Goal: Entertainment & Leisure: Browse casually

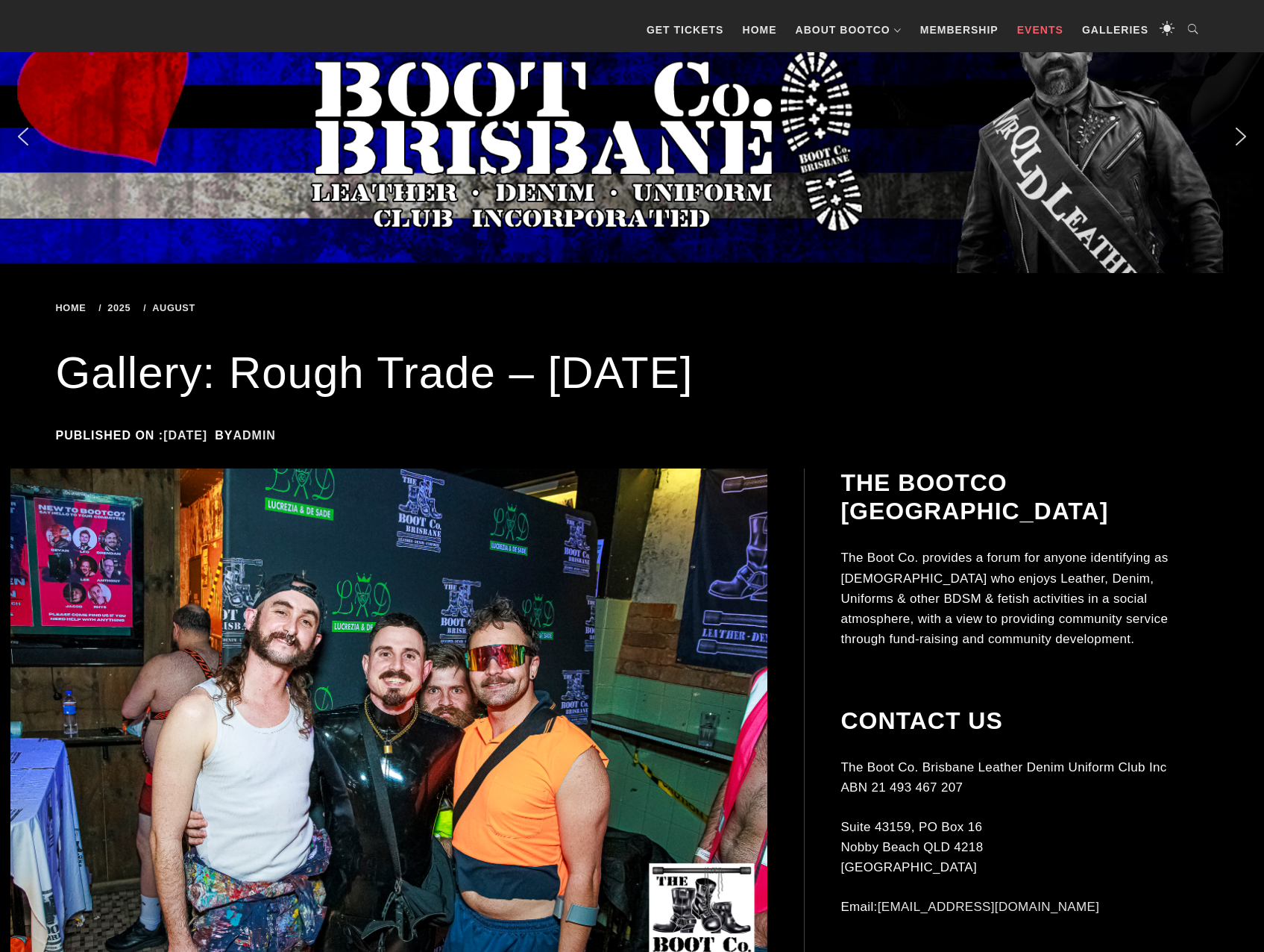
scroll to position [299, 0]
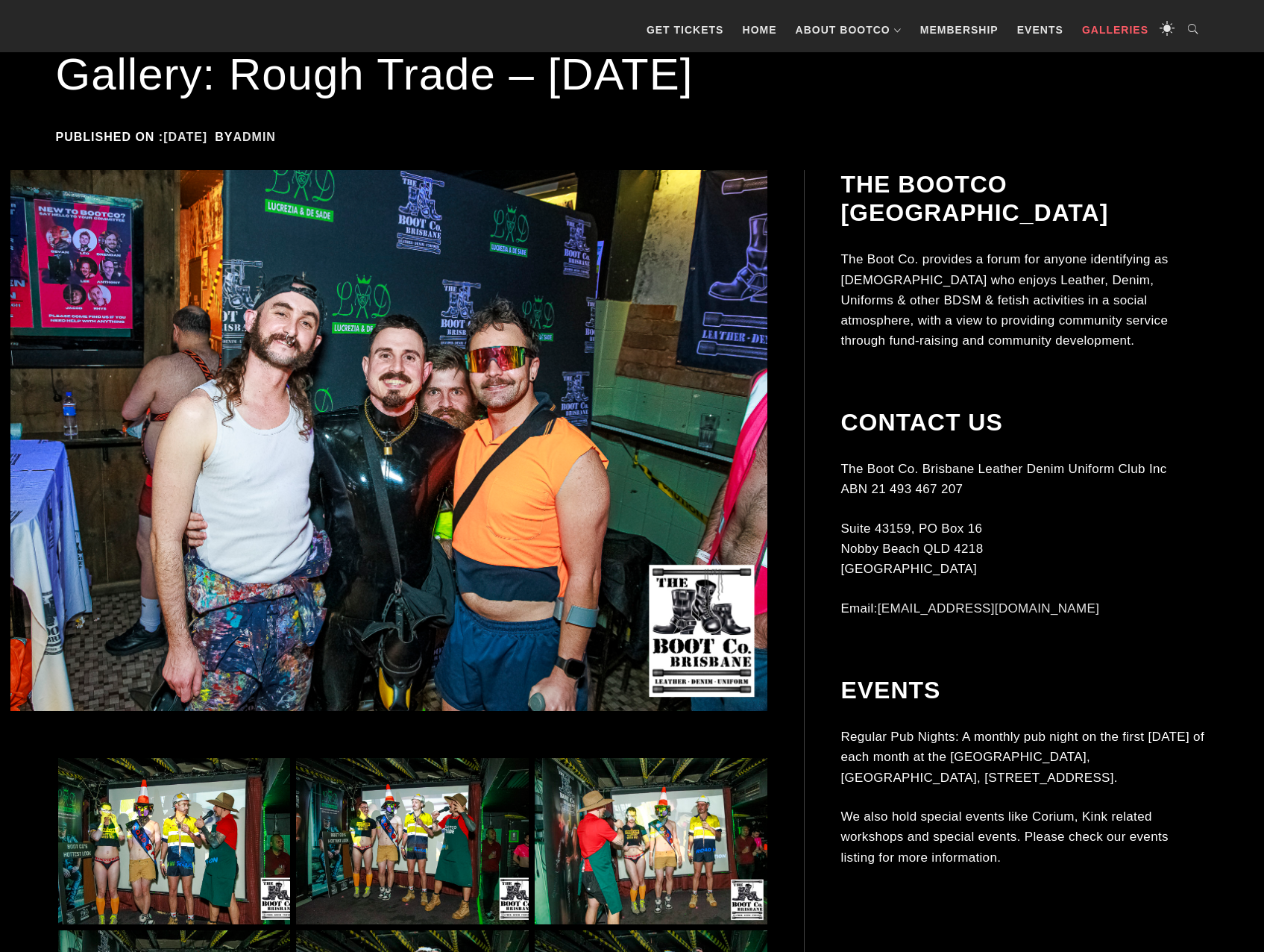
click at [1112, 27] on link "Galleries" at bounding box center [1116, 30] width 81 height 45
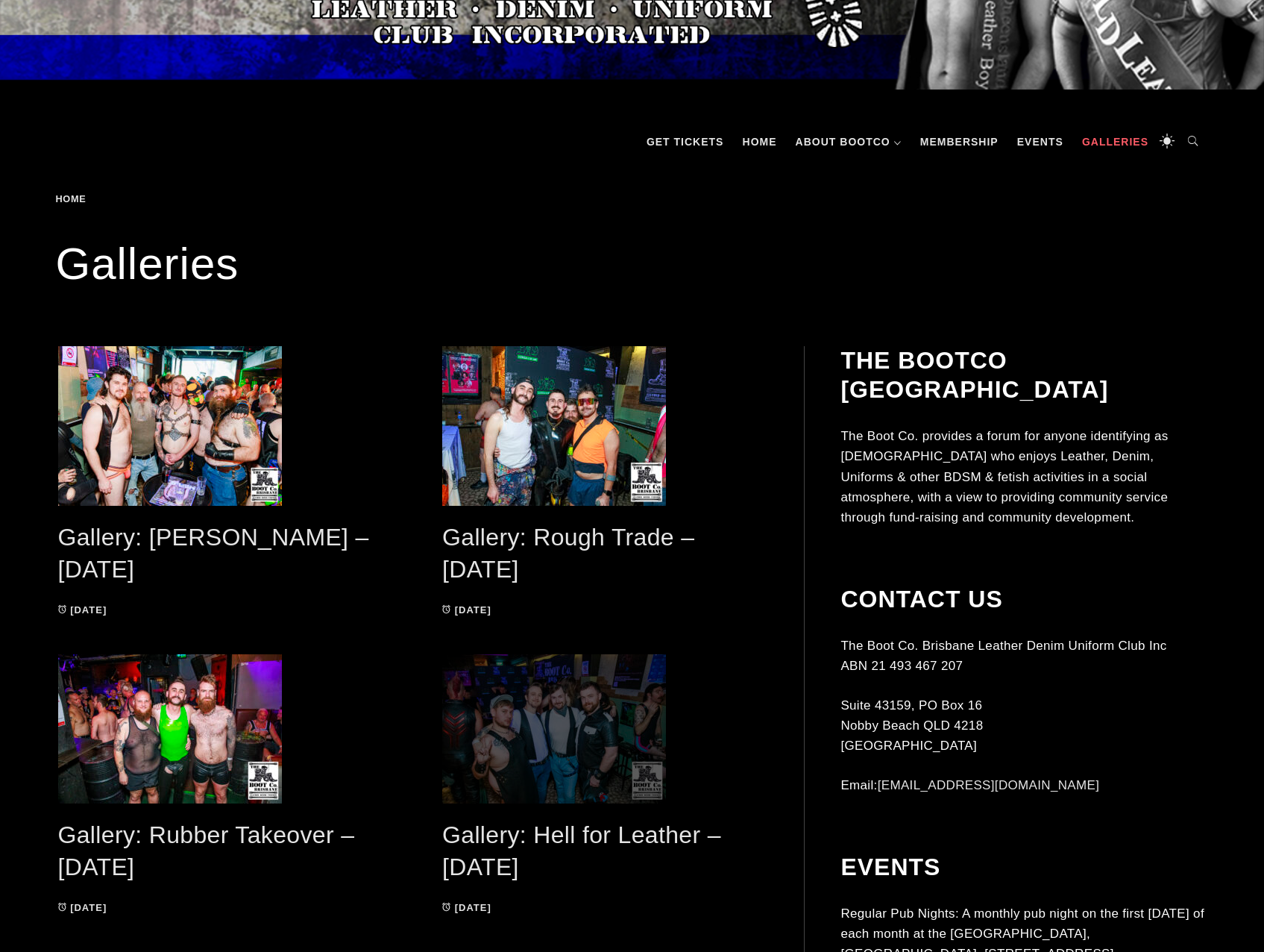
scroll to position [224, 0]
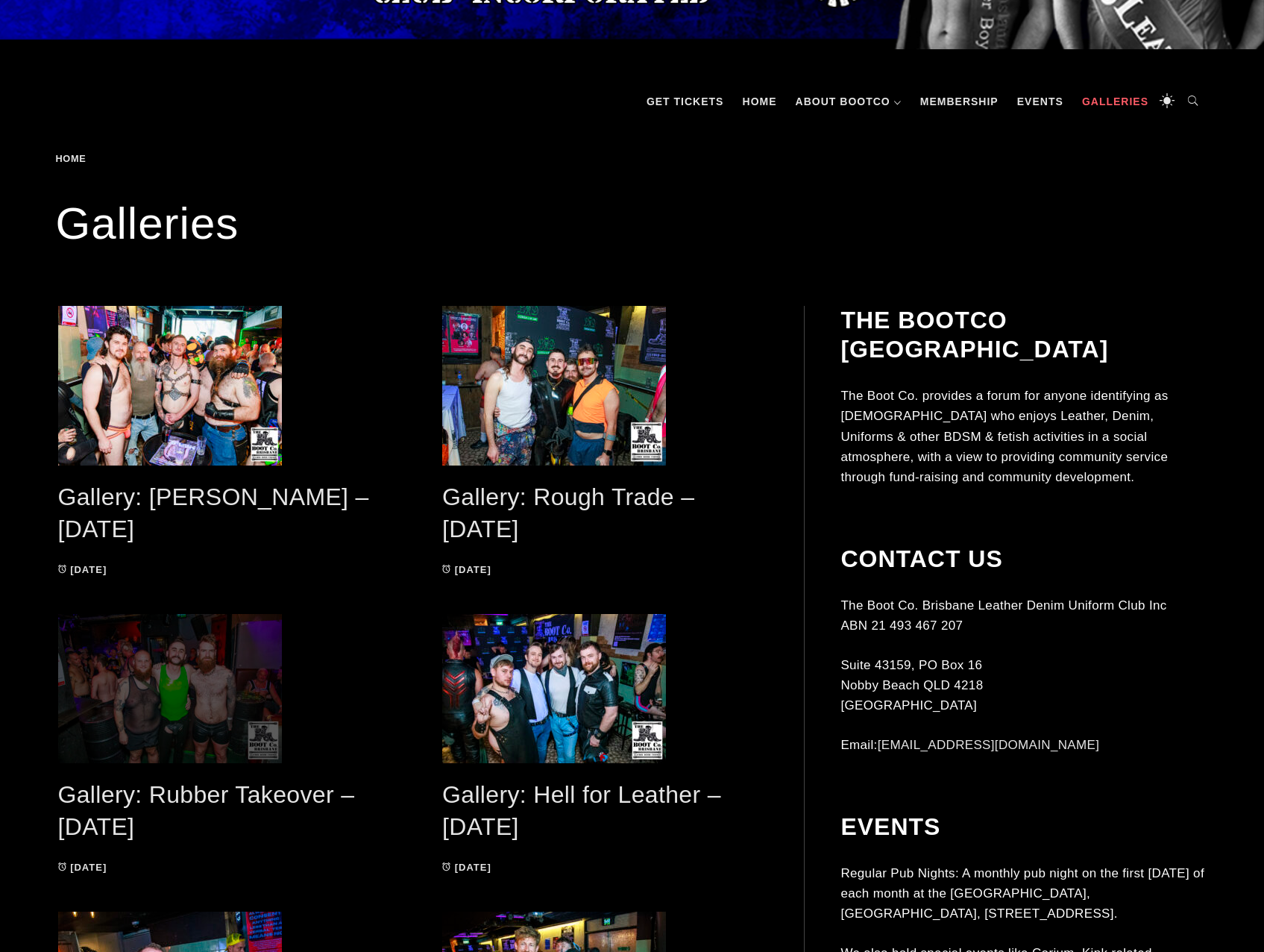
click at [187, 692] on span at bounding box center [221, 688] width 325 height 149
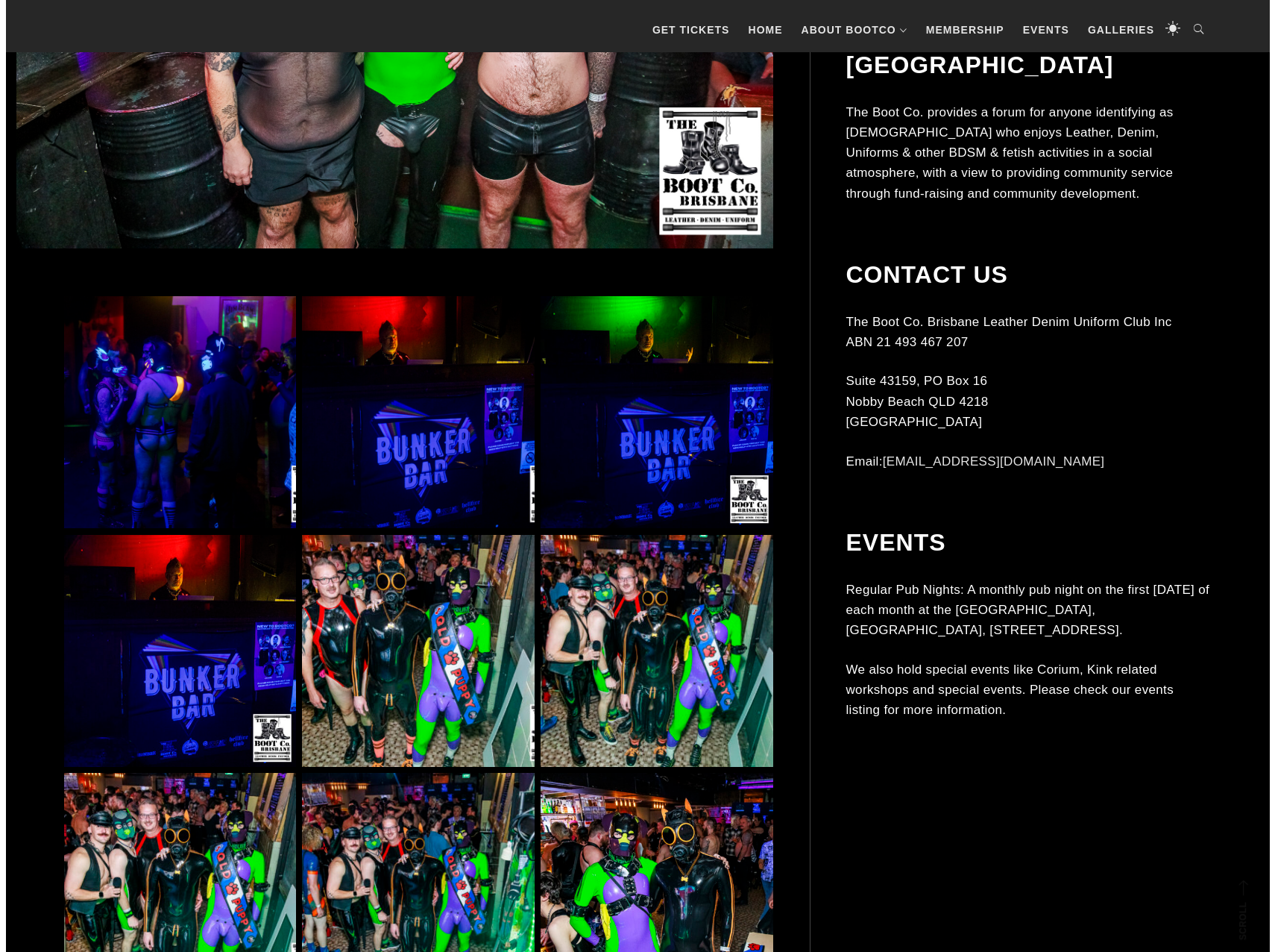
scroll to position [746, 0]
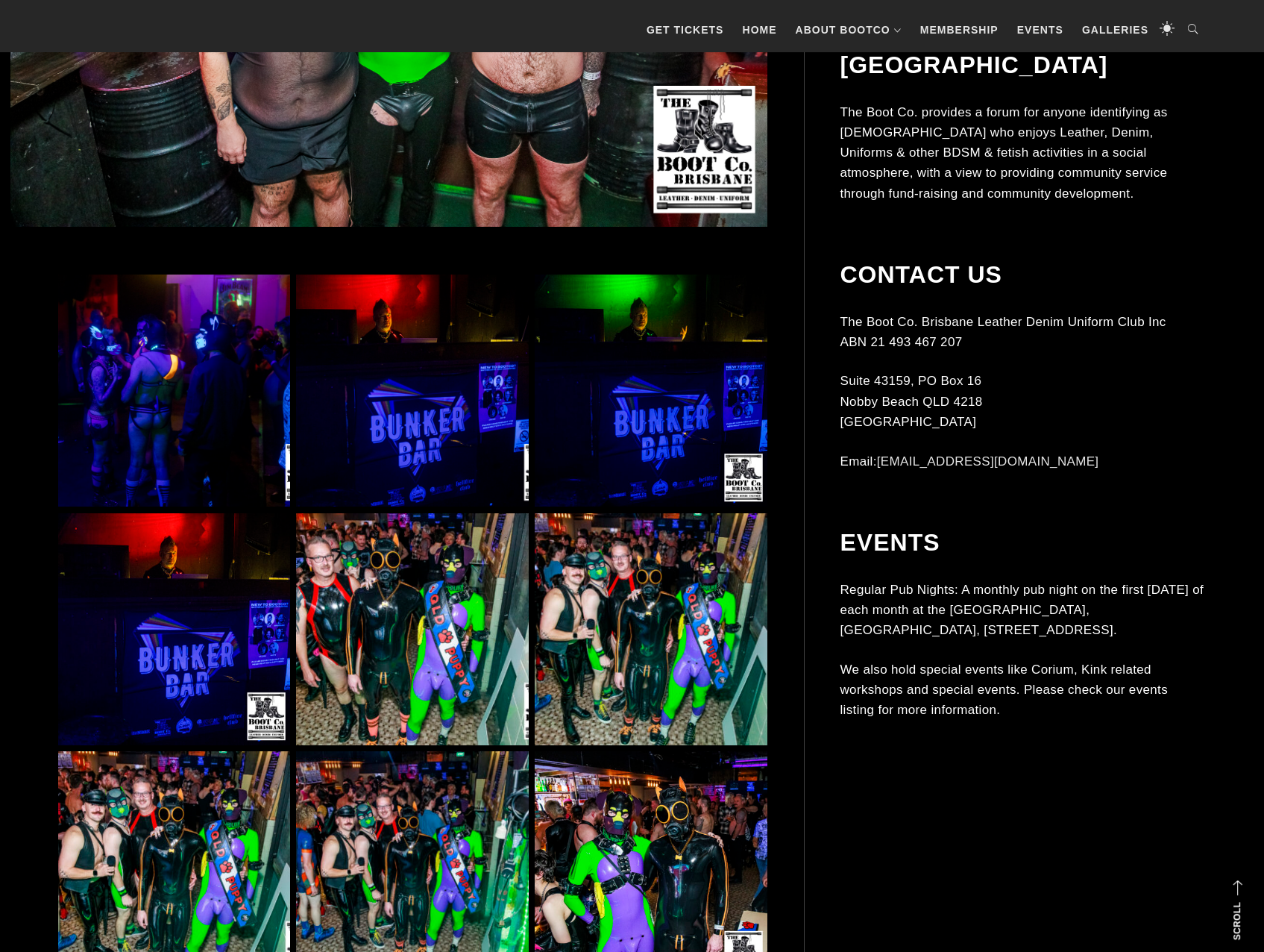
click at [386, 389] on img at bounding box center [411, 390] width 232 height 232
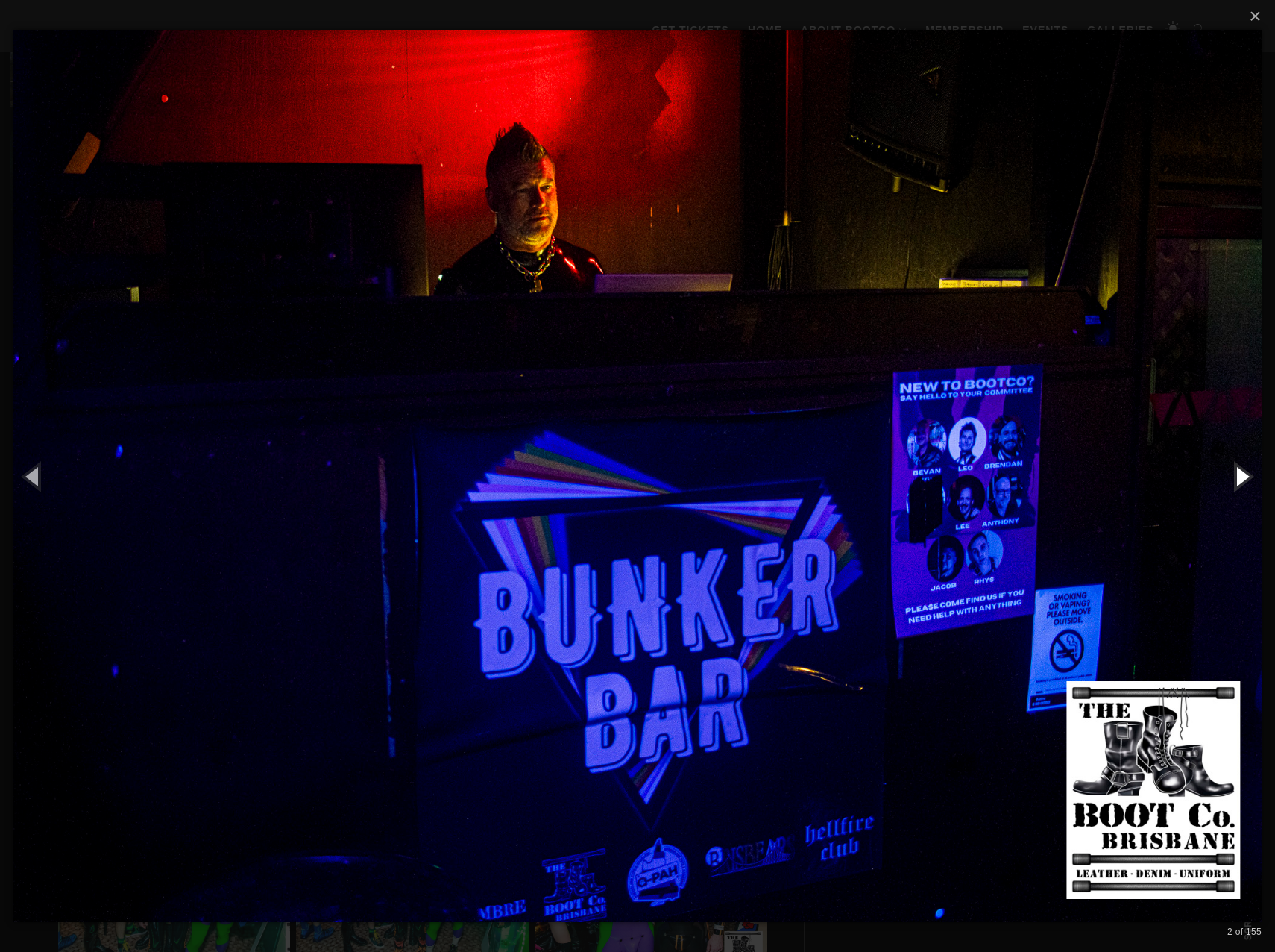
click at [1245, 475] on button "button" at bounding box center [1241, 476] width 67 height 82
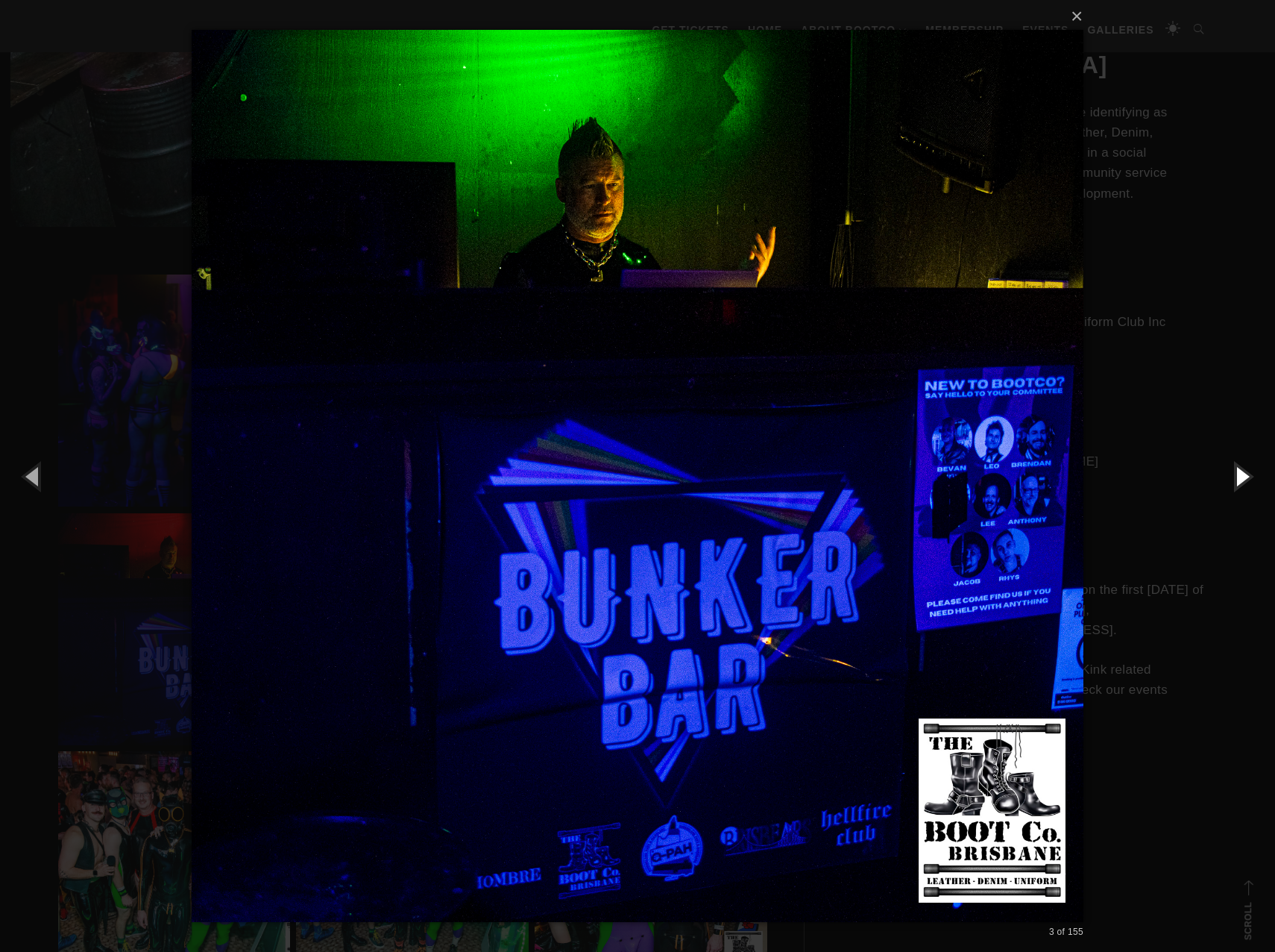
click at [1245, 475] on button "button" at bounding box center [1241, 476] width 67 height 82
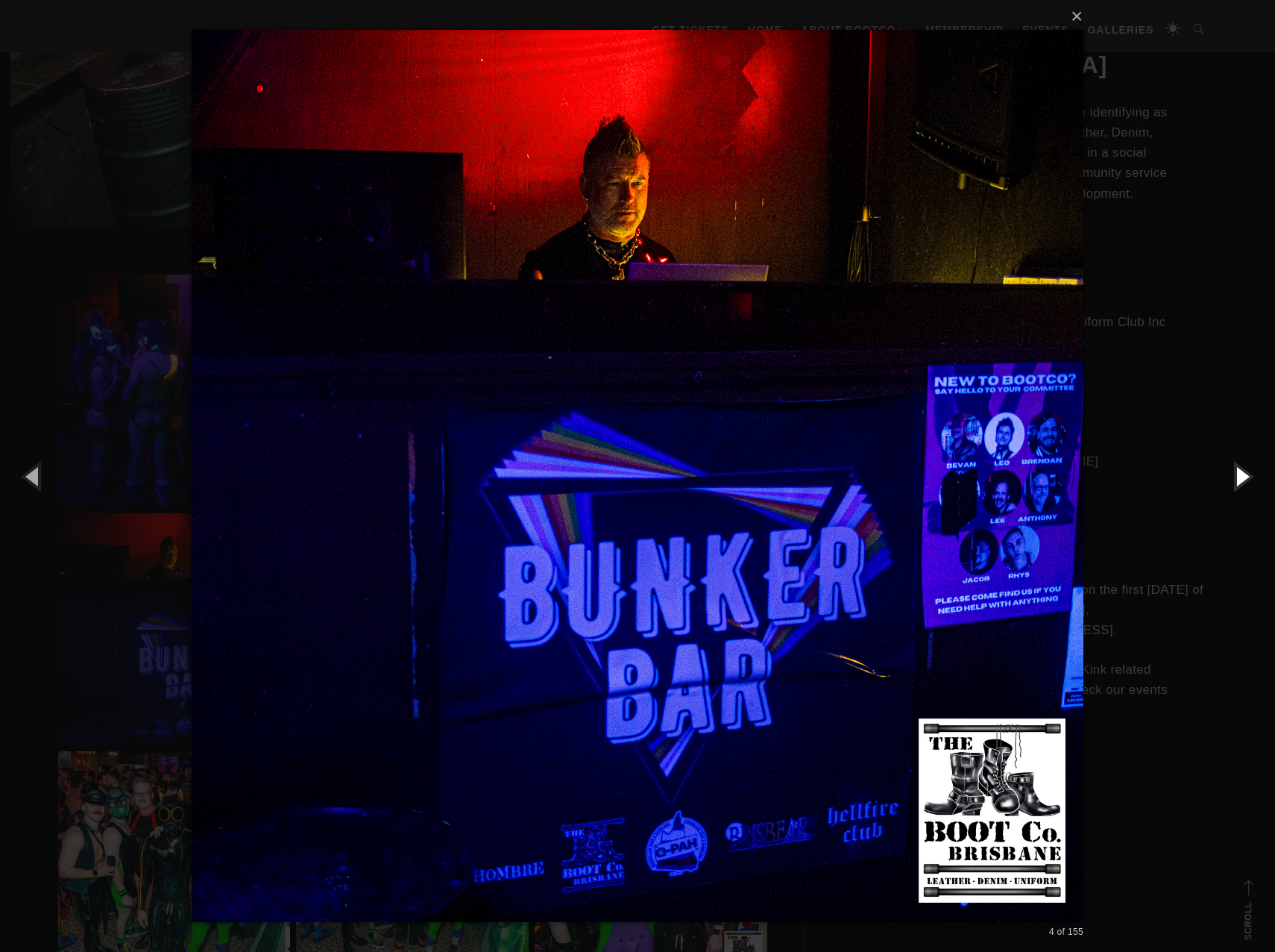
click at [1245, 475] on button "button" at bounding box center [1241, 476] width 67 height 82
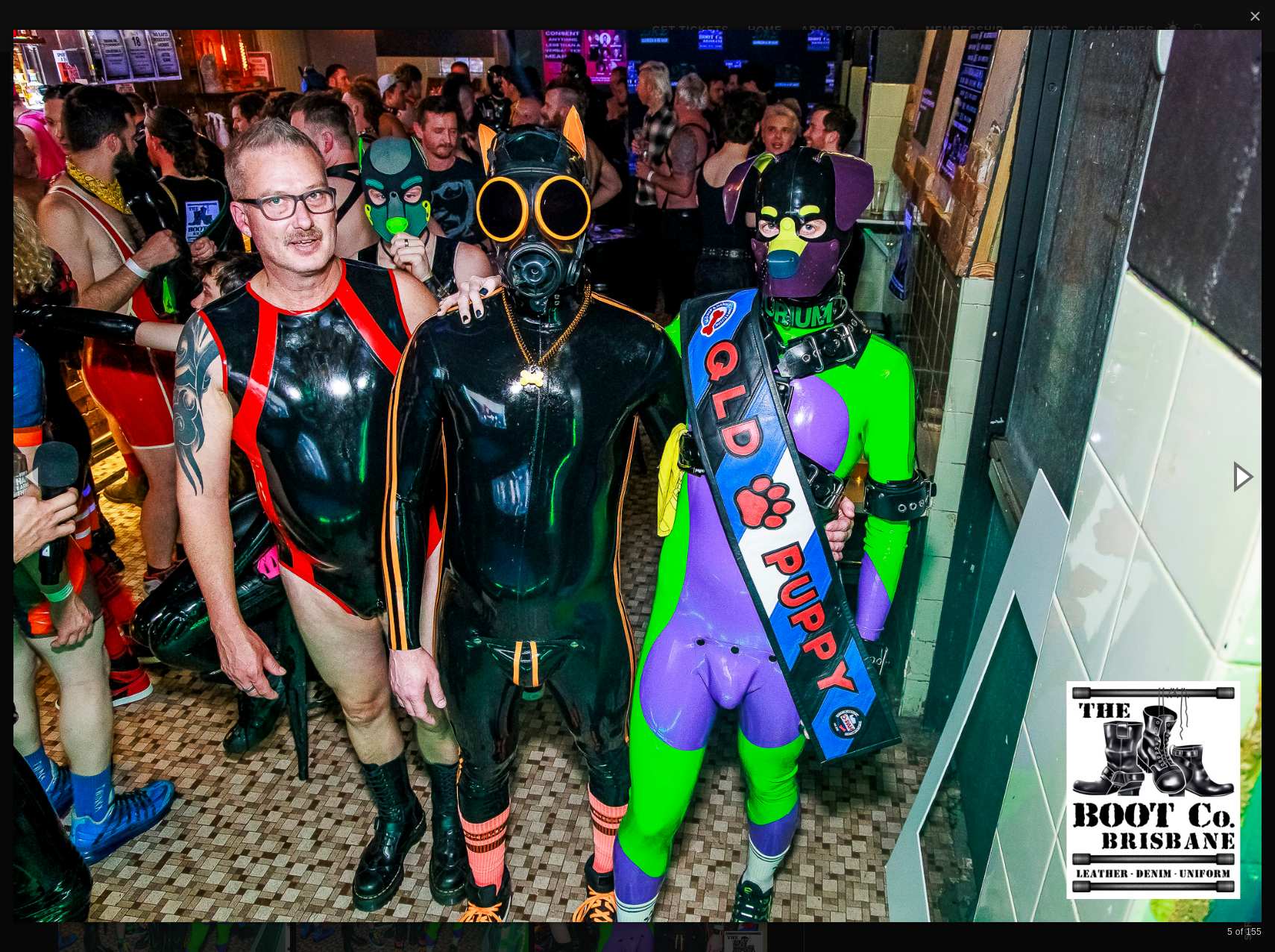
click at [1245, 475] on button "button" at bounding box center [1241, 476] width 67 height 82
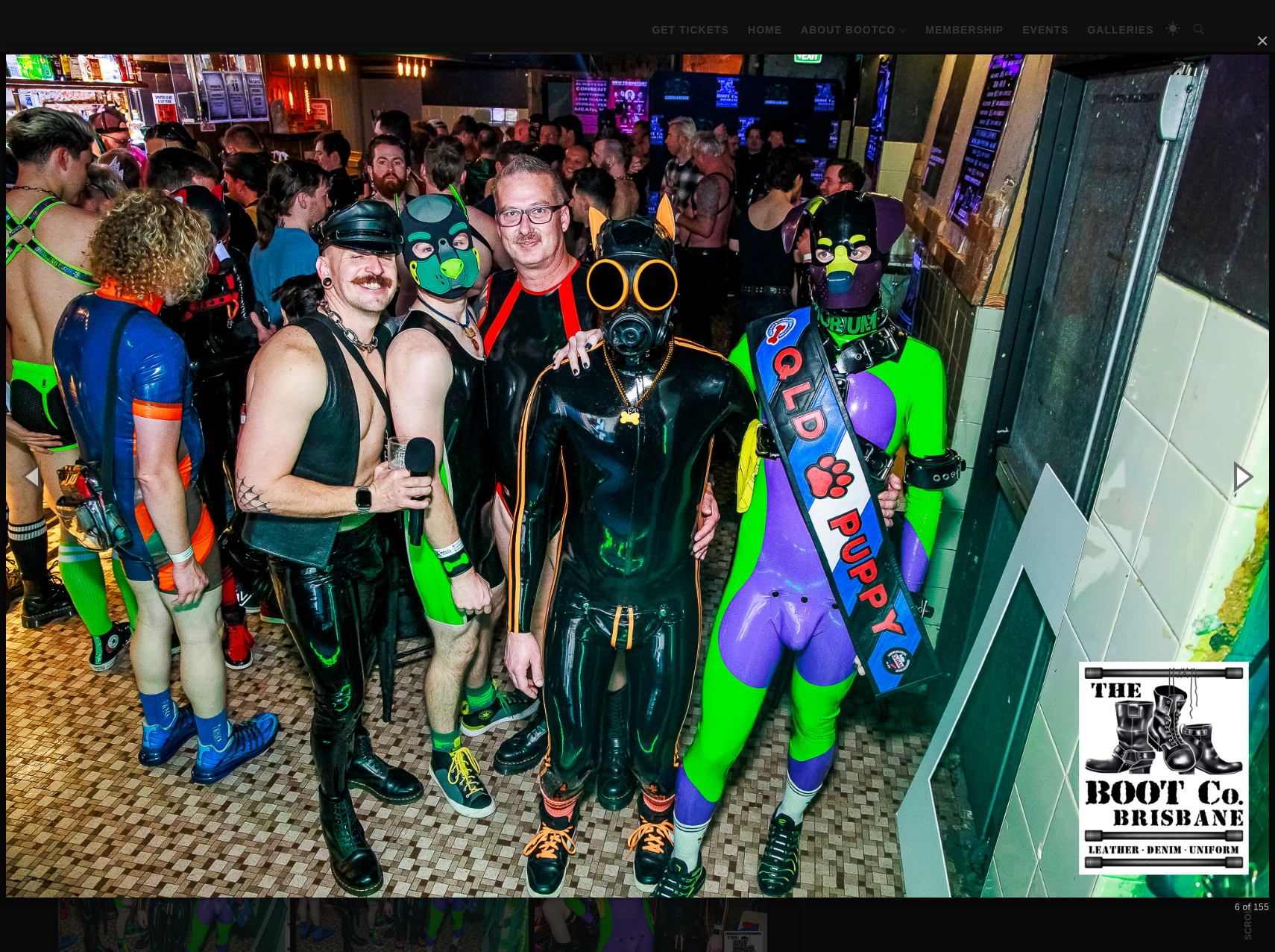
click at [1245, 475] on button "button" at bounding box center [1241, 476] width 67 height 82
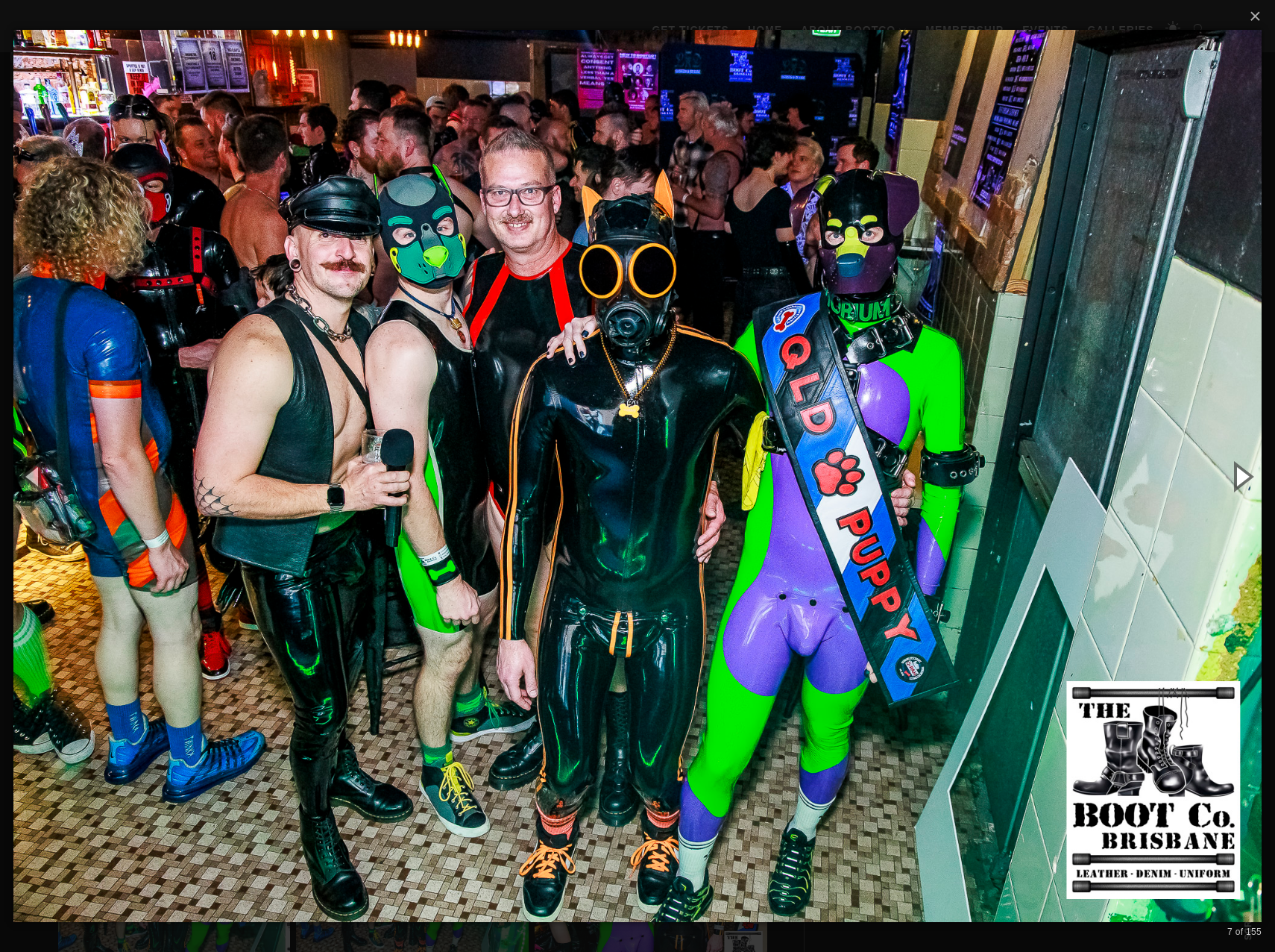
click at [1245, 475] on button "button" at bounding box center [1241, 476] width 67 height 82
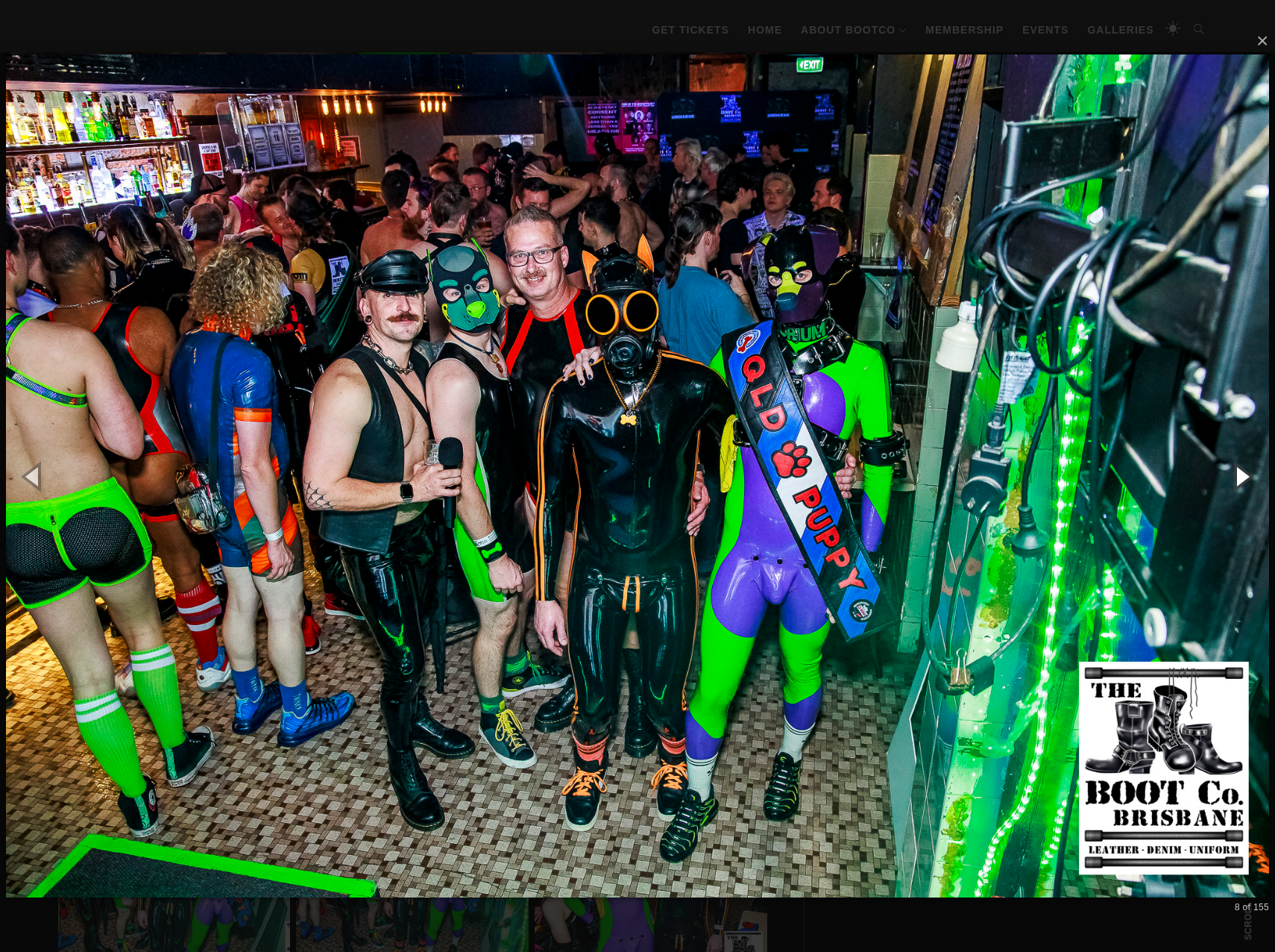
click at [1245, 475] on button "button" at bounding box center [1241, 476] width 67 height 82
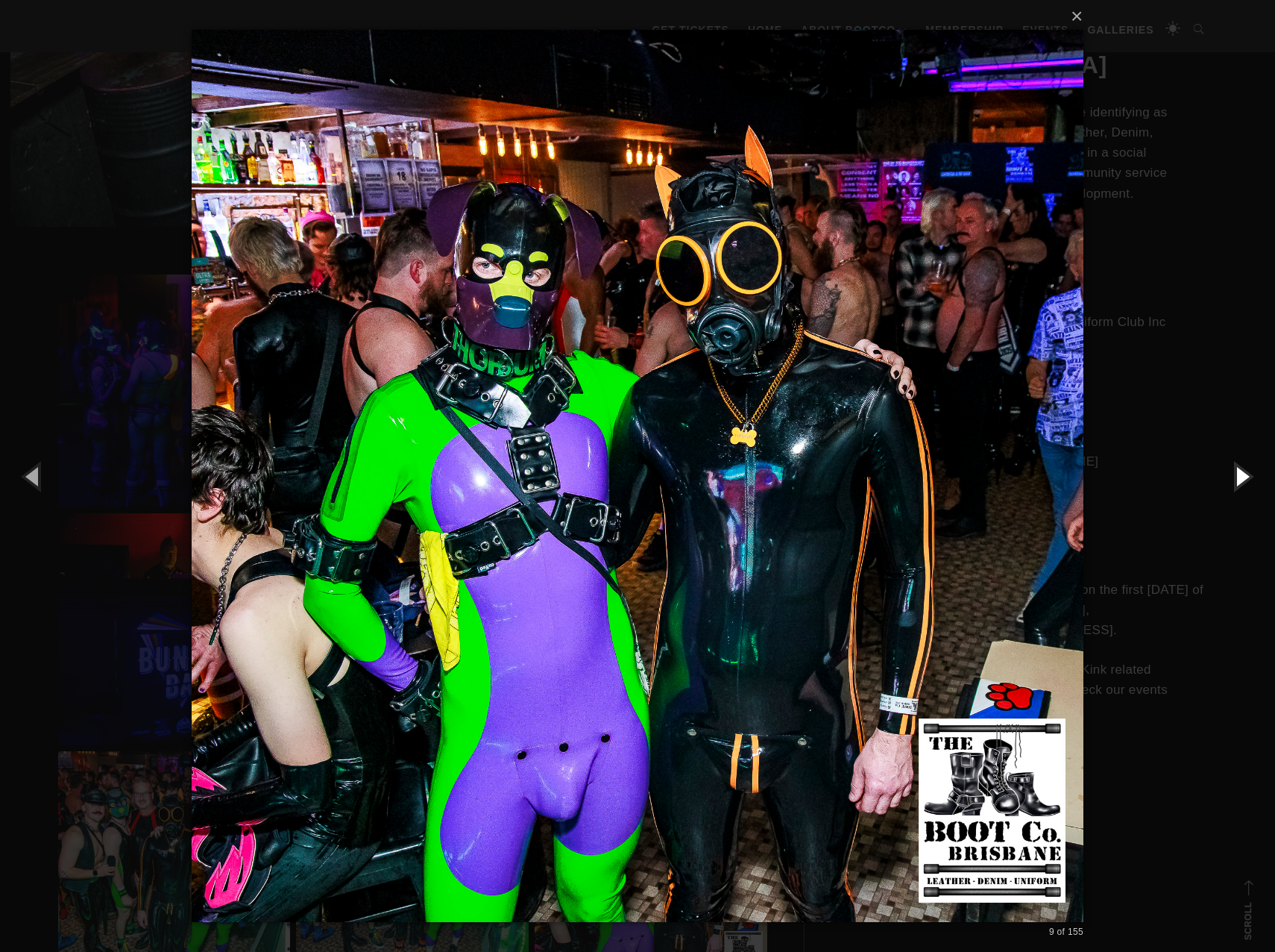
click at [1245, 475] on button "button" at bounding box center [1241, 476] width 67 height 82
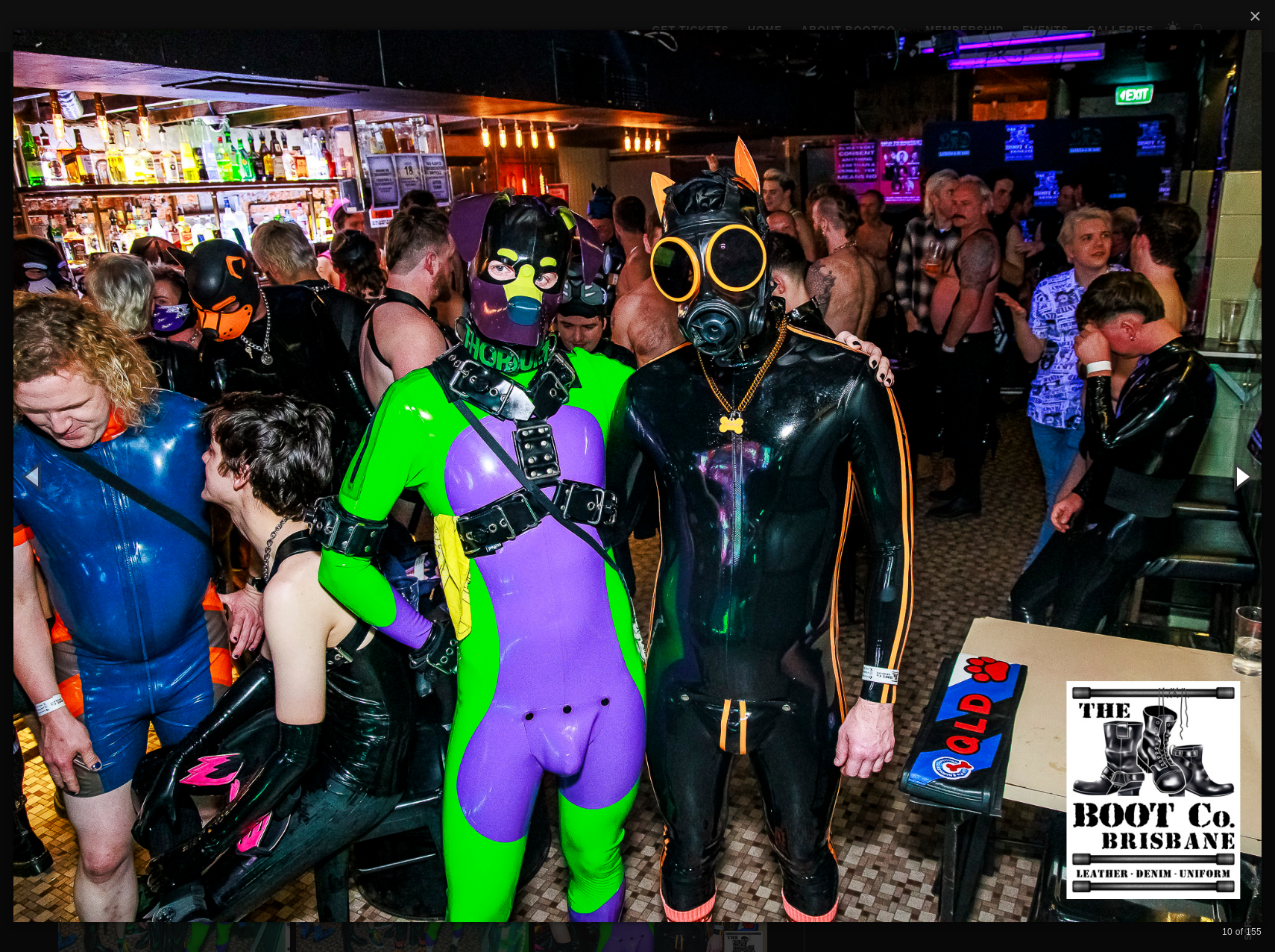
click at [1245, 475] on button "button" at bounding box center [1241, 476] width 67 height 82
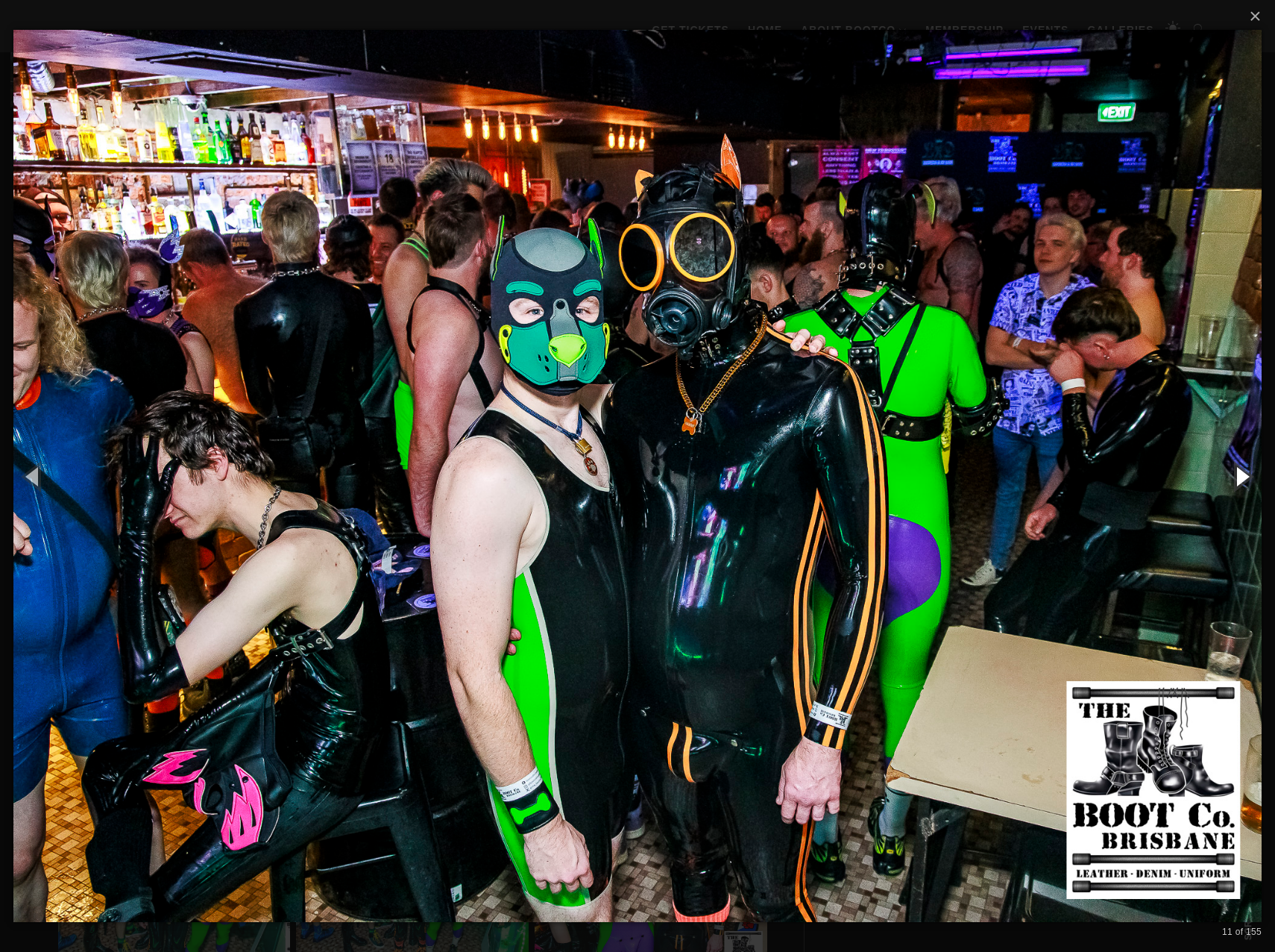
click at [1245, 475] on button "button" at bounding box center [1241, 476] width 67 height 82
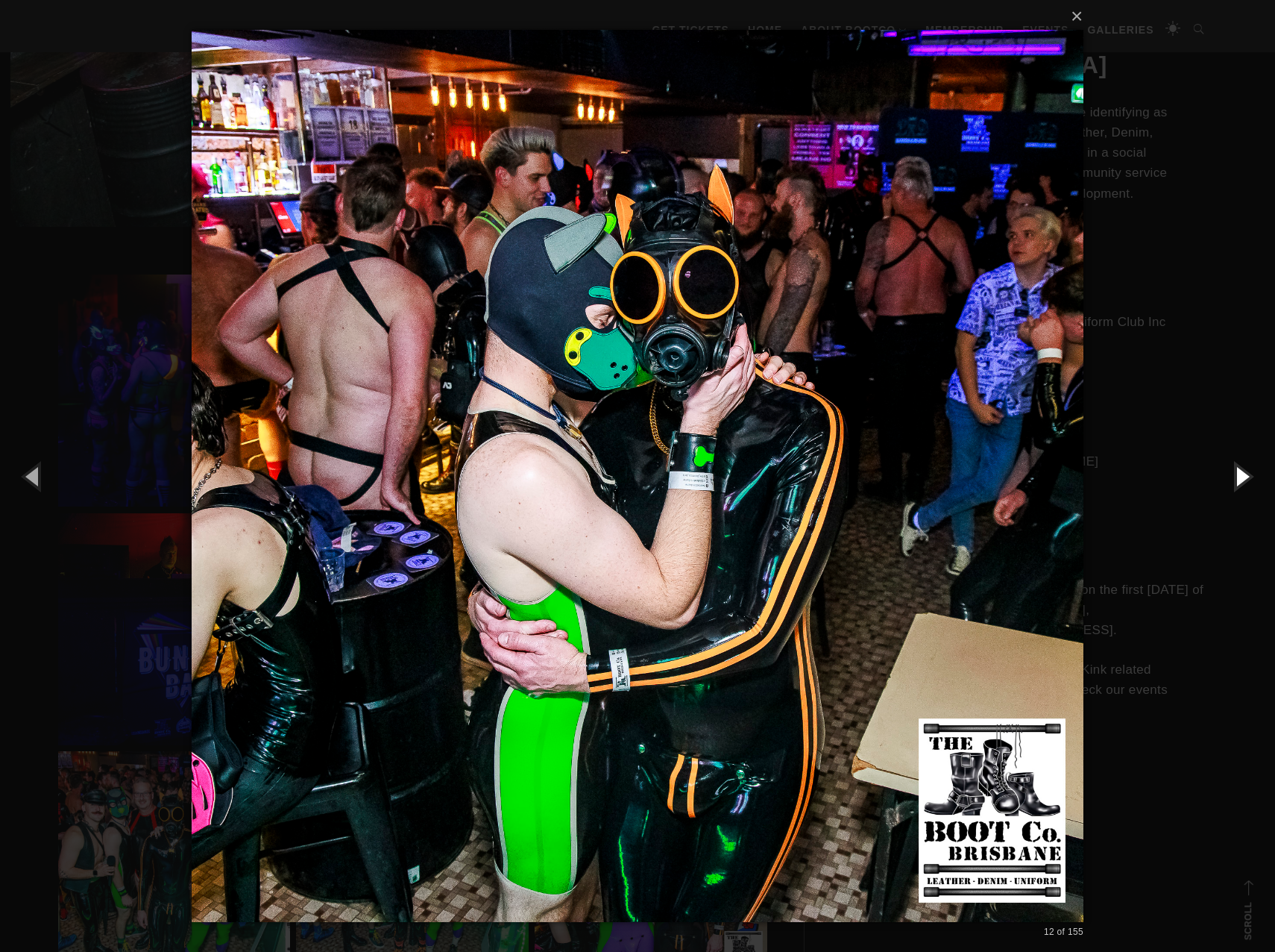
click at [1245, 475] on button "button" at bounding box center [1241, 476] width 67 height 82
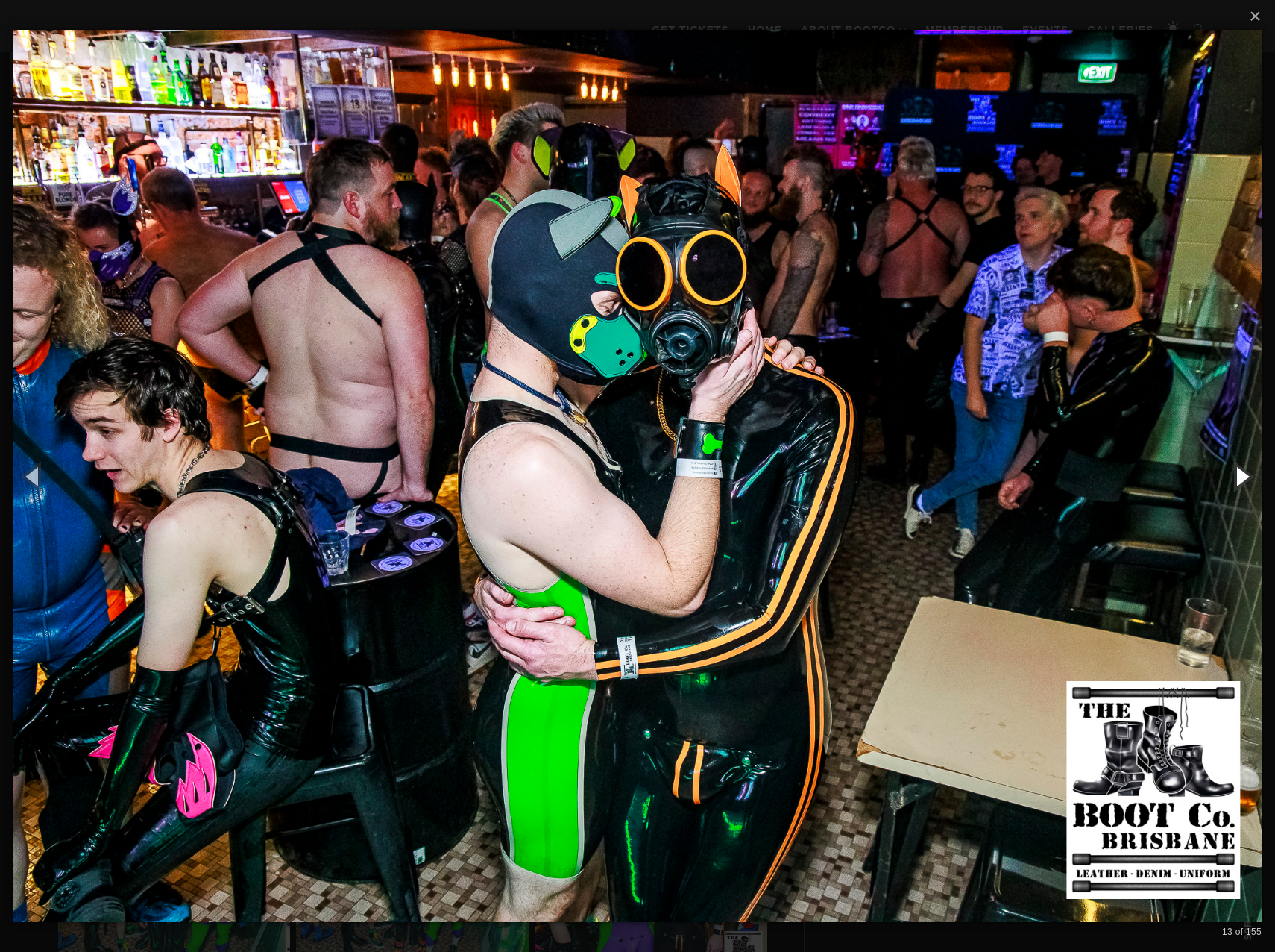
click at [1245, 475] on button "button" at bounding box center [1241, 476] width 67 height 82
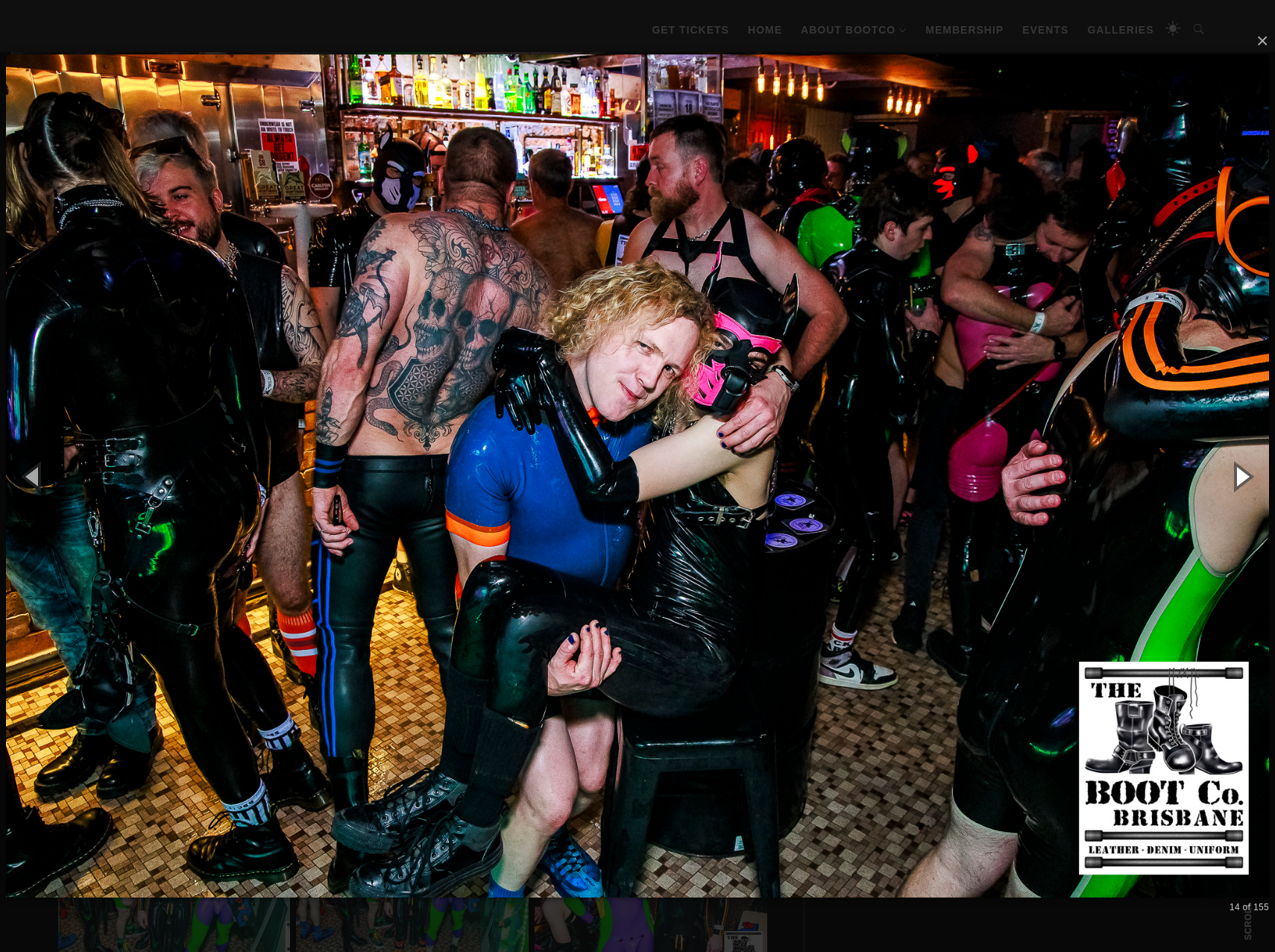
click at [1245, 475] on button "button" at bounding box center [1241, 476] width 67 height 82
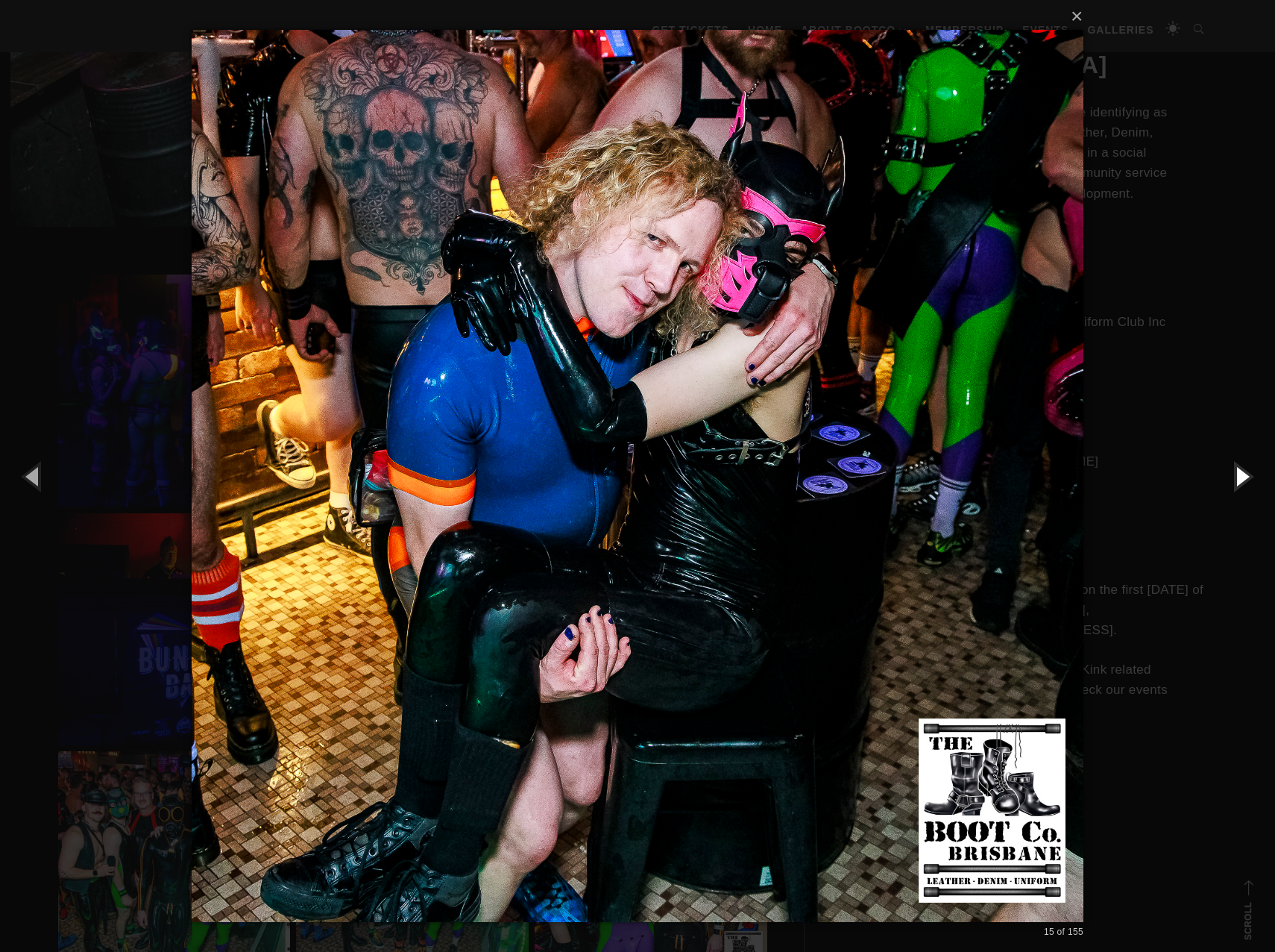
click at [1245, 475] on button "button" at bounding box center [1241, 476] width 67 height 82
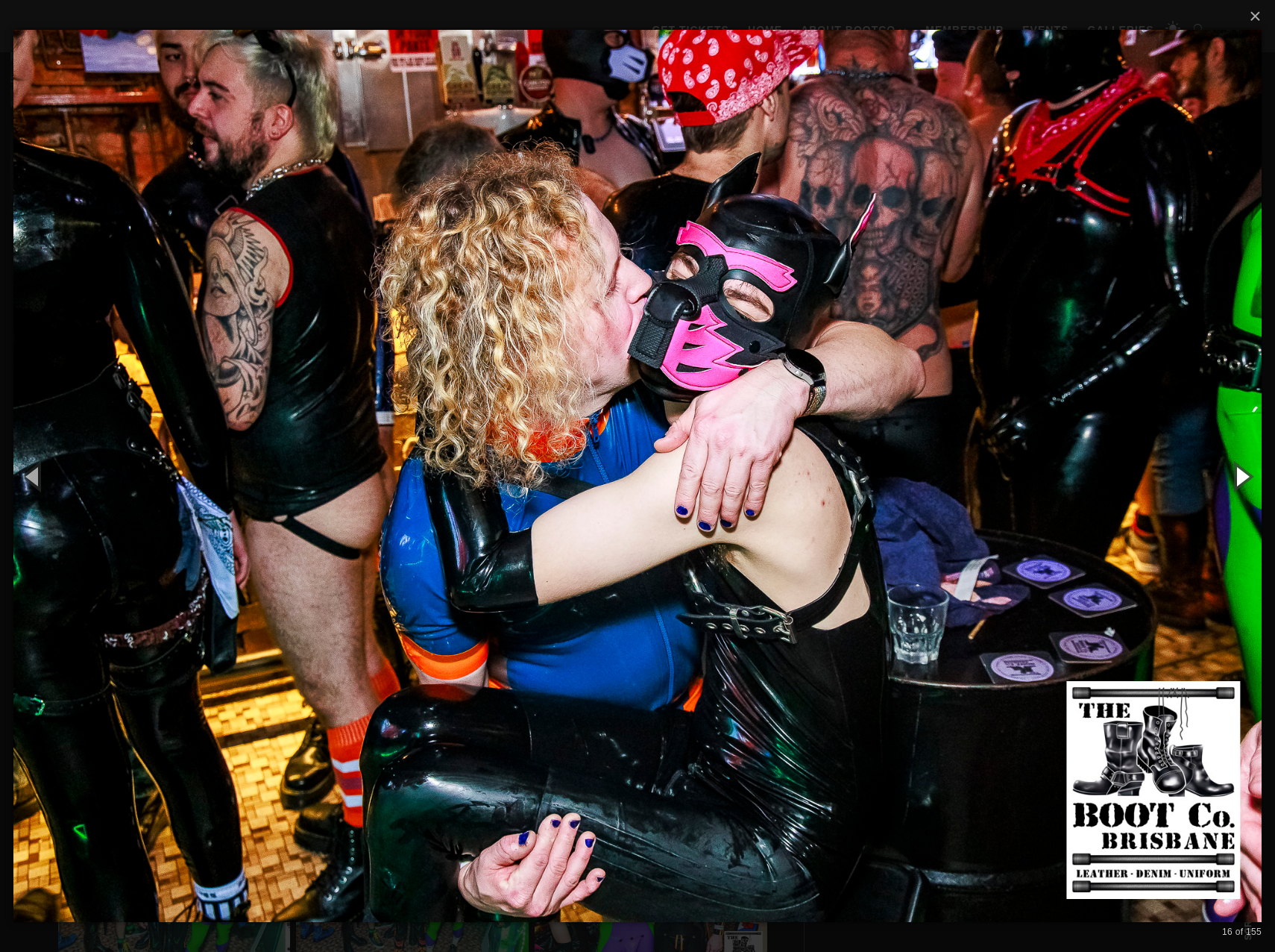
click at [1245, 475] on button "button" at bounding box center [1241, 476] width 67 height 82
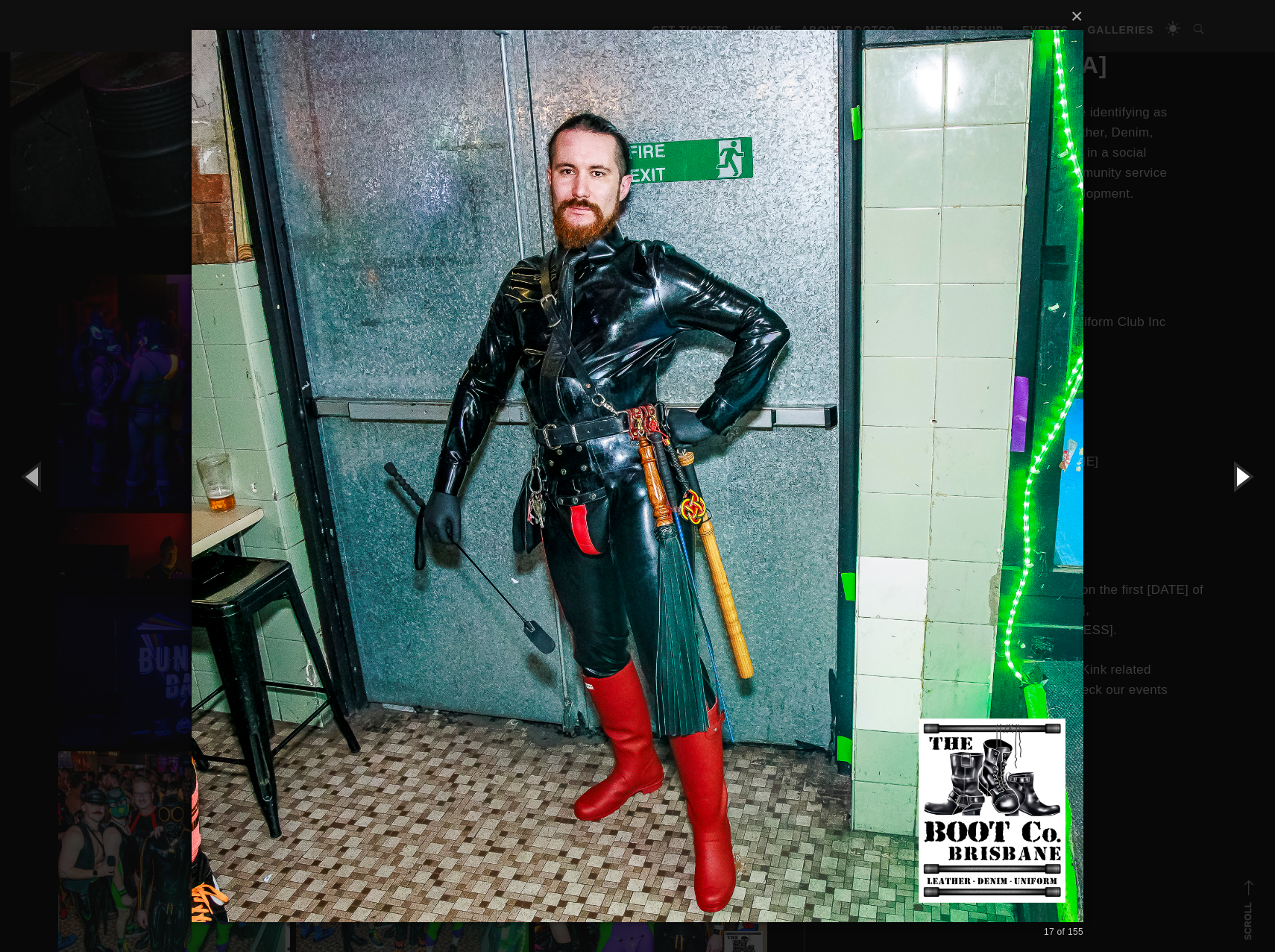
click at [1245, 475] on button "button" at bounding box center [1241, 476] width 67 height 82
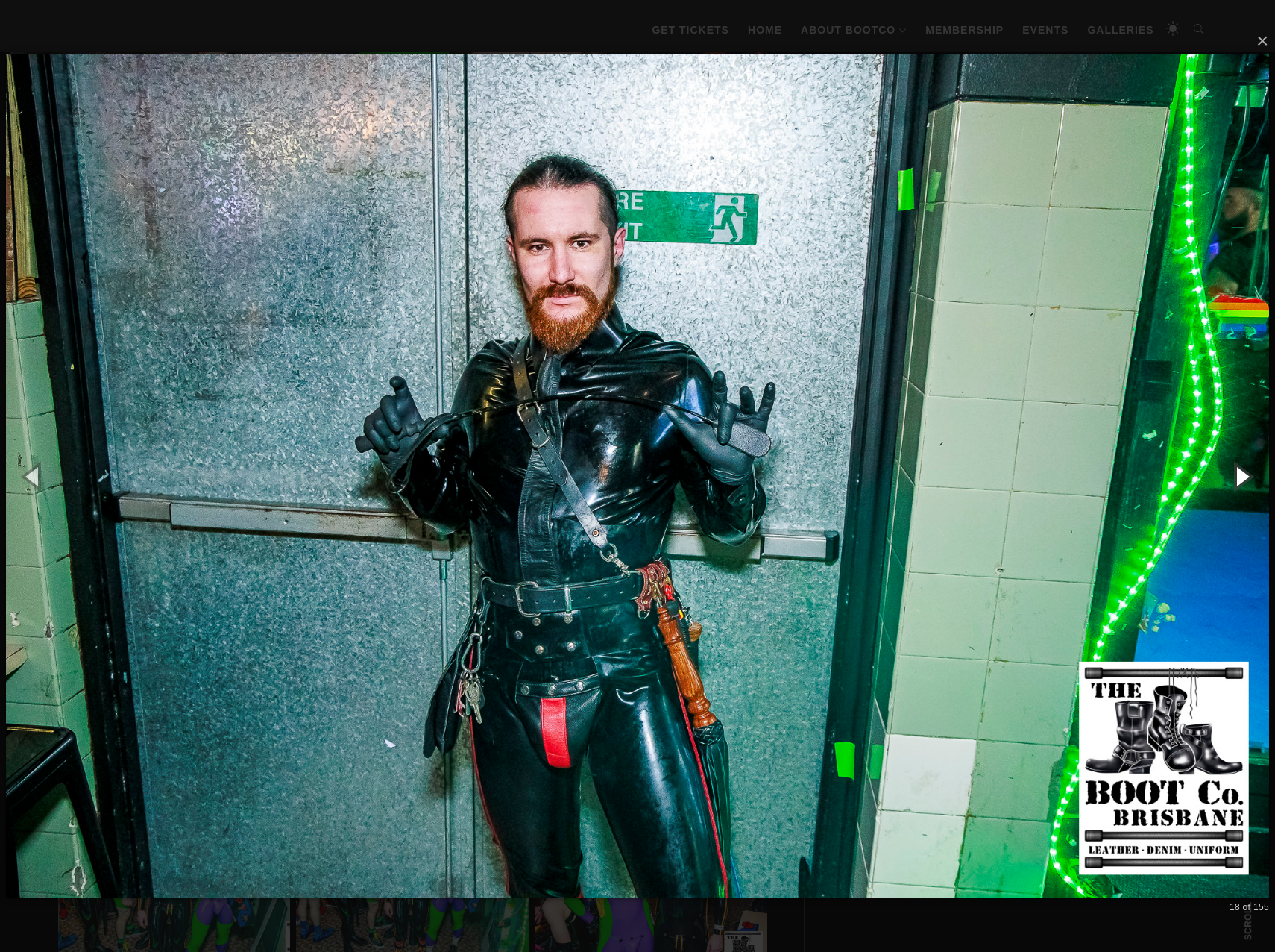
click at [1245, 475] on button "button" at bounding box center [1241, 476] width 67 height 82
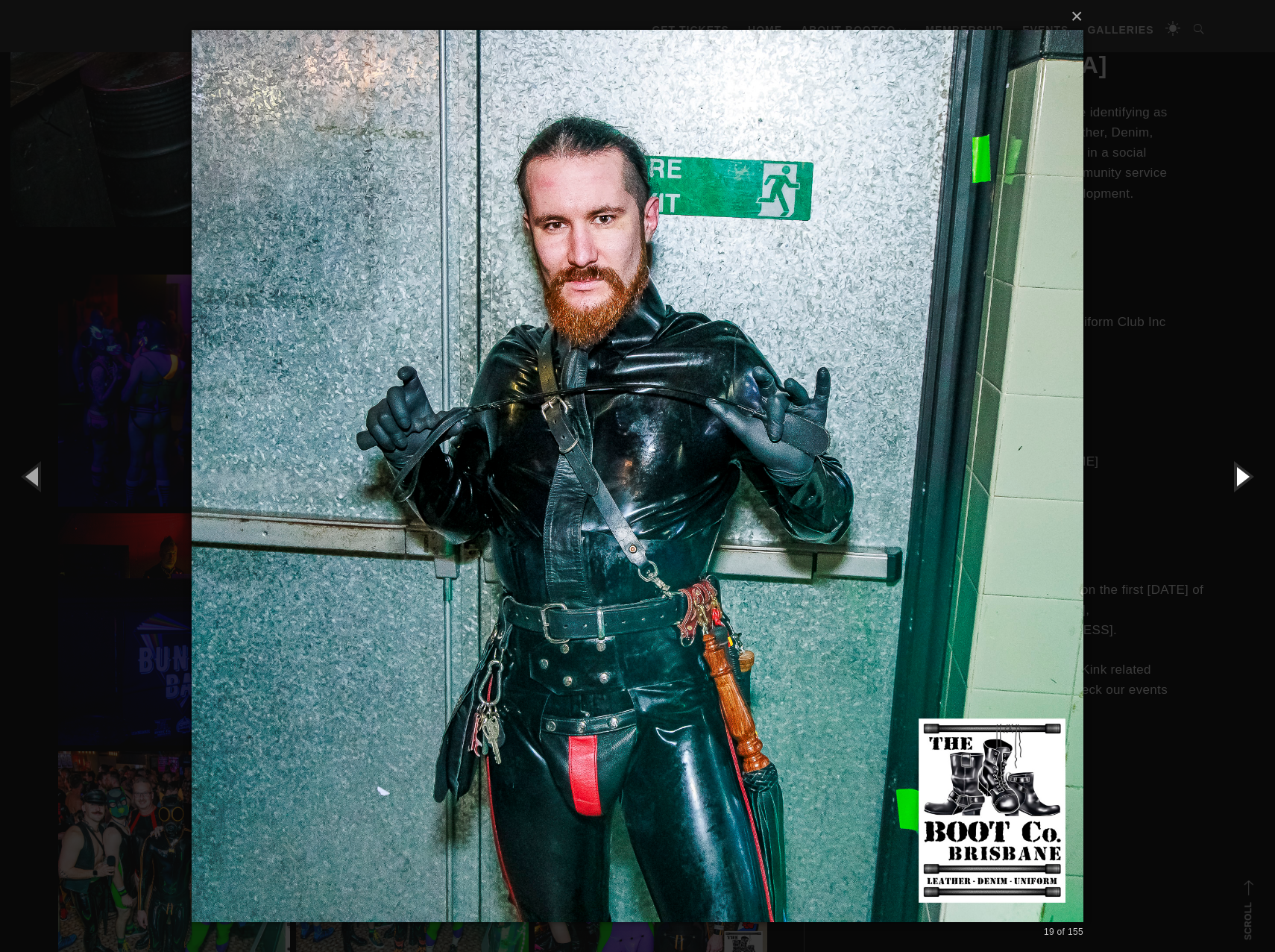
click at [1245, 475] on button "button" at bounding box center [1241, 476] width 67 height 82
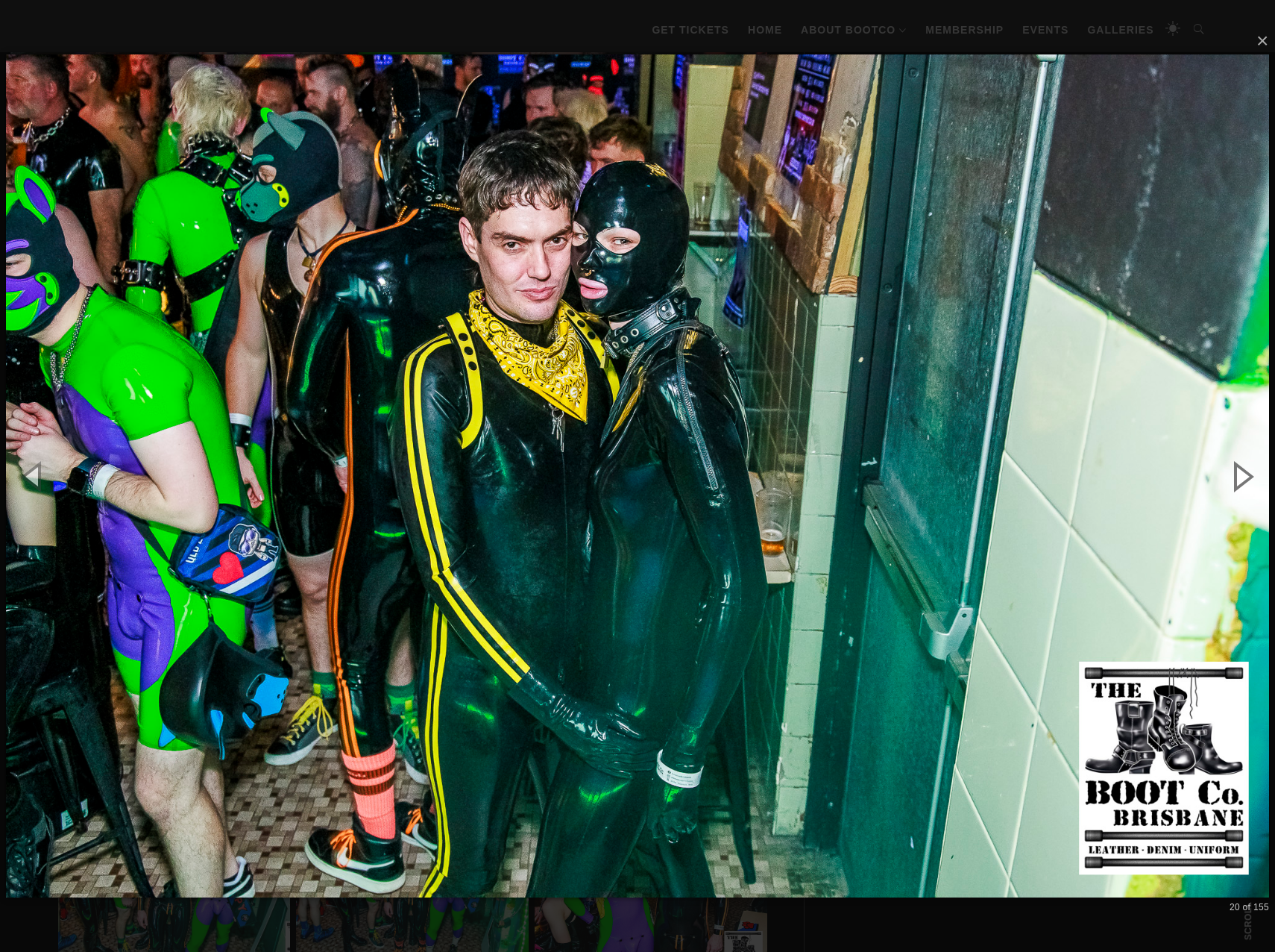
click at [1245, 475] on button "button" at bounding box center [1241, 476] width 67 height 82
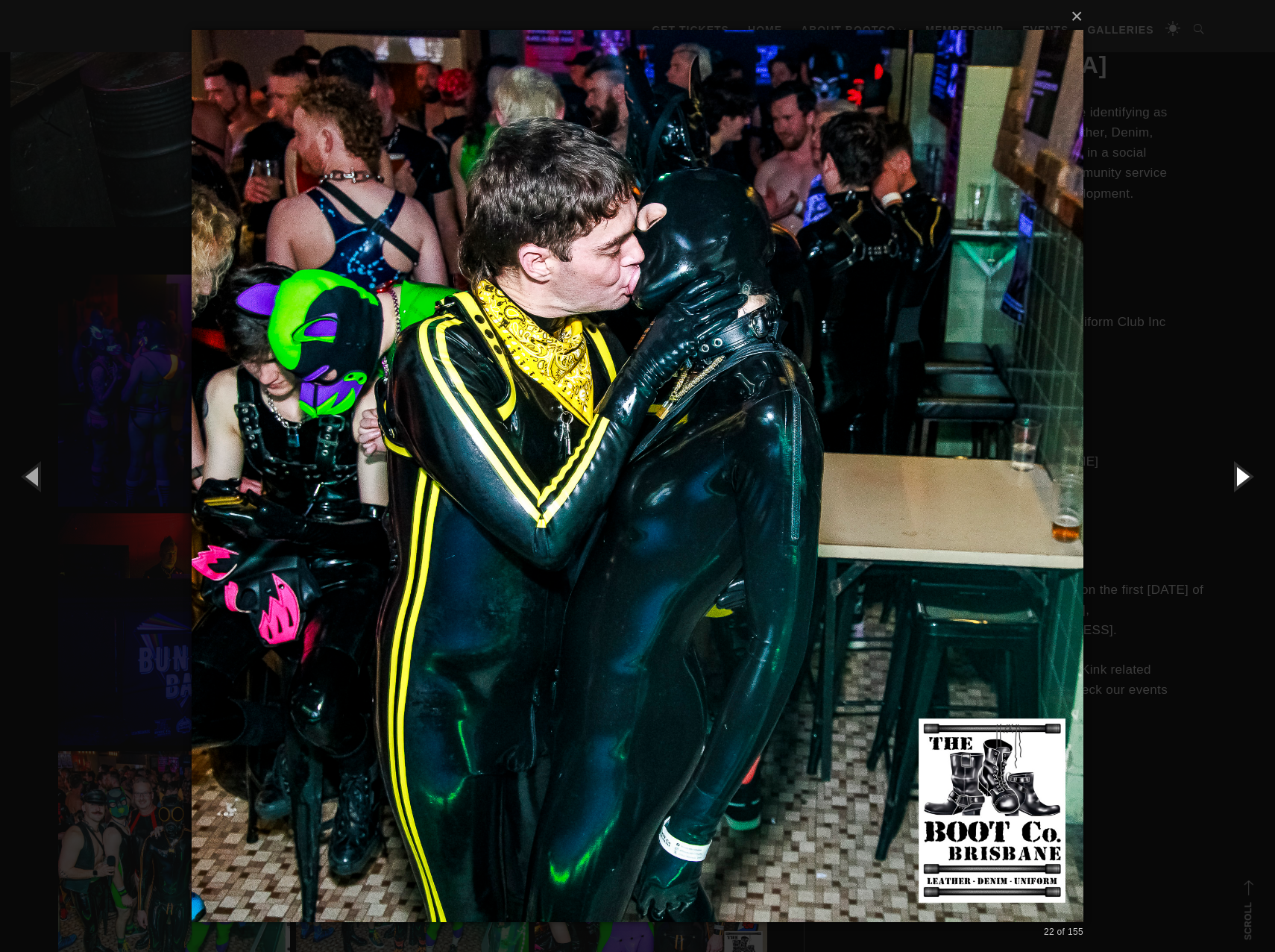
click at [1245, 475] on button "button" at bounding box center [1241, 476] width 67 height 82
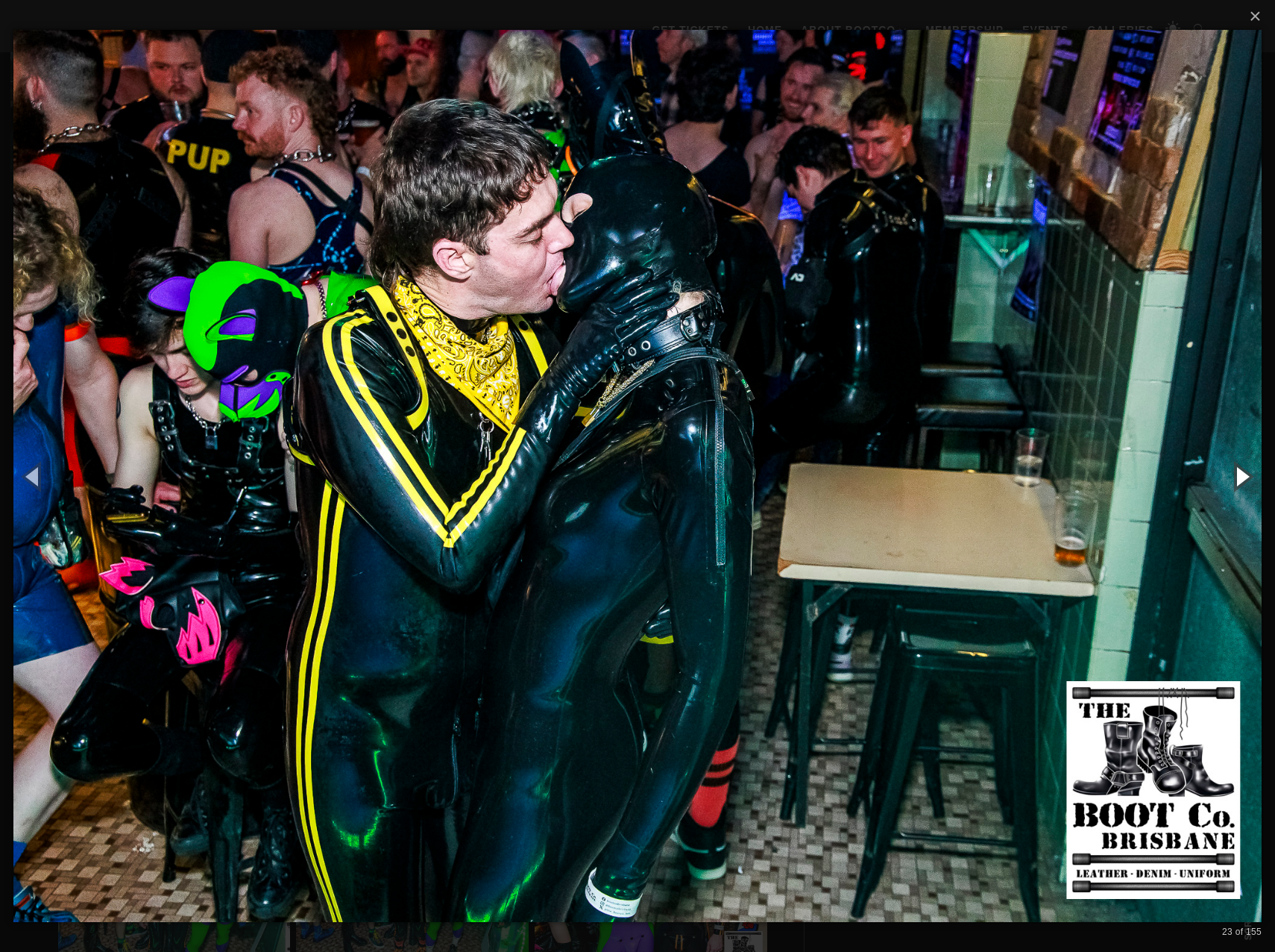
click at [1245, 475] on button "button" at bounding box center [1241, 476] width 67 height 82
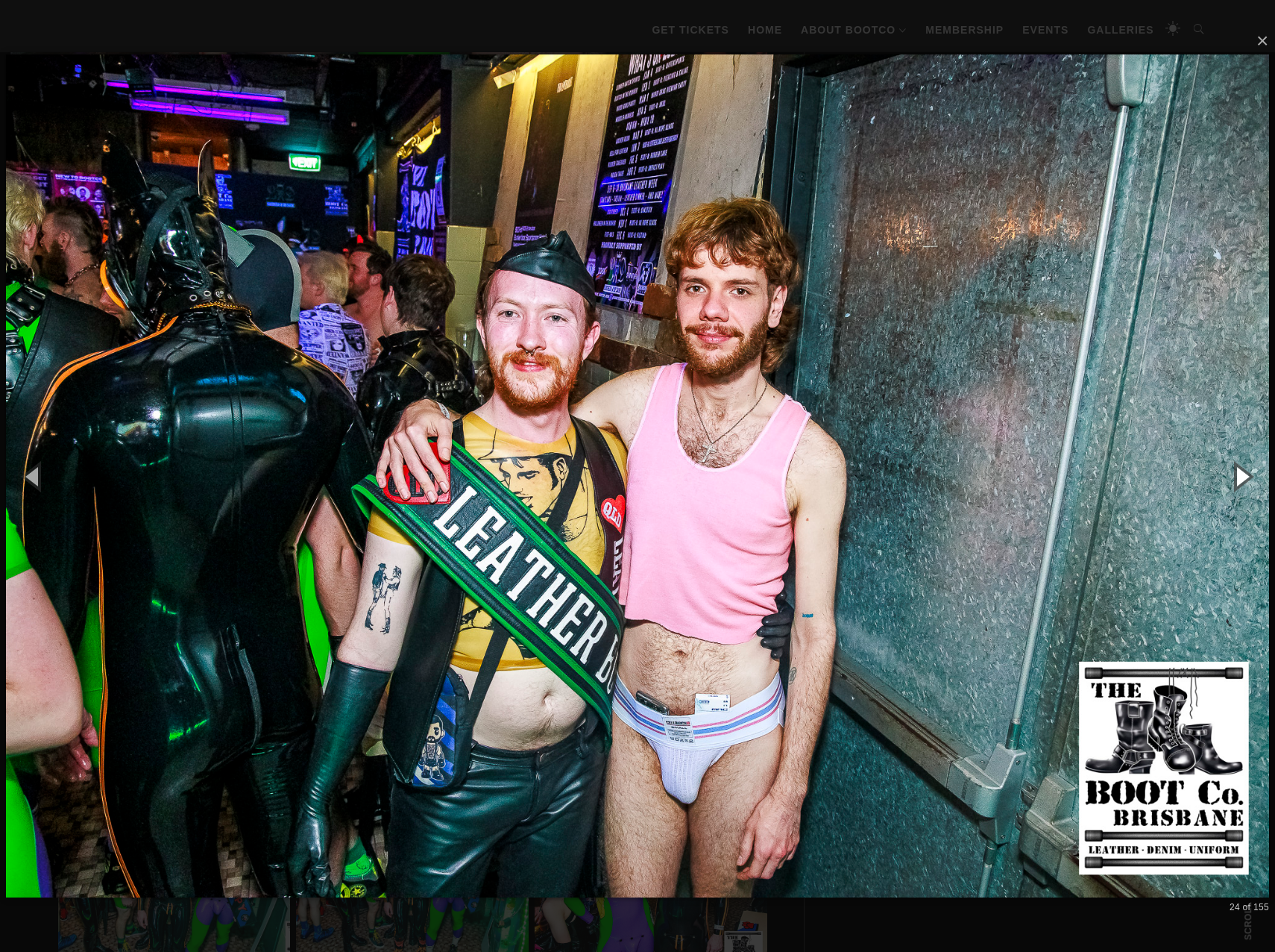
click at [1245, 475] on button "button" at bounding box center [1241, 476] width 67 height 82
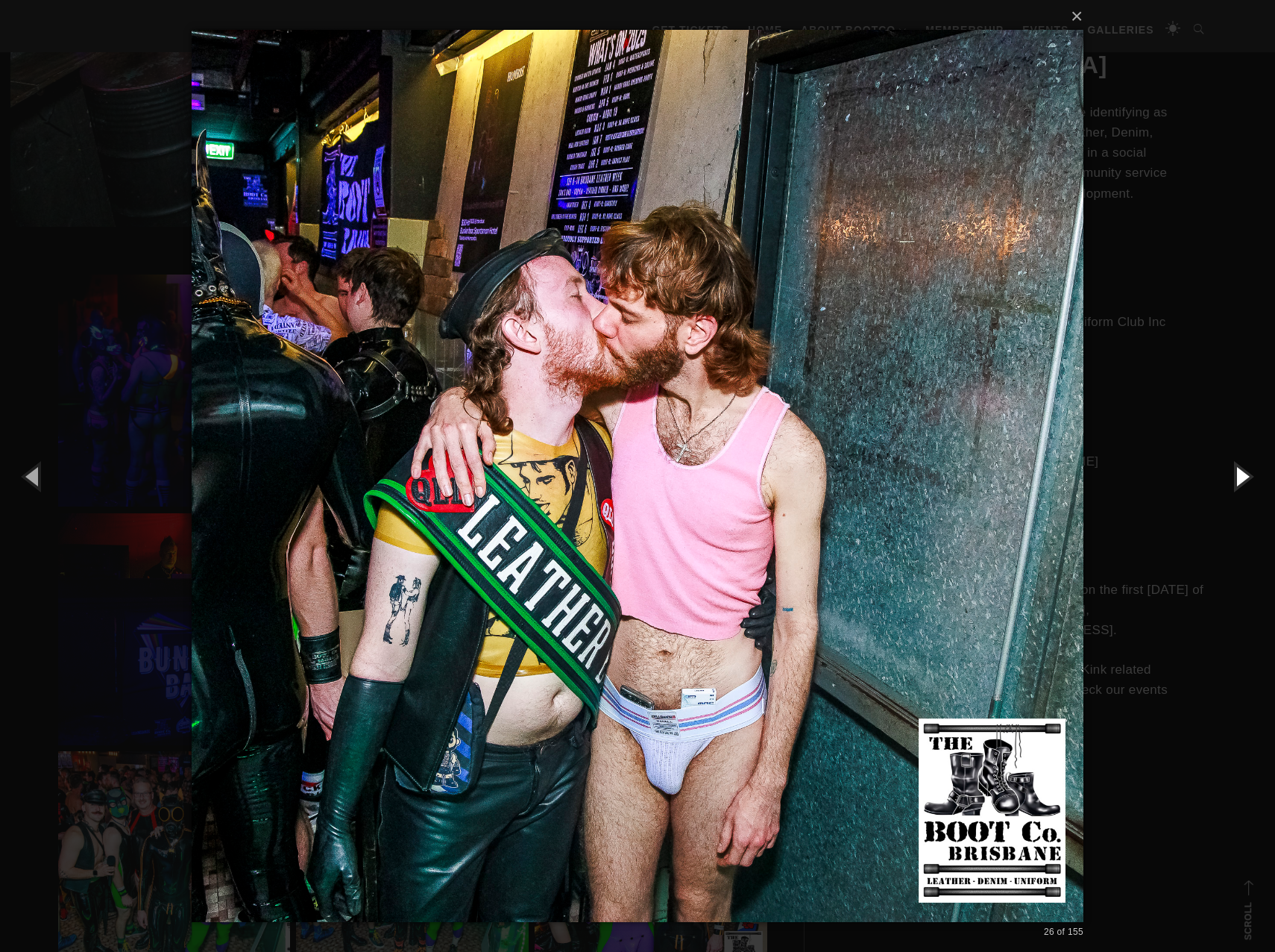
click at [1245, 475] on button "button" at bounding box center [1241, 476] width 67 height 82
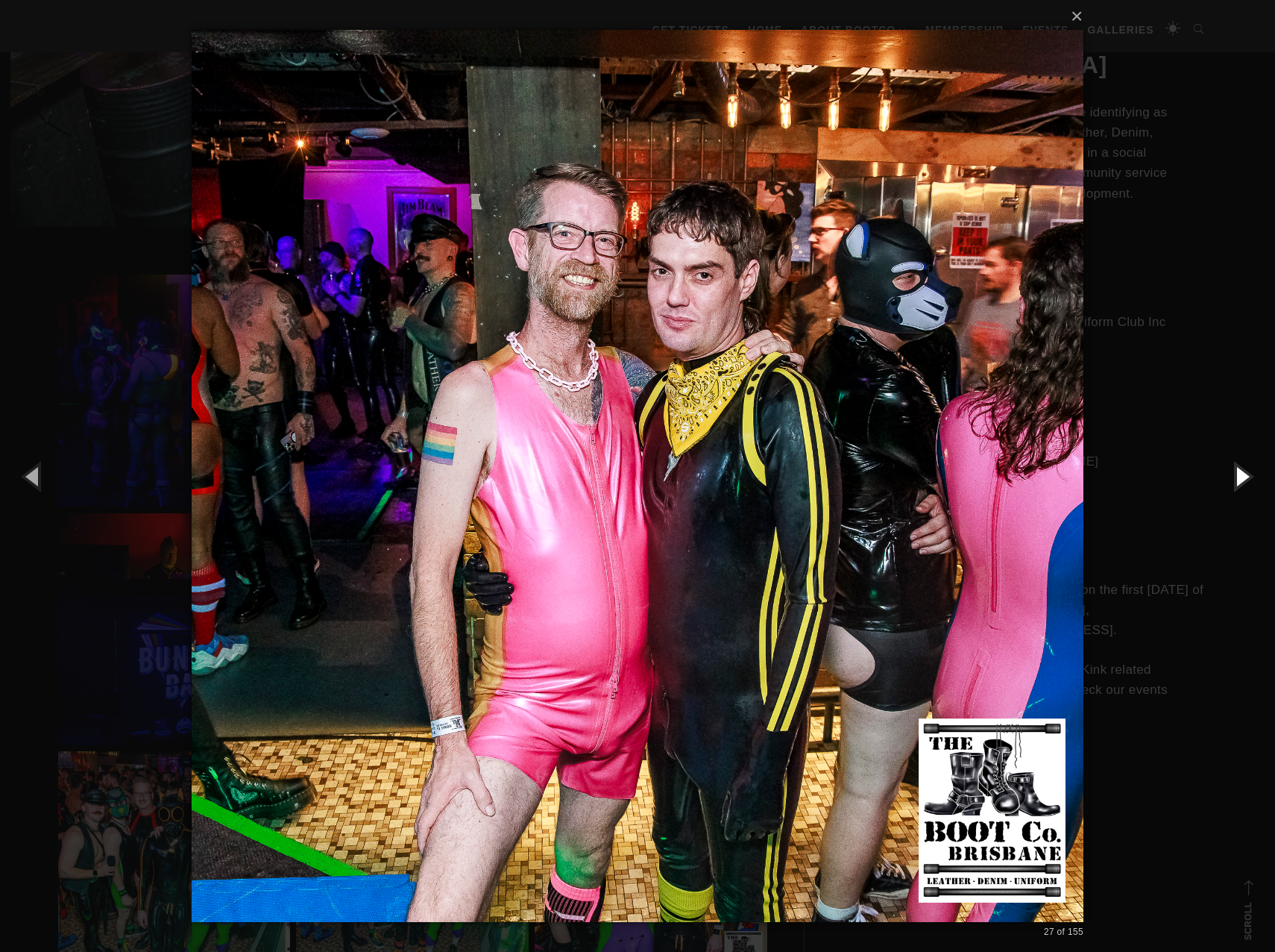
click at [1245, 475] on button "button" at bounding box center [1241, 476] width 67 height 82
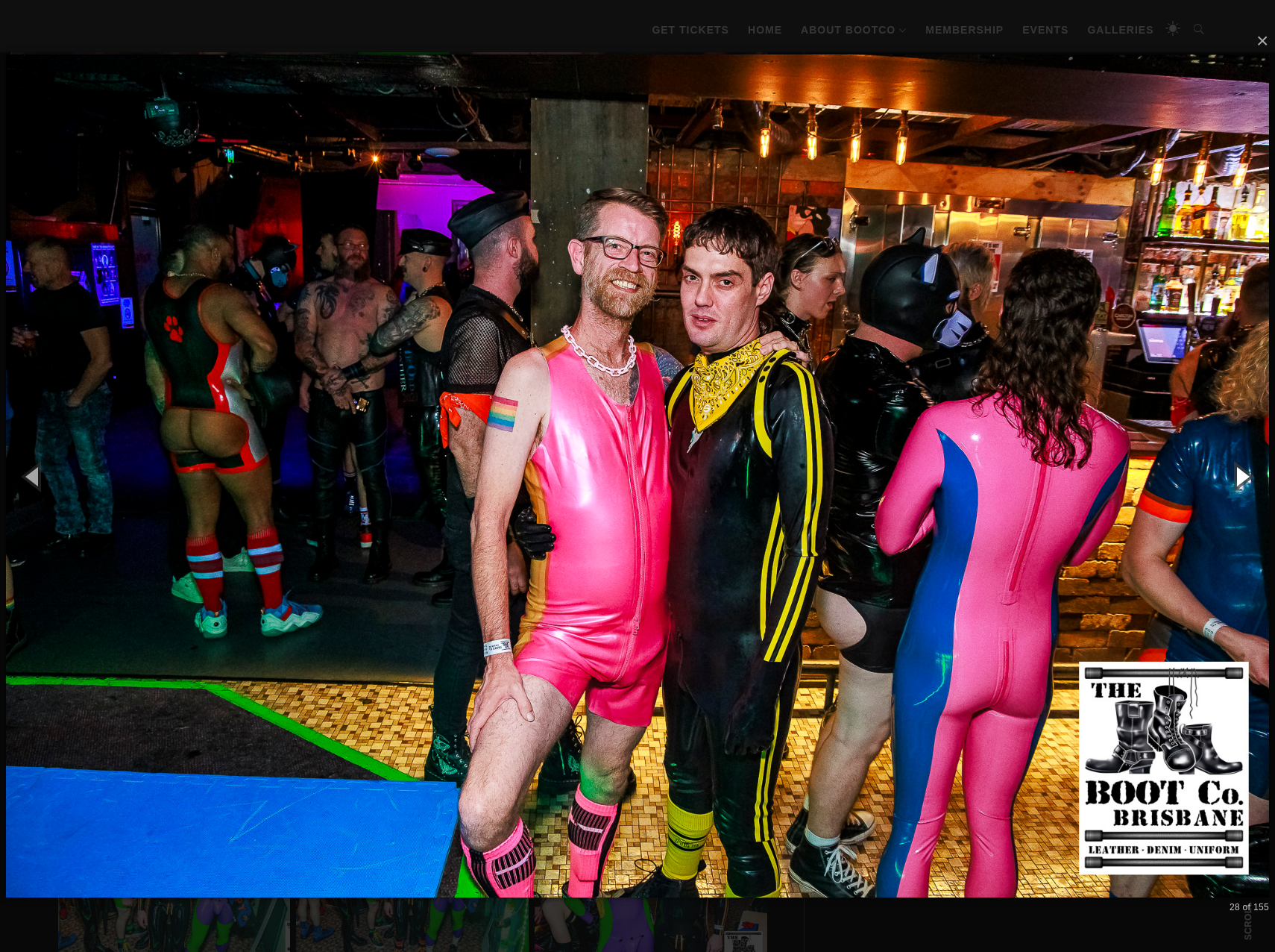
click at [1245, 475] on button "button" at bounding box center [1241, 476] width 67 height 82
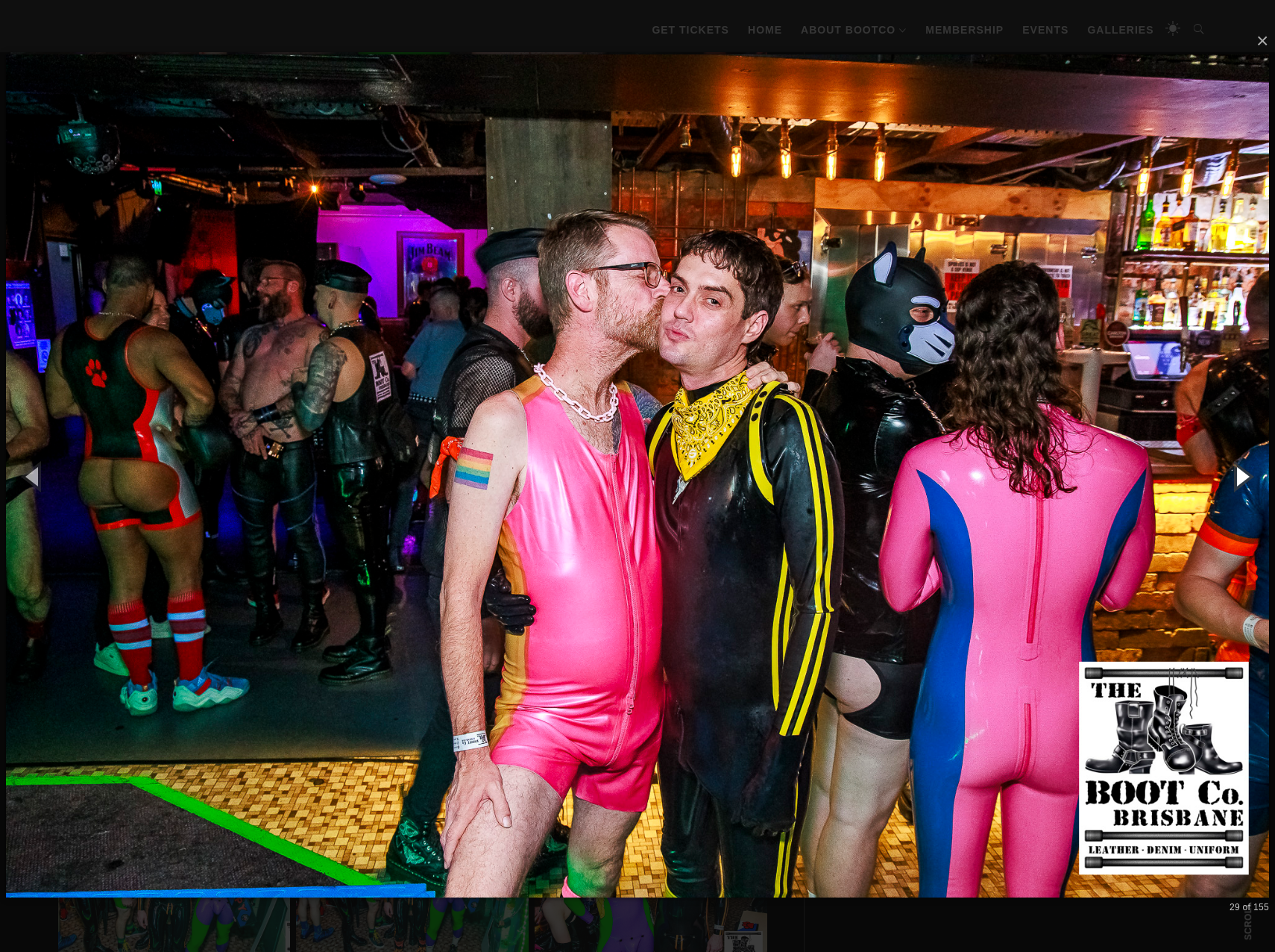
click at [1245, 475] on button "button" at bounding box center [1241, 476] width 67 height 82
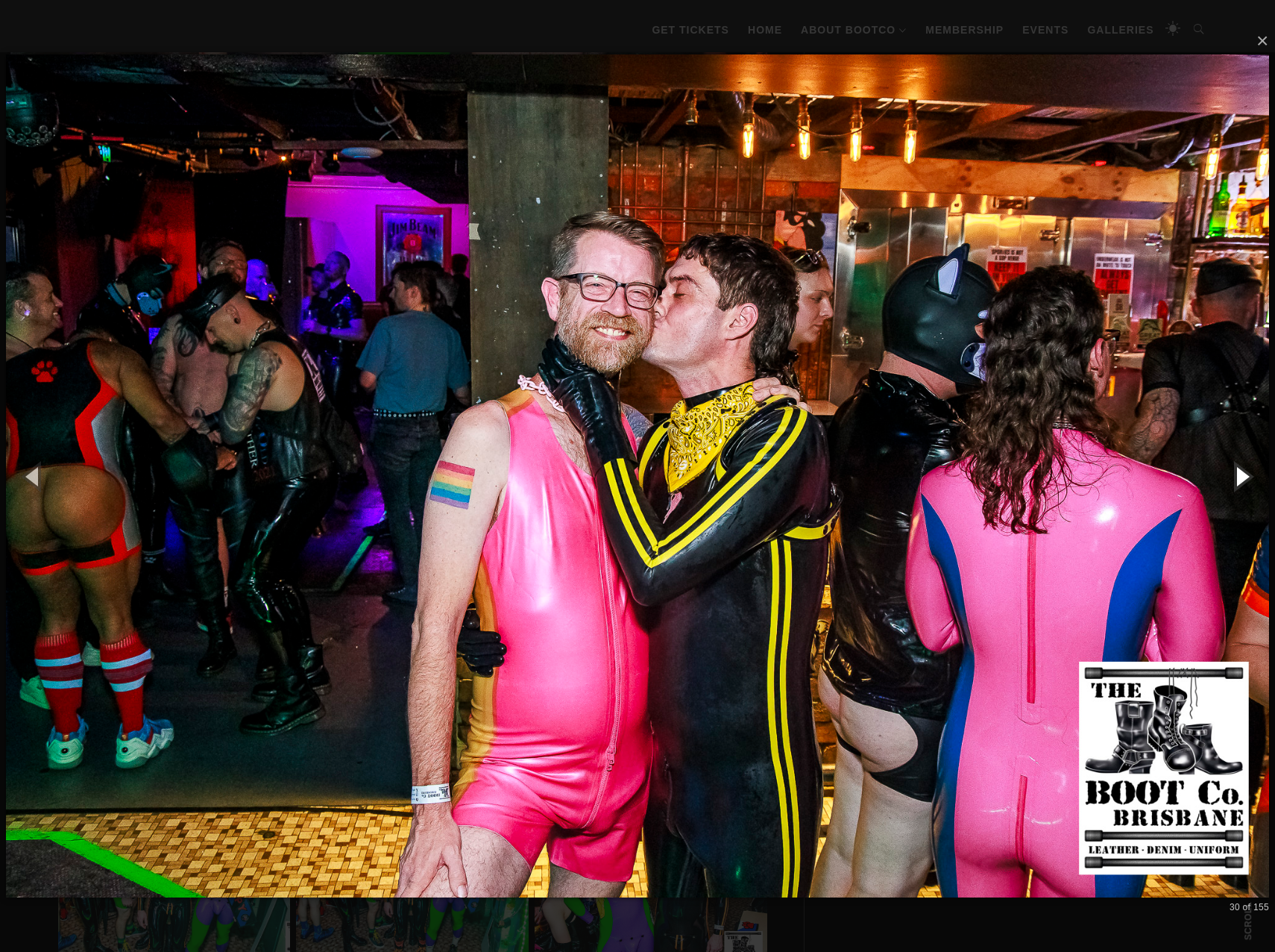
click at [1245, 475] on button "button" at bounding box center [1241, 476] width 67 height 82
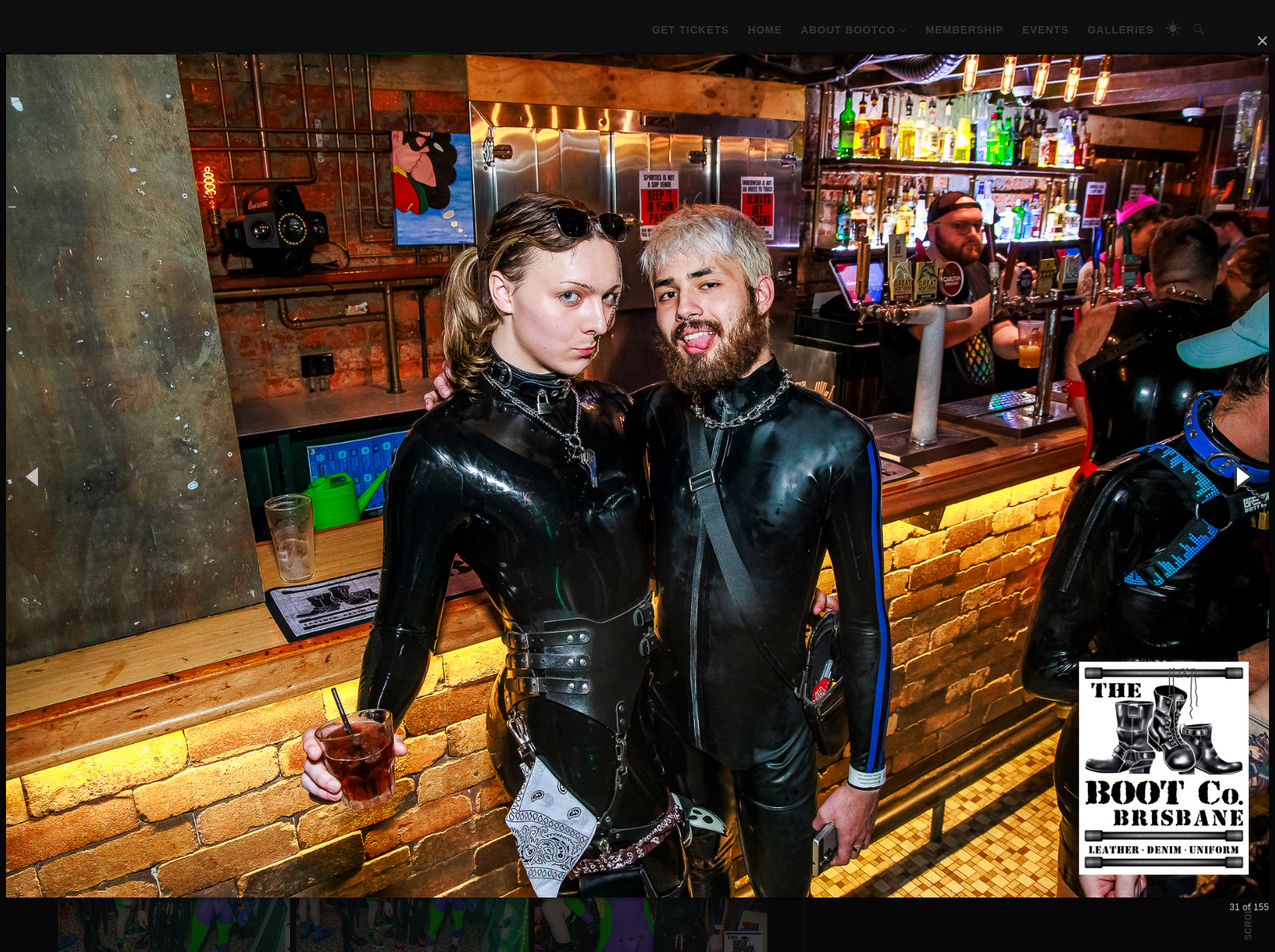
click at [1245, 475] on button "button" at bounding box center [1241, 476] width 67 height 82
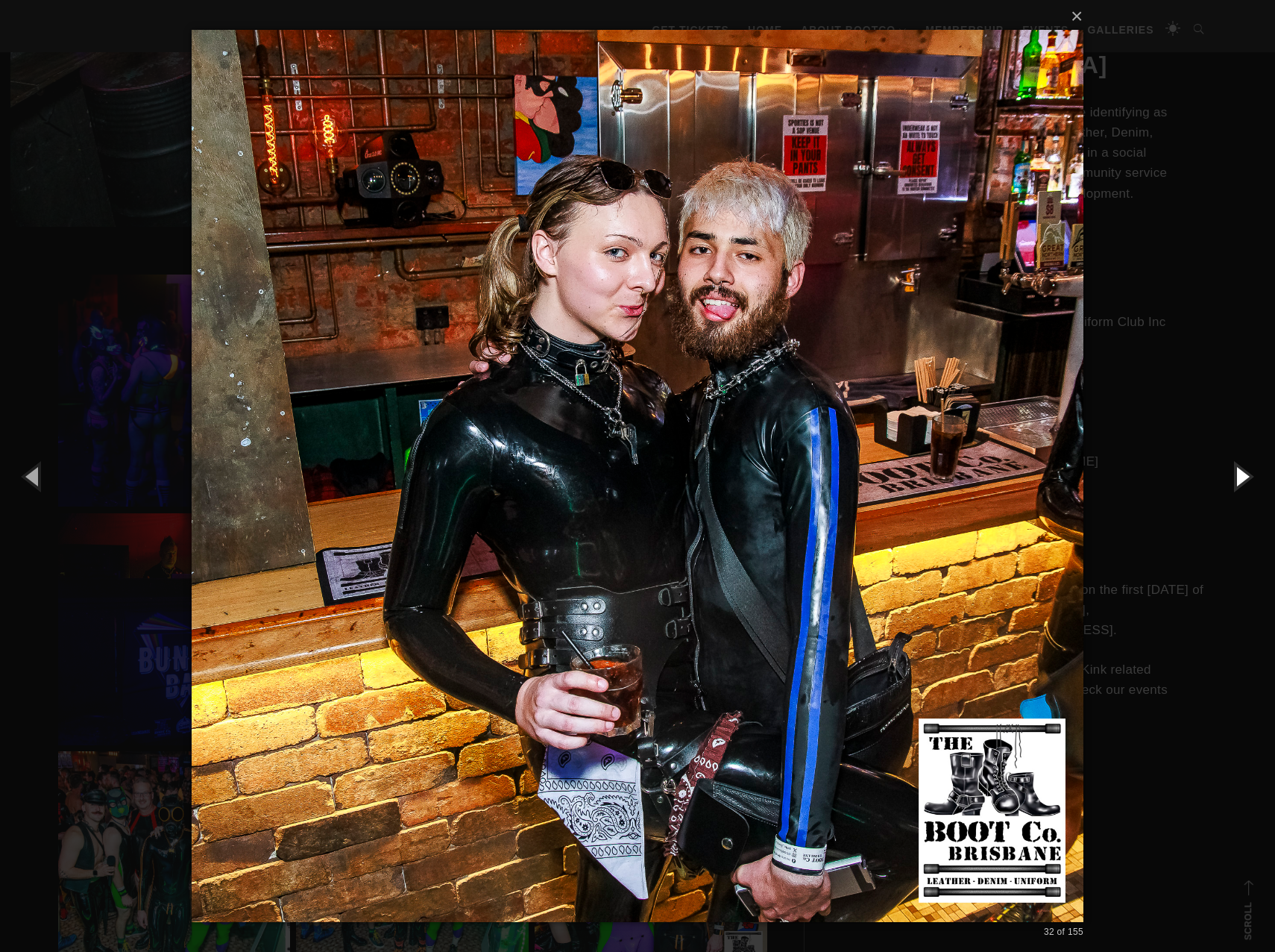
click at [1245, 475] on button "button" at bounding box center [1241, 476] width 67 height 82
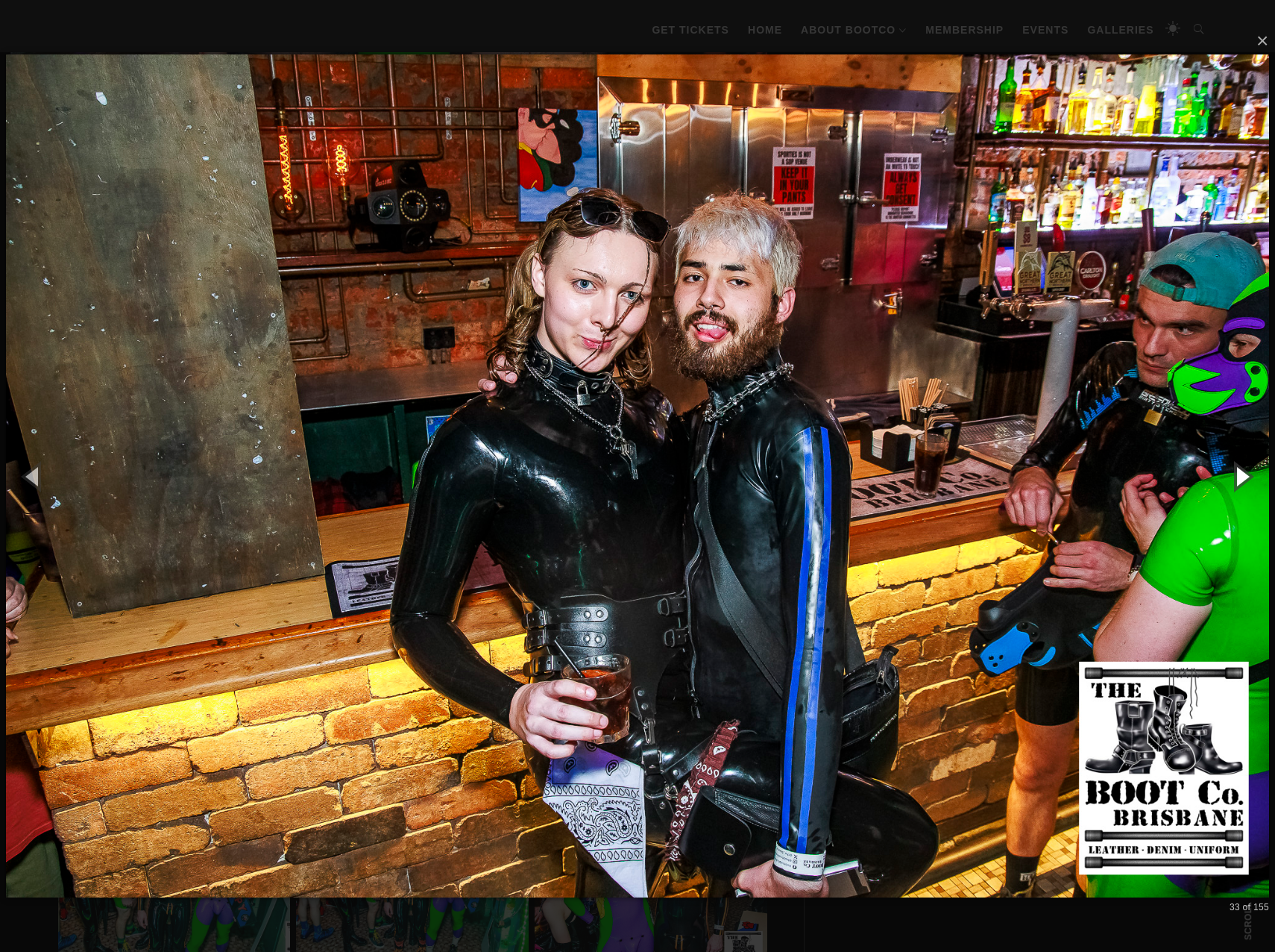
click at [1245, 475] on button "button" at bounding box center [1241, 476] width 67 height 82
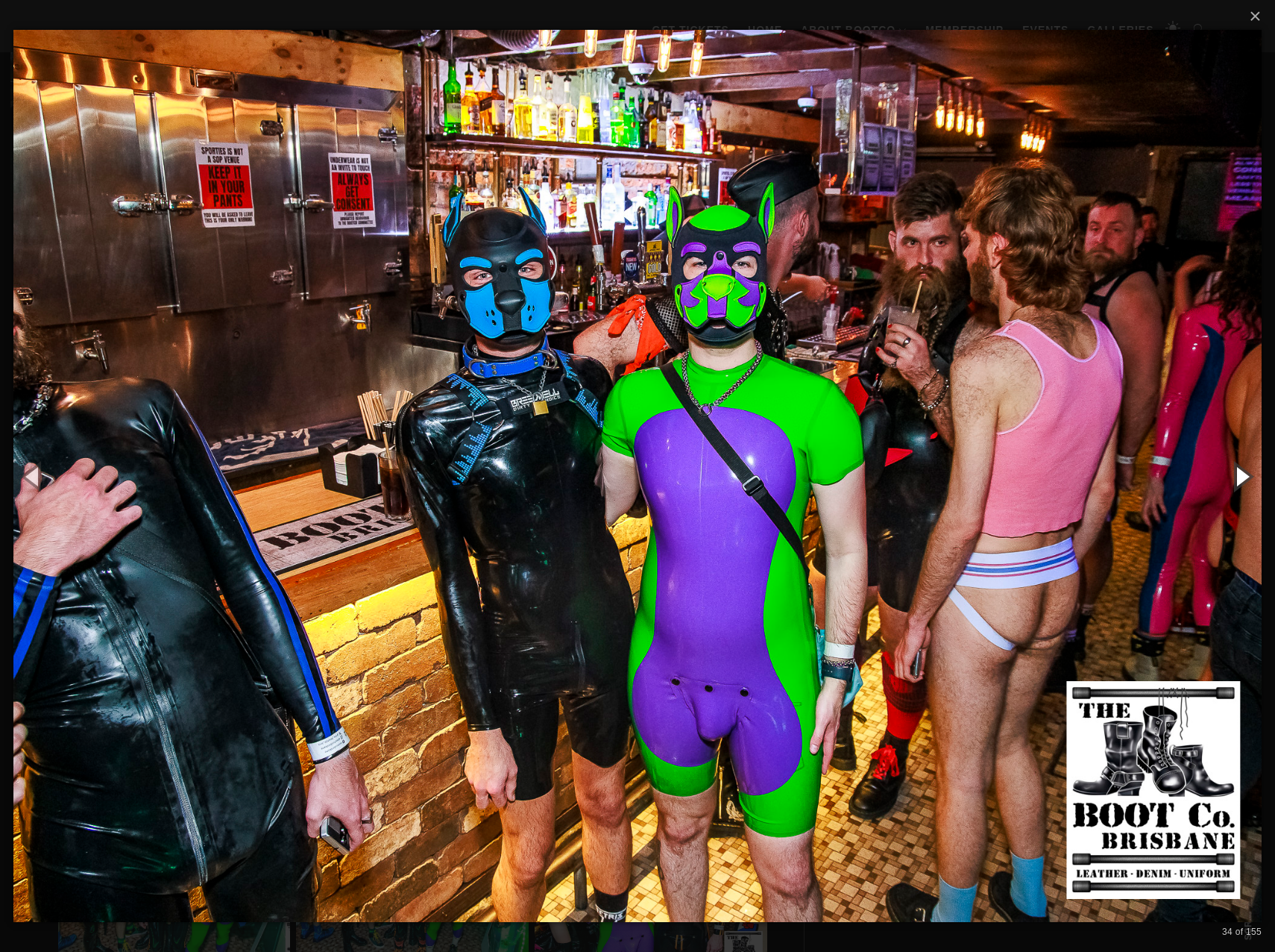
click at [1245, 475] on button "button" at bounding box center [1241, 476] width 67 height 82
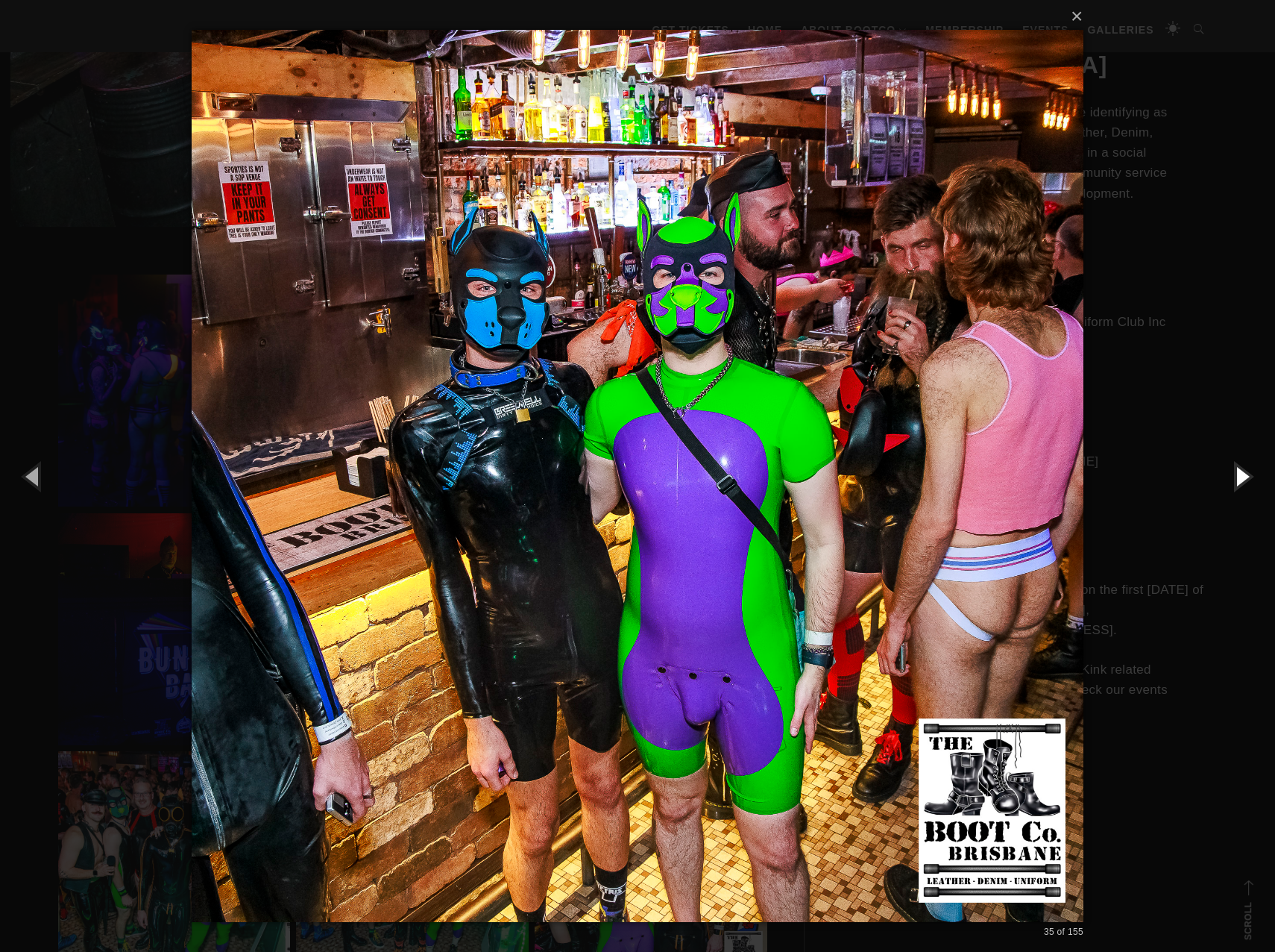
click at [1245, 475] on button "button" at bounding box center [1241, 476] width 67 height 82
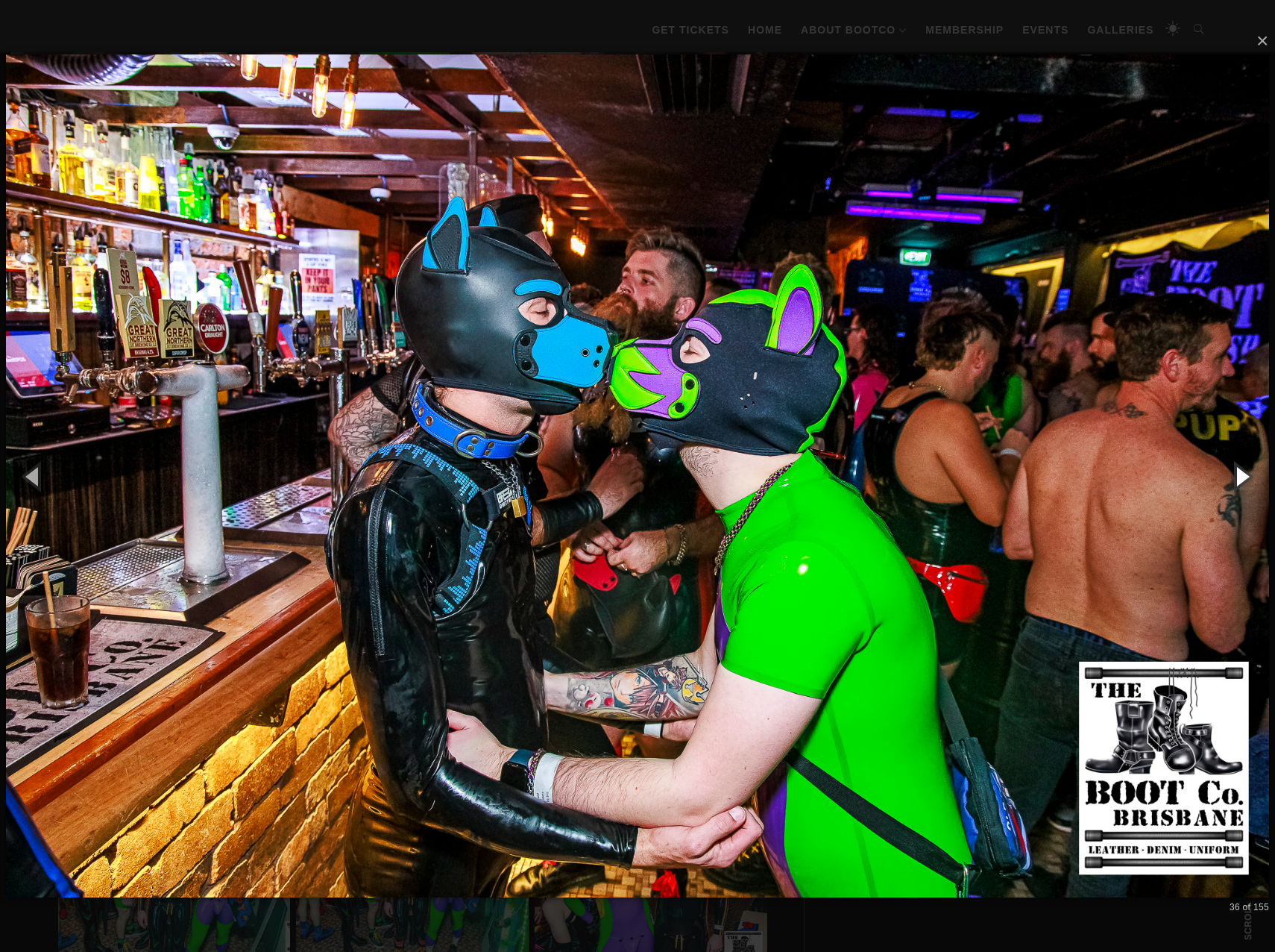
click at [1245, 475] on button "button" at bounding box center [1241, 476] width 67 height 82
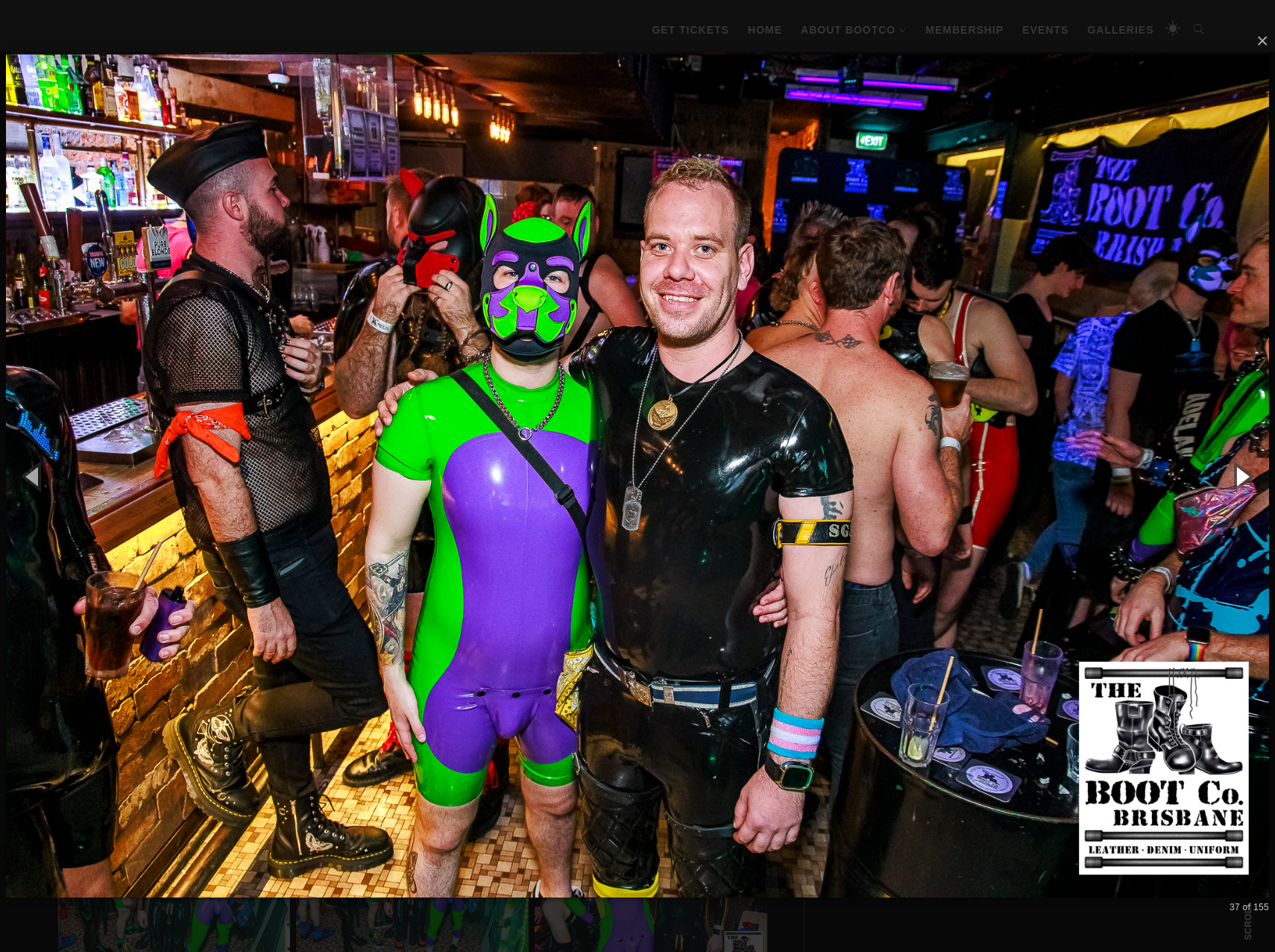
click at [1245, 475] on button "button" at bounding box center [1241, 476] width 67 height 82
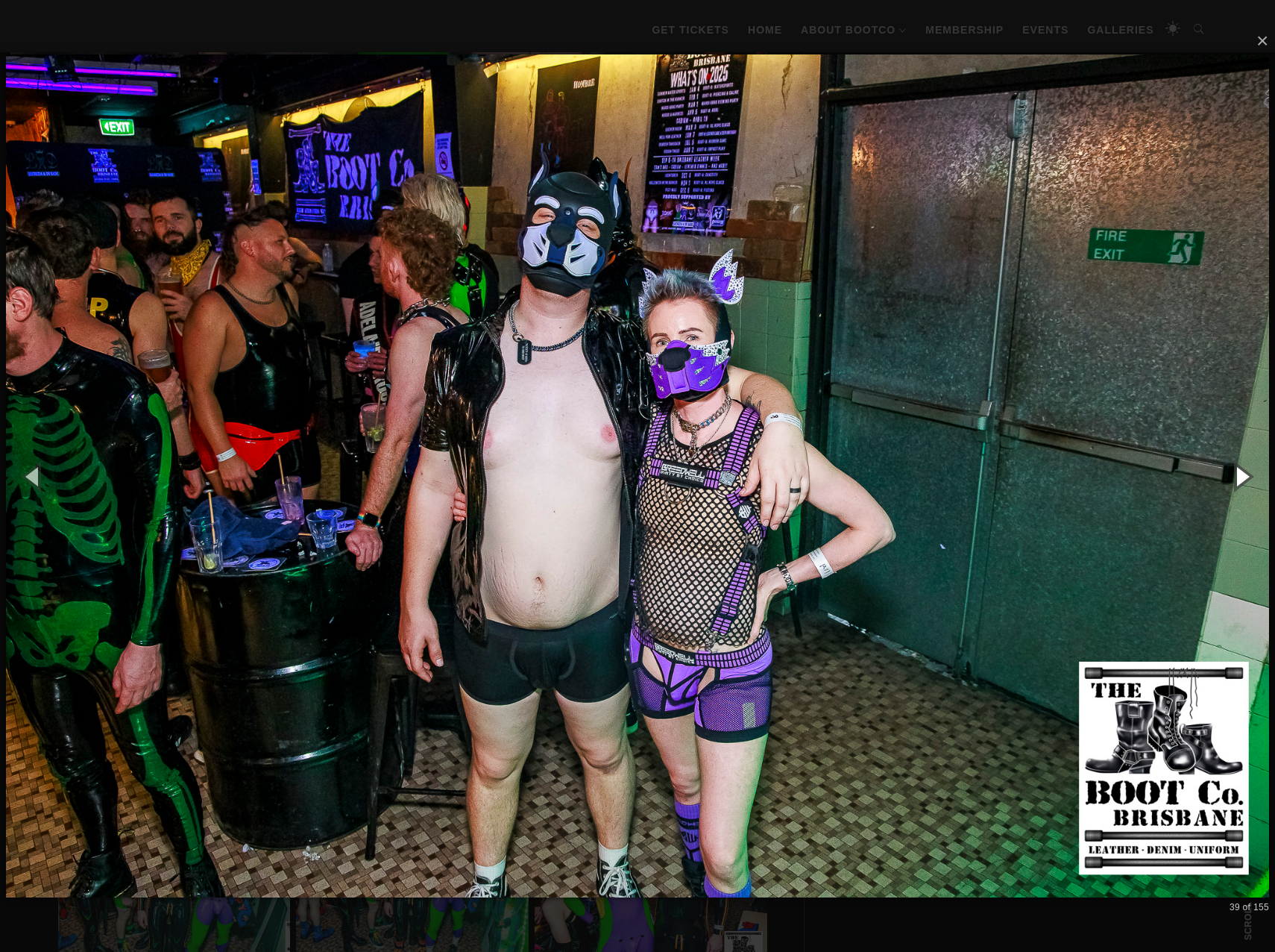
click at [1245, 475] on button "button" at bounding box center [1241, 476] width 67 height 82
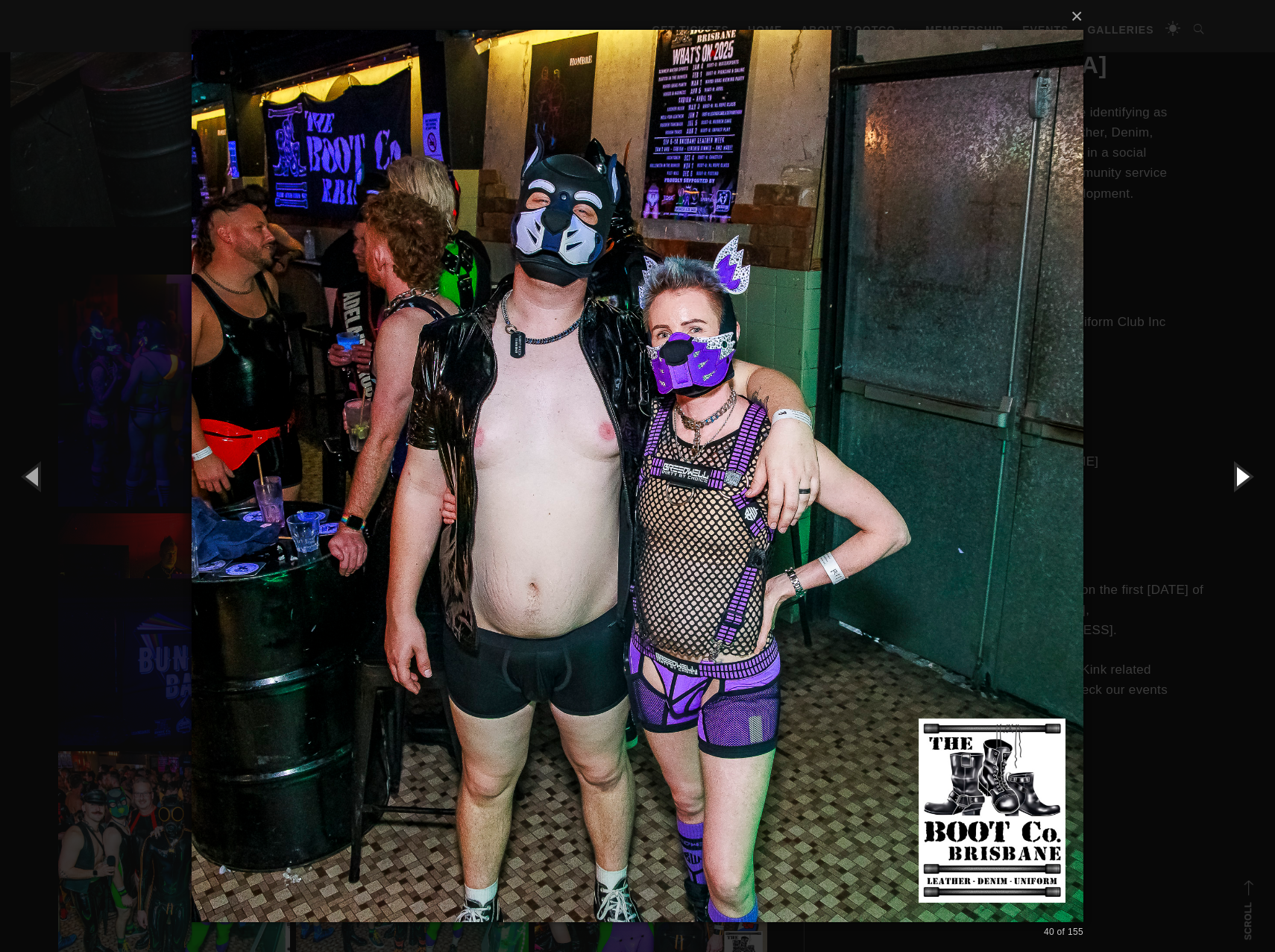
click at [1245, 475] on button "button" at bounding box center [1241, 476] width 67 height 82
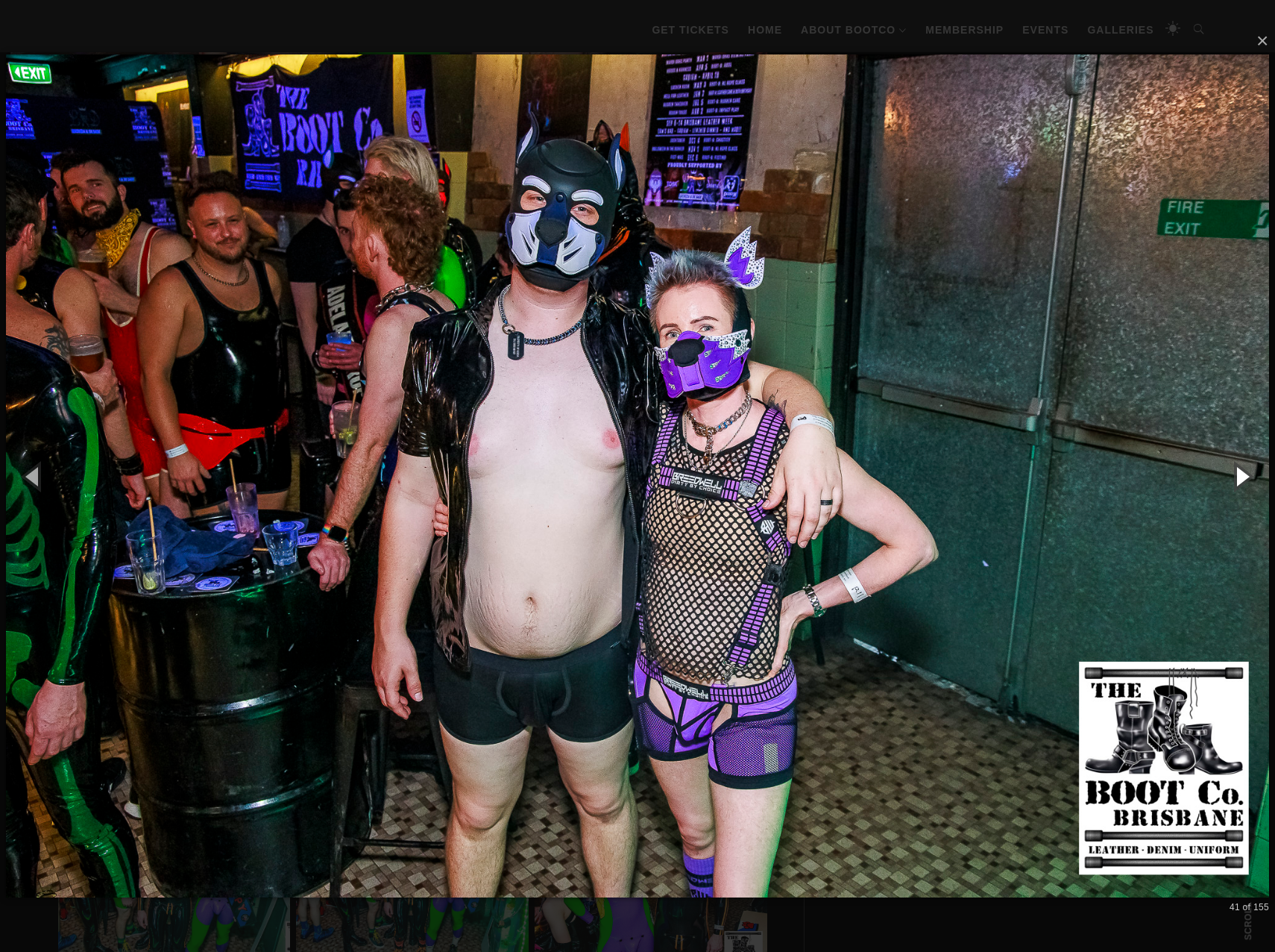
click at [1245, 475] on button "button" at bounding box center [1241, 476] width 67 height 82
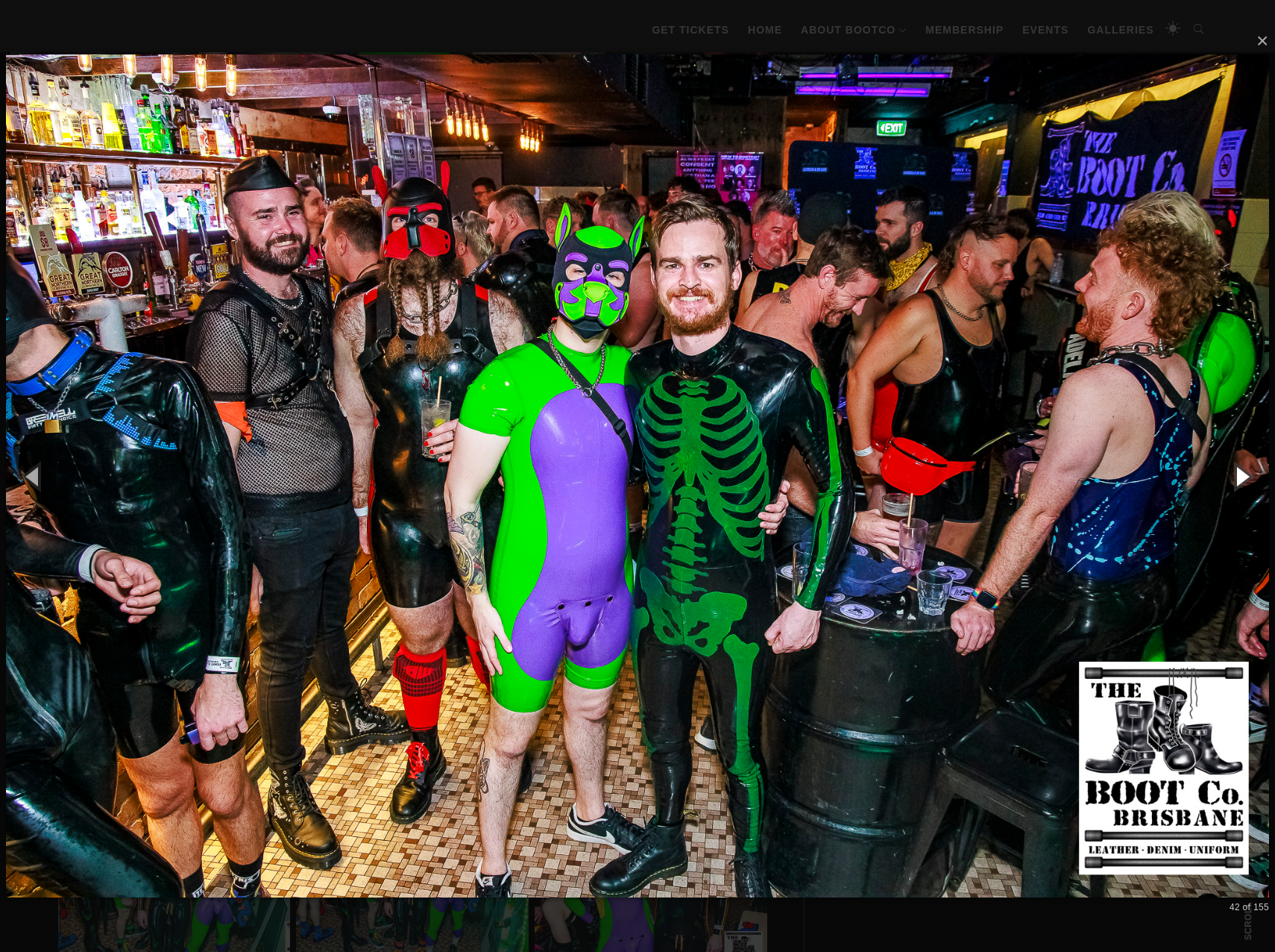
click at [1245, 475] on button "button" at bounding box center [1241, 476] width 67 height 82
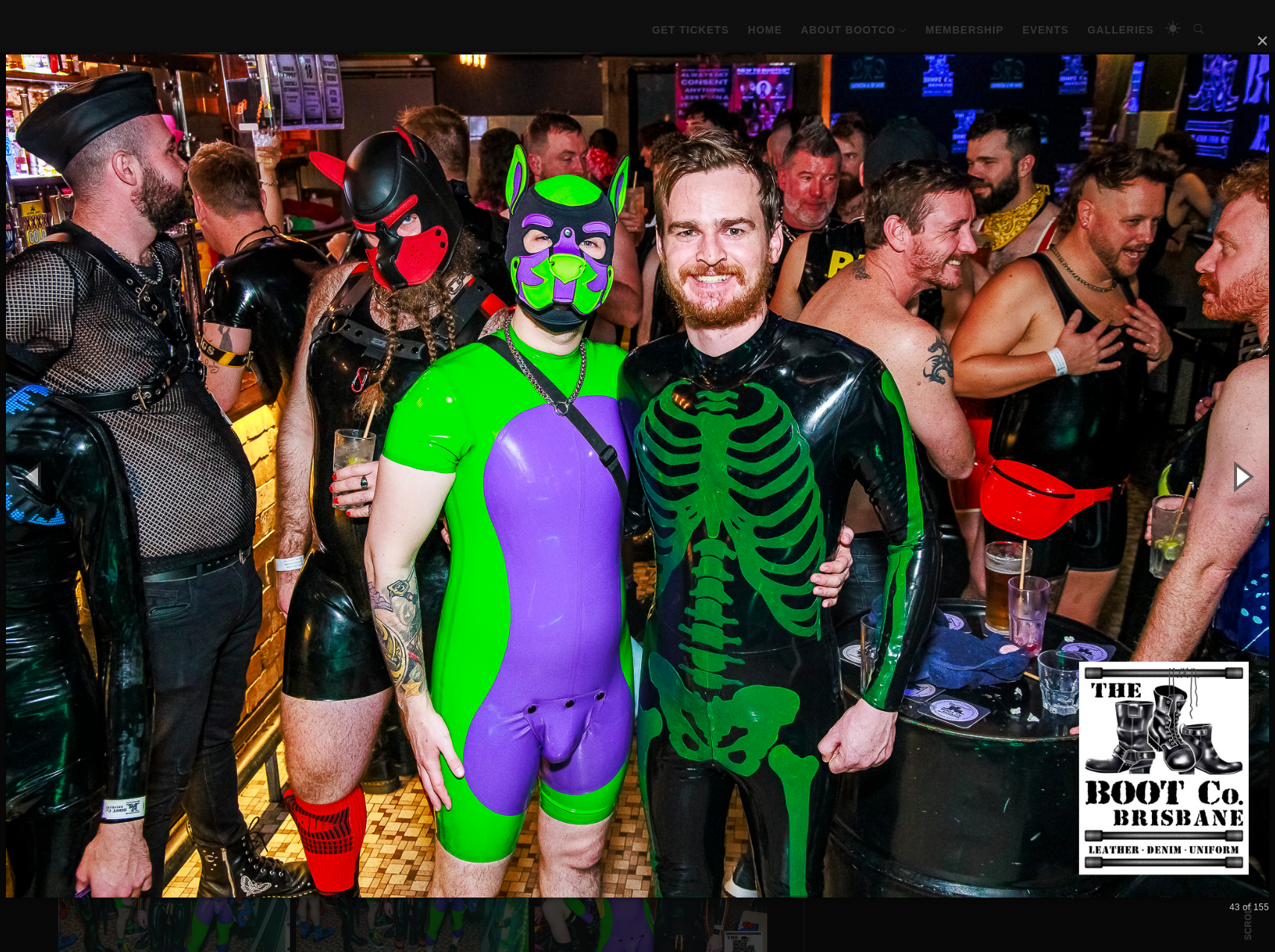
click at [1245, 475] on button "button" at bounding box center [1241, 476] width 67 height 82
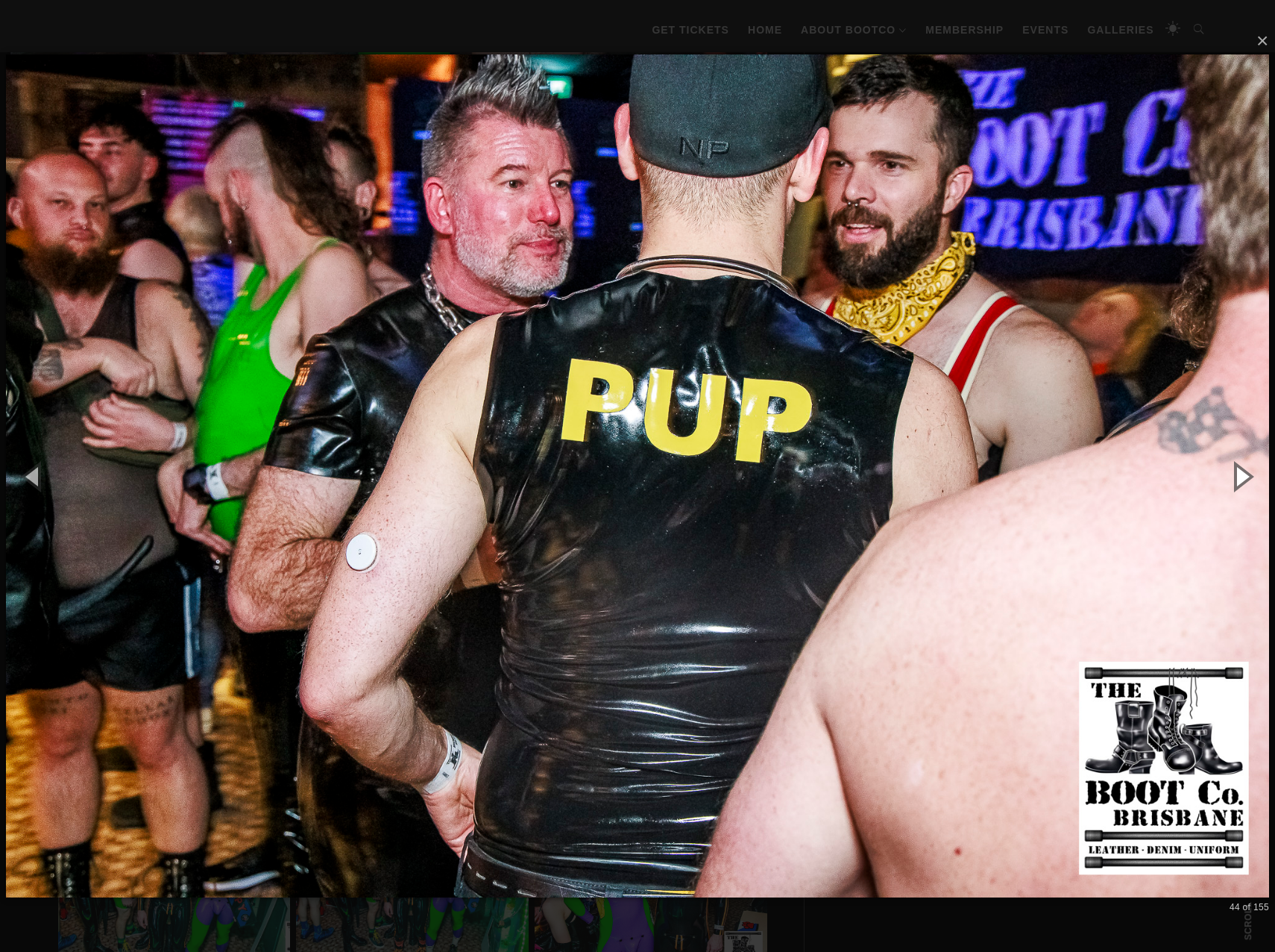
click at [1245, 475] on button "button" at bounding box center [1241, 476] width 67 height 82
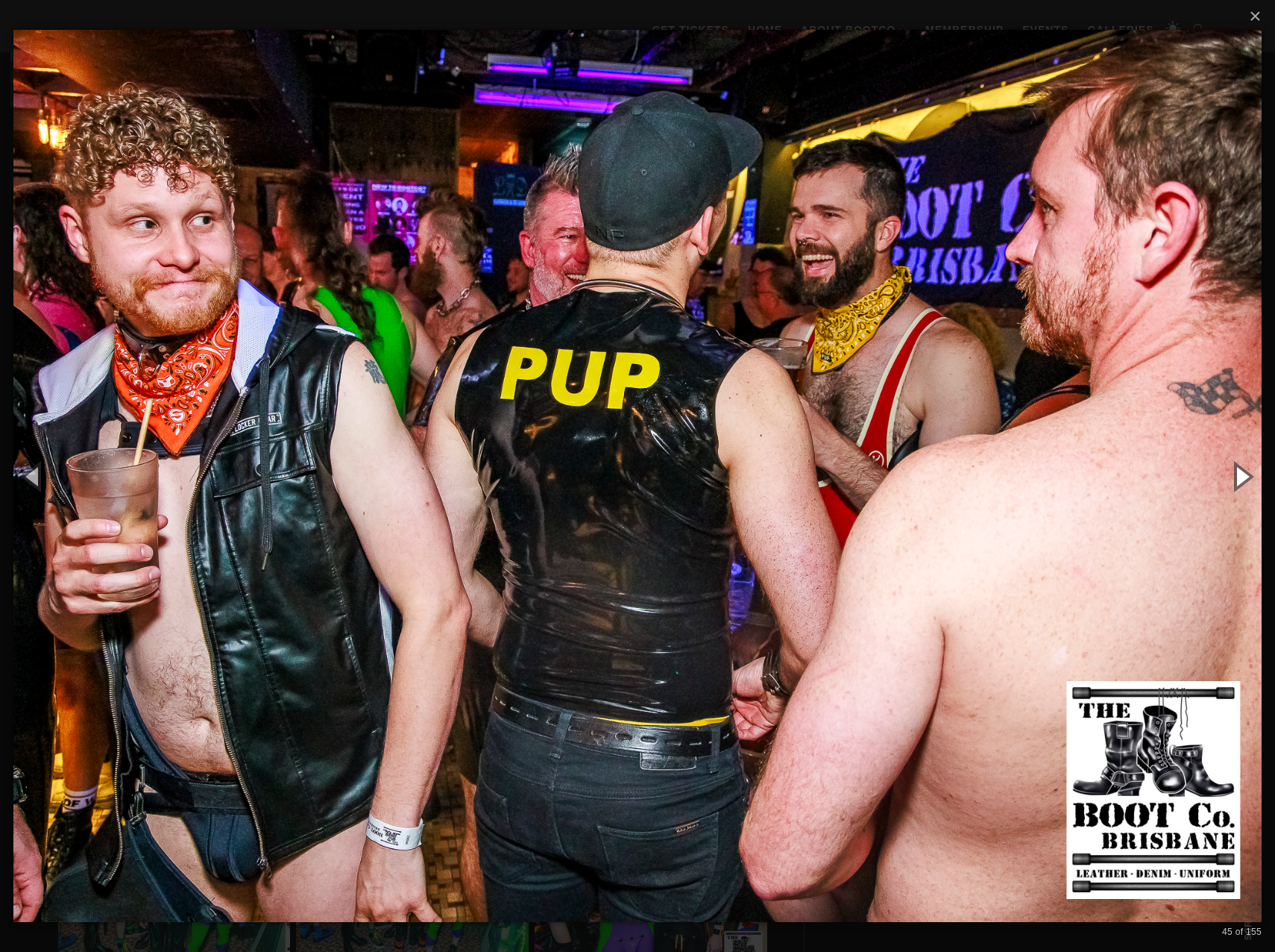
click at [1245, 475] on button "button" at bounding box center [1241, 476] width 67 height 82
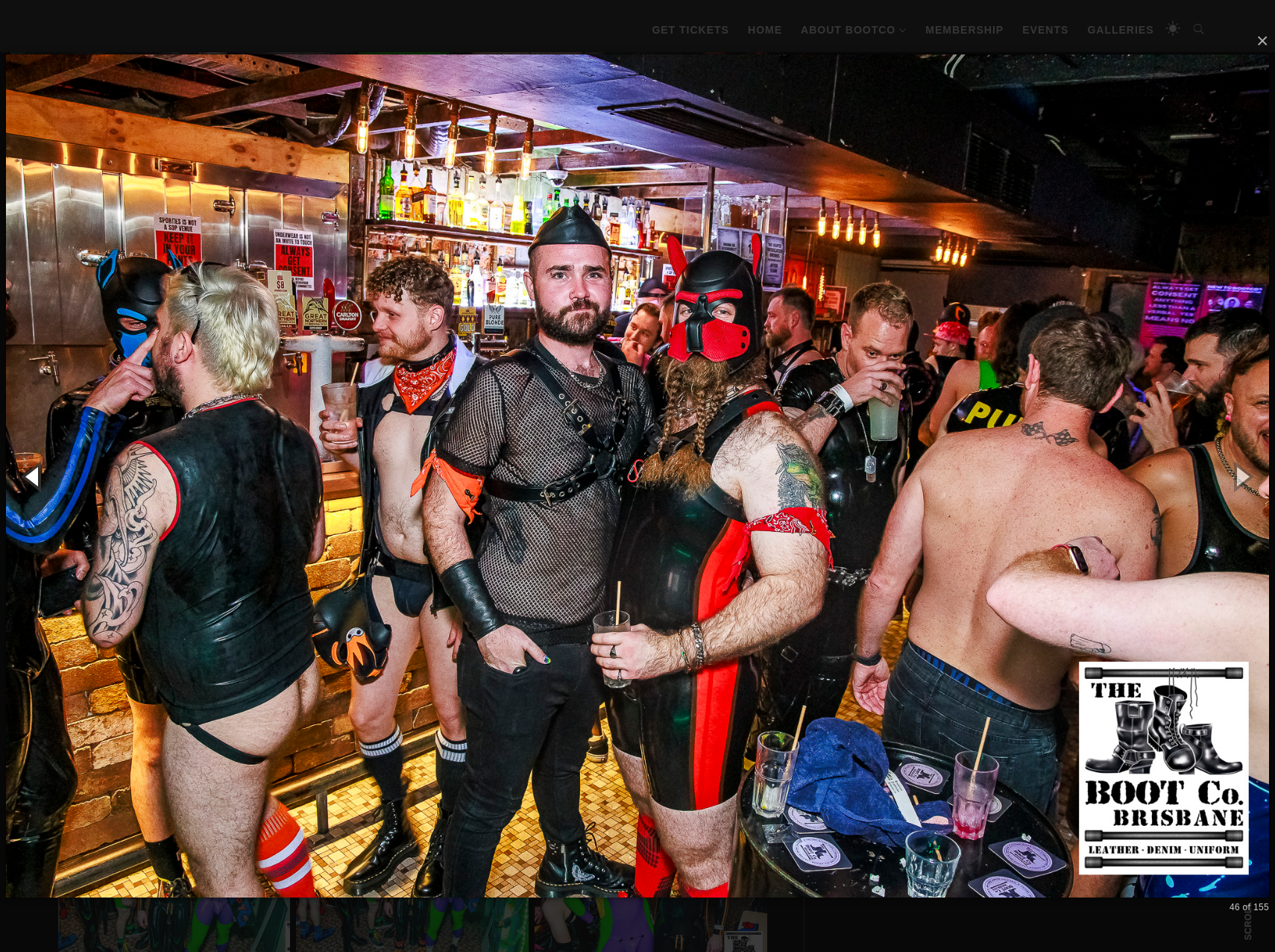
click at [28, 479] on button "button" at bounding box center [33, 476] width 67 height 82
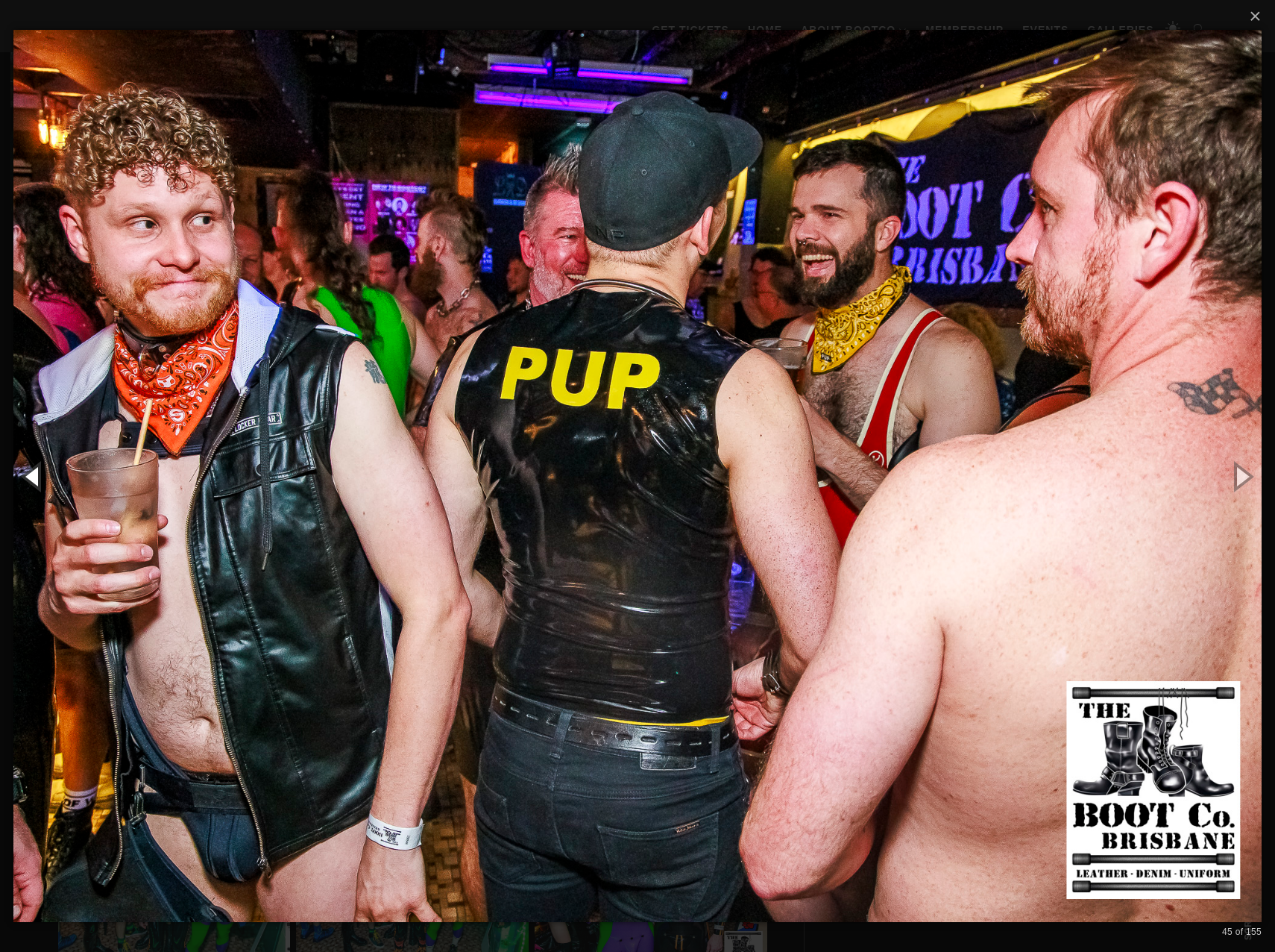
click at [28, 479] on button "button" at bounding box center [33, 476] width 67 height 82
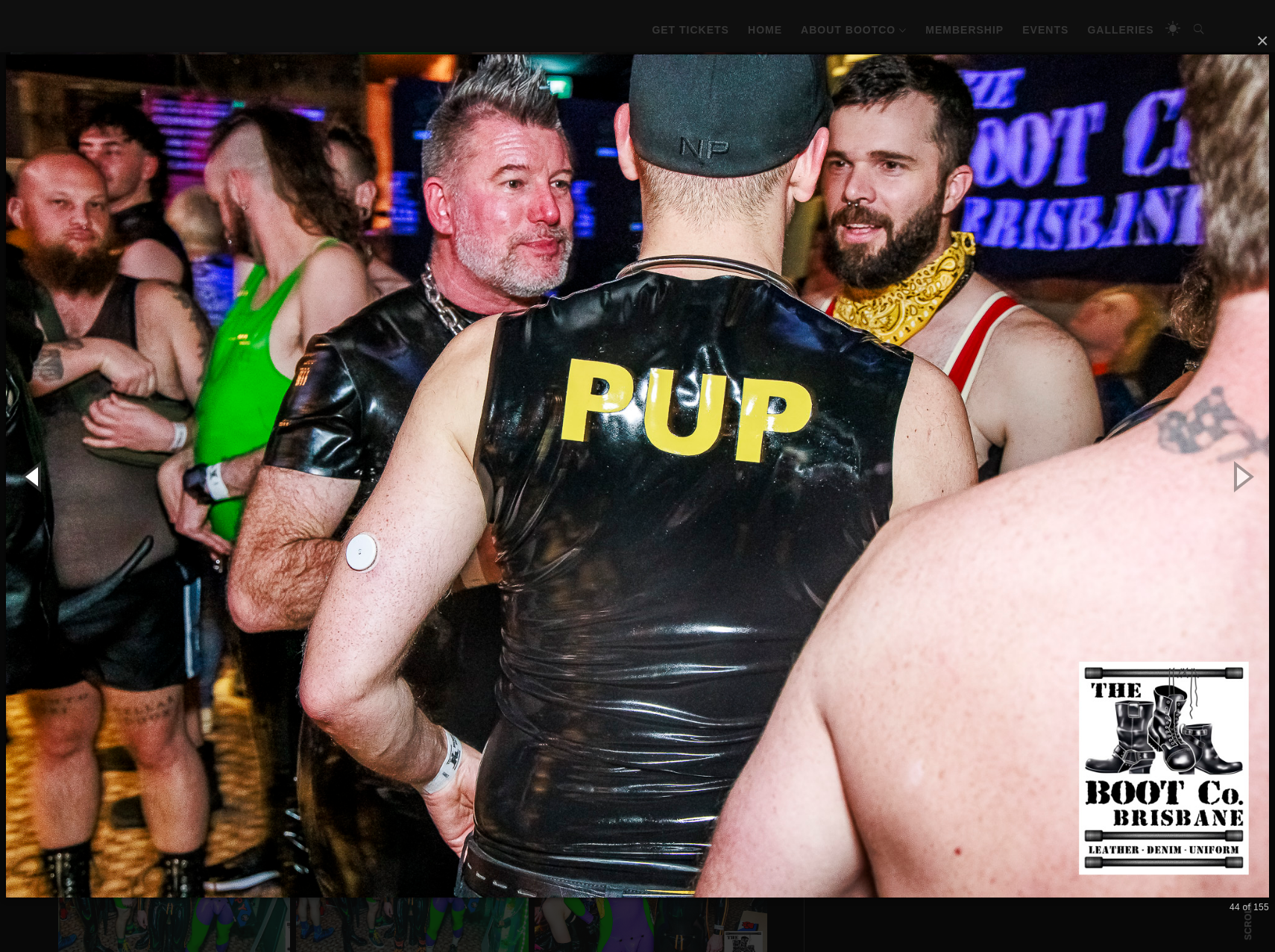
click at [28, 479] on button "button" at bounding box center [33, 476] width 67 height 82
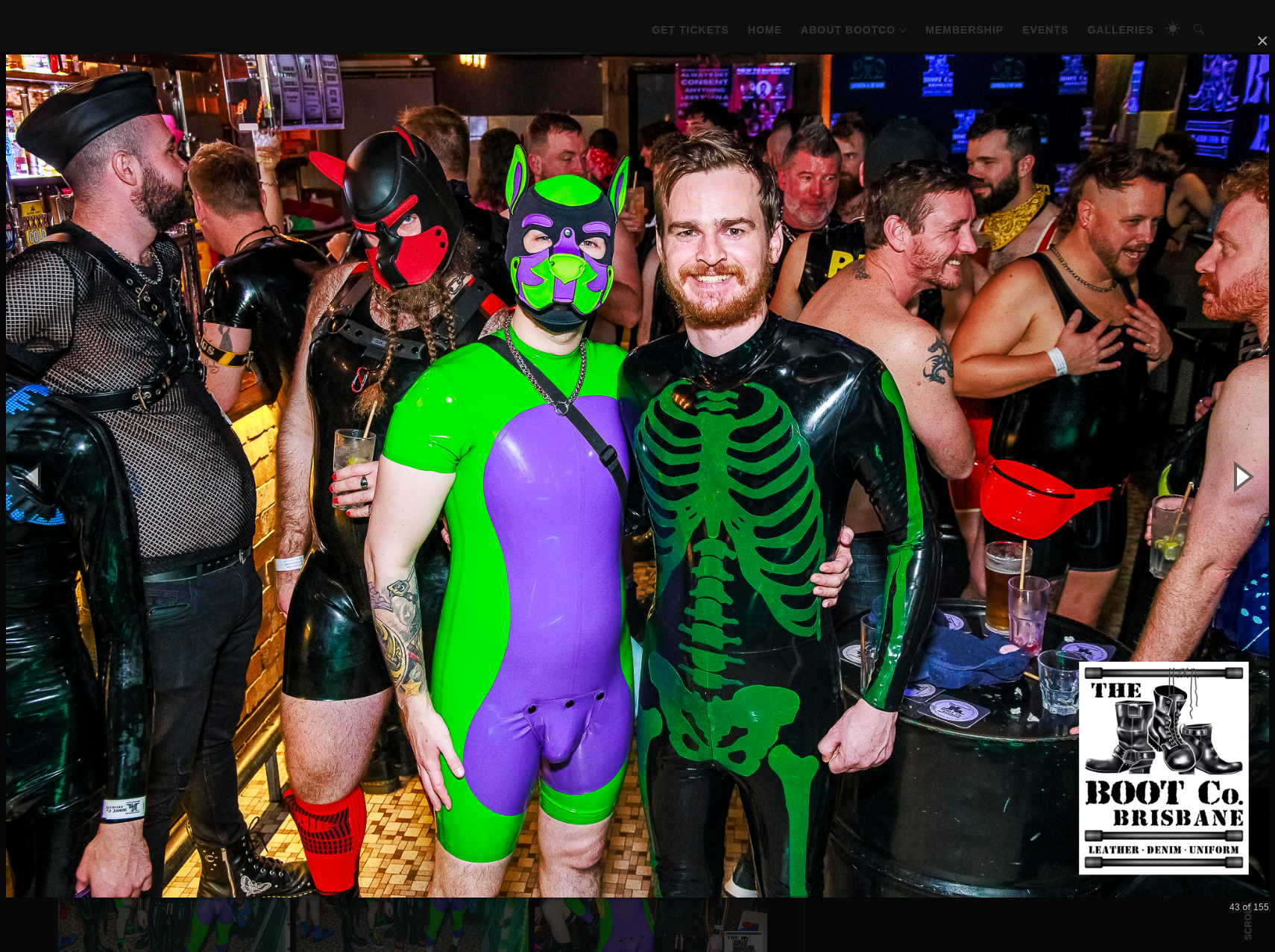
click at [1242, 472] on button "button" at bounding box center [1241, 476] width 67 height 82
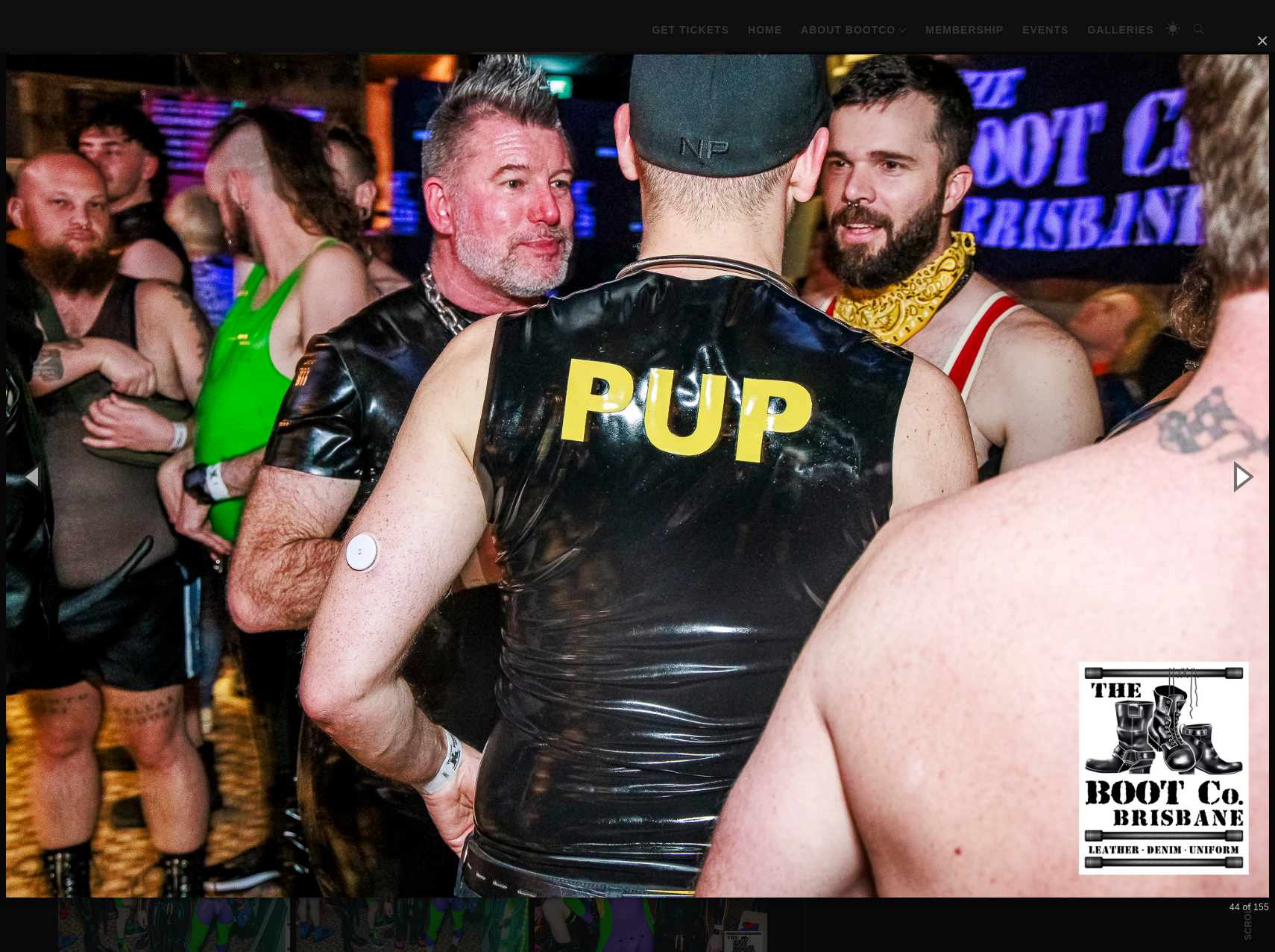
click at [1242, 472] on button "button" at bounding box center [1241, 476] width 67 height 82
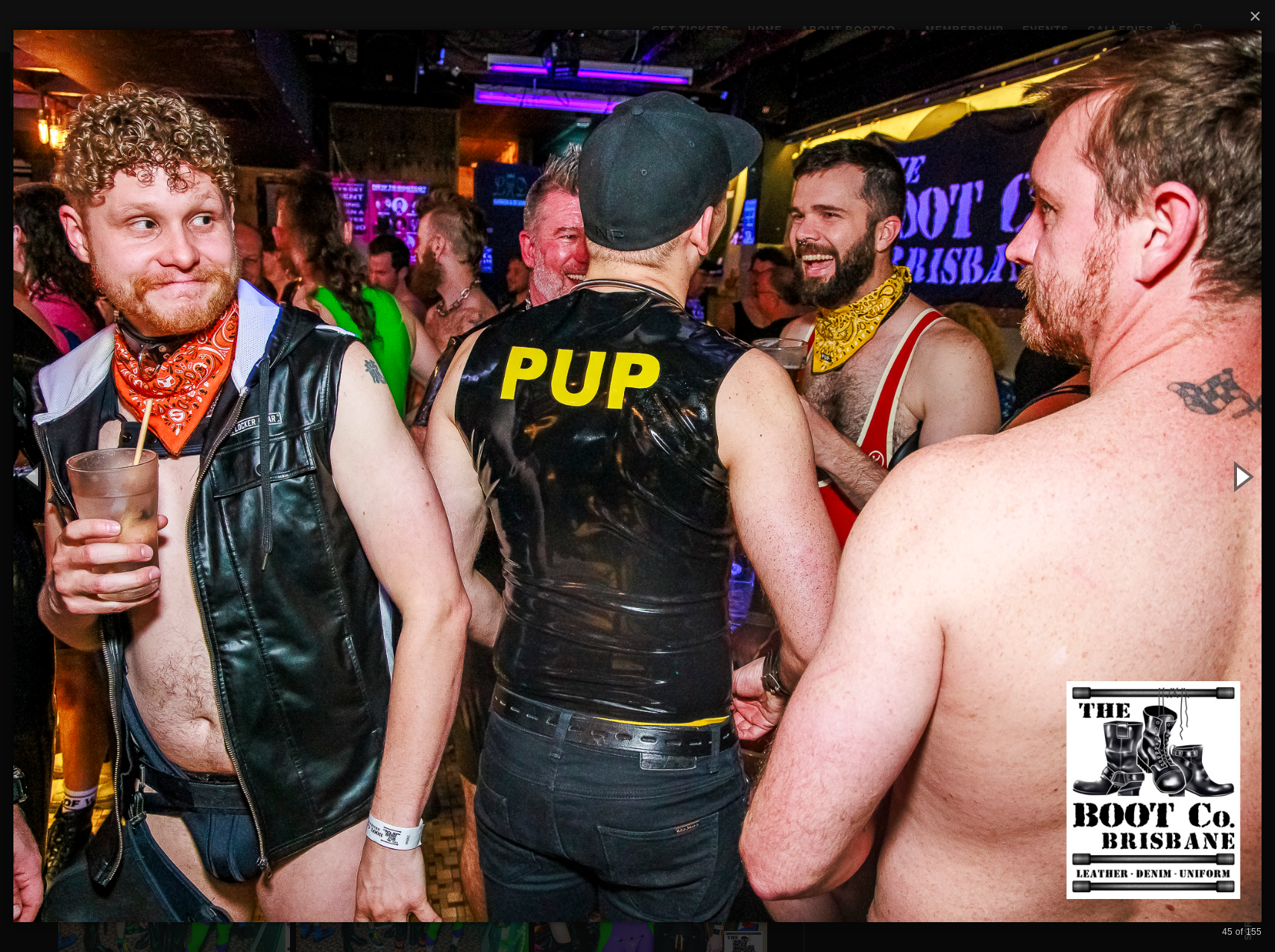
click at [1242, 472] on button "button" at bounding box center [1241, 476] width 67 height 82
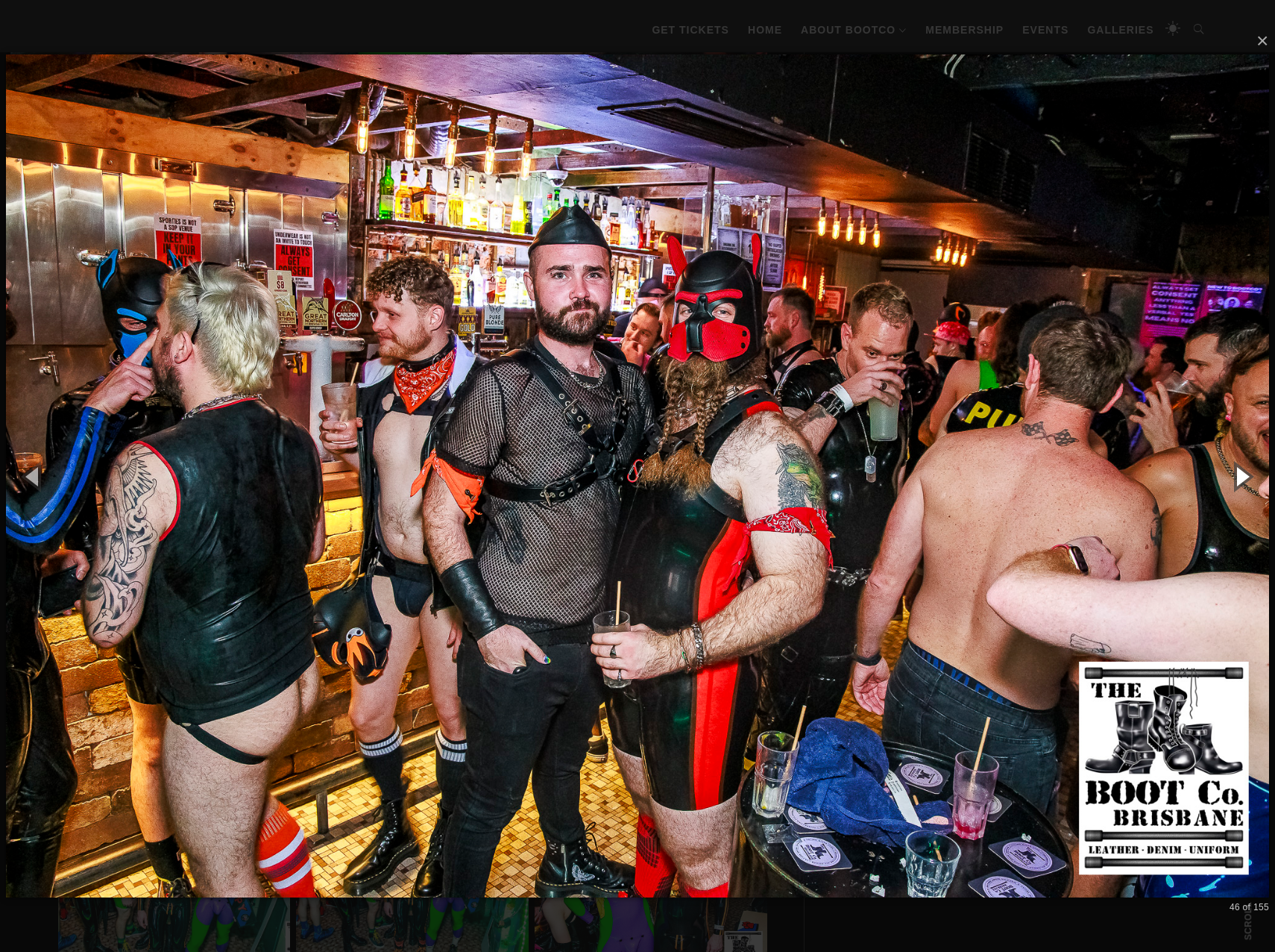
click at [1242, 472] on button "button" at bounding box center [1241, 476] width 67 height 82
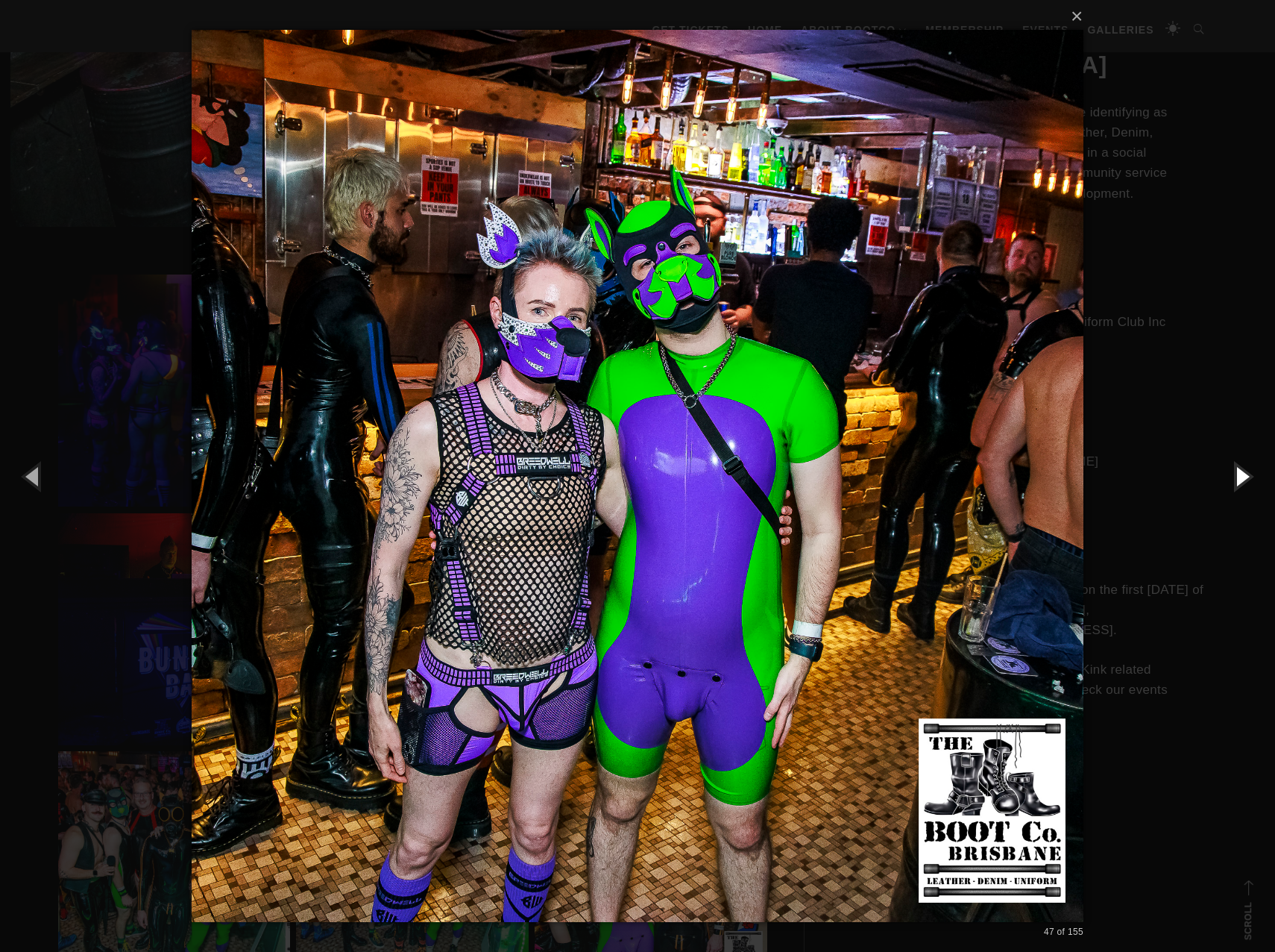
click at [1242, 472] on button "button" at bounding box center [1241, 476] width 67 height 82
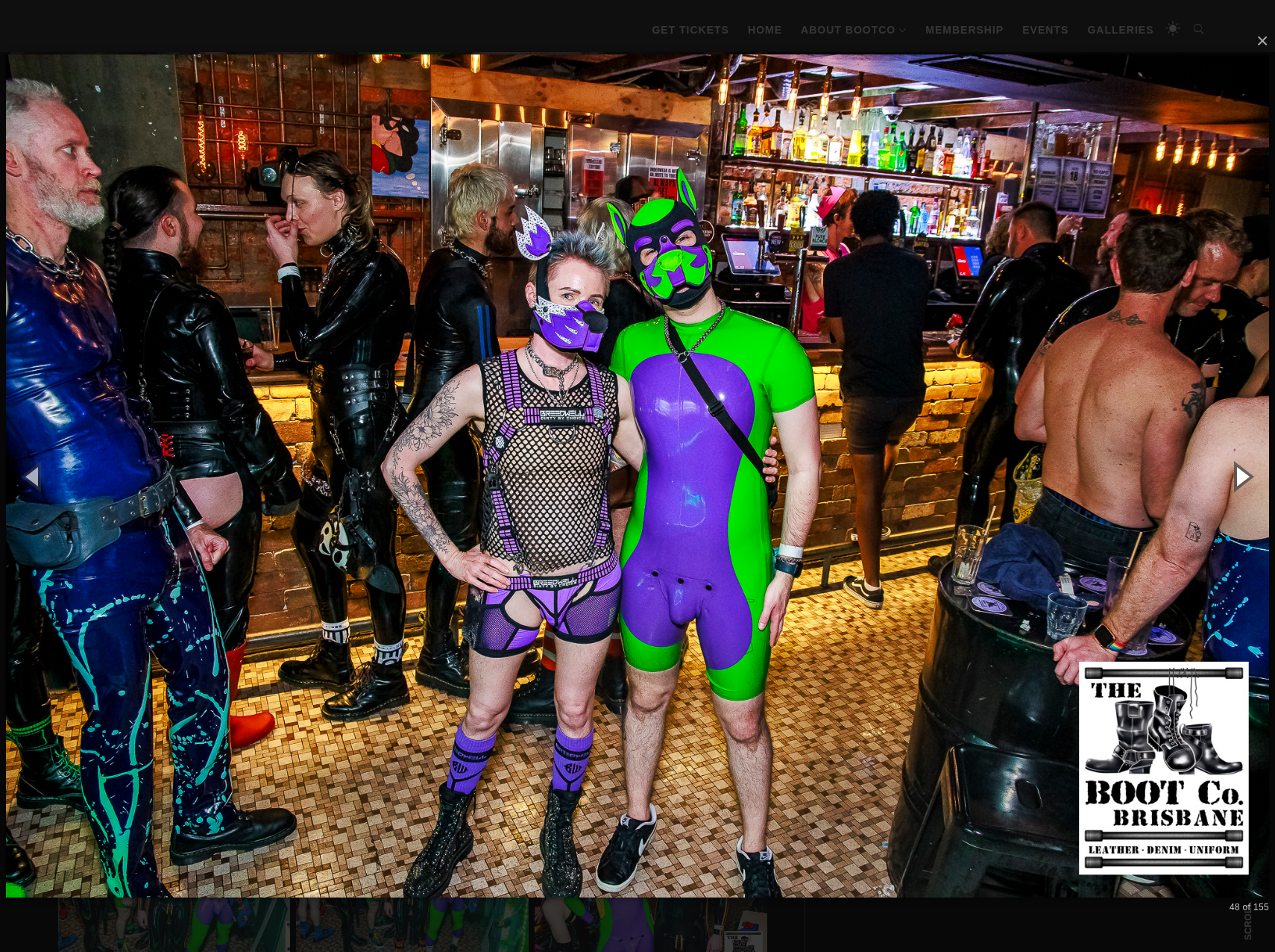
click at [1242, 472] on button "button" at bounding box center [1241, 476] width 67 height 82
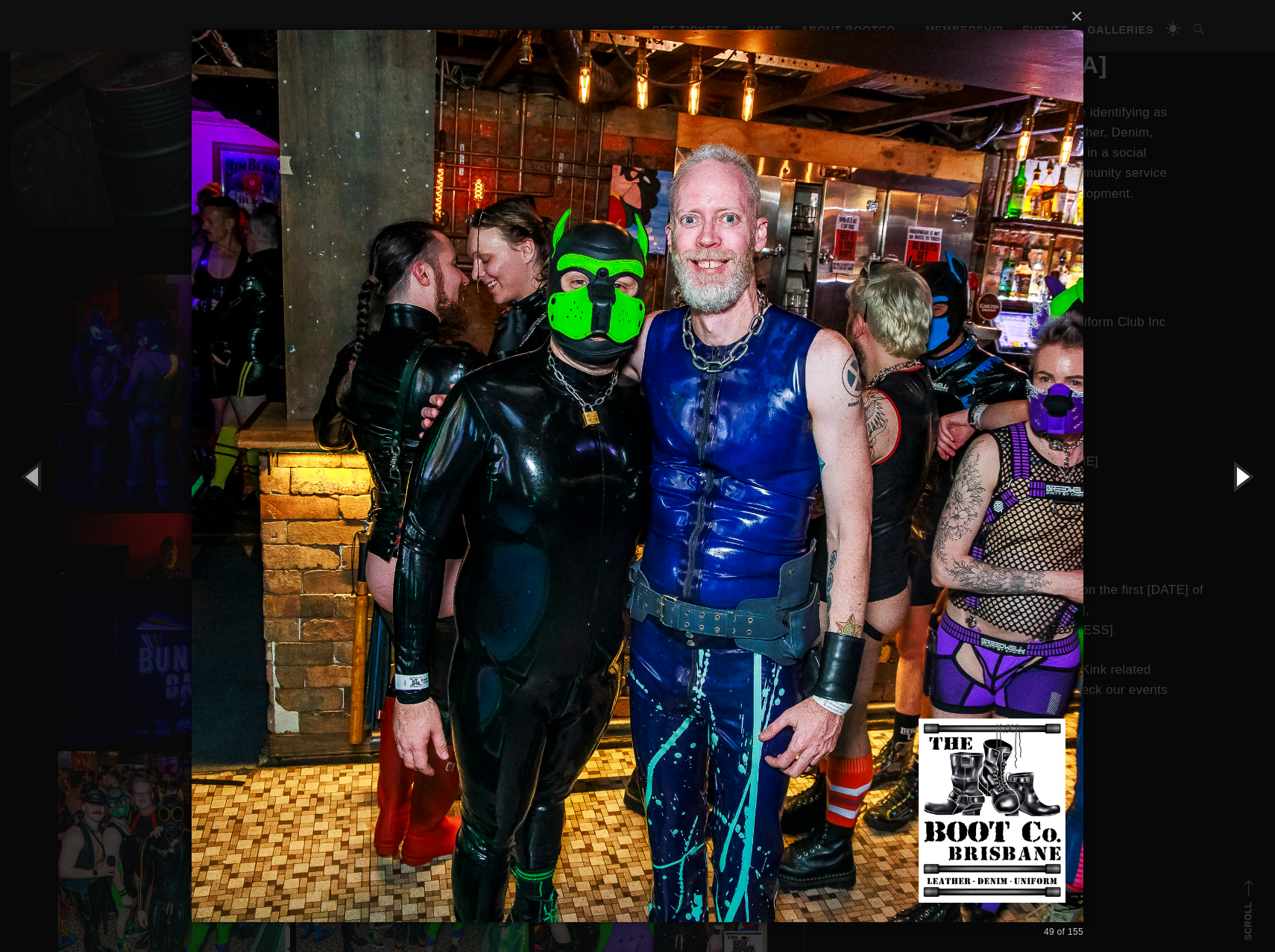
click at [1242, 472] on button "button" at bounding box center [1241, 476] width 67 height 82
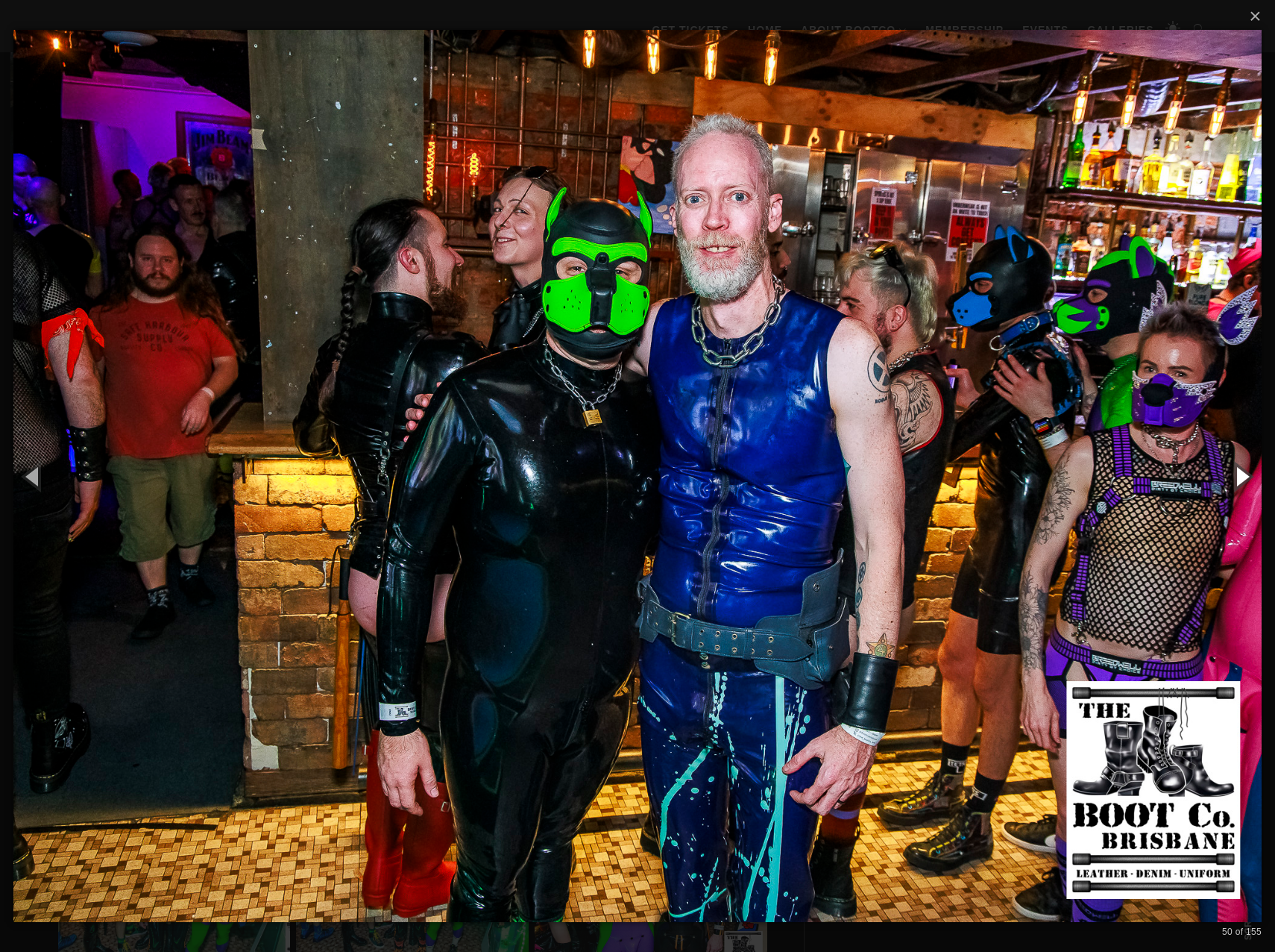
click at [1242, 472] on button "button" at bounding box center [1241, 476] width 67 height 82
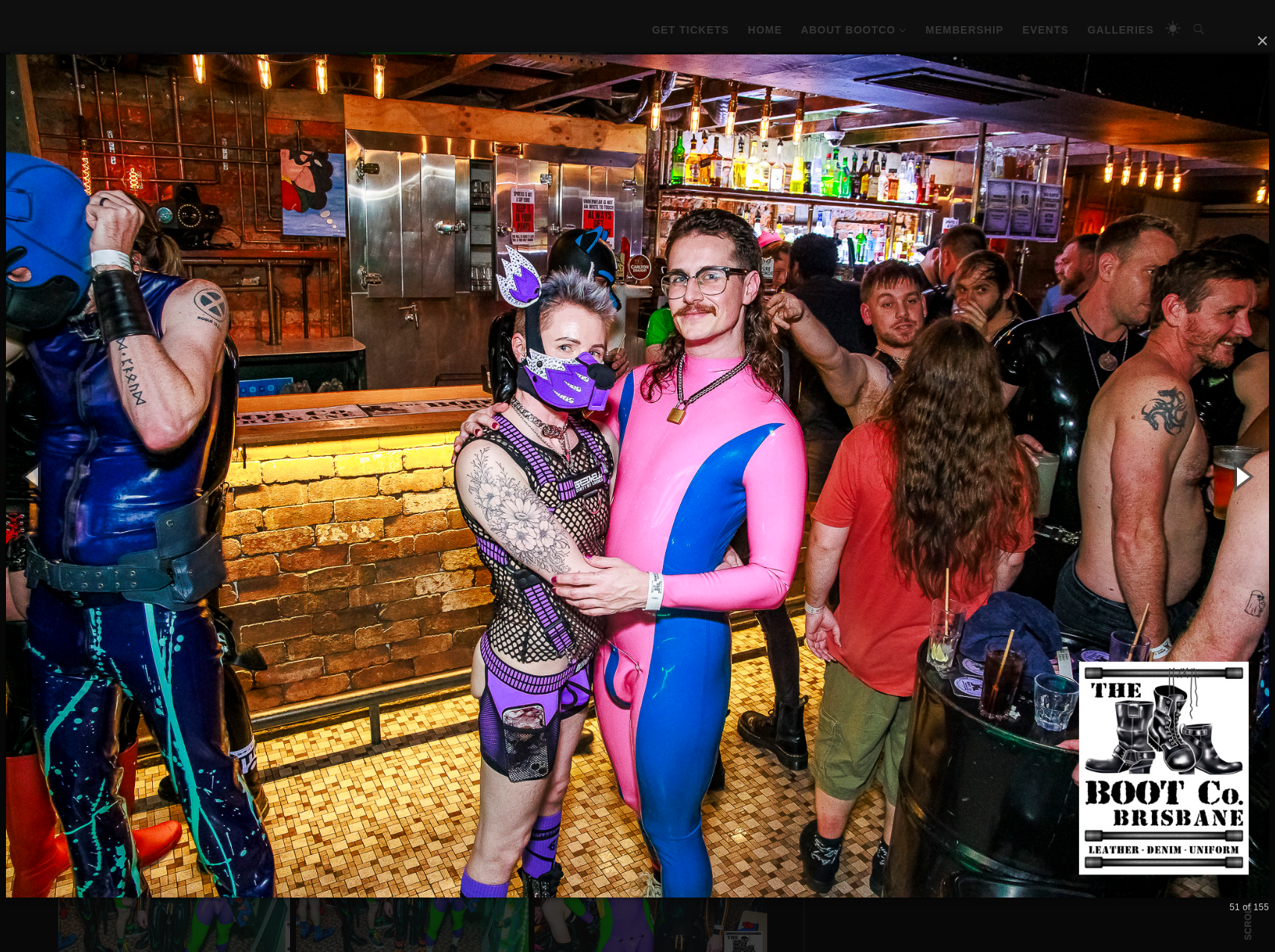
click at [1242, 472] on button "button" at bounding box center [1241, 476] width 67 height 82
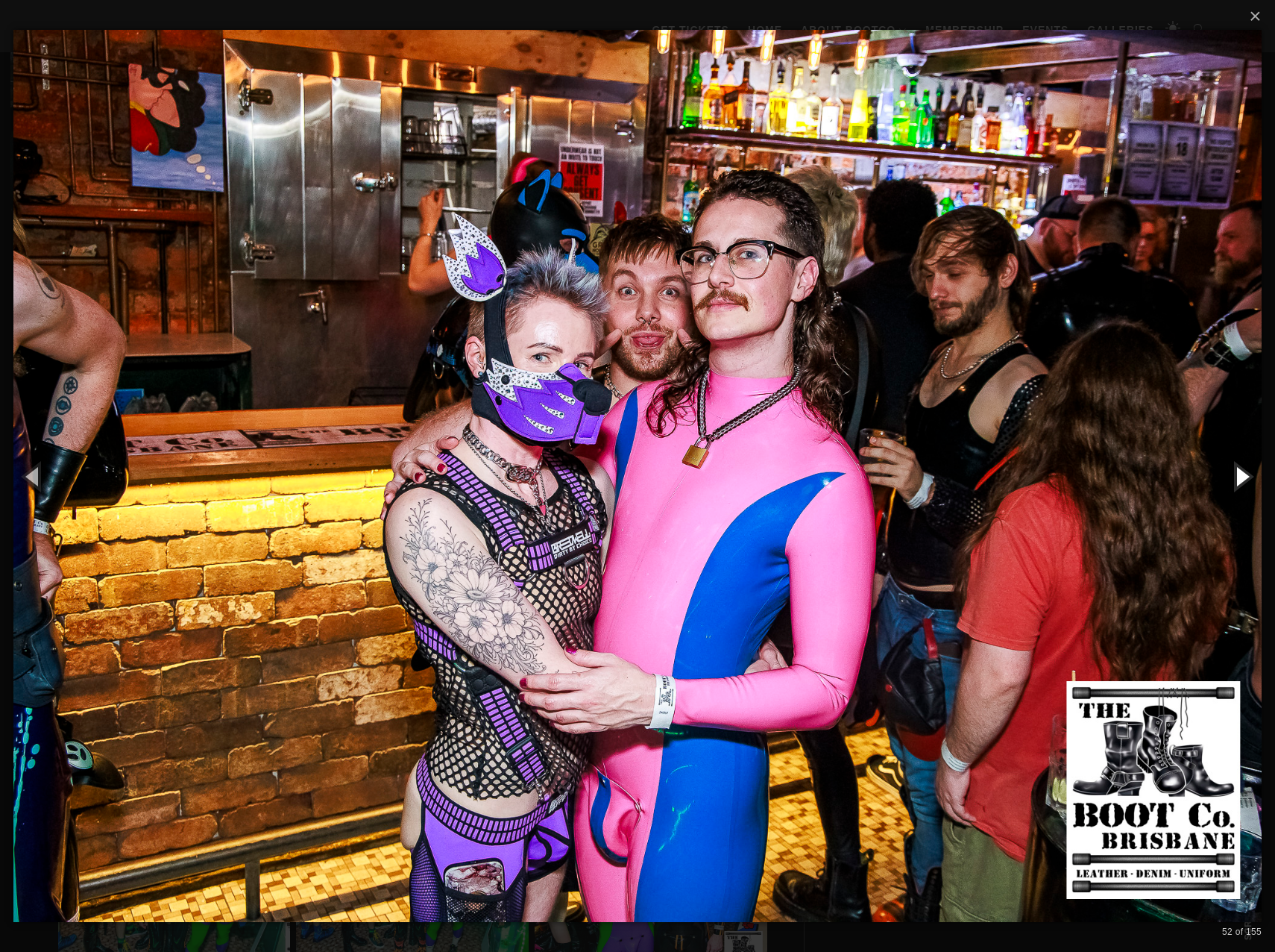
click at [1242, 472] on button "button" at bounding box center [1241, 476] width 67 height 82
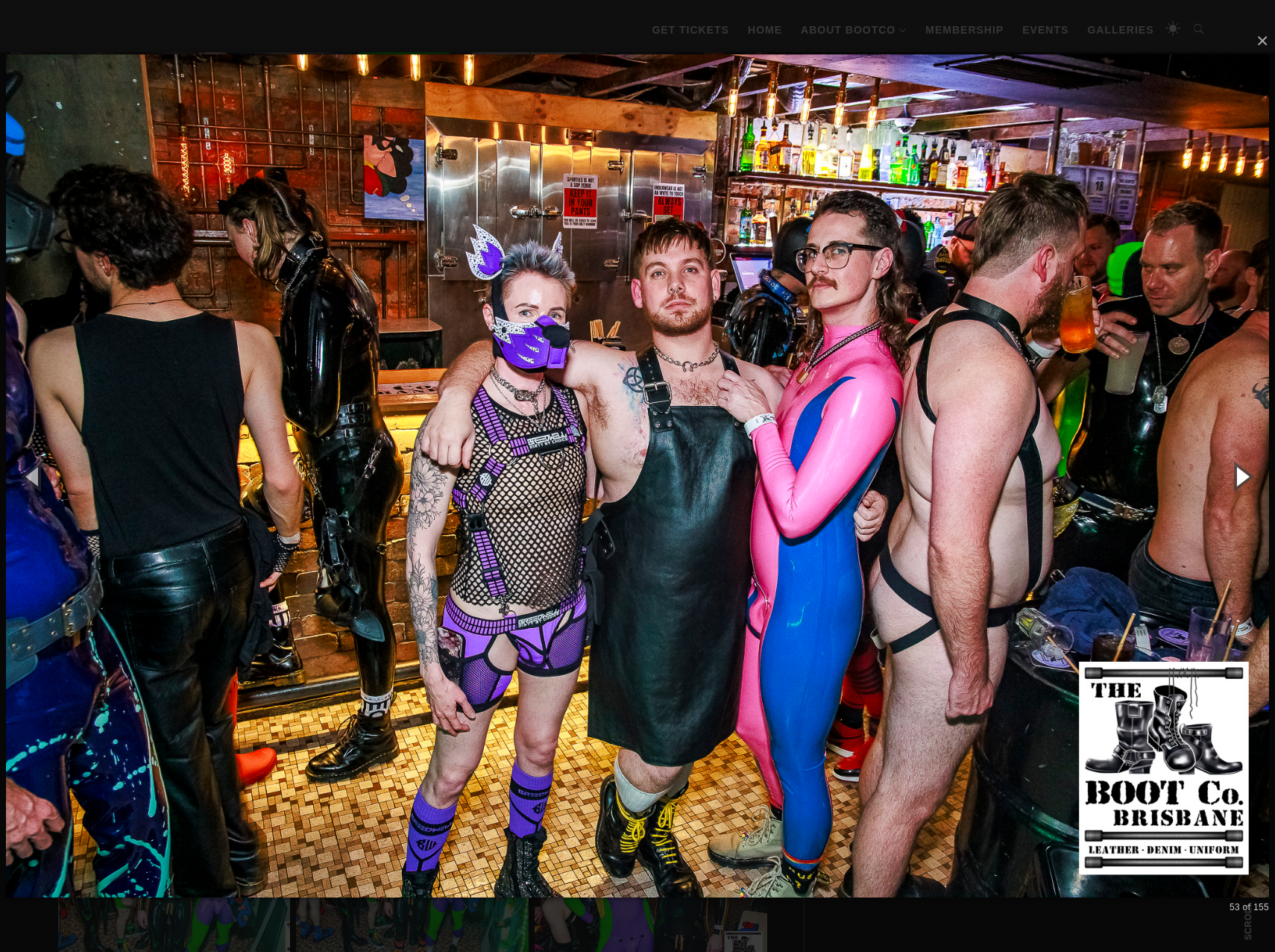
click at [1242, 472] on button "button" at bounding box center [1241, 476] width 67 height 82
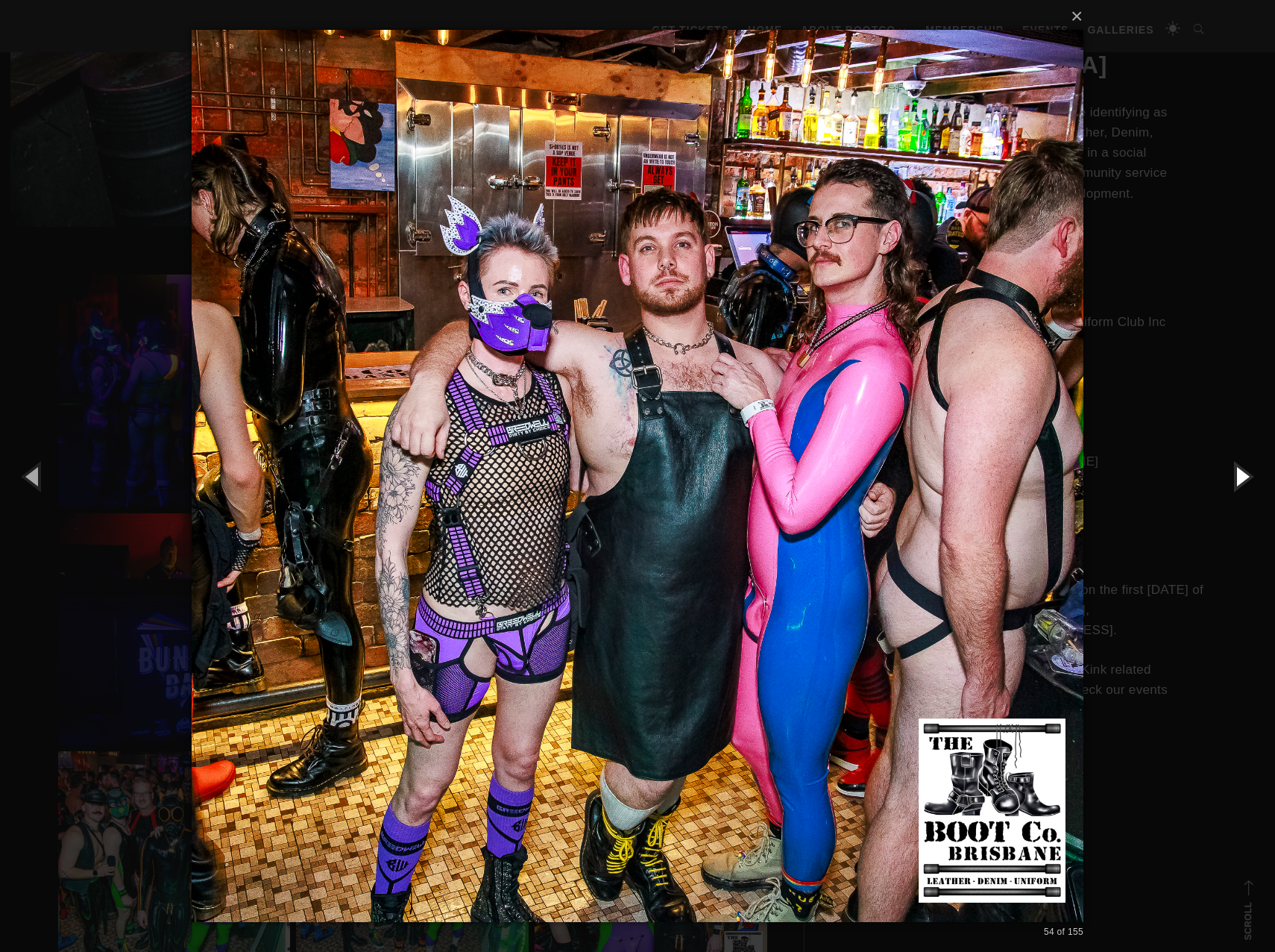
click at [1242, 472] on button "button" at bounding box center [1241, 476] width 67 height 82
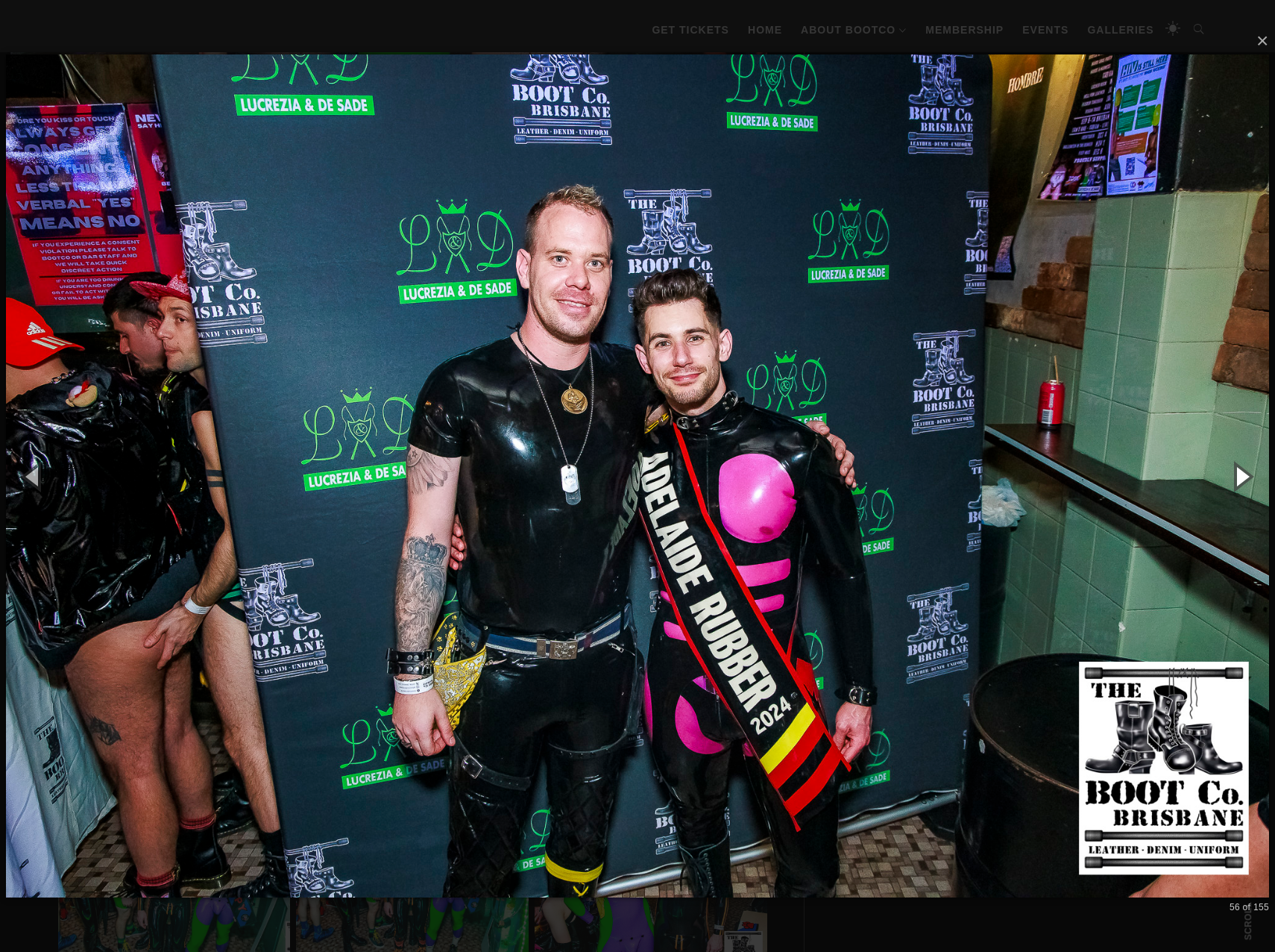
click at [1242, 472] on button "button" at bounding box center [1241, 476] width 67 height 82
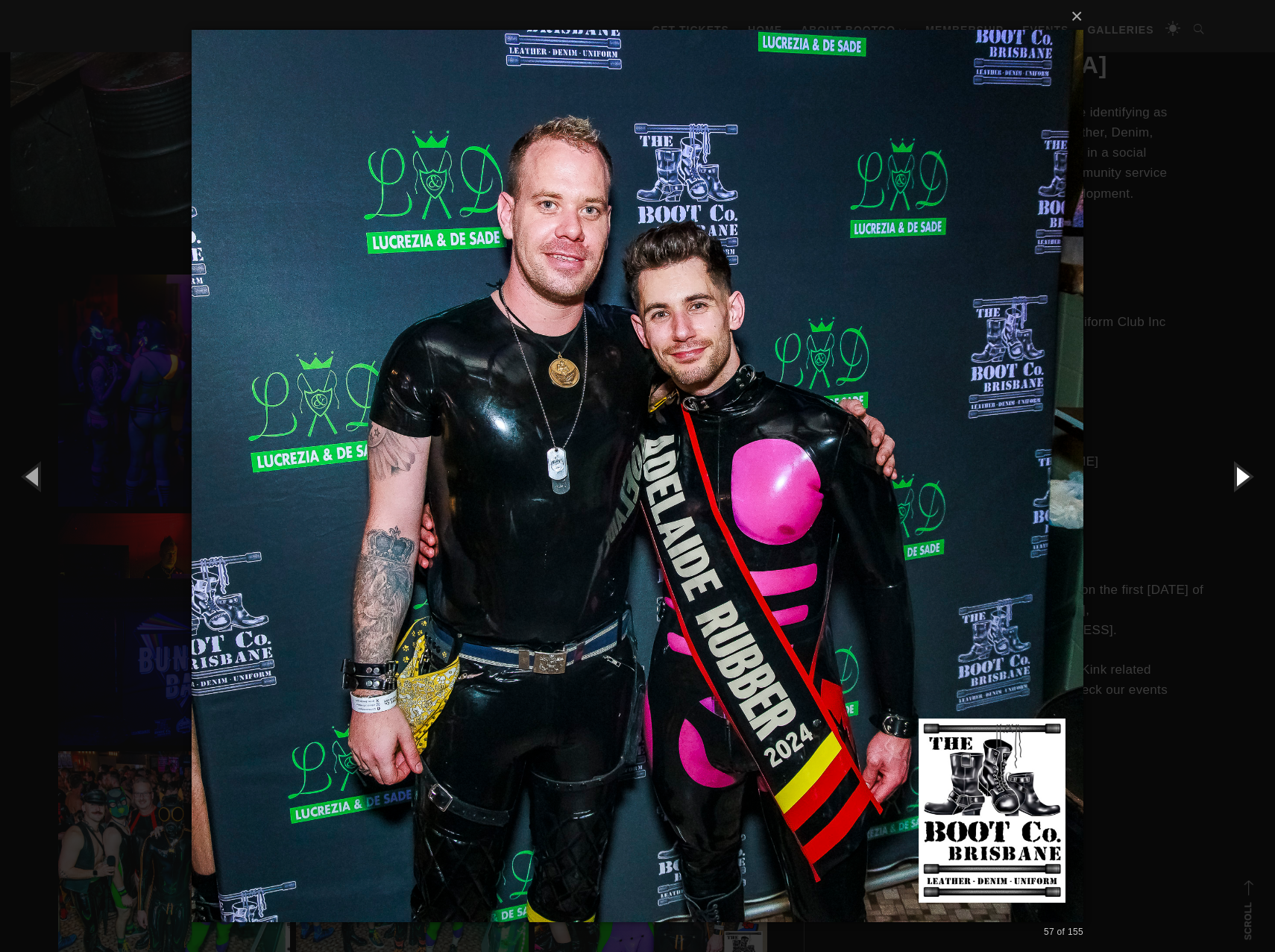
click at [1242, 472] on button "button" at bounding box center [1241, 476] width 67 height 82
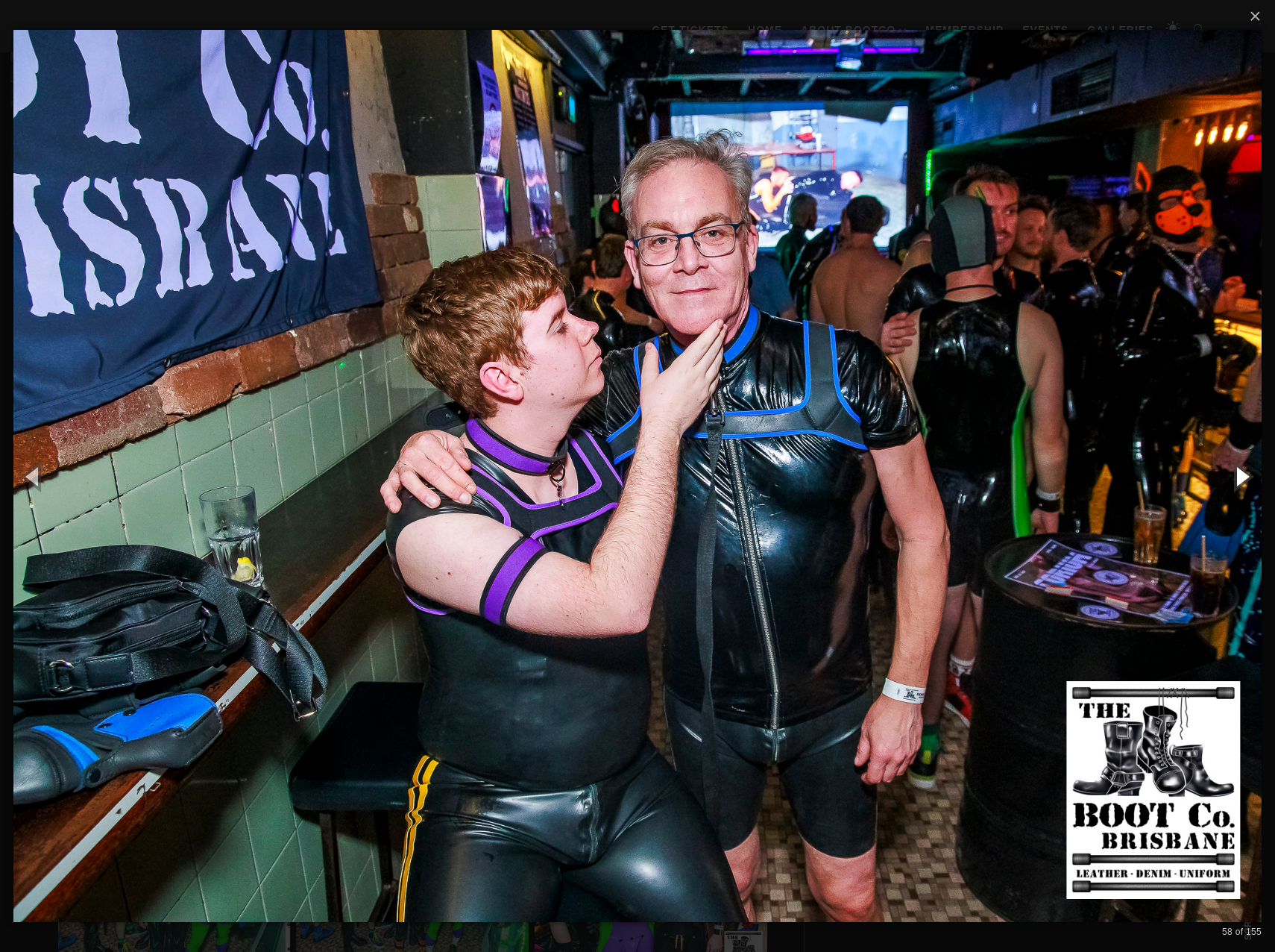
click at [1242, 472] on button "button" at bounding box center [1241, 476] width 67 height 82
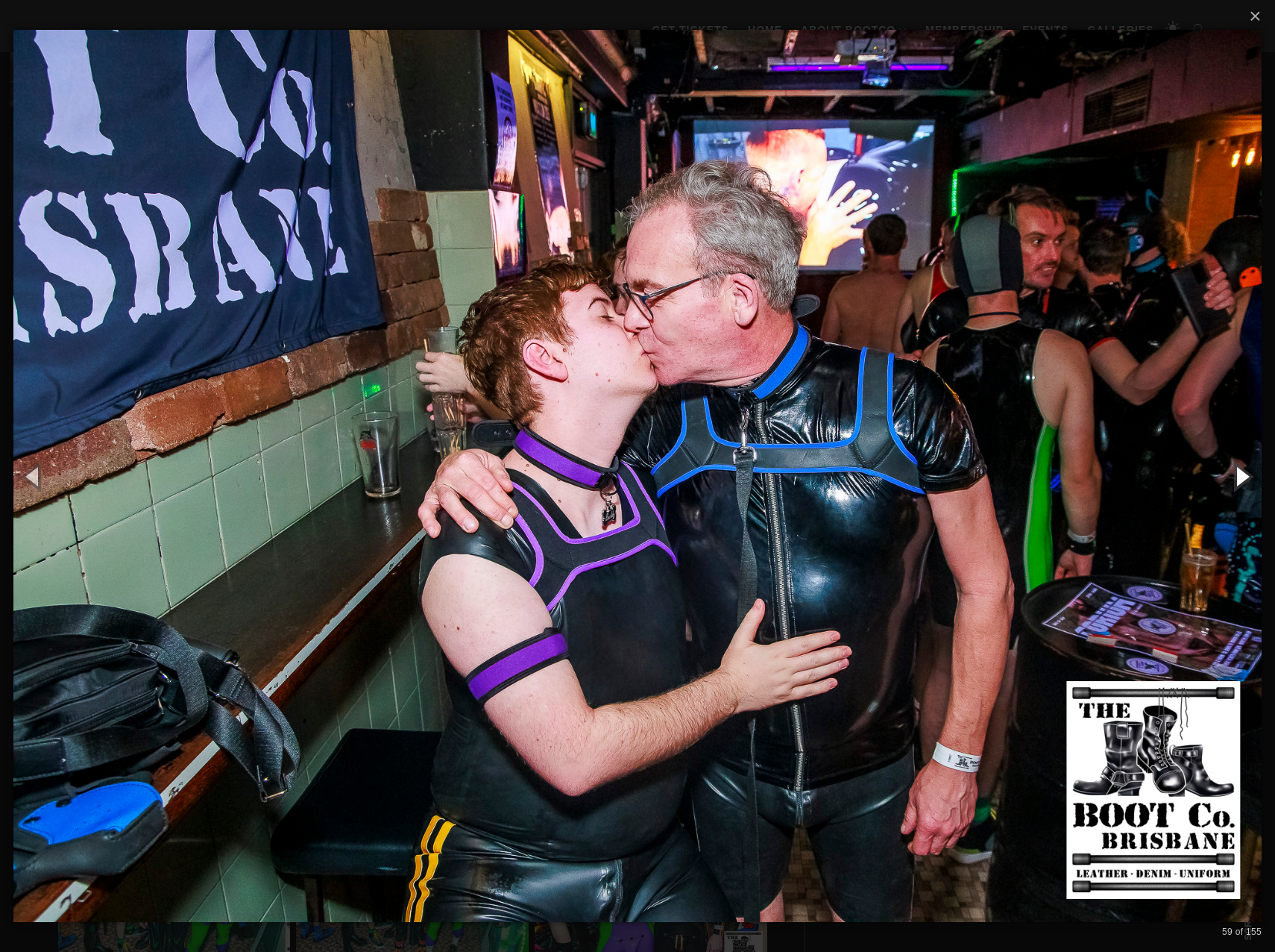
click at [1242, 472] on button "button" at bounding box center [1241, 476] width 67 height 82
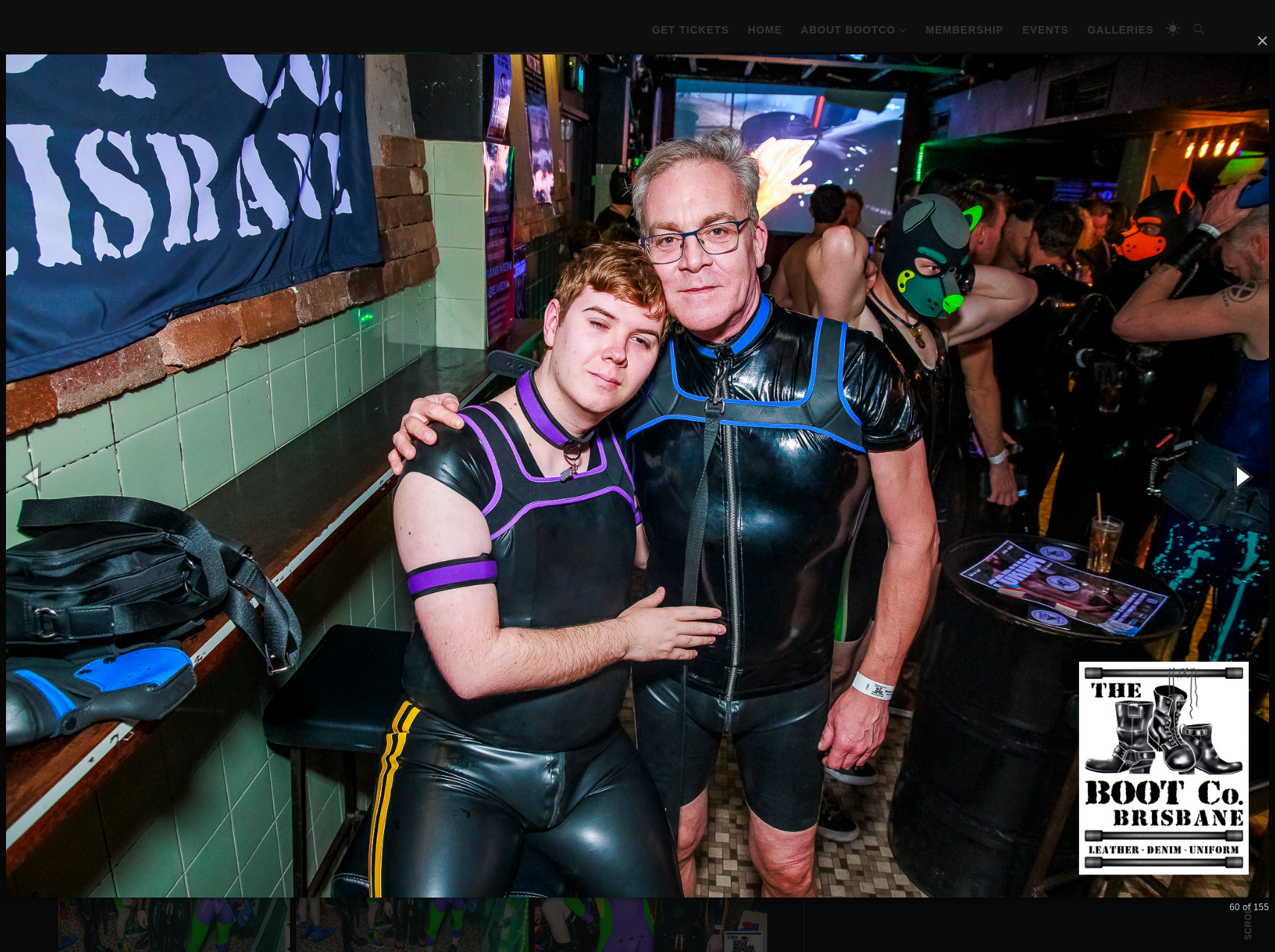
click at [1242, 472] on button "button" at bounding box center [1241, 476] width 67 height 82
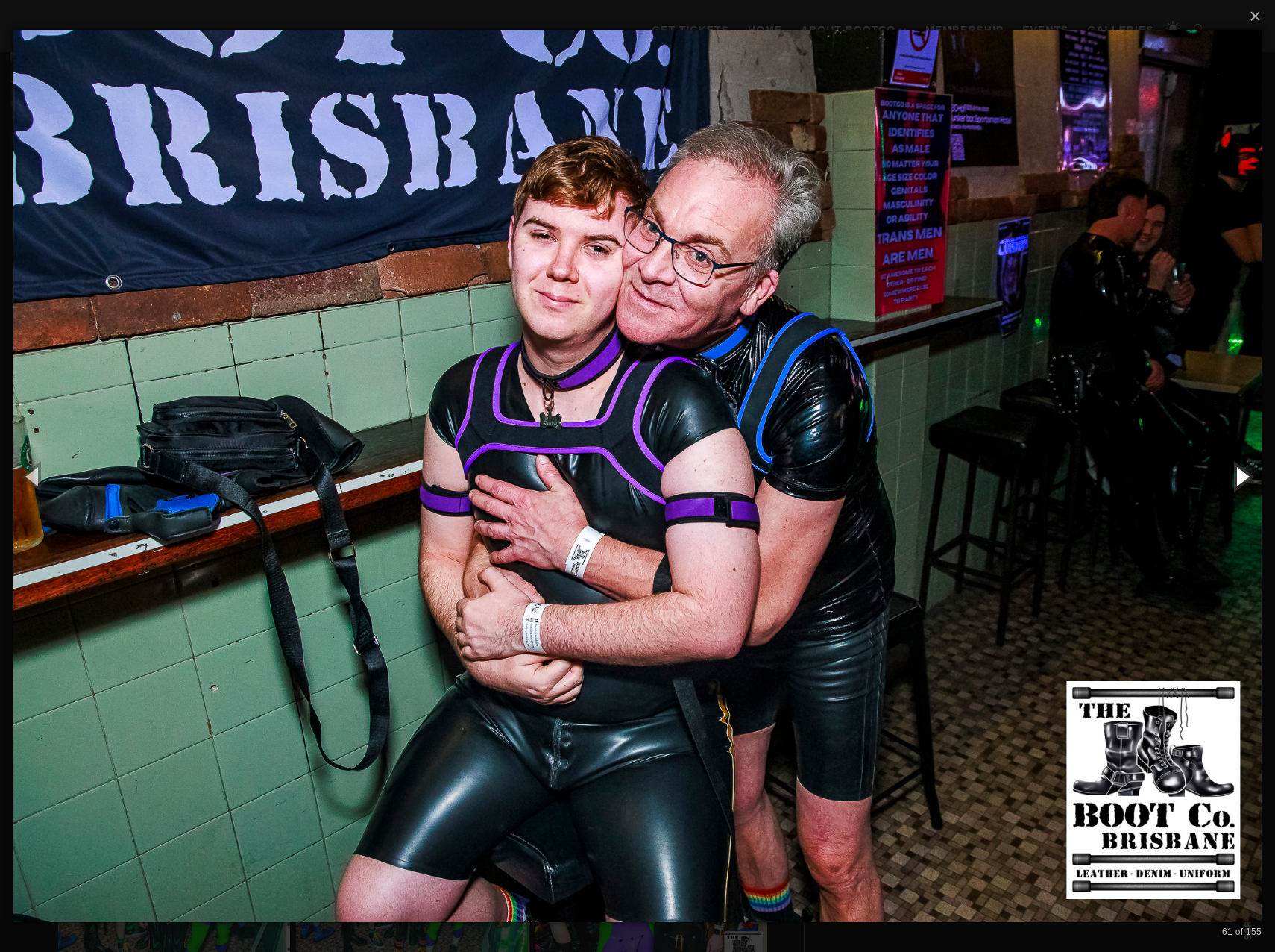
click at [1242, 472] on button "button" at bounding box center [1241, 476] width 67 height 82
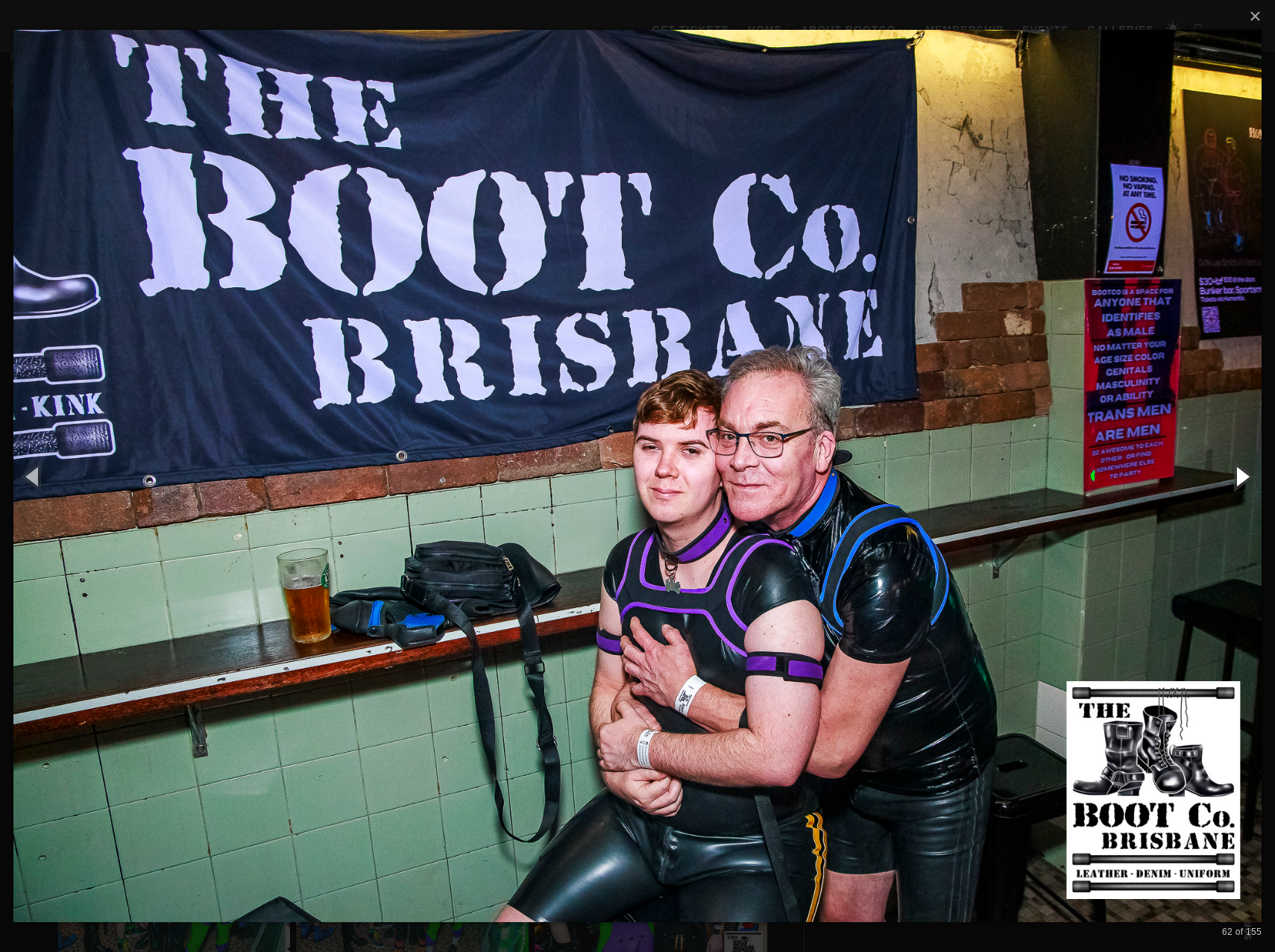
click at [1242, 472] on button "button" at bounding box center [1241, 476] width 67 height 82
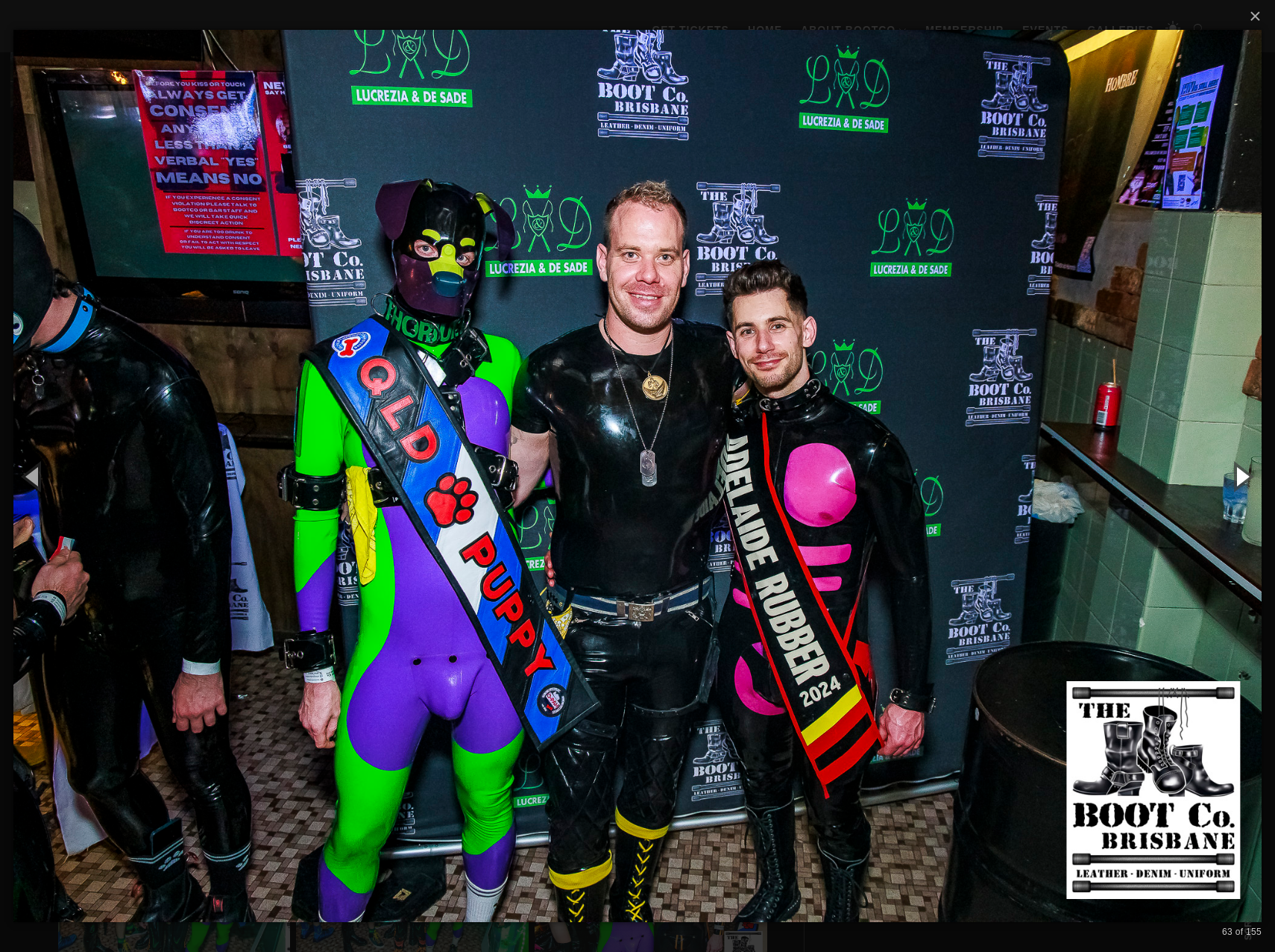
click at [1242, 472] on button "button" at bounding box center [1241, 476] width 67 height 82
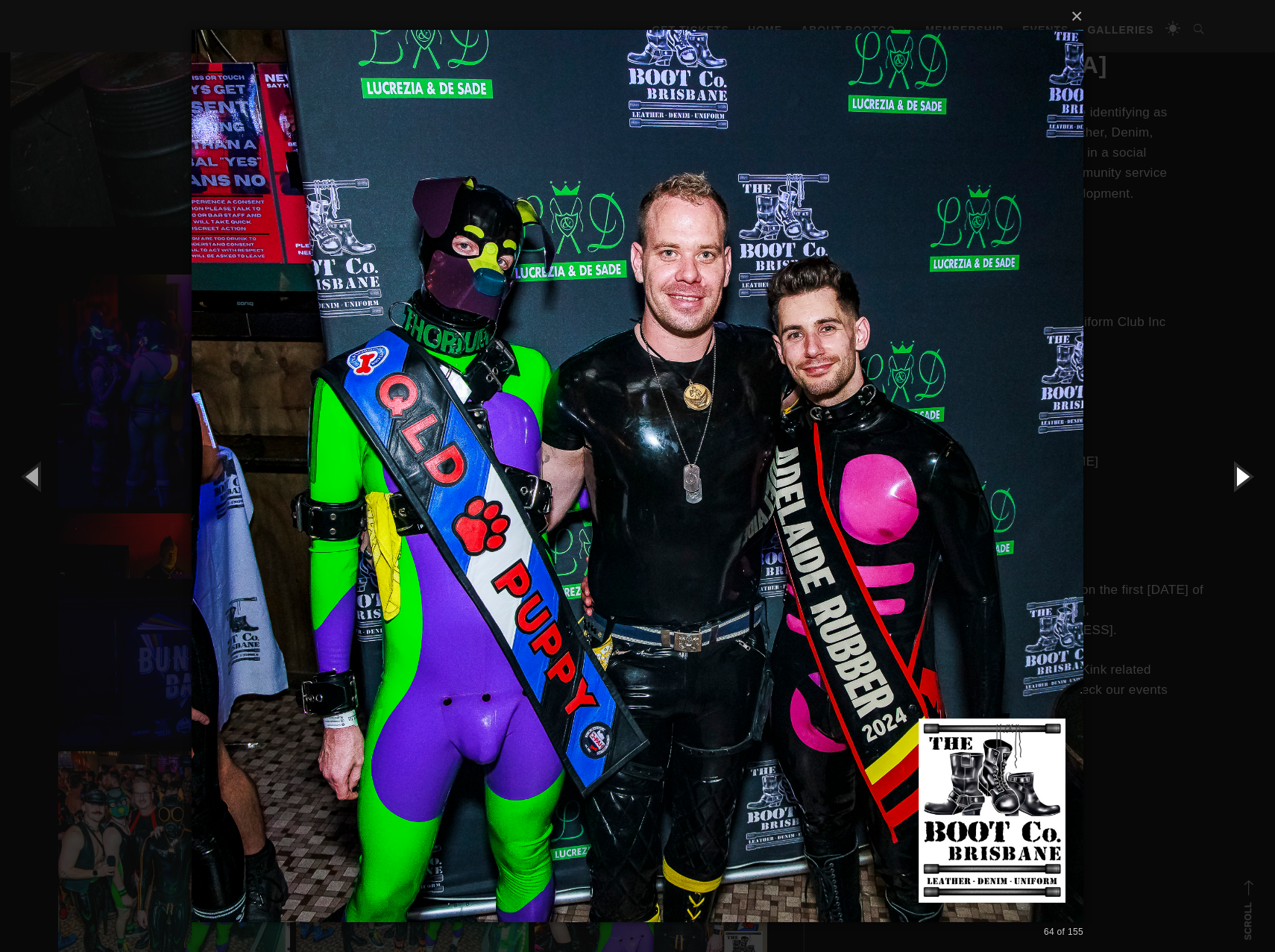
click at [1242, 472] on button "button" at bounding box center [1241, 476] width 67 height 82
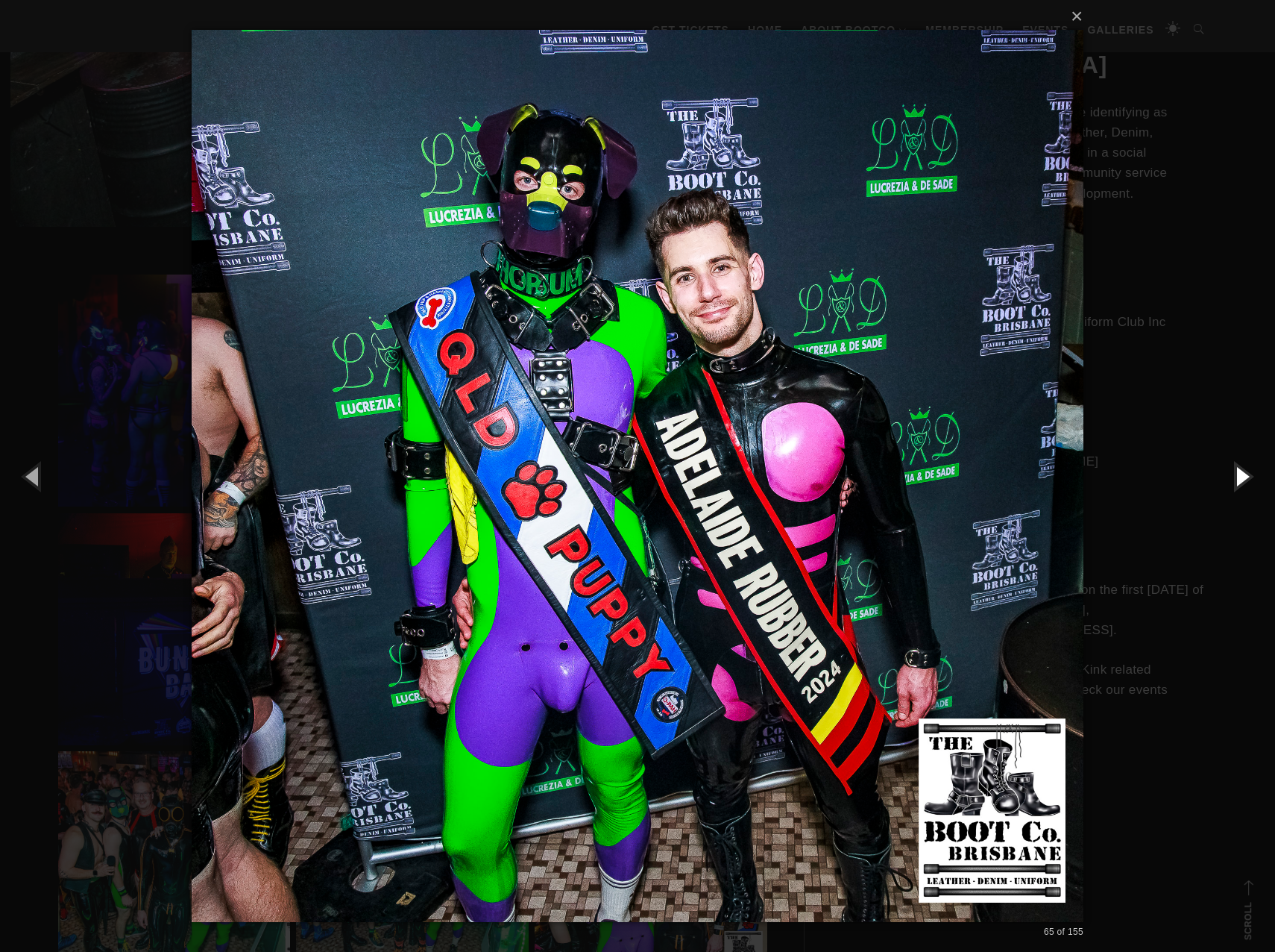
click at [1242, 472] on button "button" at bounding box center [1241, 476] width 67 height 82
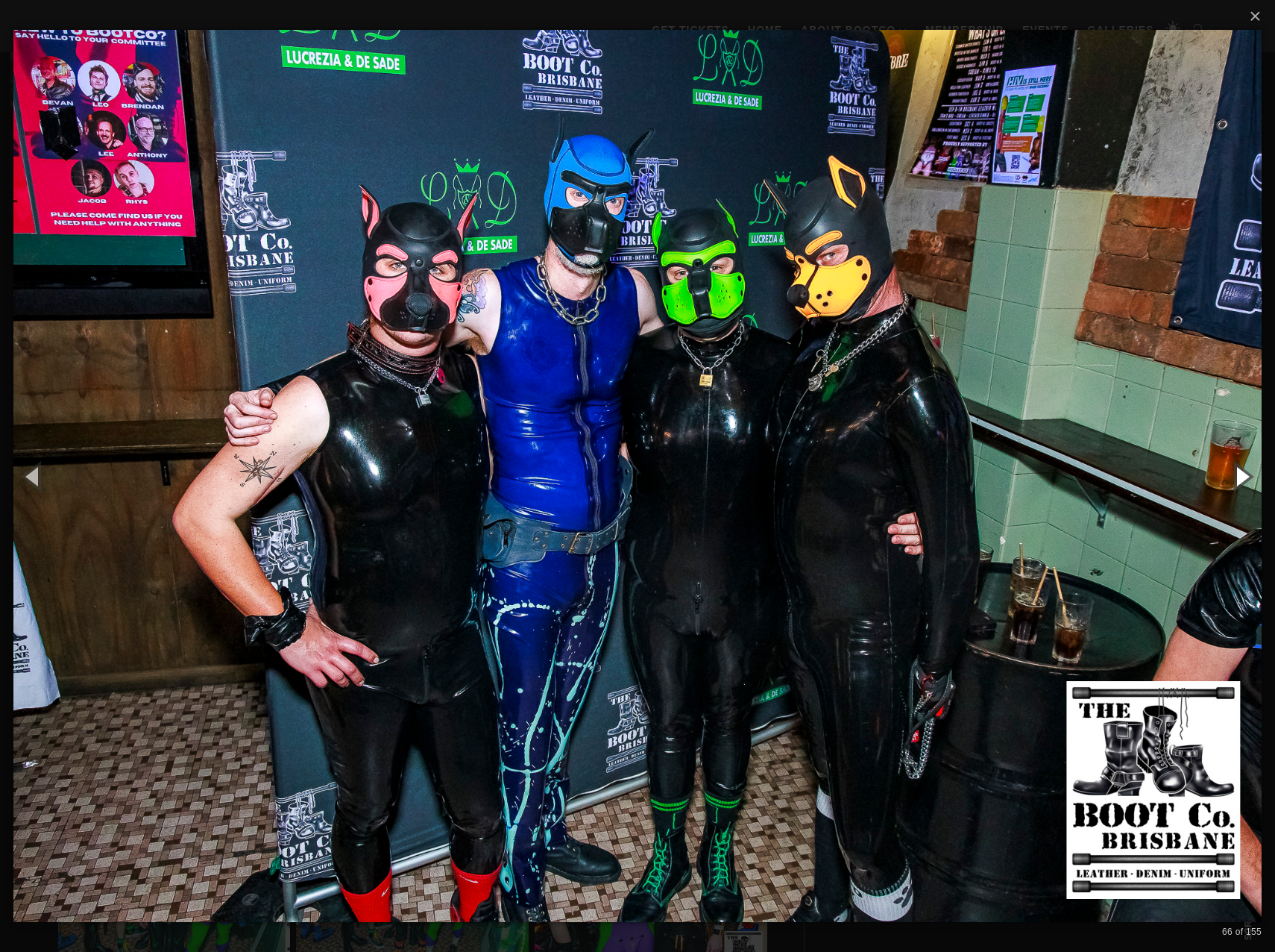
click at [1242, 472] on button "button" at bounding box center [1241, 476] width 67 height 82
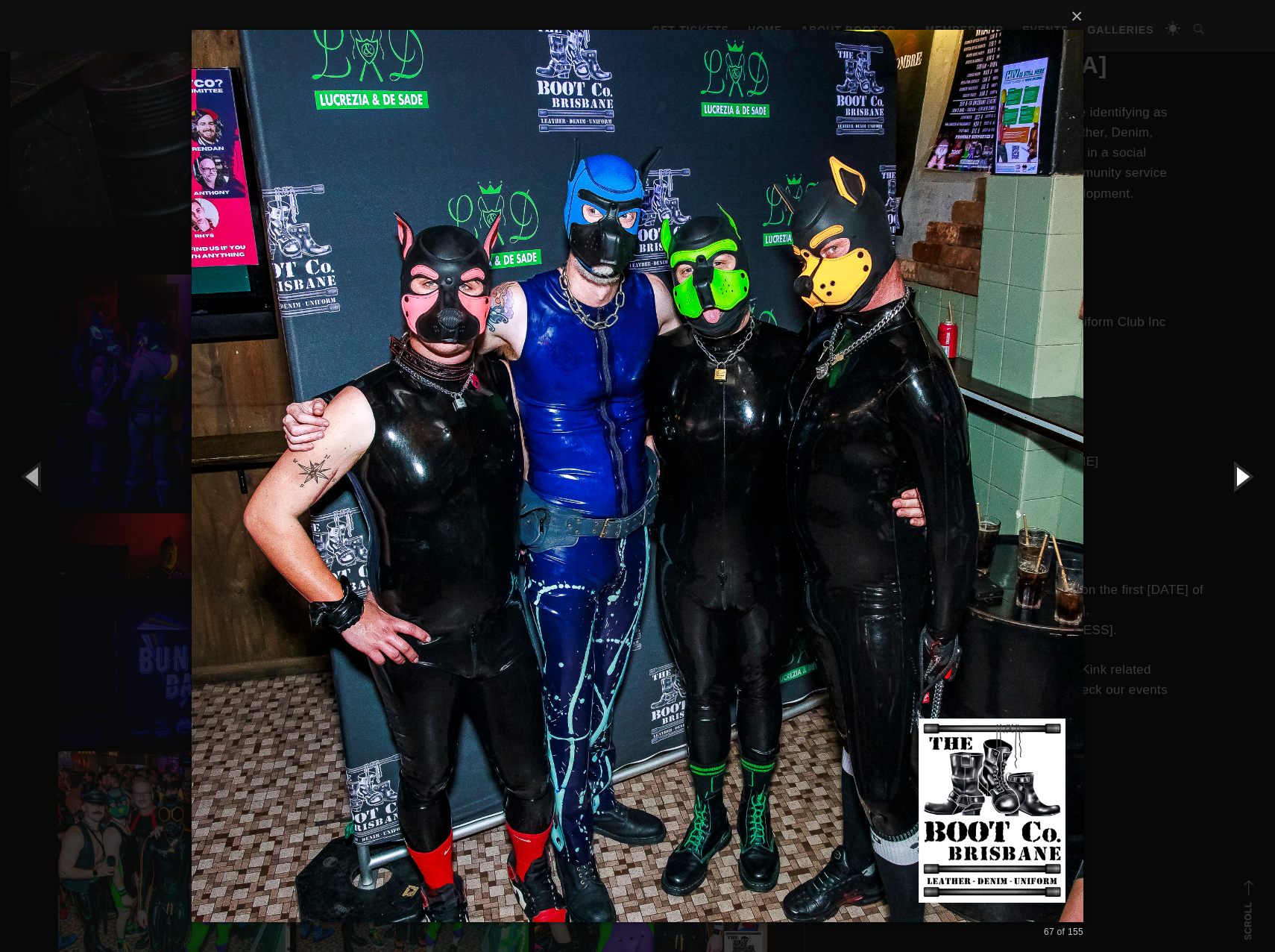
click at [1242, 472] on button "button" at bounding box center [1241, 476] width 67 height 82
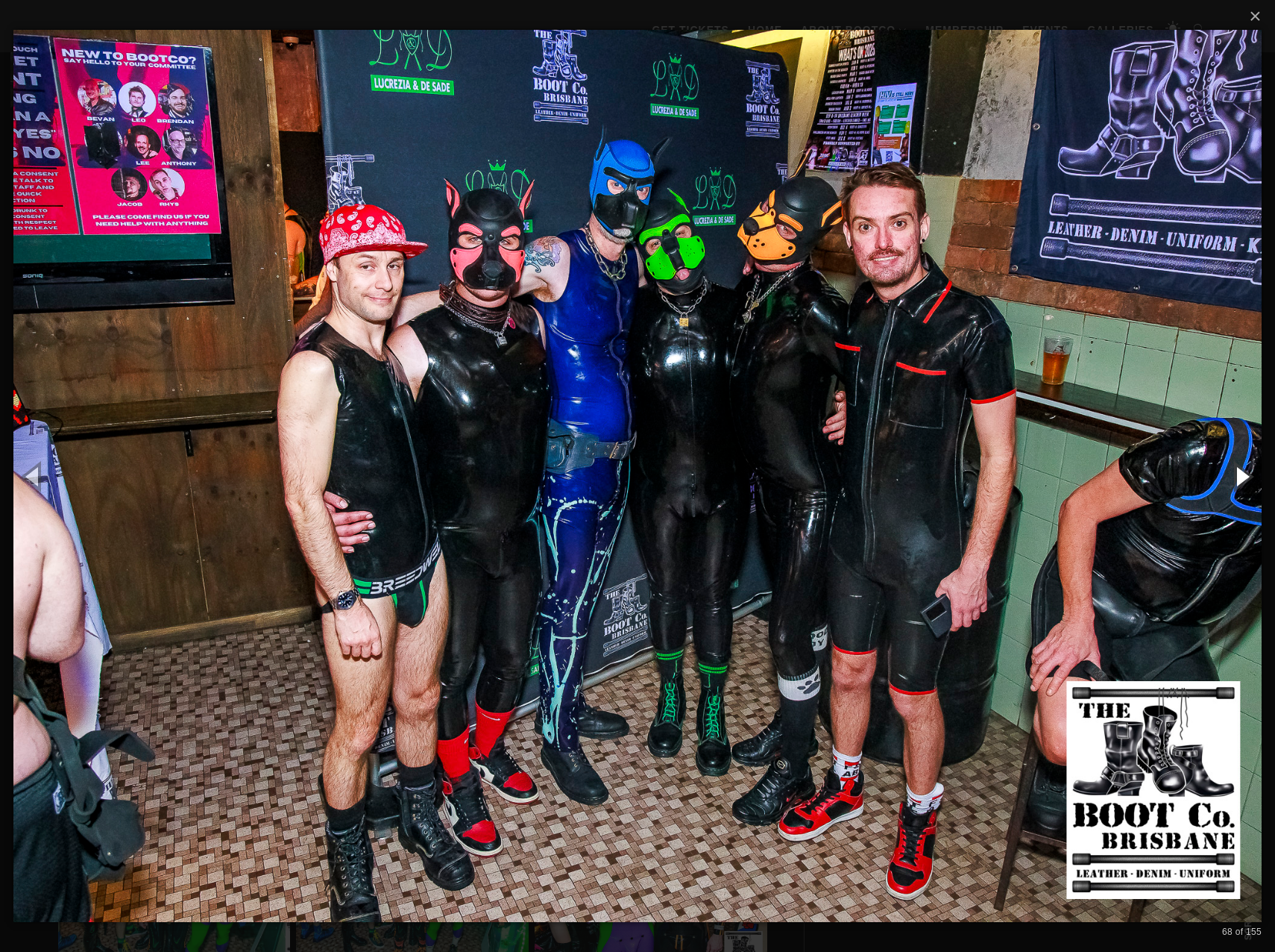
click at [1242, 472] on button "button" at bounding box center [1241, 476] width 67 height 82
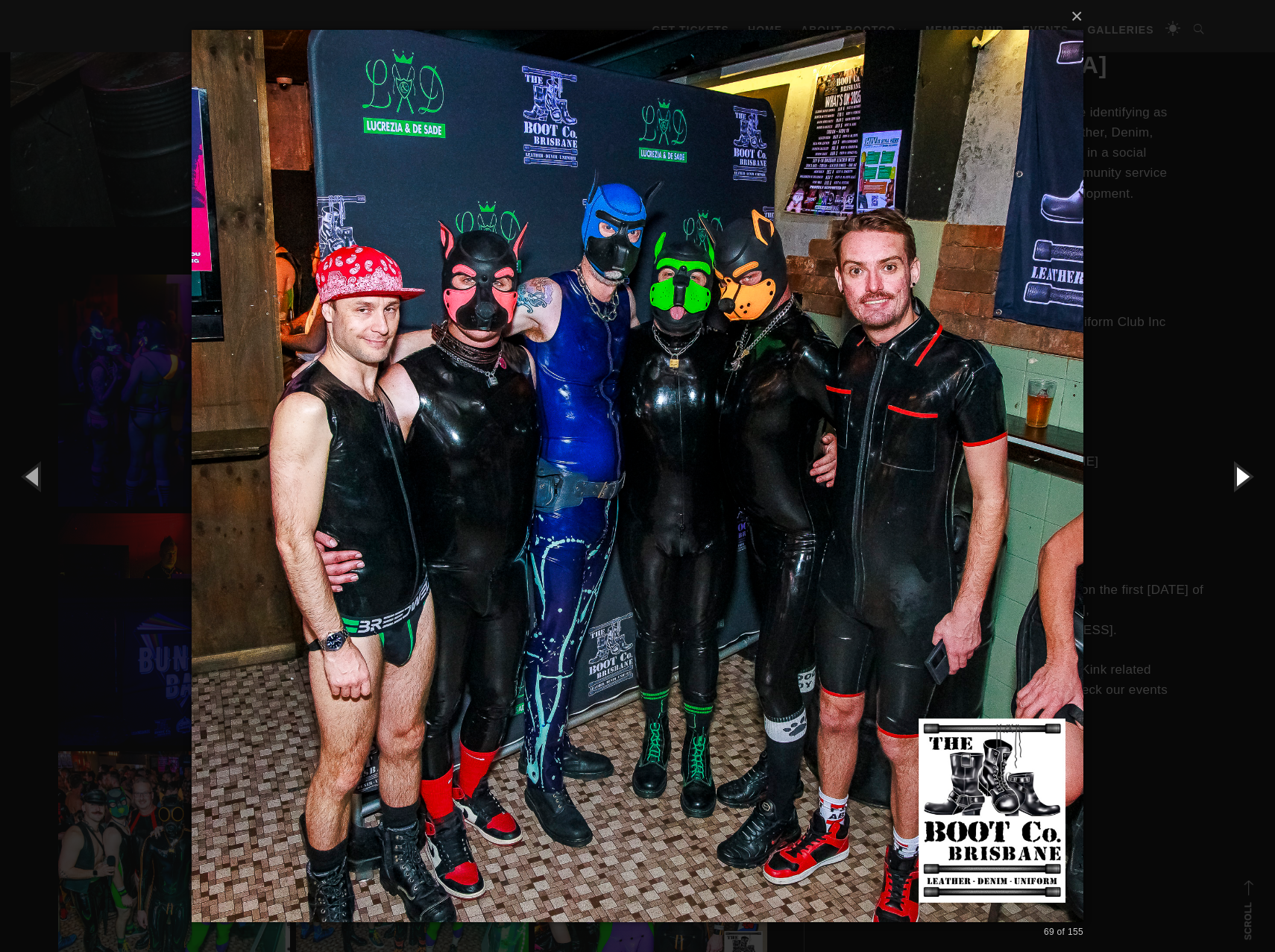
click at [1242, 472] on button "button" at bounding box center [1241, 476] width 67 height 82
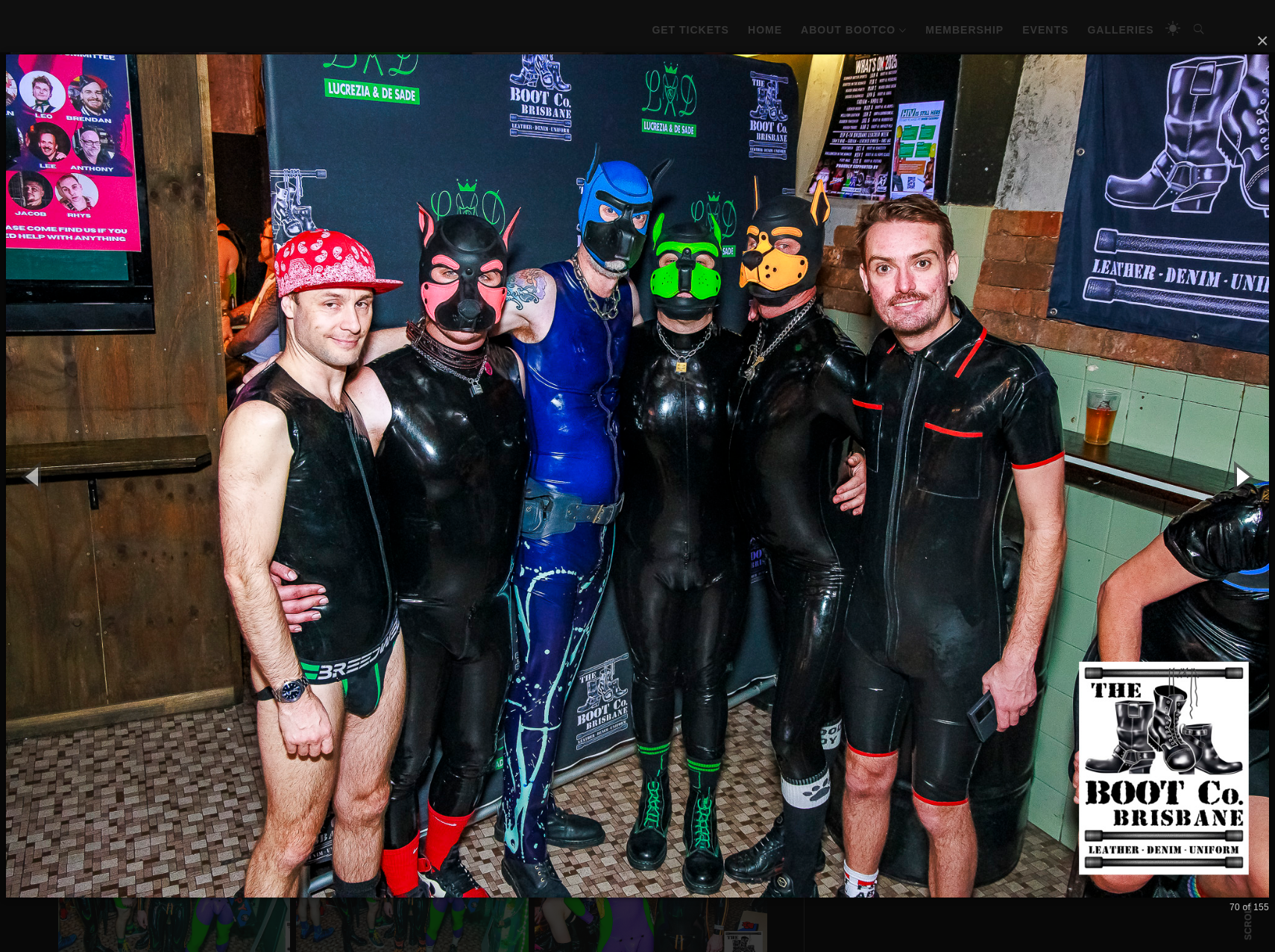
click at [1242, 472] on button "button" at bounding box center [1241, 476] width 67 height 82
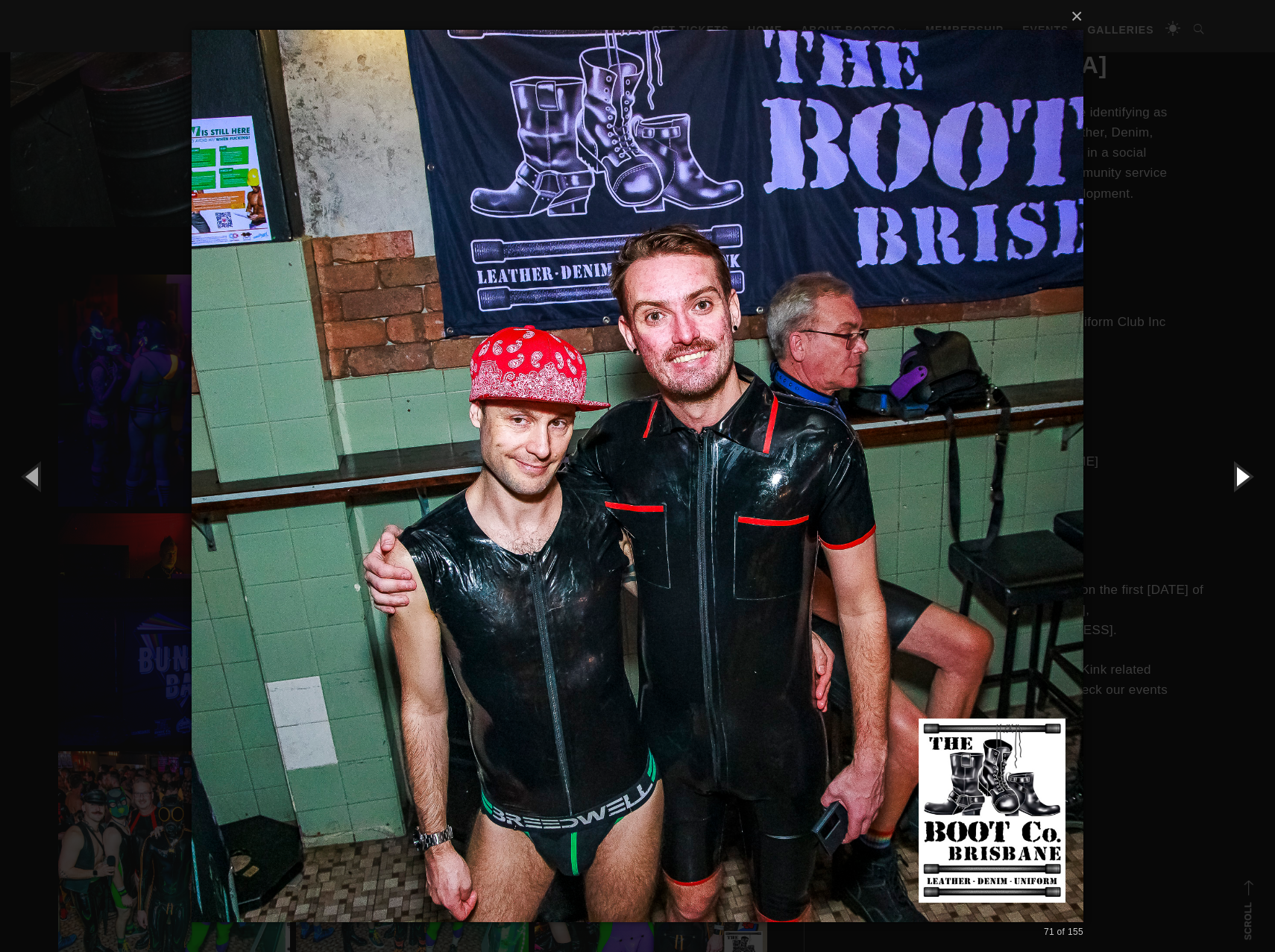
click at [1242, 472] on button "button" at bounding box center [1241, 476] width 67 height 82
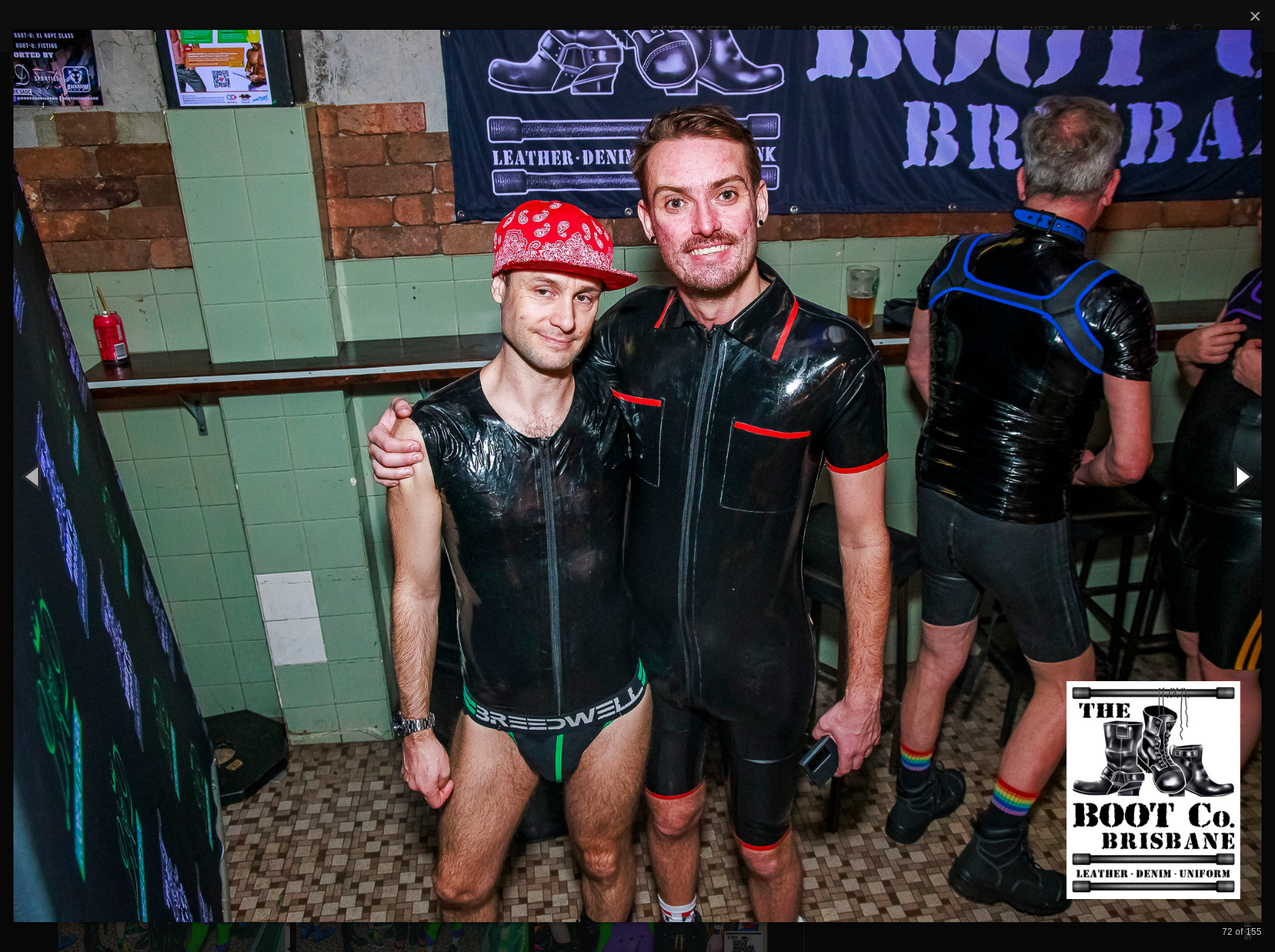
click at [1242, 472] on button "button" at bounding box center [1241, 476] width 67 height 82
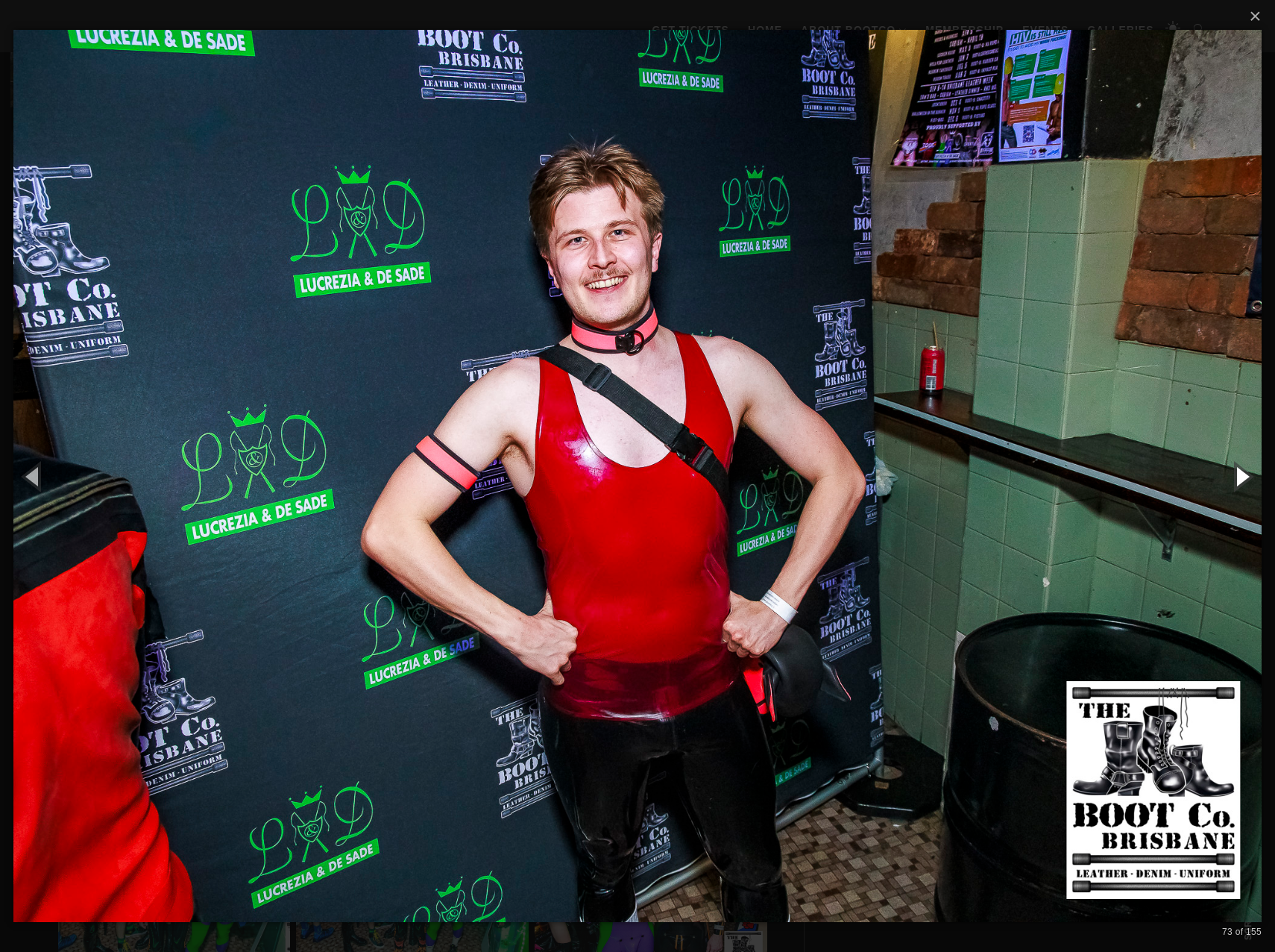
click at [1242, 472] on button "button" at bounding box center [1241, 476] width 67 height 82
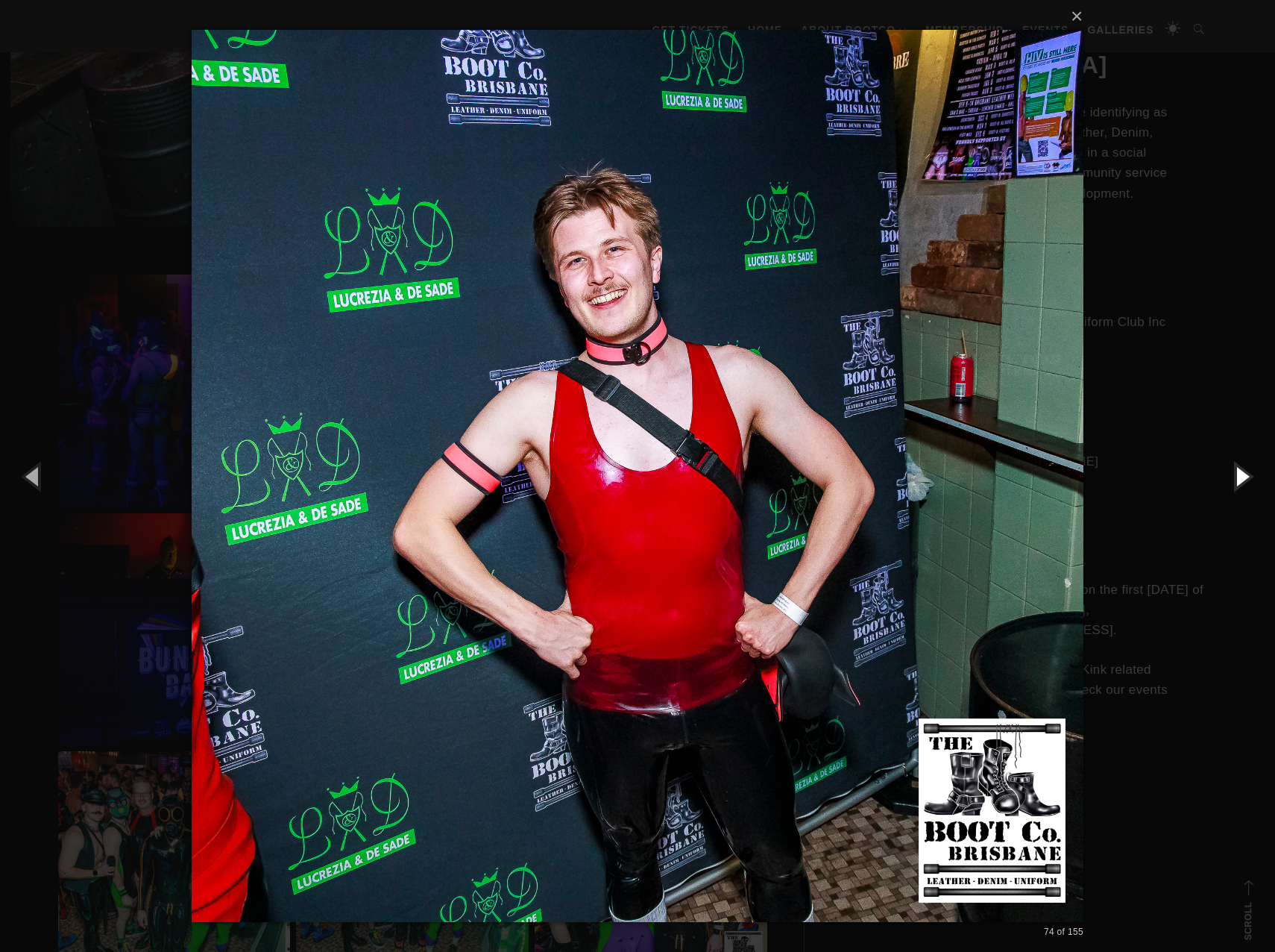
click at [1242, 472] on button "button" at bounding box center [1241, 476] width 67 height 82
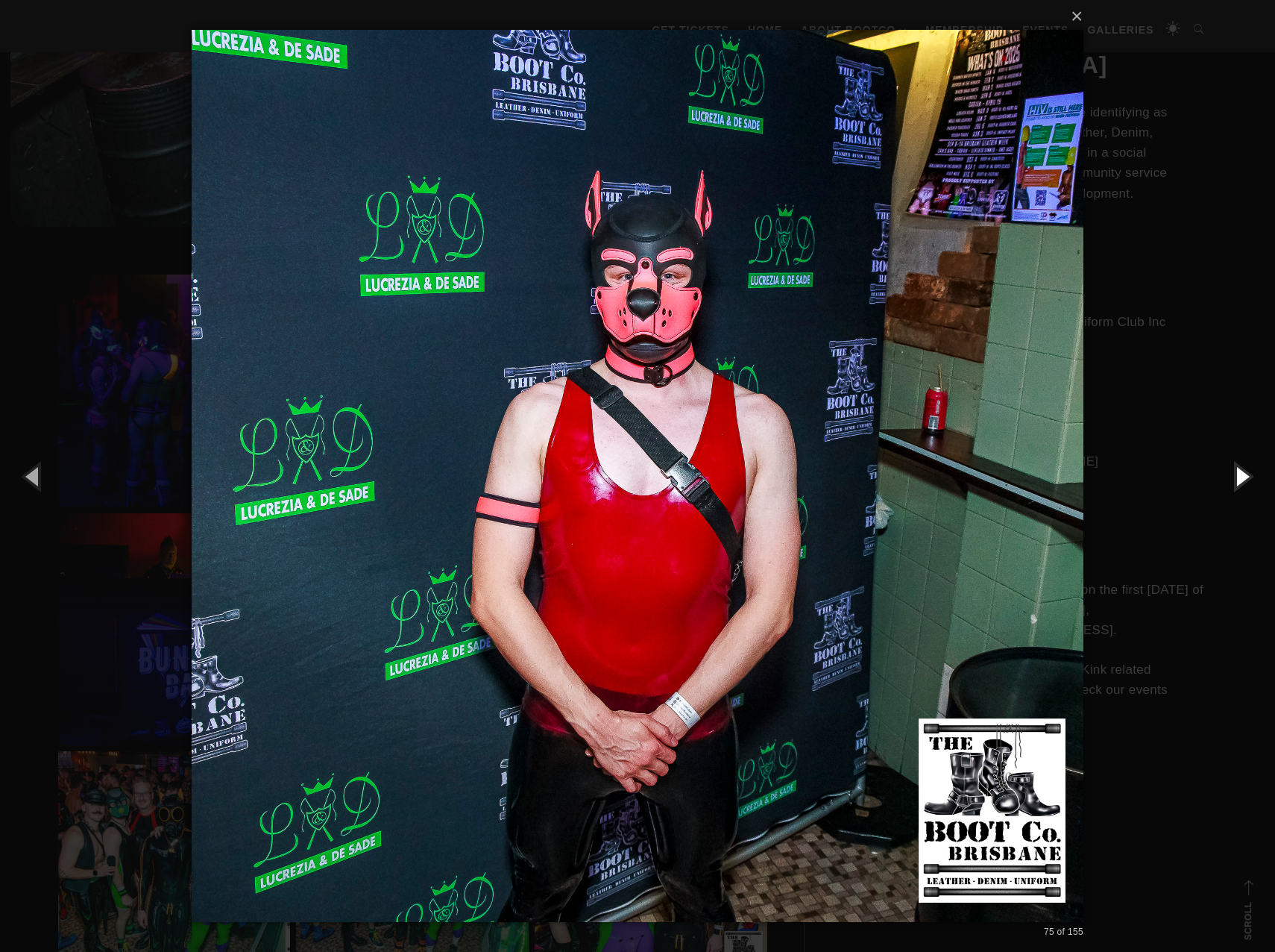
click at [1242, 472] on button "button" at bounding box center [1241, 476] width 67 height 82
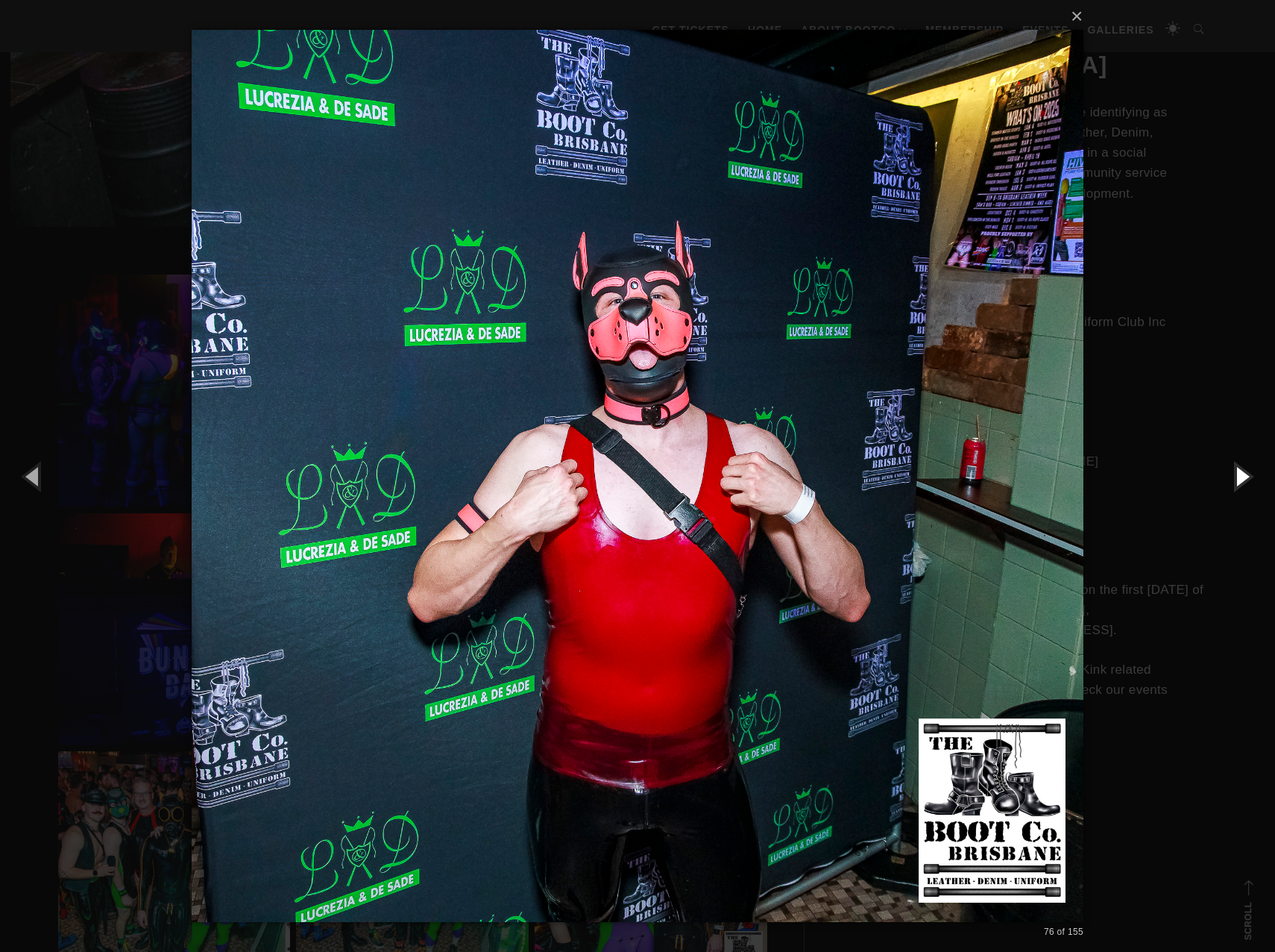
click at [1242, 472] on button "button" at bounding box center [1241, 476] width 67 height 82
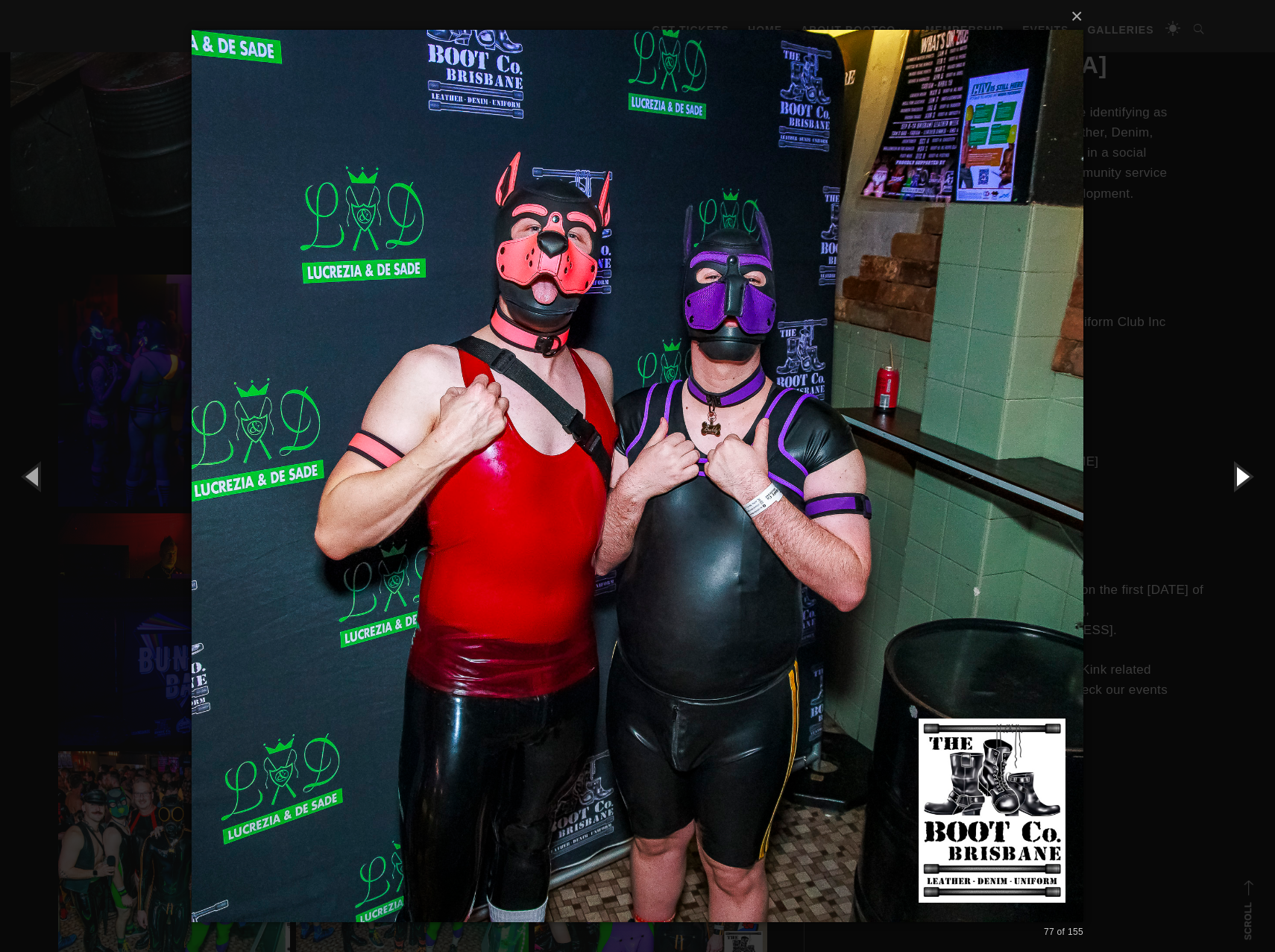
click at [1242, 472] on button "button" at bounding box center [1241, 476] width 67 height 82
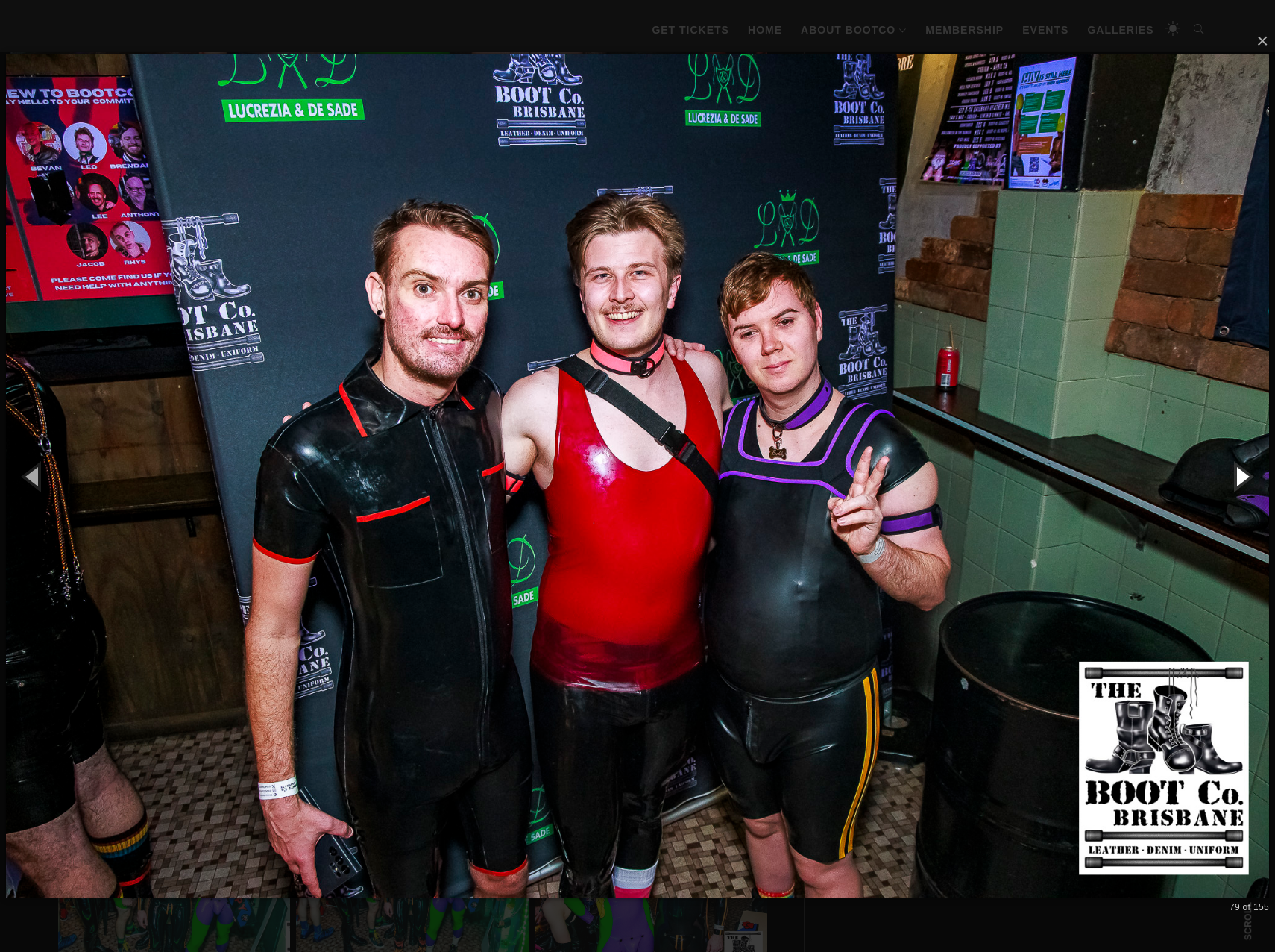
click at [1242, 472] on button "button" at bounding box center [1241, 476] width 67 height 82
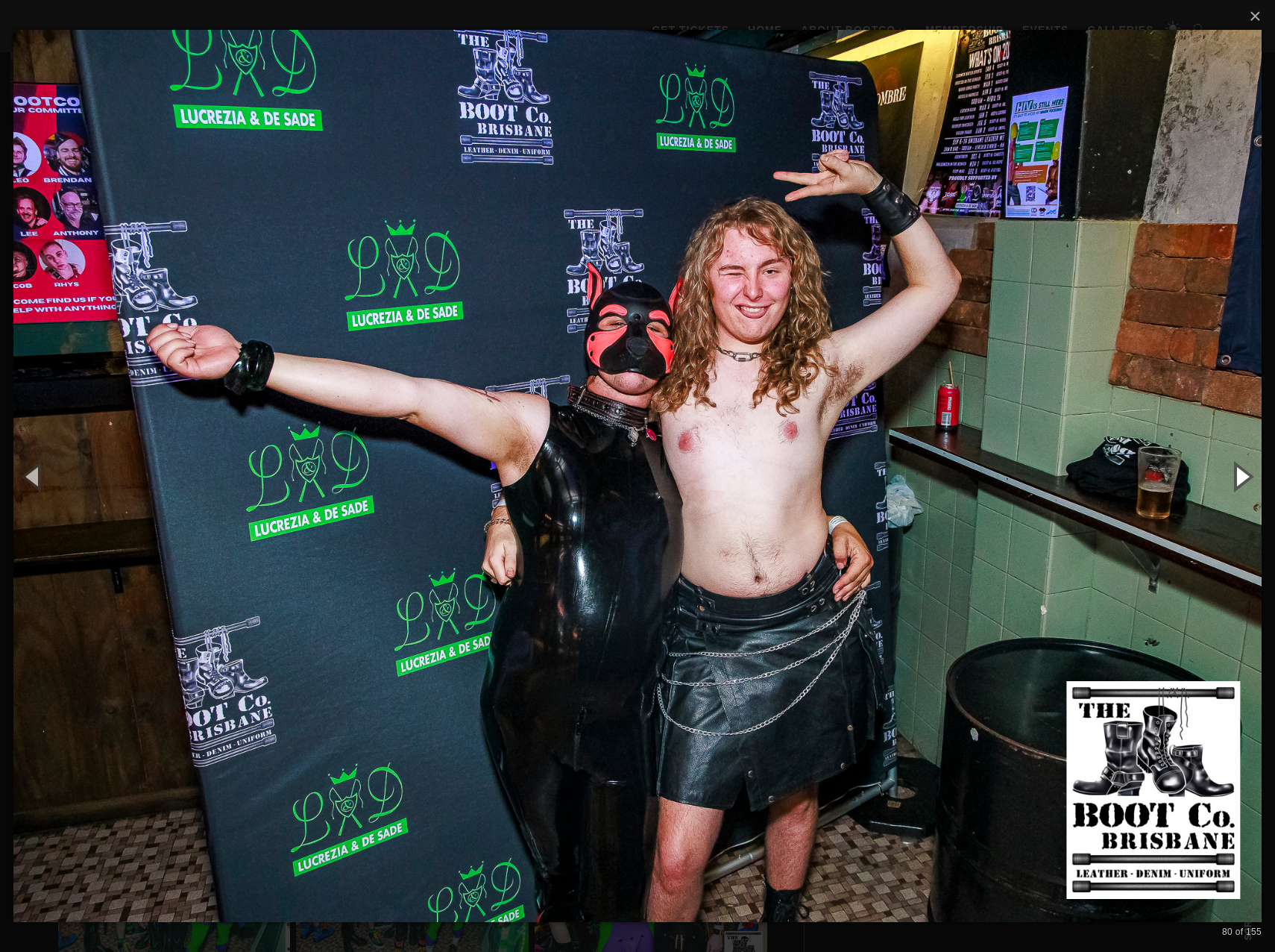
click at [1242, 472] on button "button" at bounding box center [1241, 476] width 67 height 82
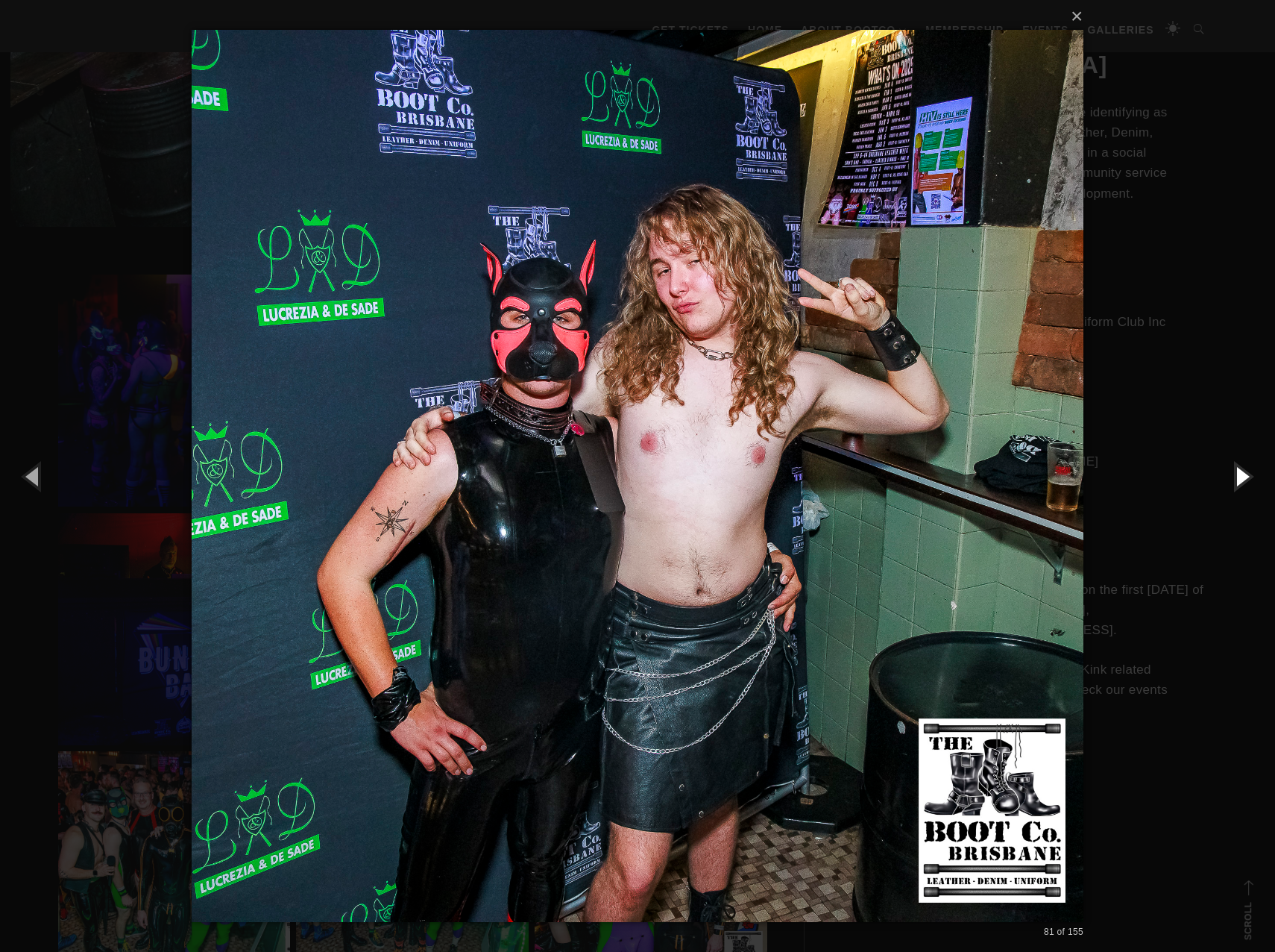
click at [1242, 472] on button "button" at bounding box center [1241, 476] width 67 height 82
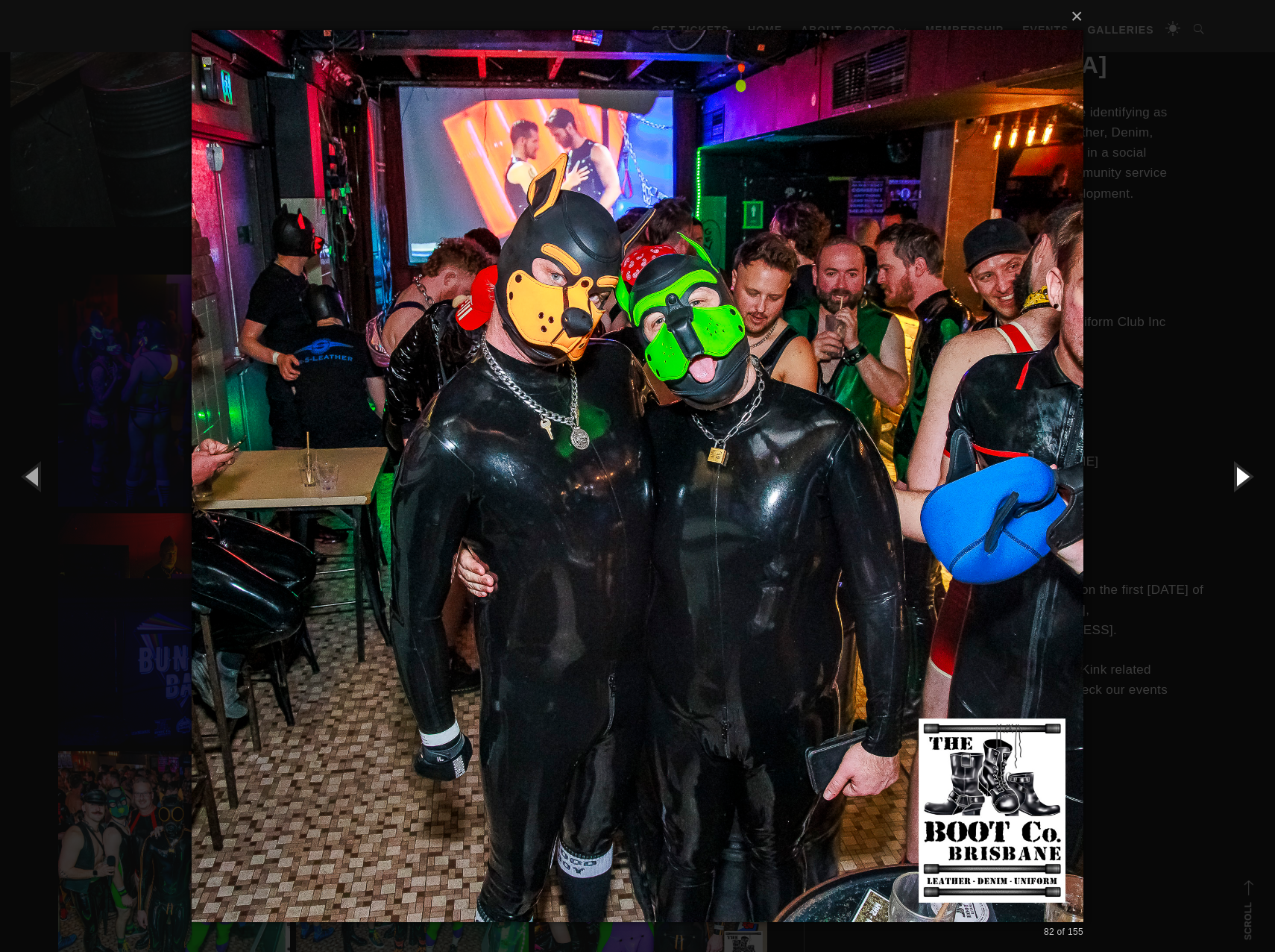
click at [1242, 472] on button "button" at bounding box center [1241, 476] width 67 height 82
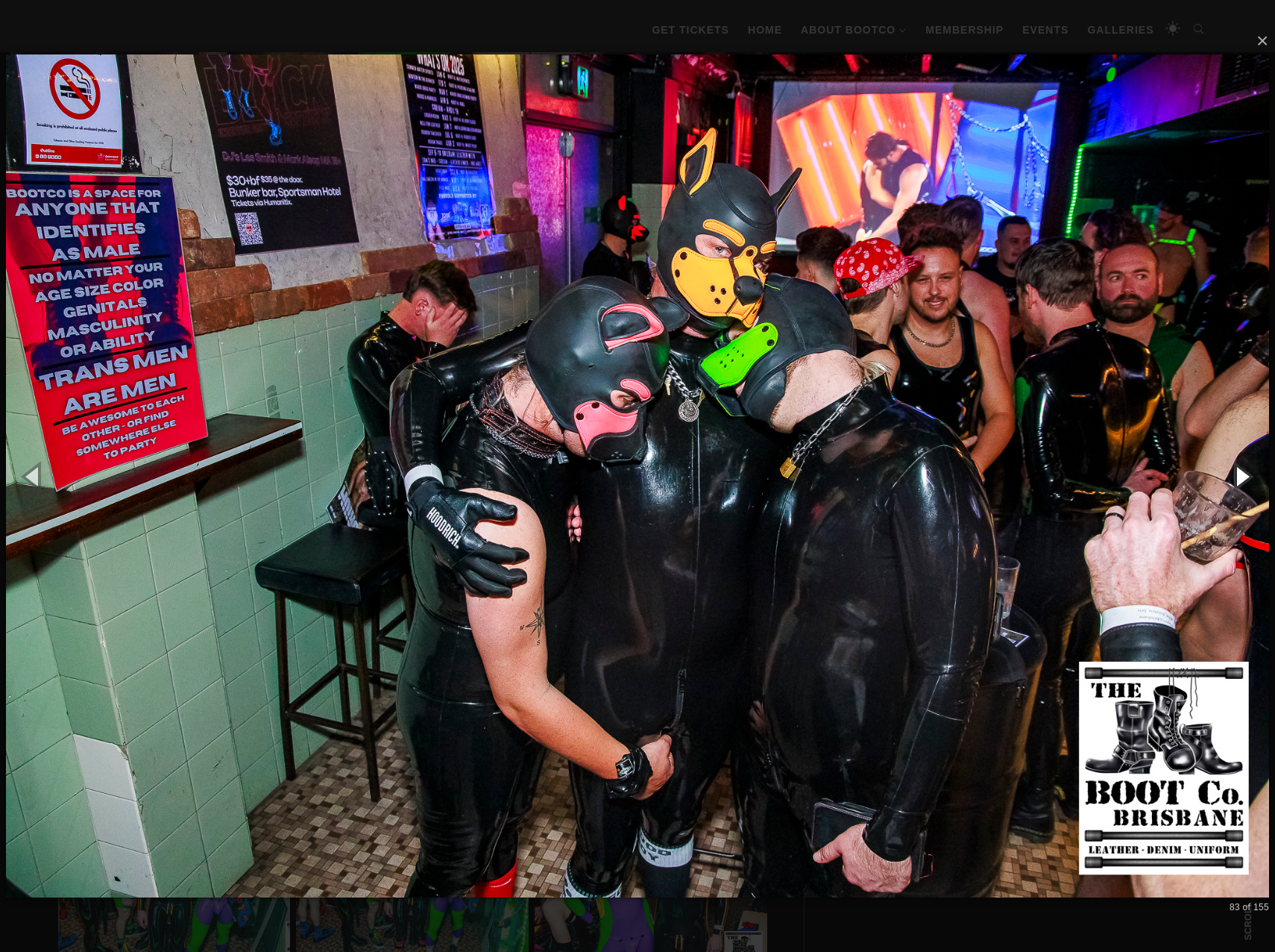
click at [1242, 472] on button "button" at bounding box center [1241, 476] width 67 height 82
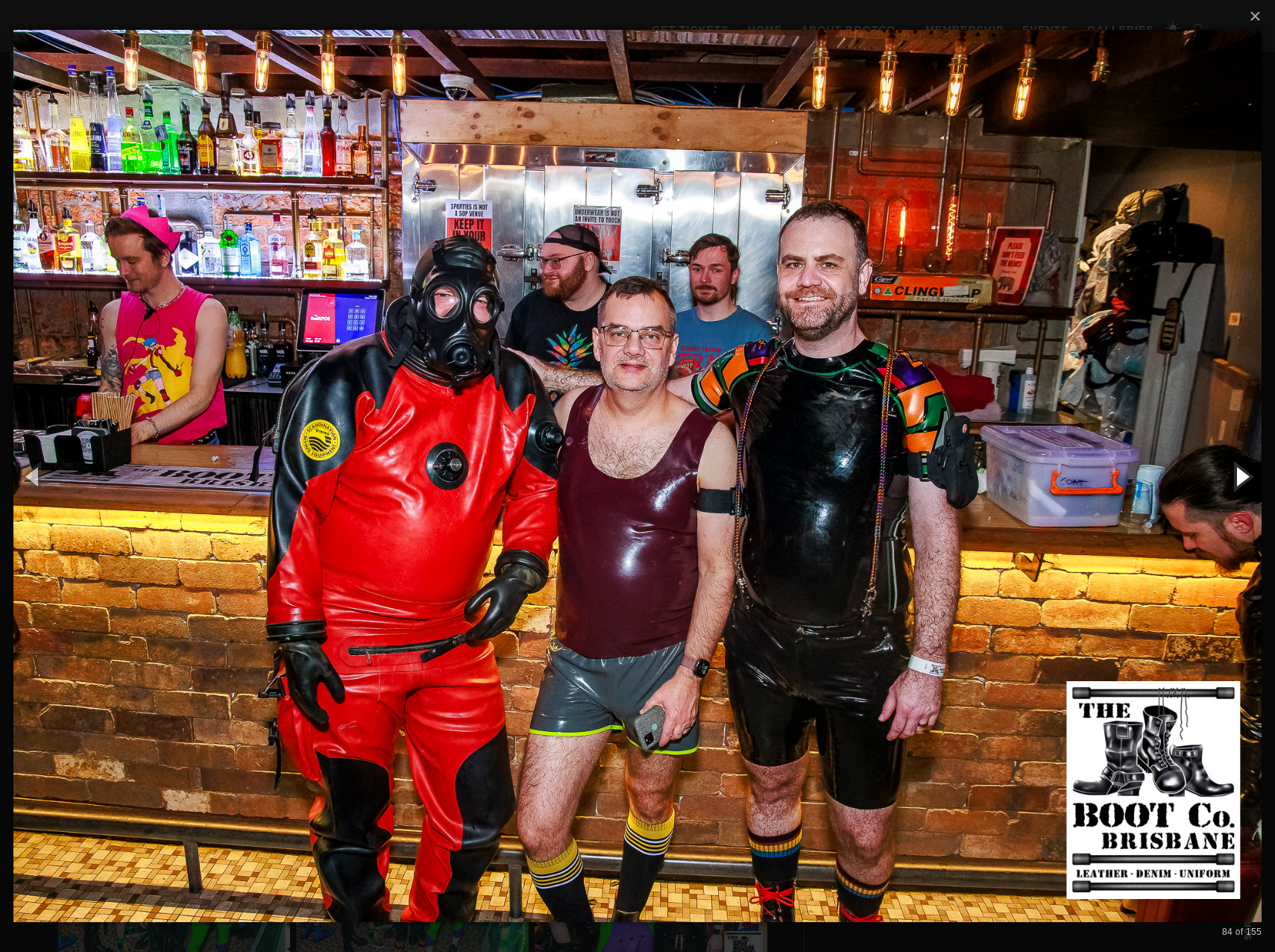
click at [1242, 472] on button "button" at bounding box center [1241, 476] width 67 height 82
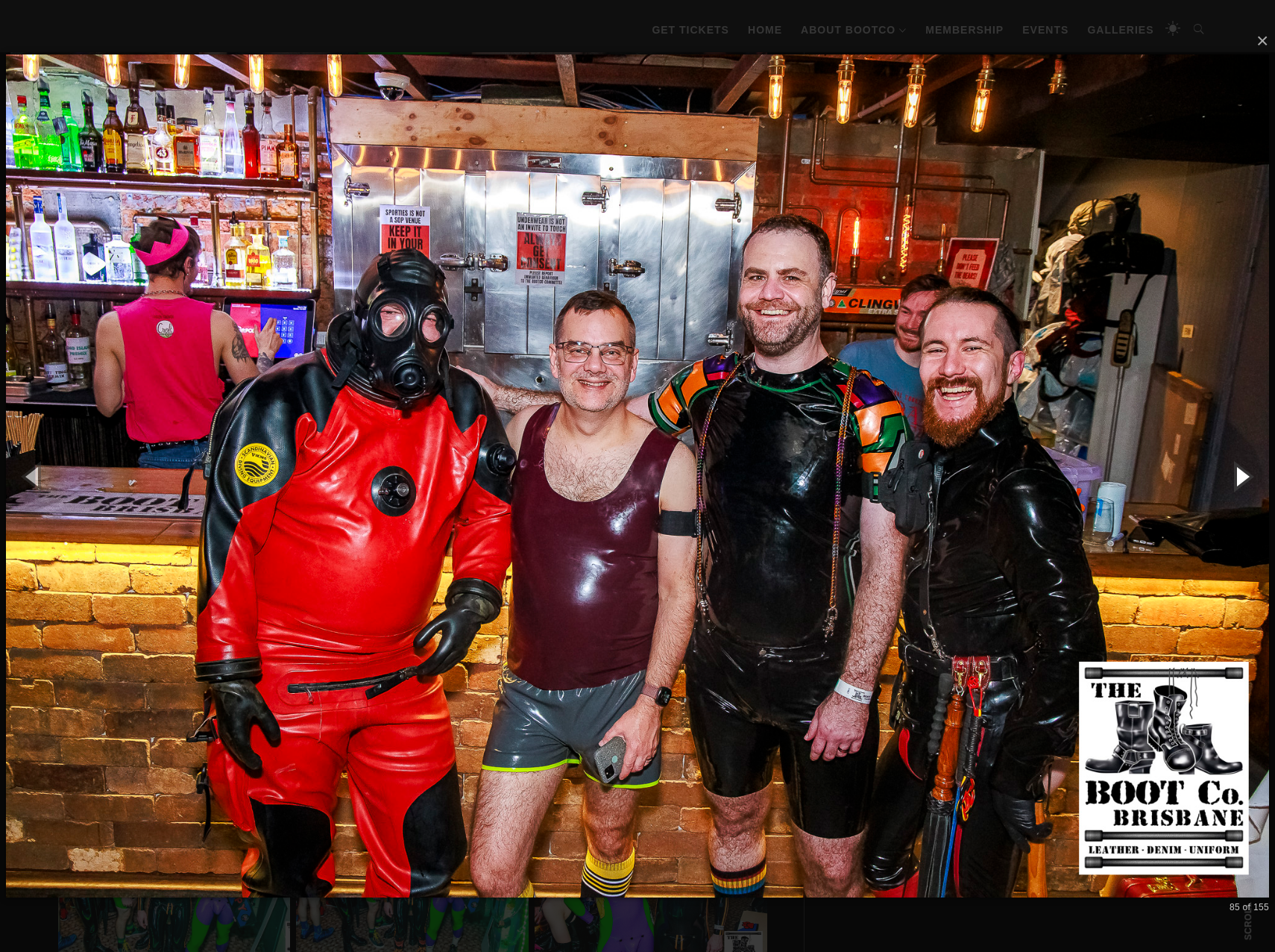
click at [1242, 472] on button "button" at bounding box center [1241, 476] width 67 height 82
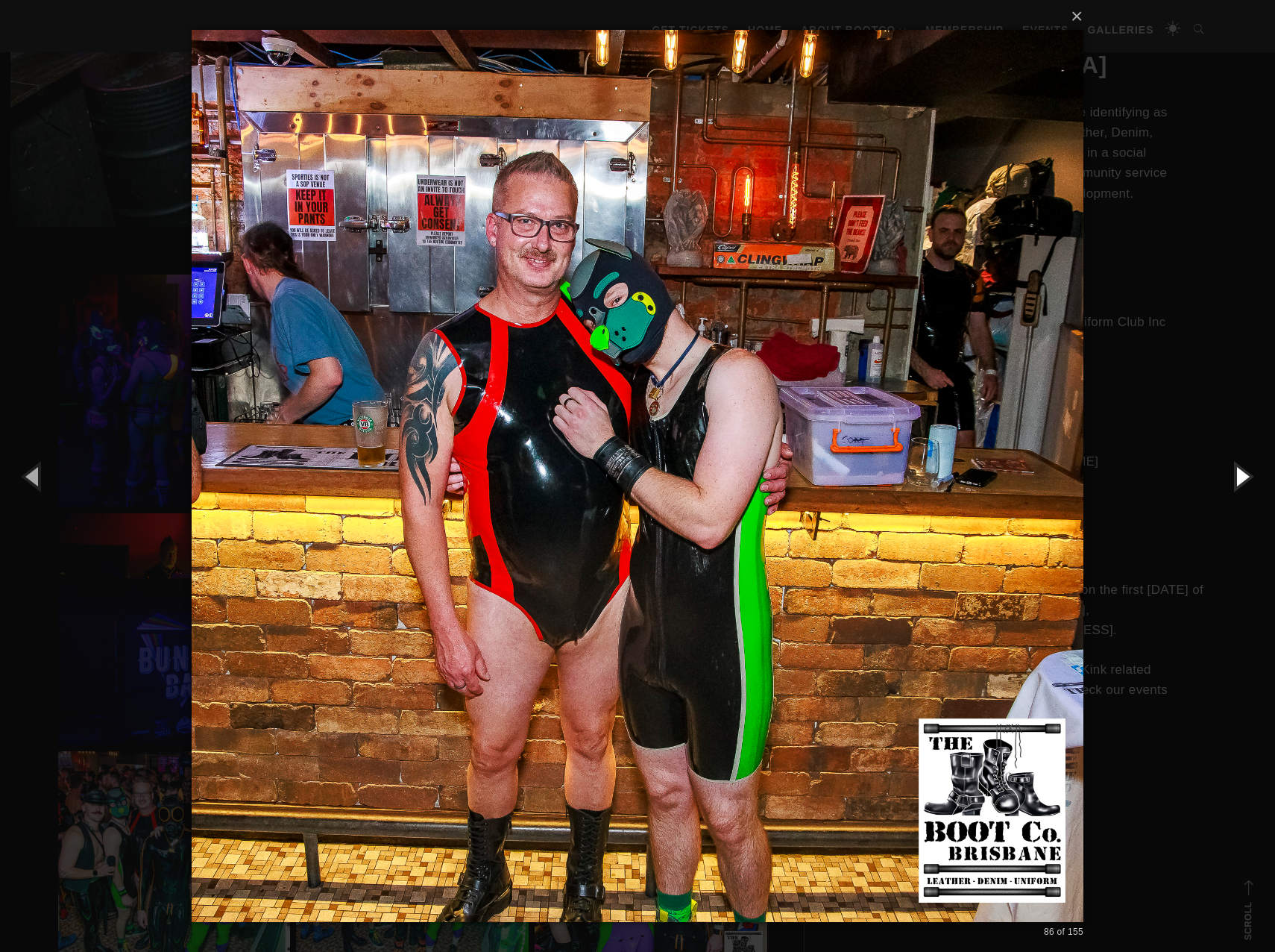
click at [1242, 472] on button "button" at bounding box center [1241, 476] width 67 height 82
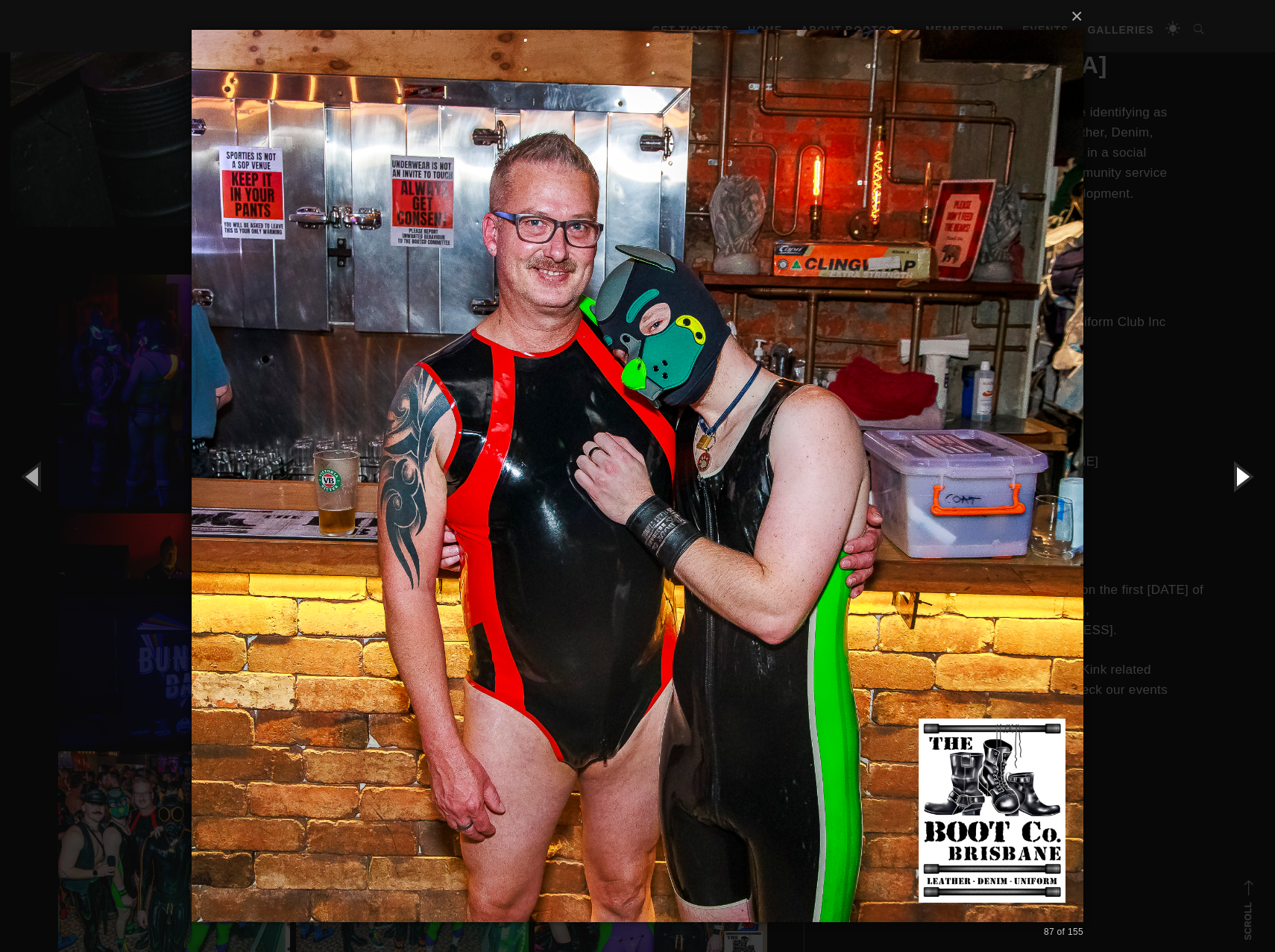
click at [1242, 472] on button "button" at bounding box center [1241, 476] width 67 height 82
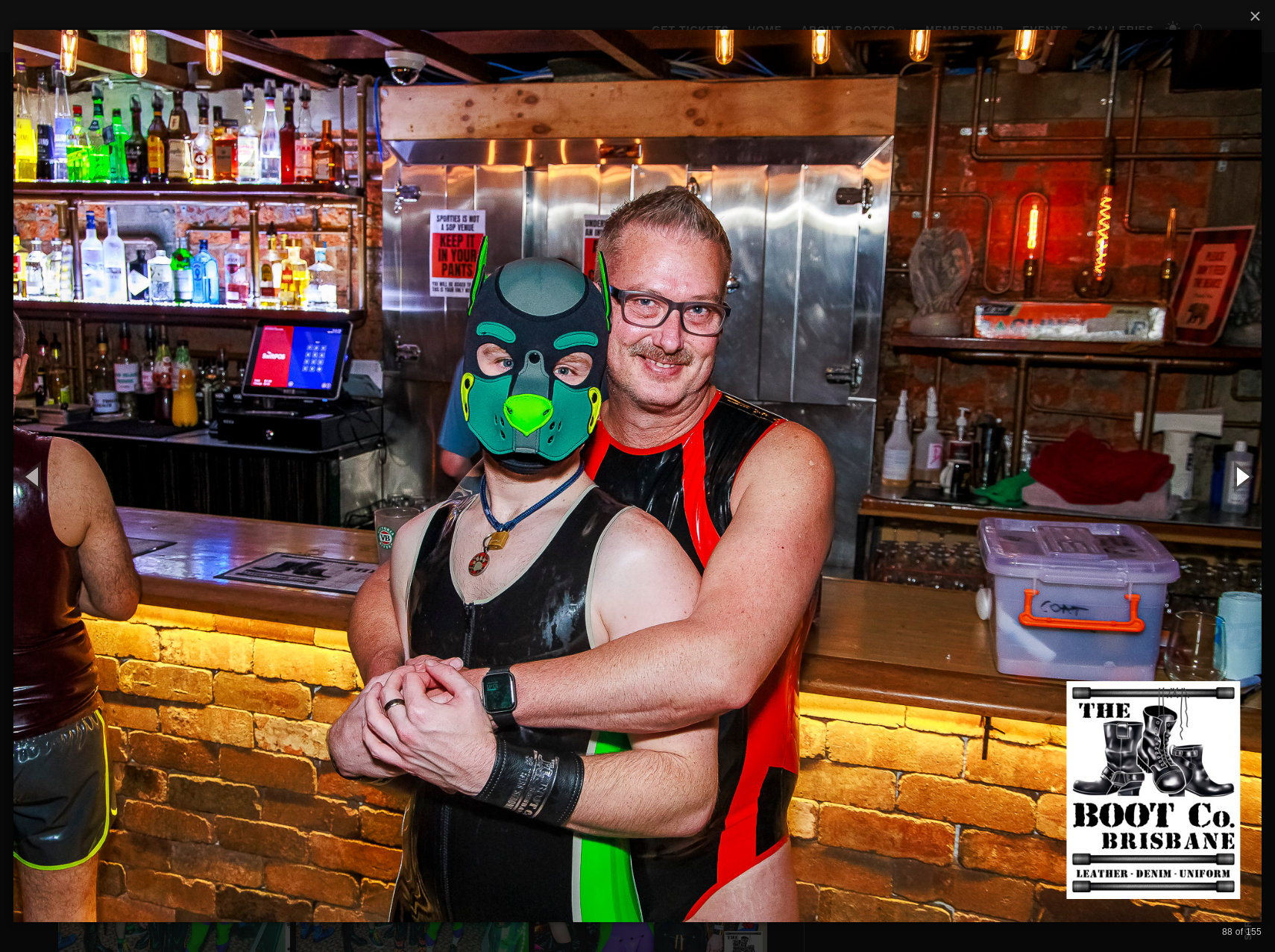
click at [1242, 472] on button "button" at bounding box center [1241, 476] width 67 height 82
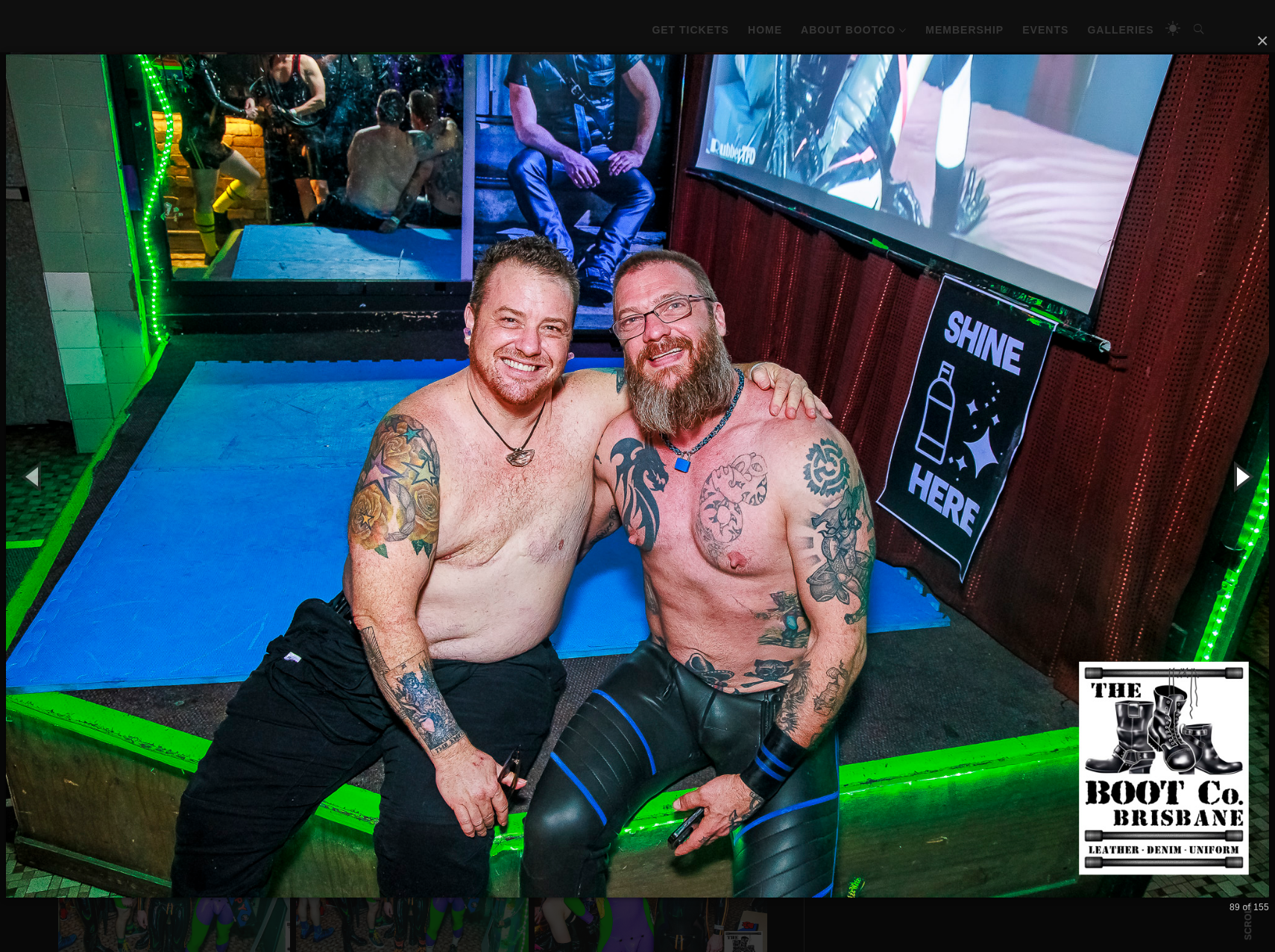
click at [1242, 472] on button "button" at bounding box center [1241, 476] width 67 height 82
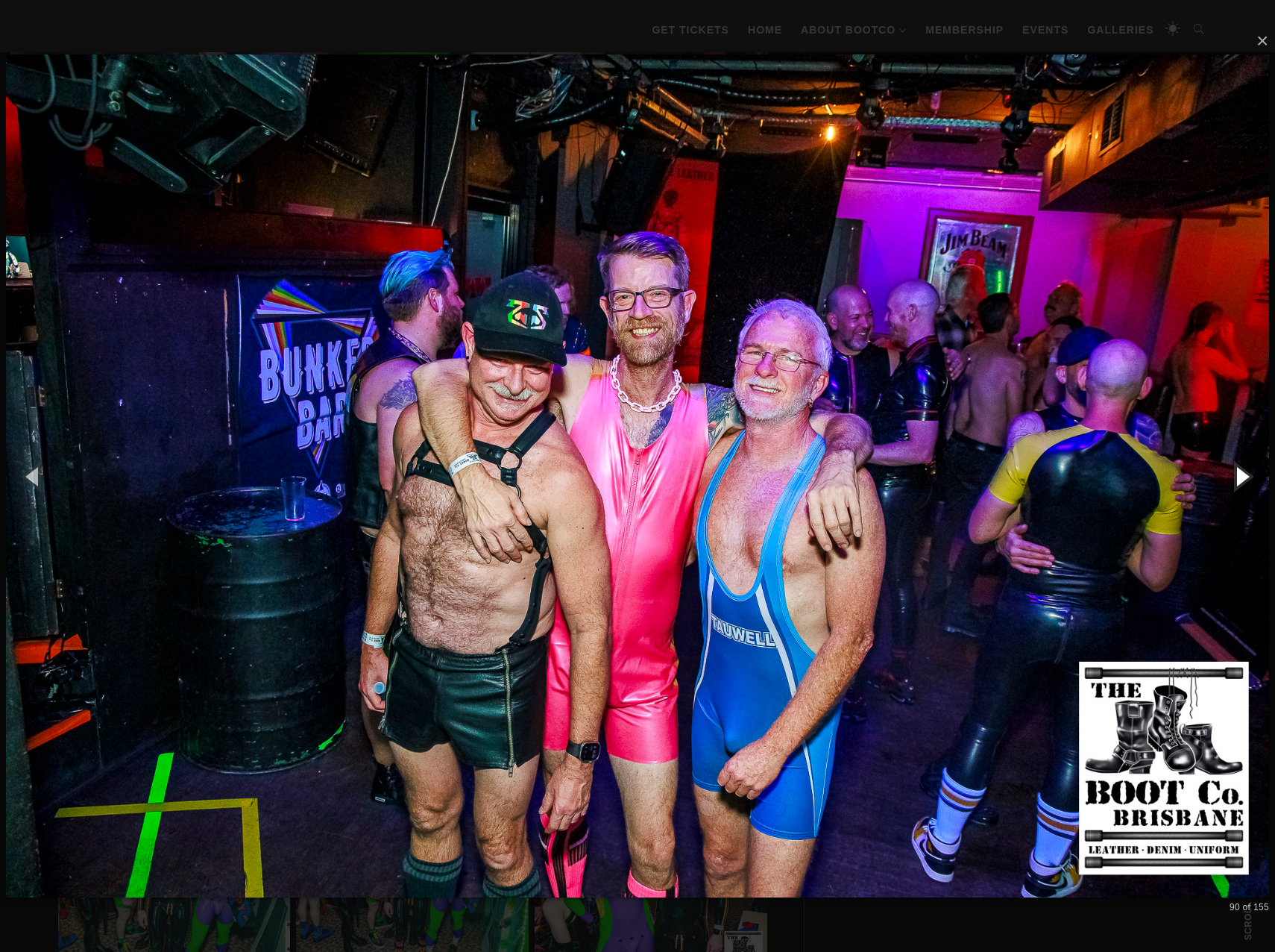
click at [1242, 472] on button "button" at bounding box center [1241, 476] width 67 height 82
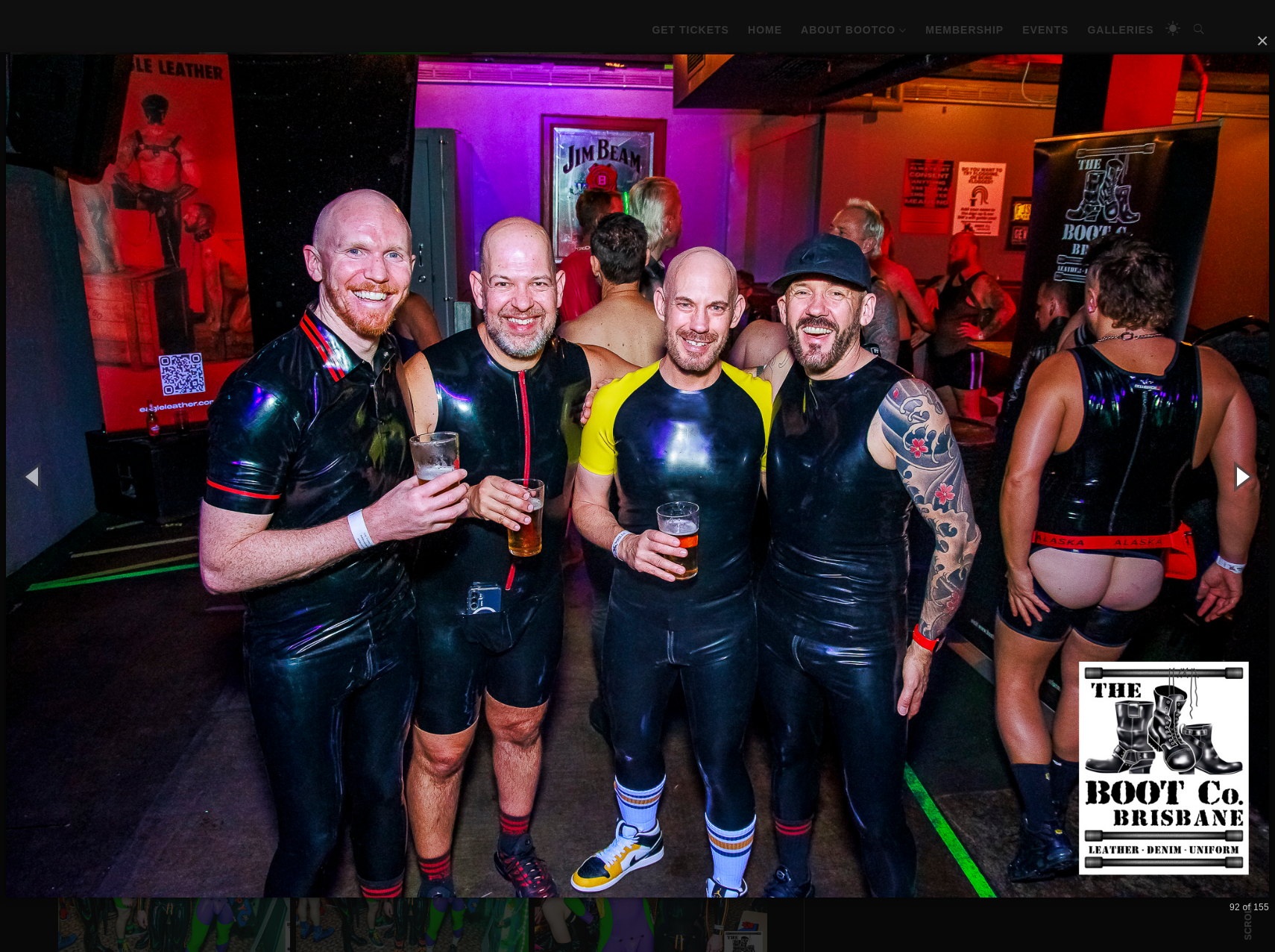
click at [1242, 472] on button "button" at bounding box center [1241, 476] width 67 height 82
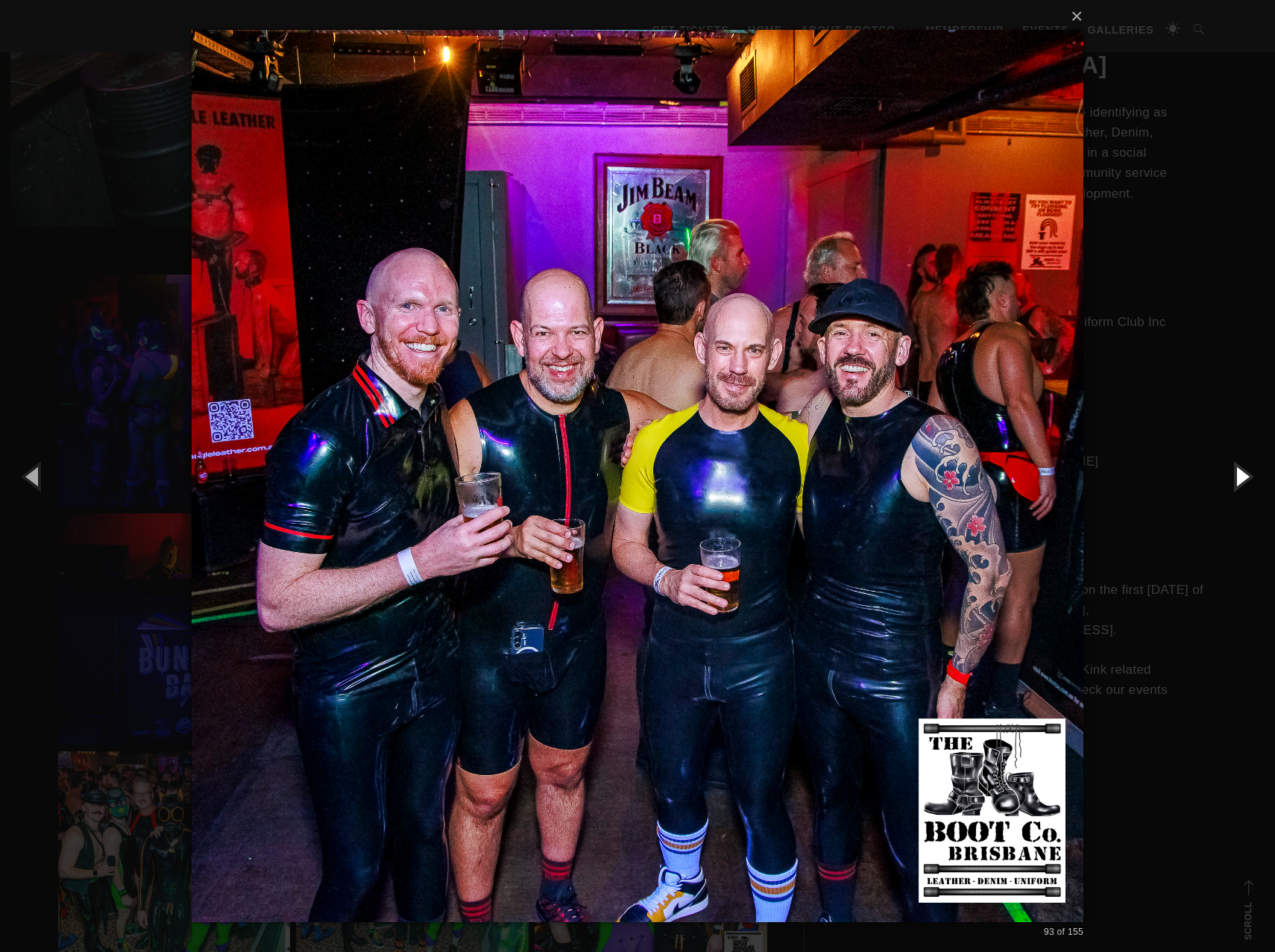
click at [1242, 472] on button "button" at bounding box center [1241, 476] width 67 height 82
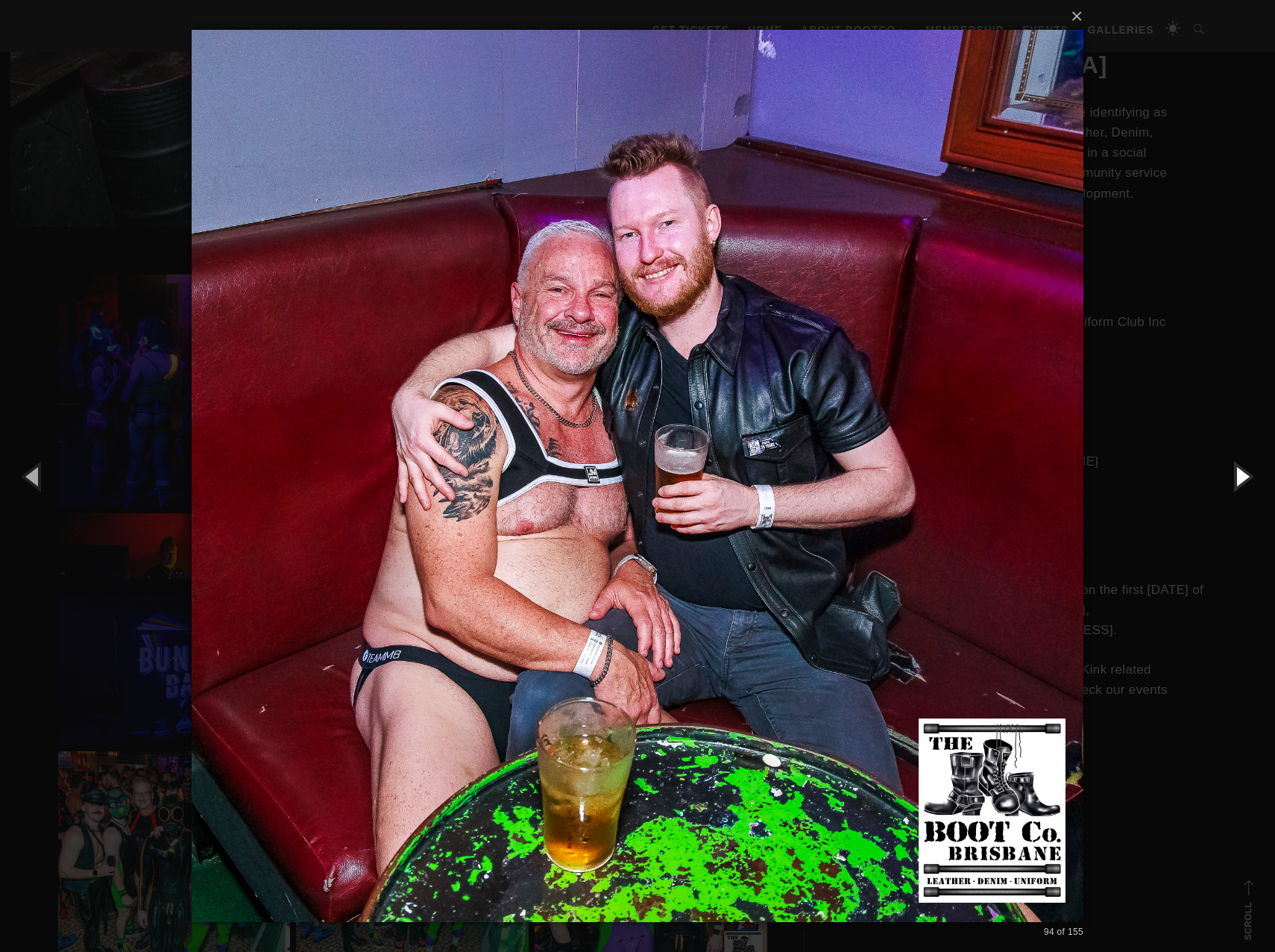
click at [1242, 472] on button "button" at bounding box center [1241, 476] width 67 height 82
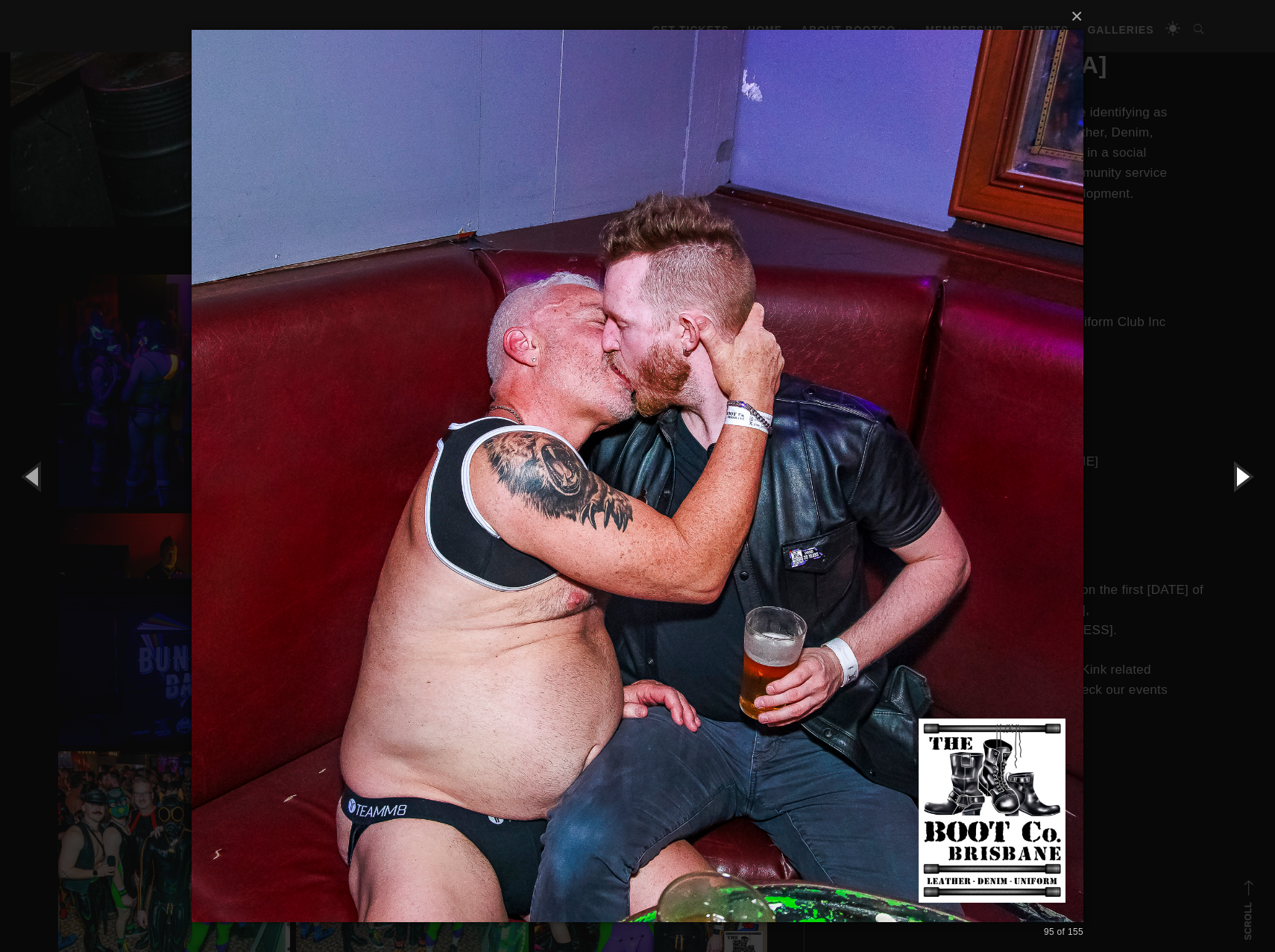
click at [1242, 472] on button "button" at bounding box center [1241, 476] width 67 height 82
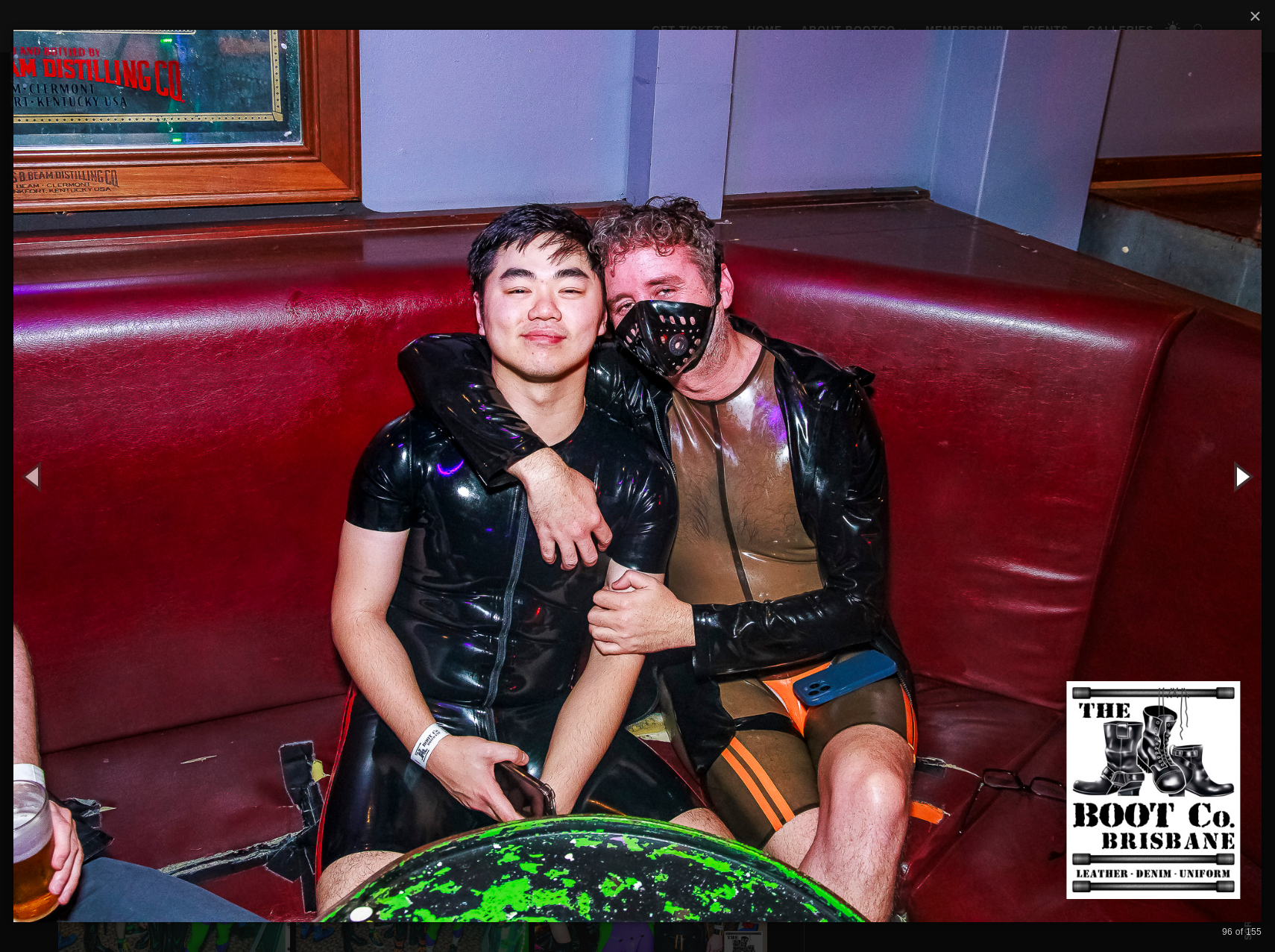
click at [1242, 472] on button "button" at bounding box center [1241, 476] width 67 height 82
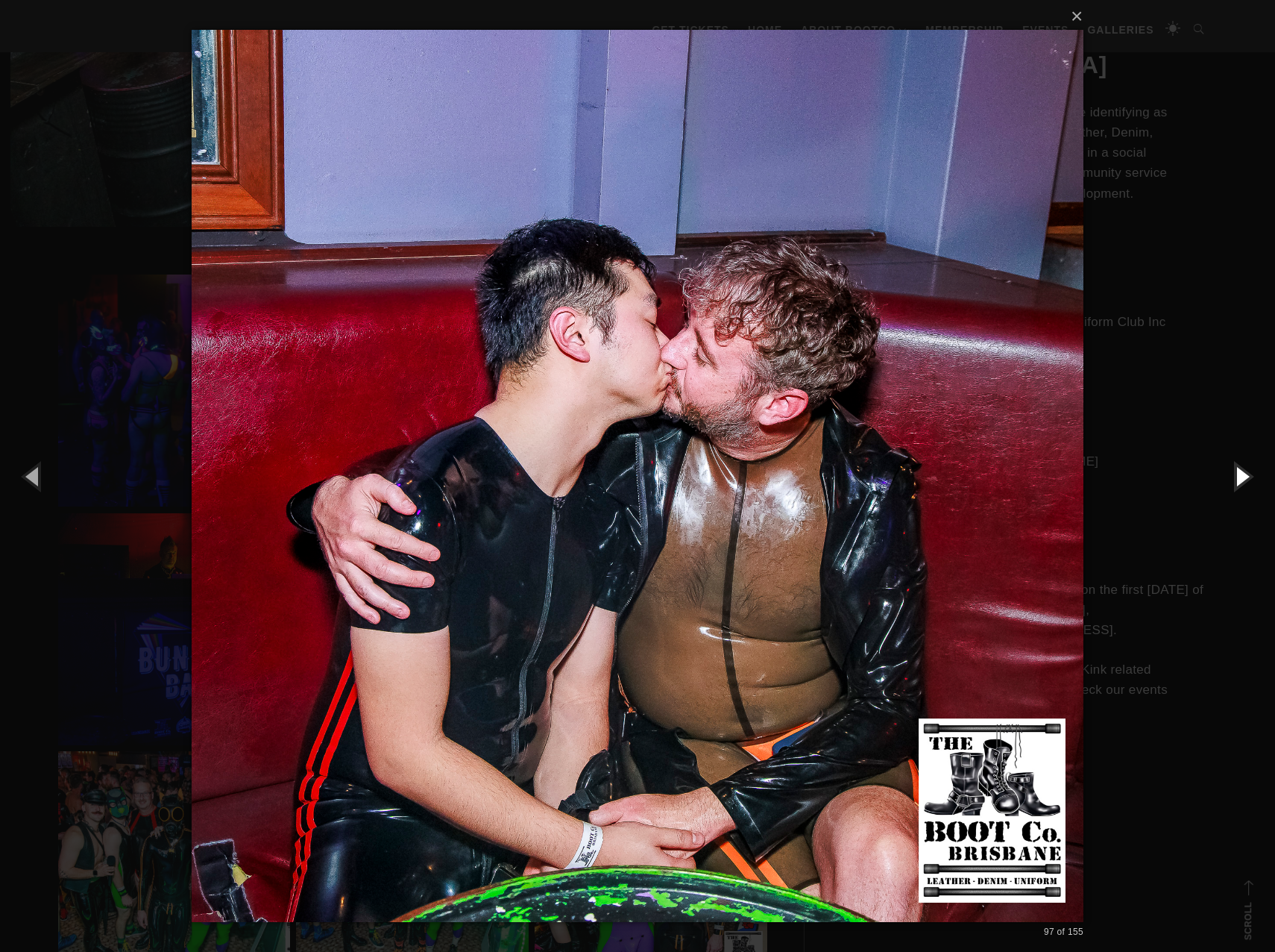
click at [1242, 472] on button "button" at bounding box center [1241, 476] width 67 height 82
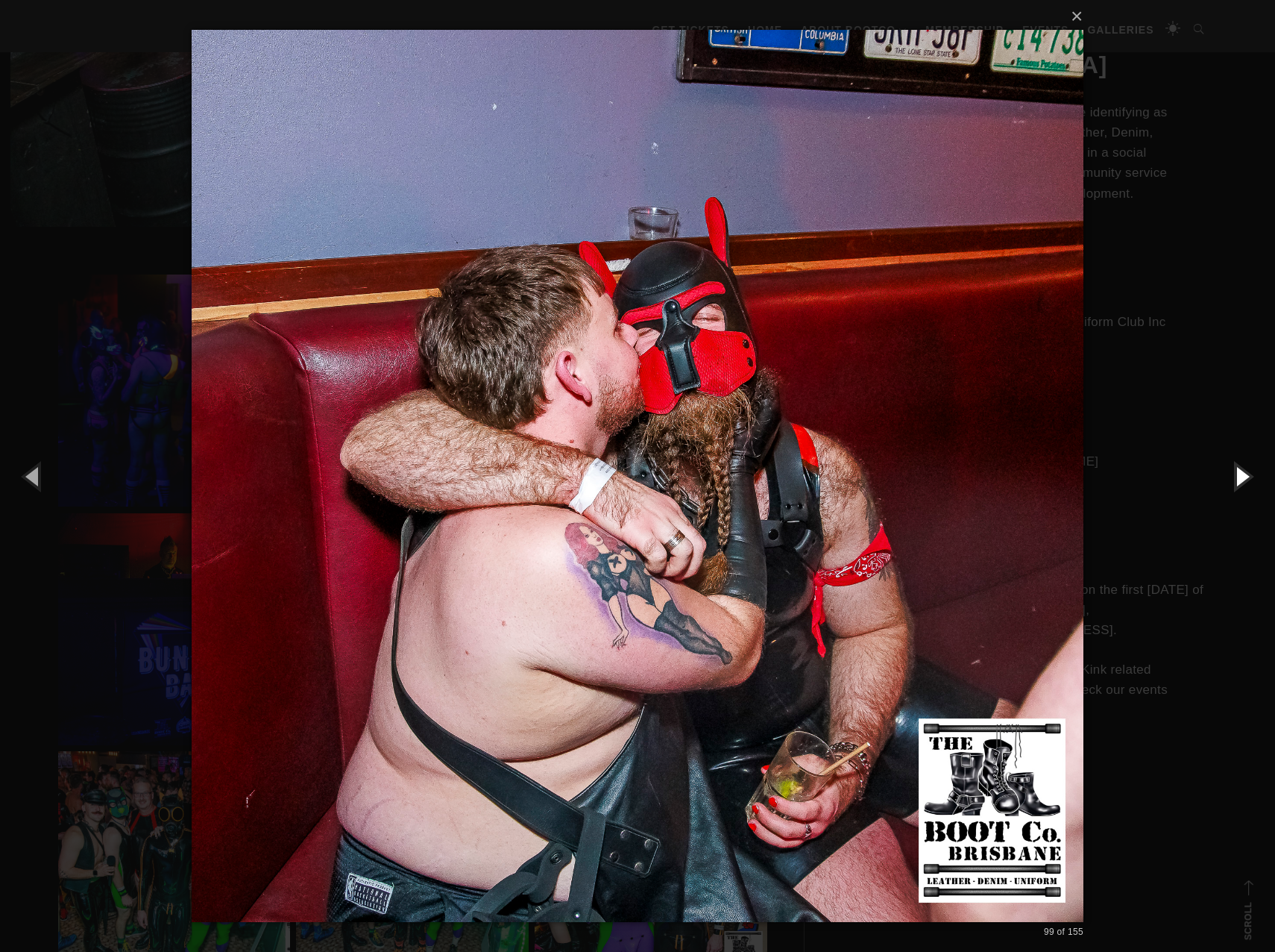
click at [1242, 472] on button "button" at bounding box center [1241, 476] width 67 height 82
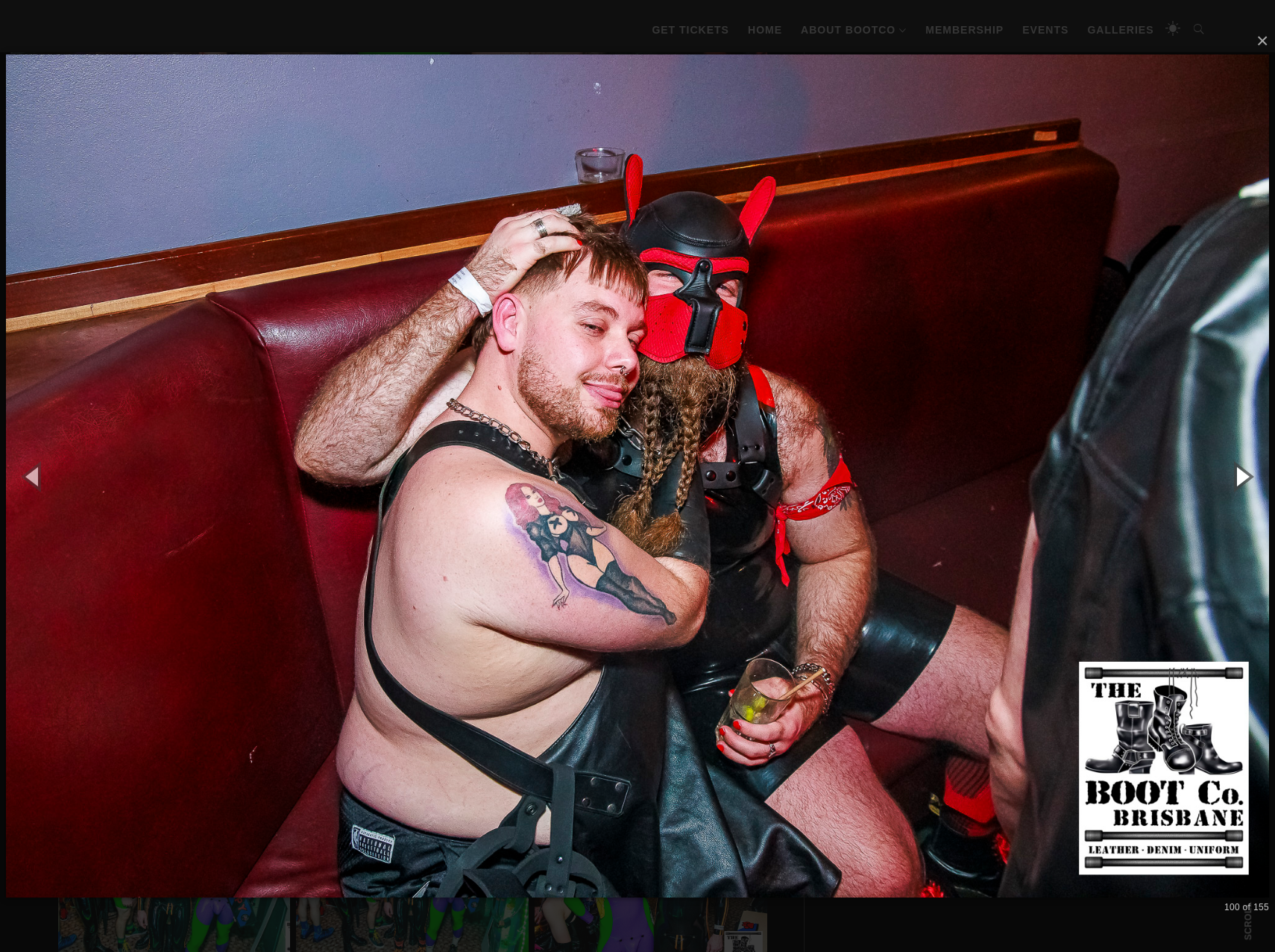
click at [1242, 472] on button "button" at bounding box center [1241, 476] width 67 height 82
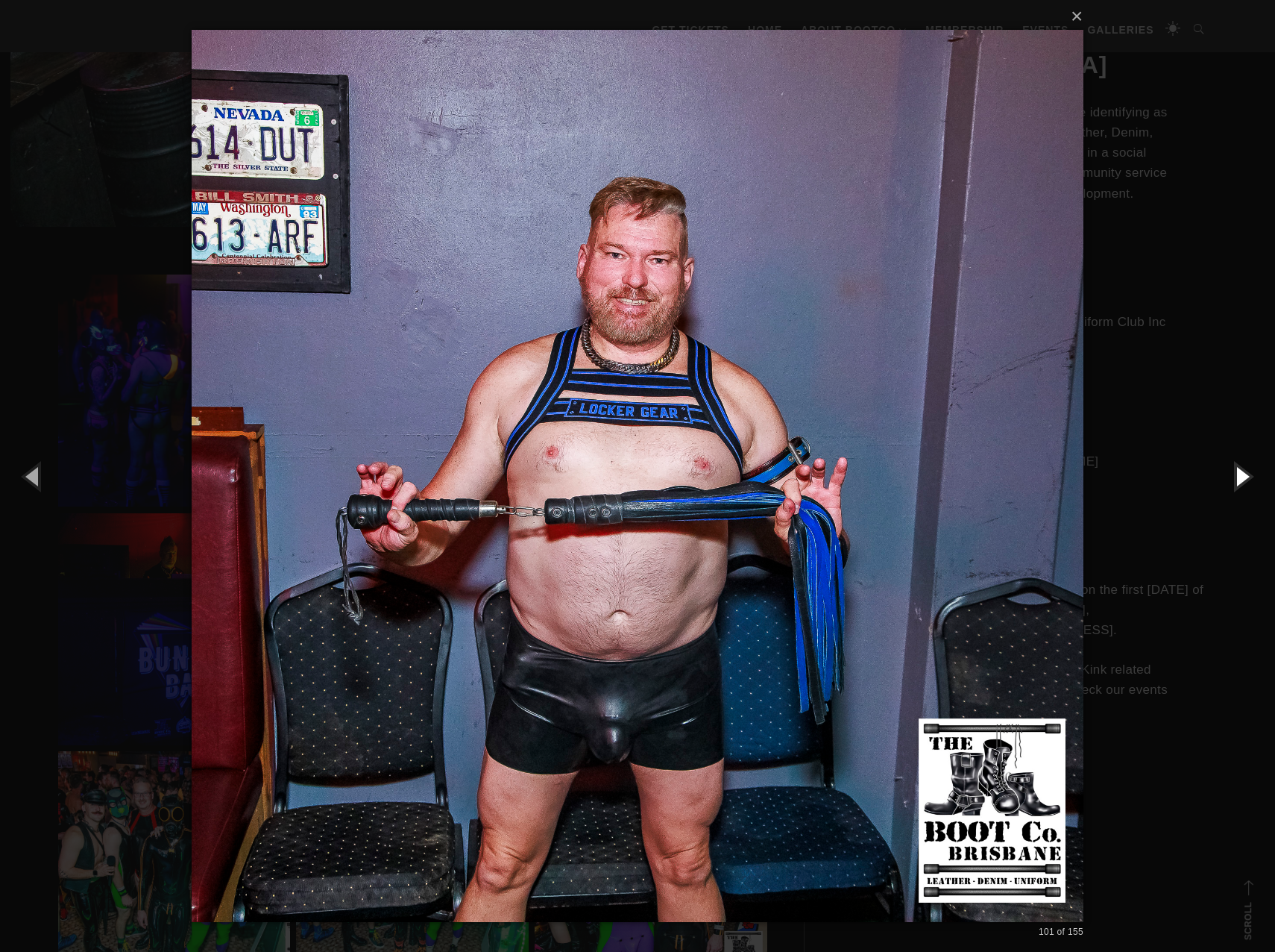
click at [1242, 472] on button "button" at bounding box center [1241, 476] width 67 height 82
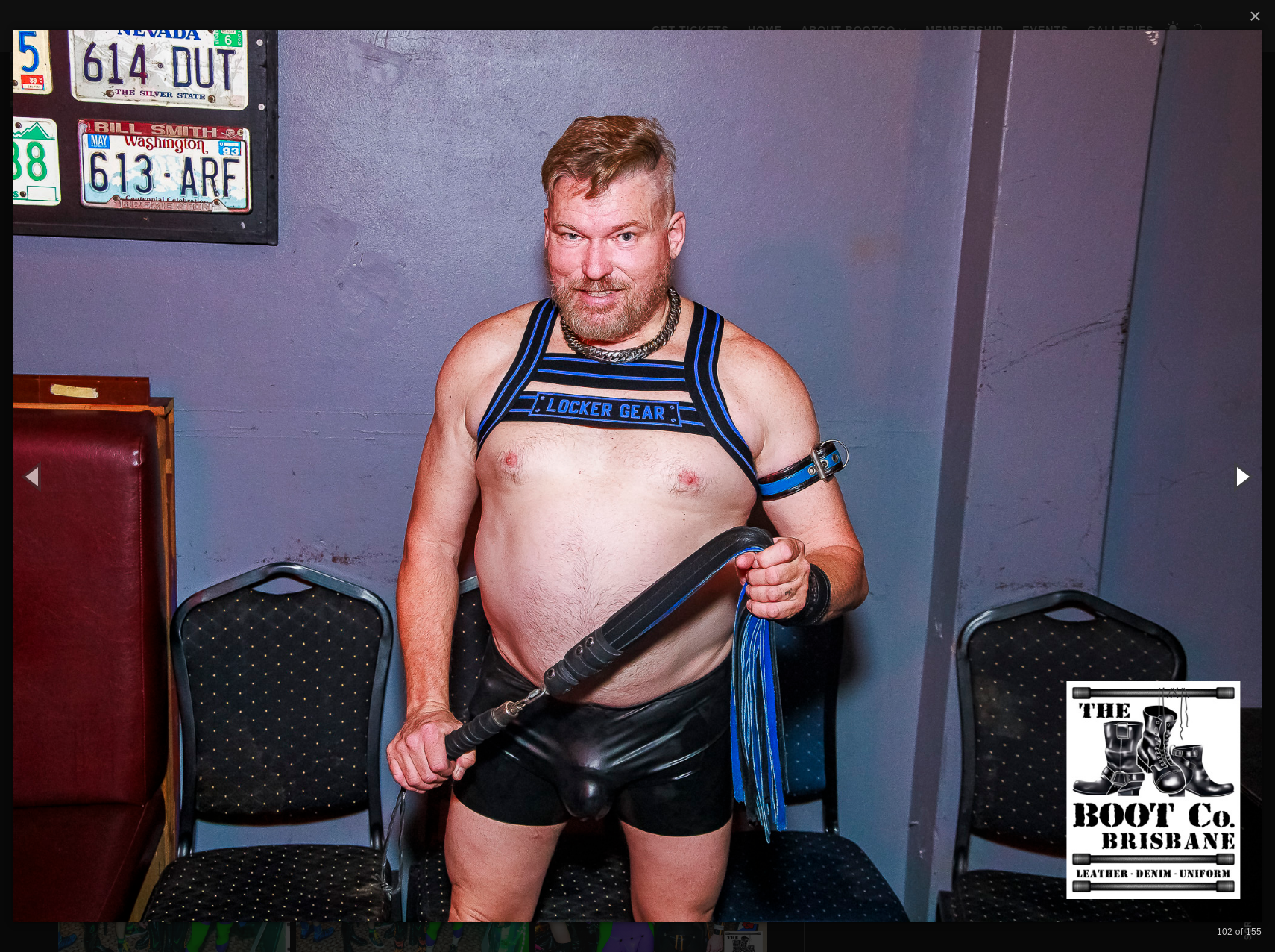
click at [1242, 472] on button "button" at bounding box center [1241, 476] width 67 height 82
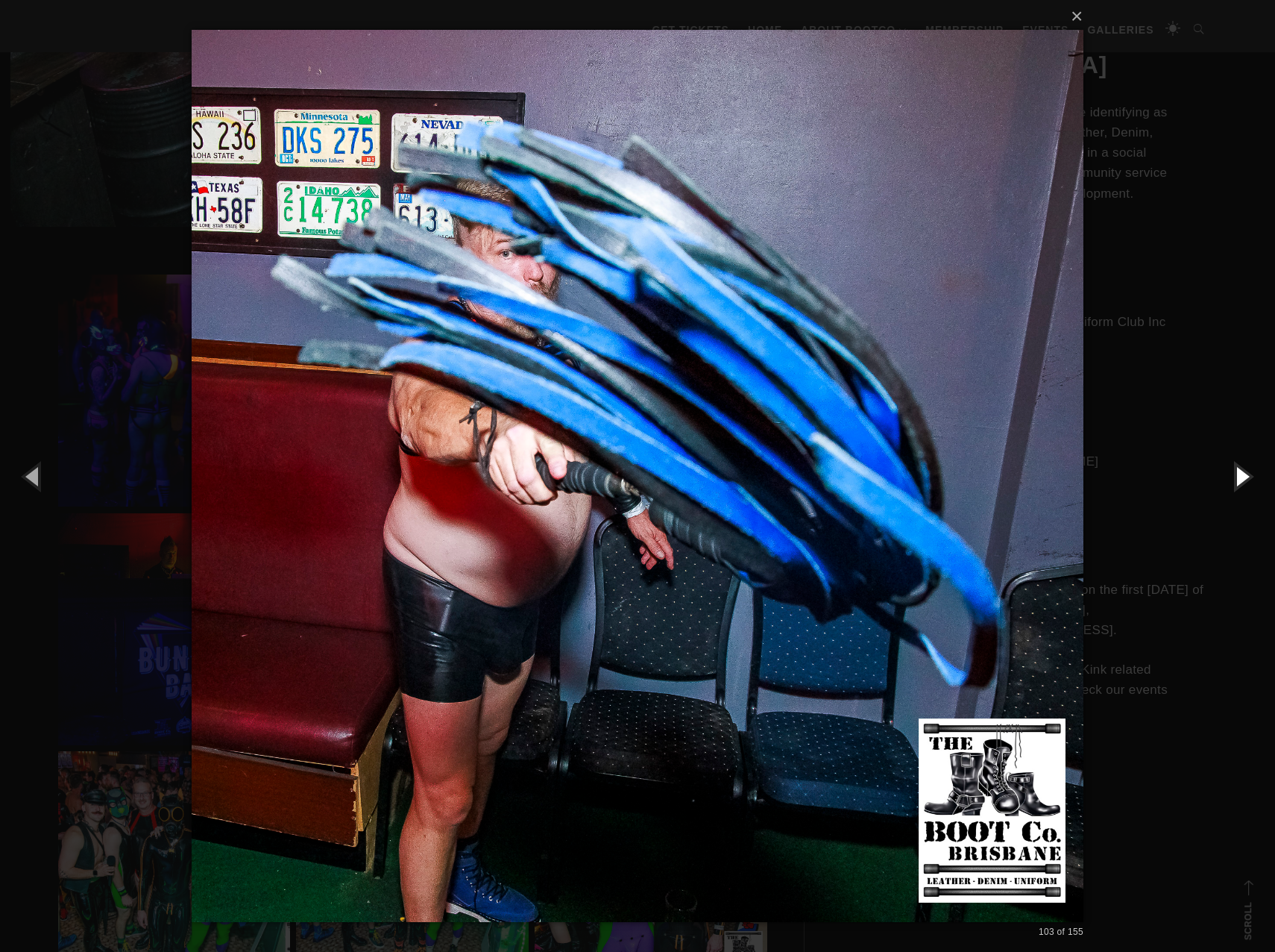
click at [1242, 472] on button "button" at bounding box center [1241, 476] width 67 height 82
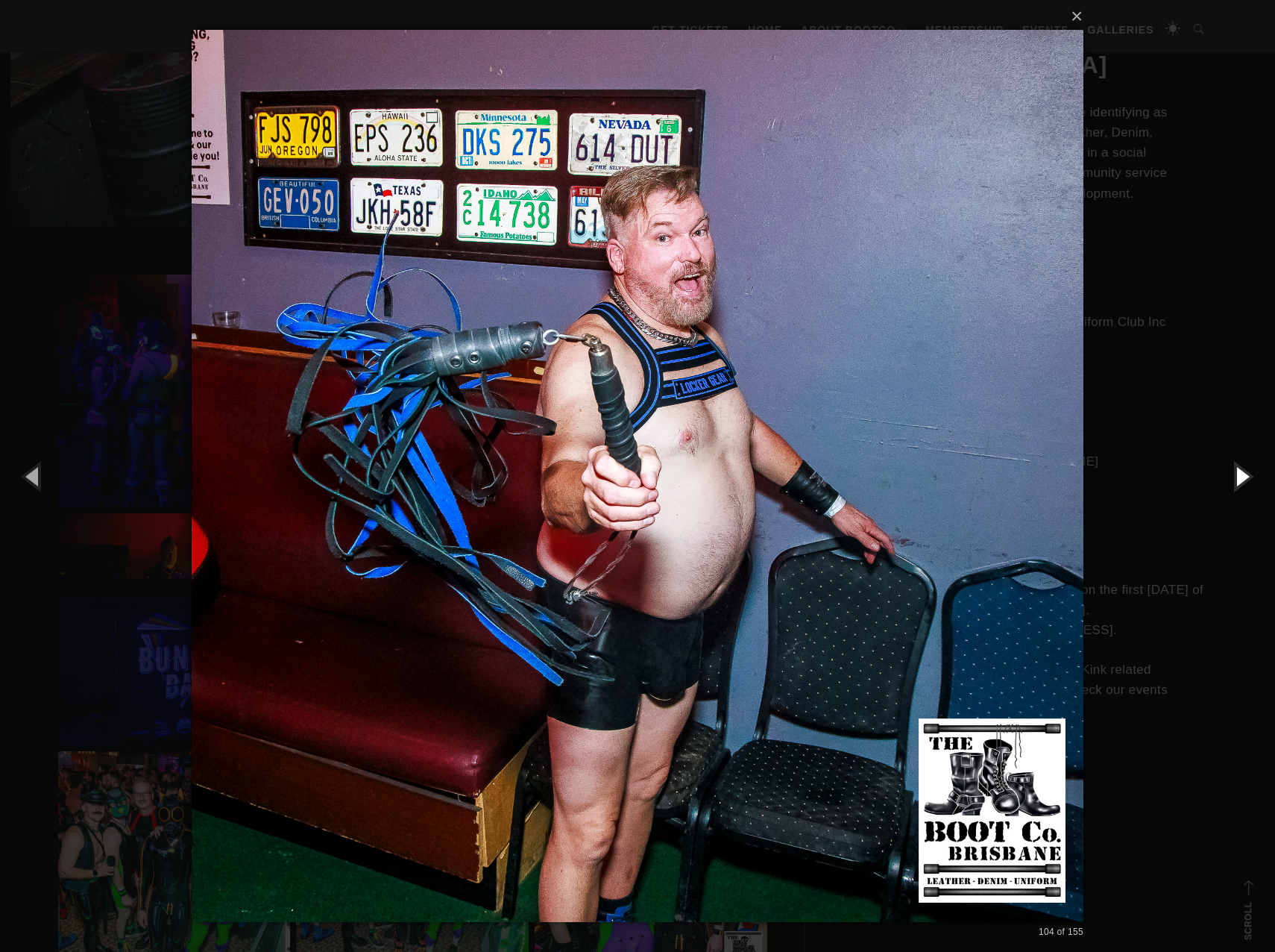
click at [1242, 472] on button "button" at bounding box center [1241, 476] width 67 height 82
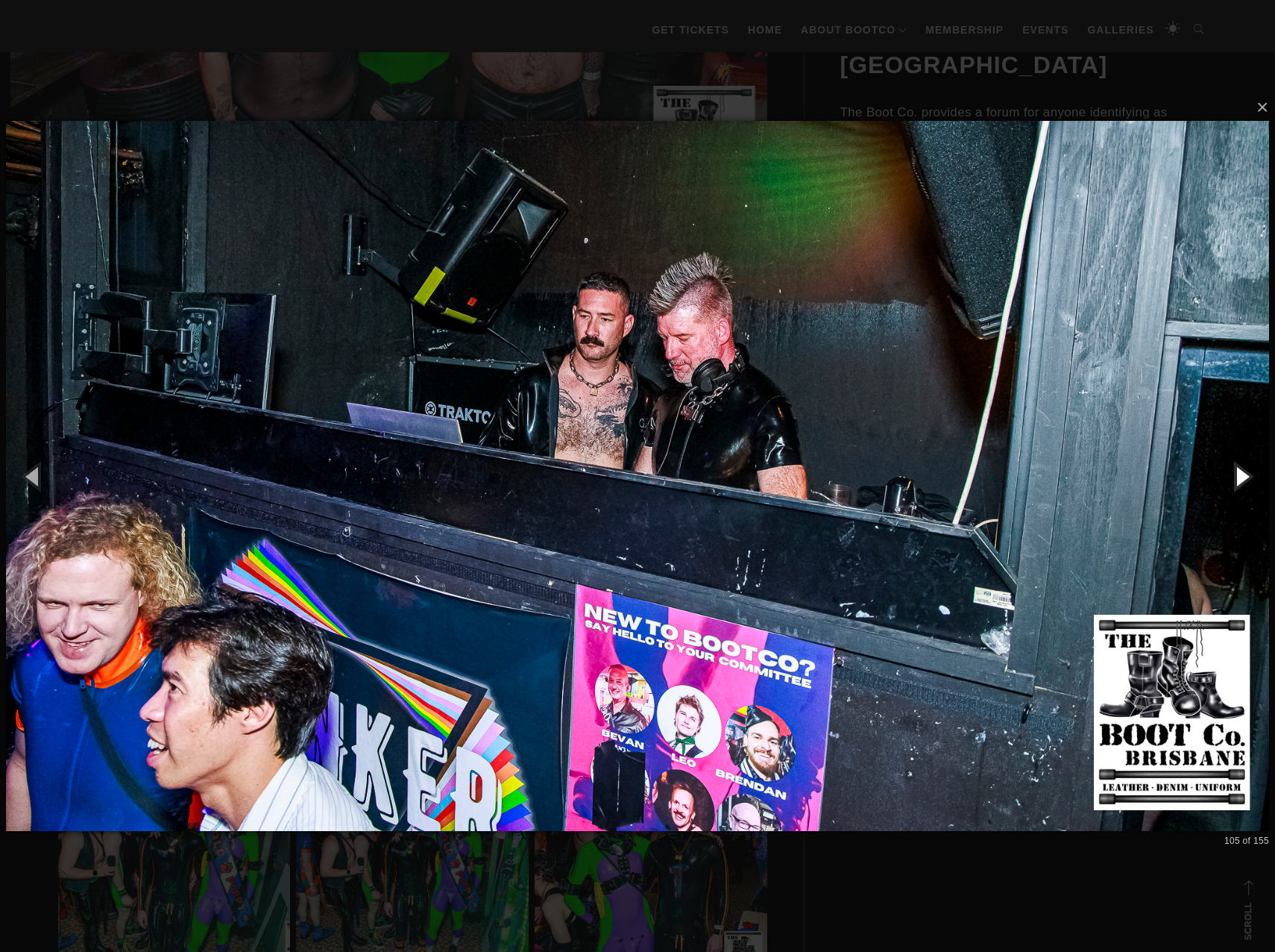
click at [1242, 472] on button "button" at bounding box center [1241, 476] width 67 height 82
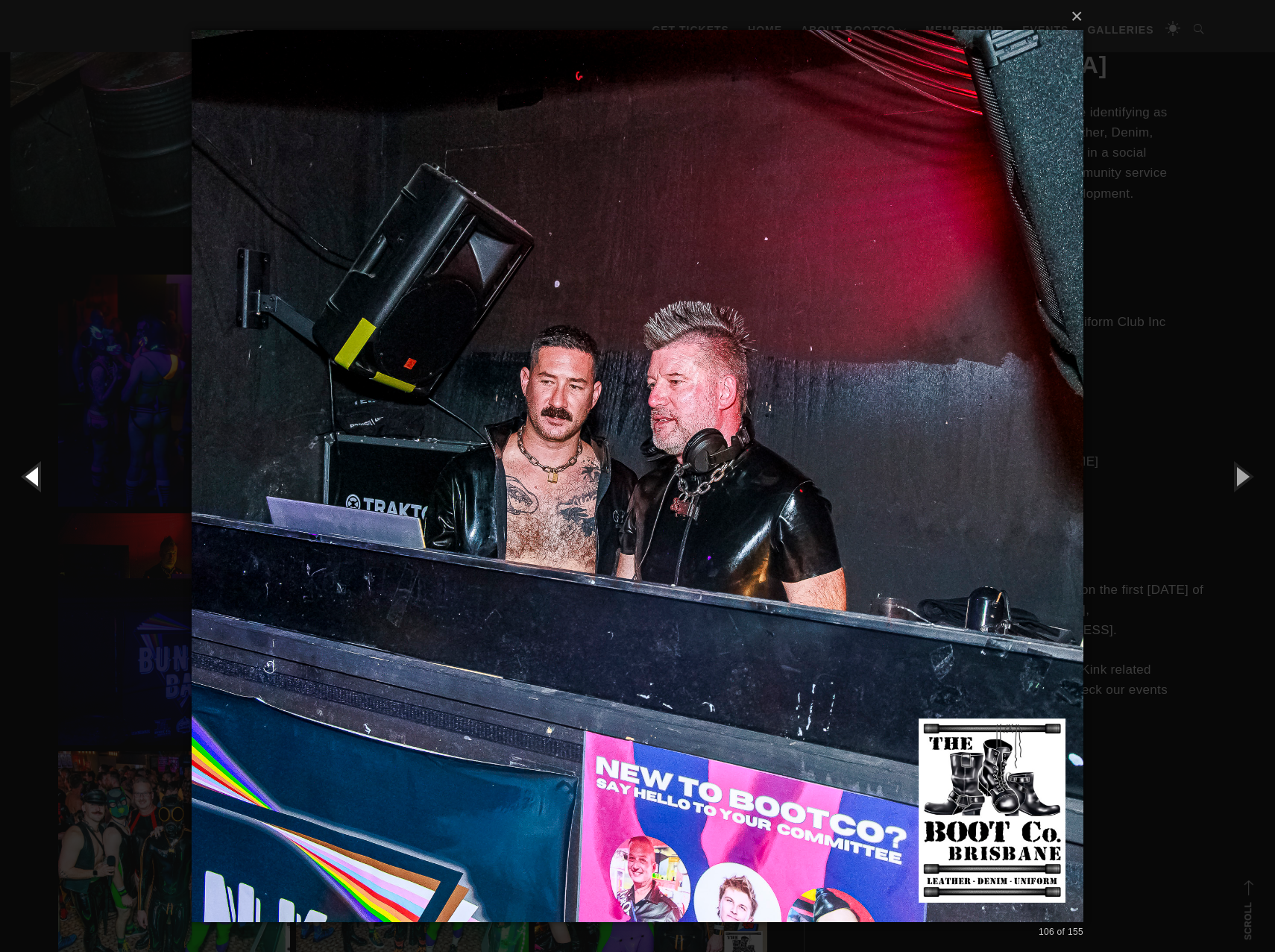
click at [38, 485] on button "button" at bounding box center [33, 476] width 67 height 82
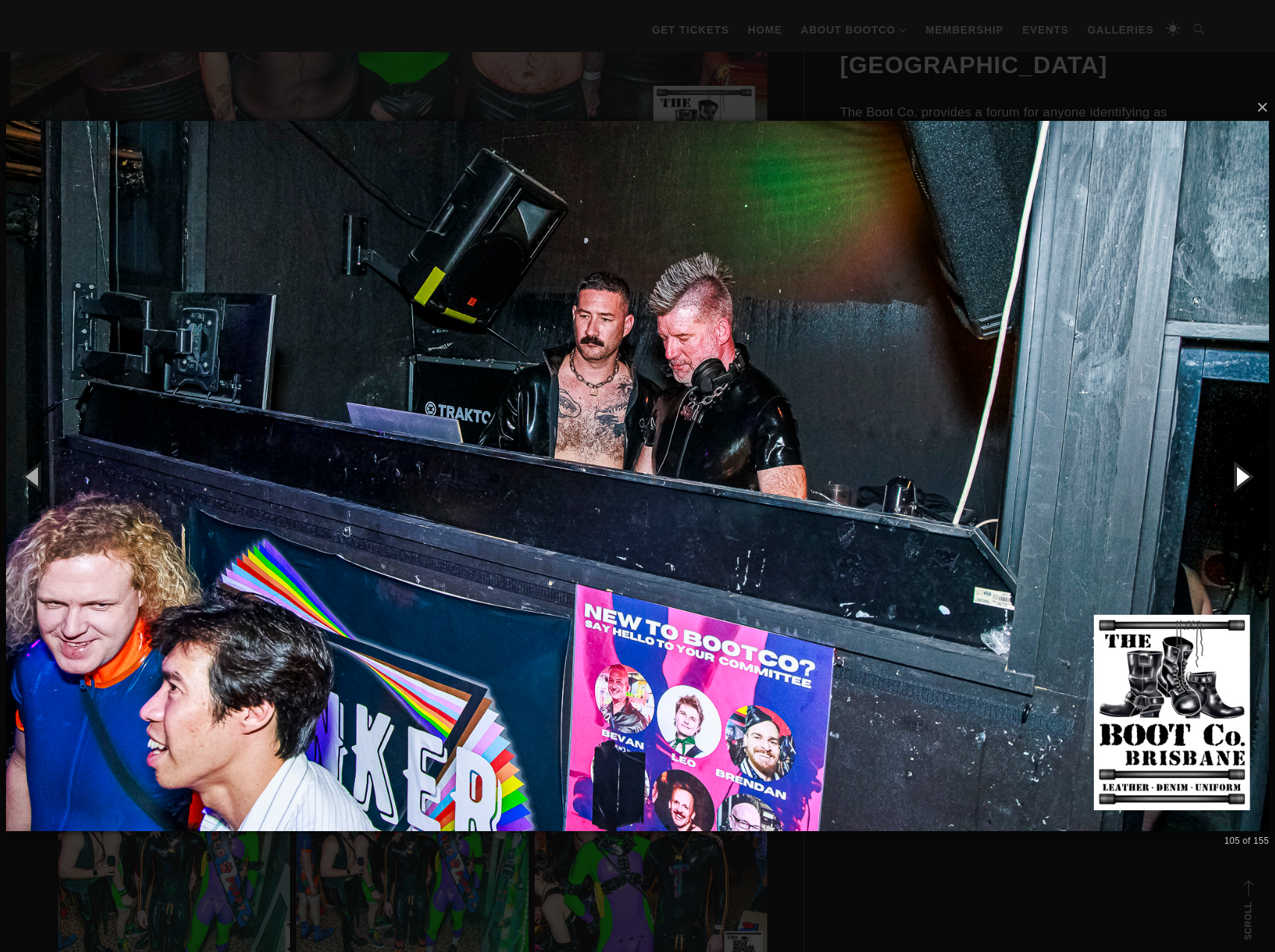
click at [1239, 471] on button "button" at bounding box center [1241, 476] width 67 height 82
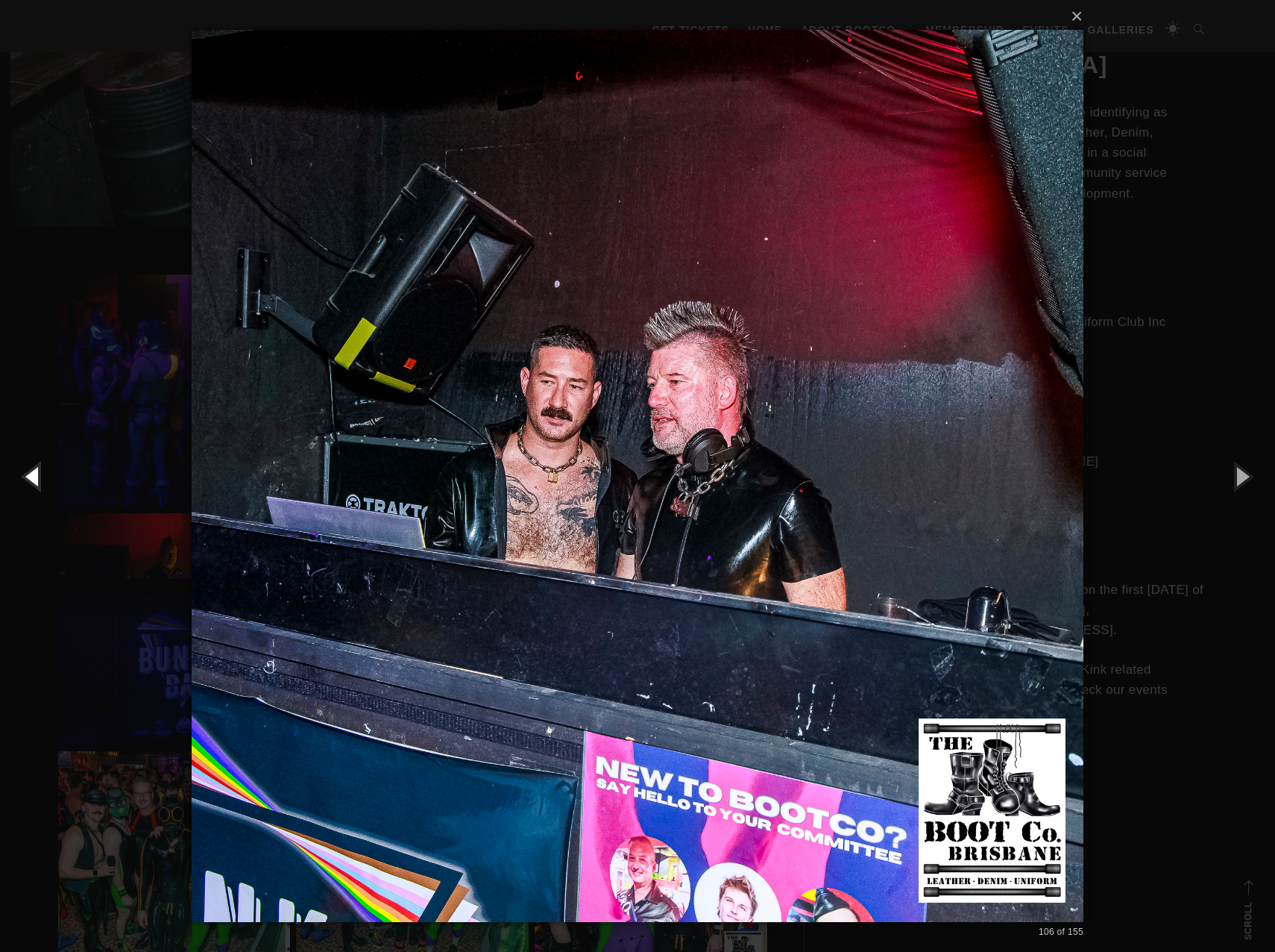
click at [30, 479] on button "button" at bounding box center [33, 476] width 67 height 82
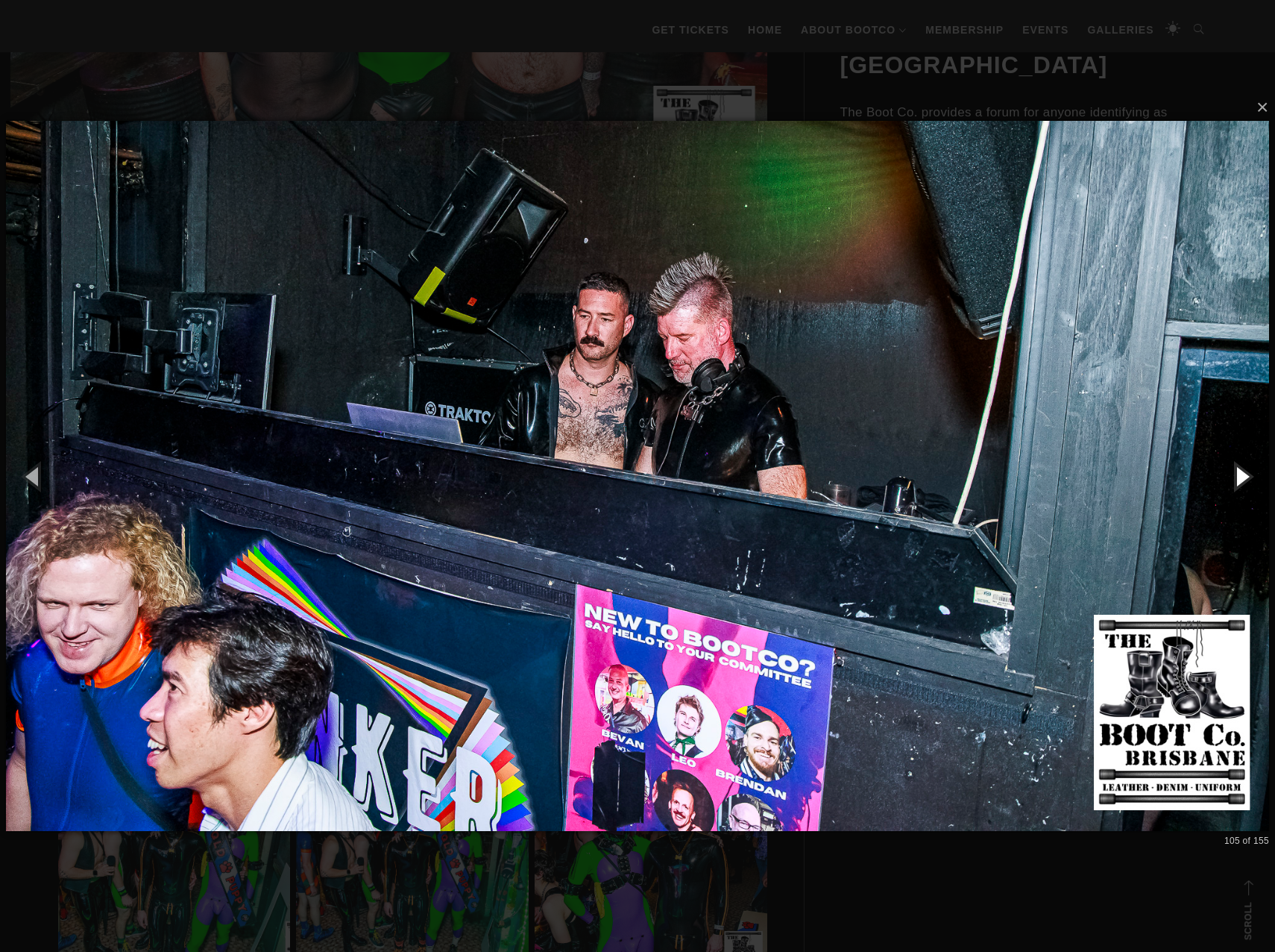
click at [1240, 474] on button "button" at bounding box center [1241, 476] width 67 height 82
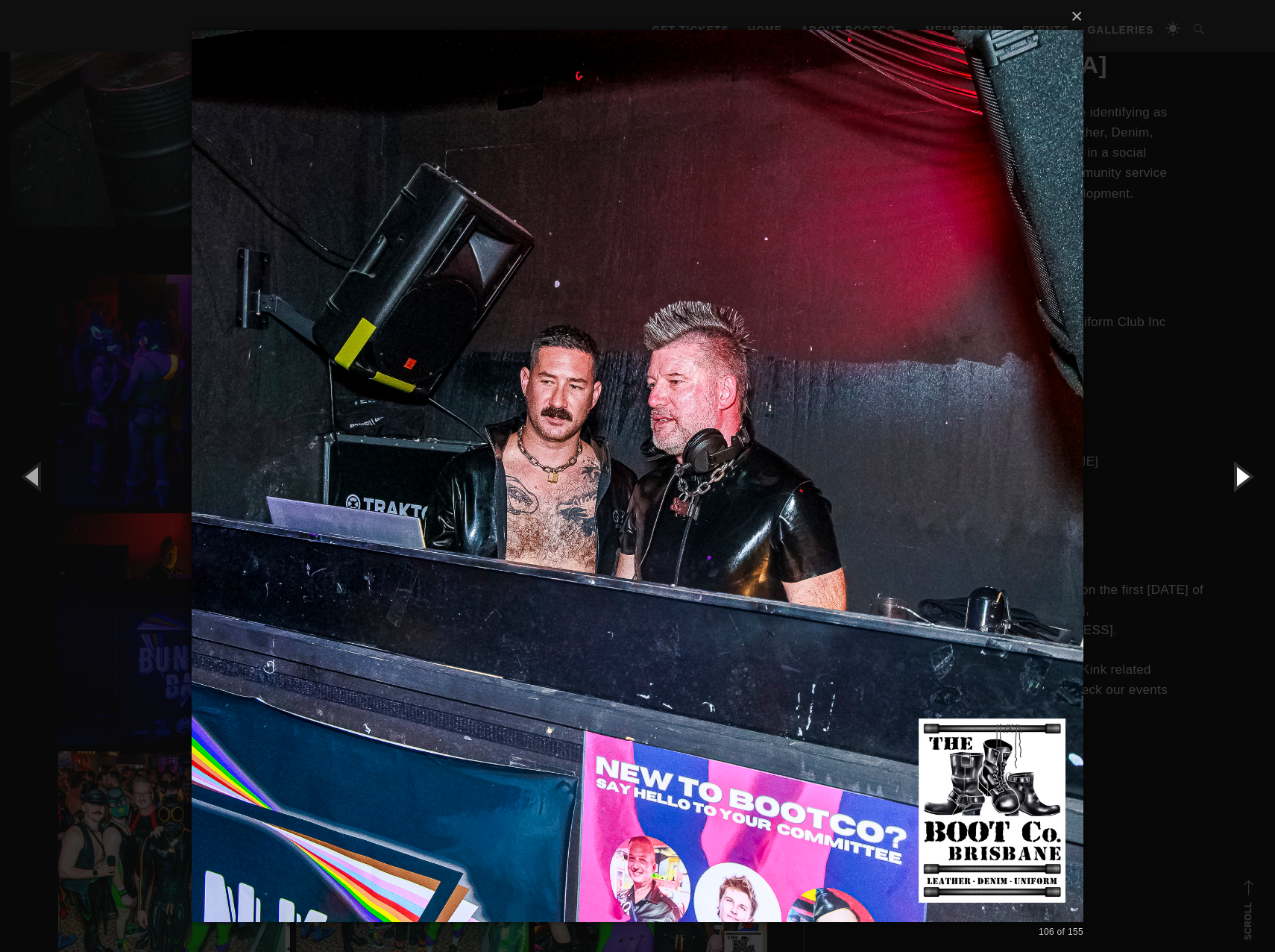
click at [1240, 474] on button "button" at bounding box center [1241, 476] width 67 height 82
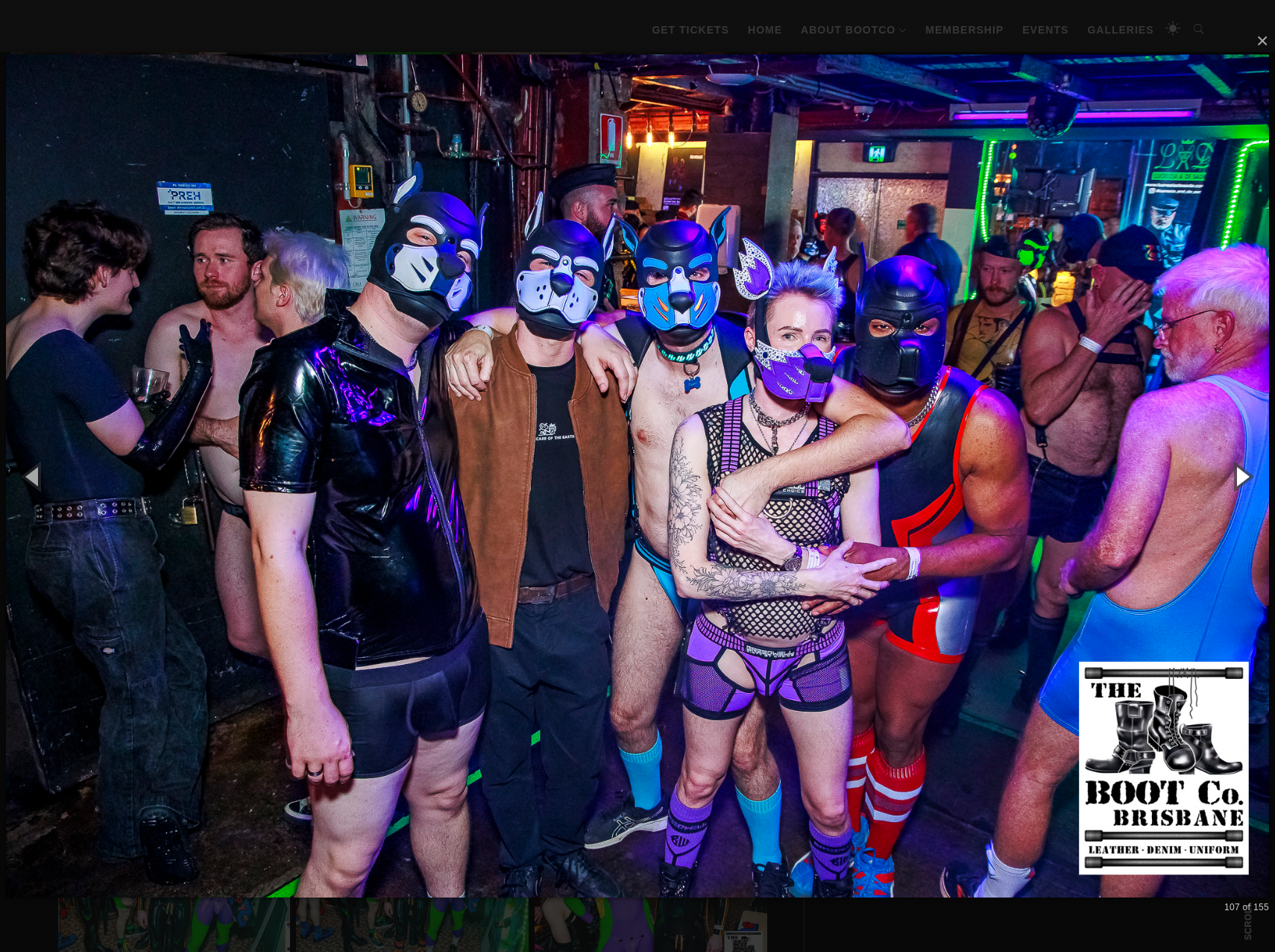
click at [1240, 474] on button "button" at bounding box center [1241, 476] width 67 height 82
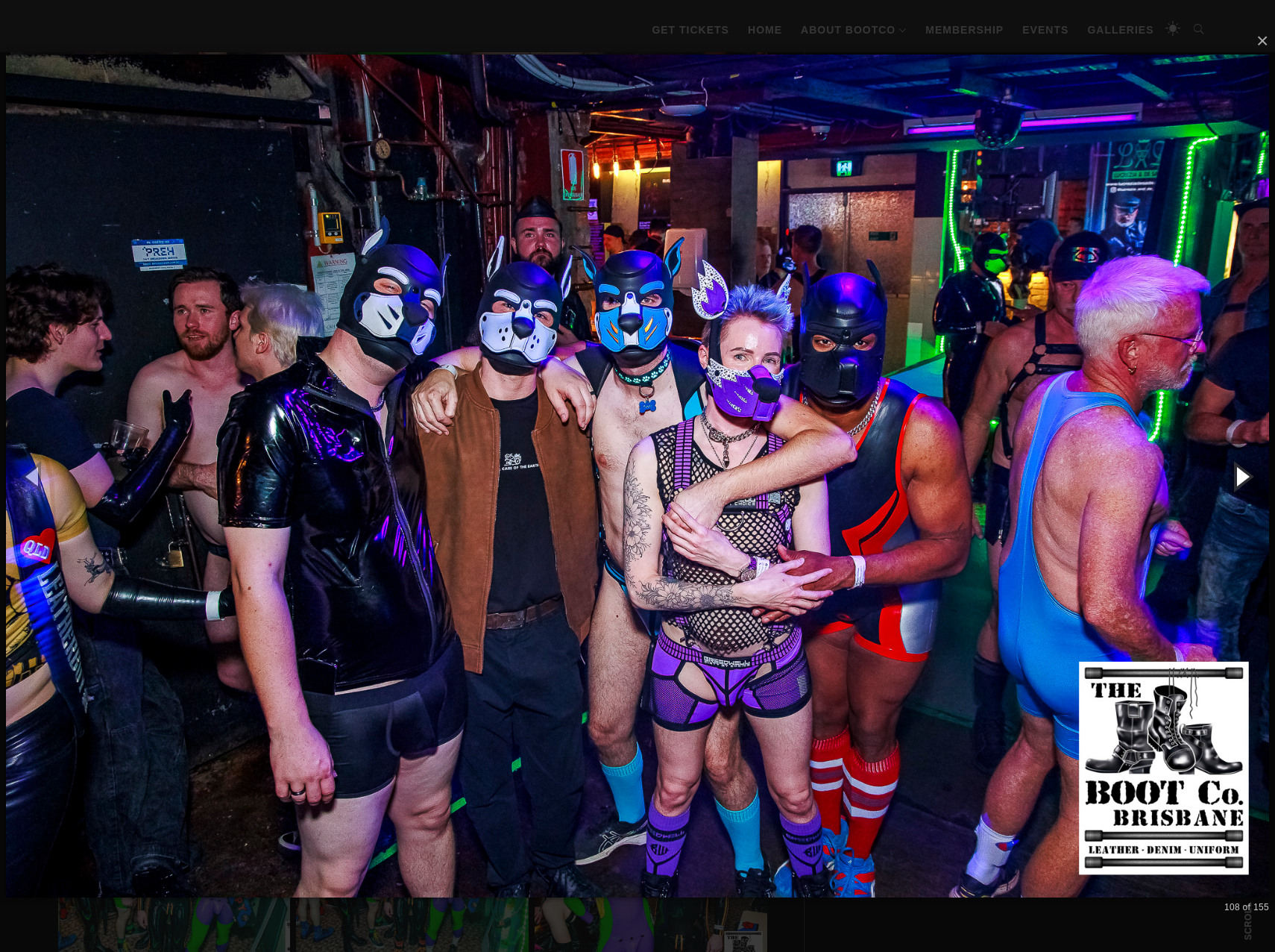
click at [1240, 474] on button "button" at bounding box center [1241, 476] width 67 height 82
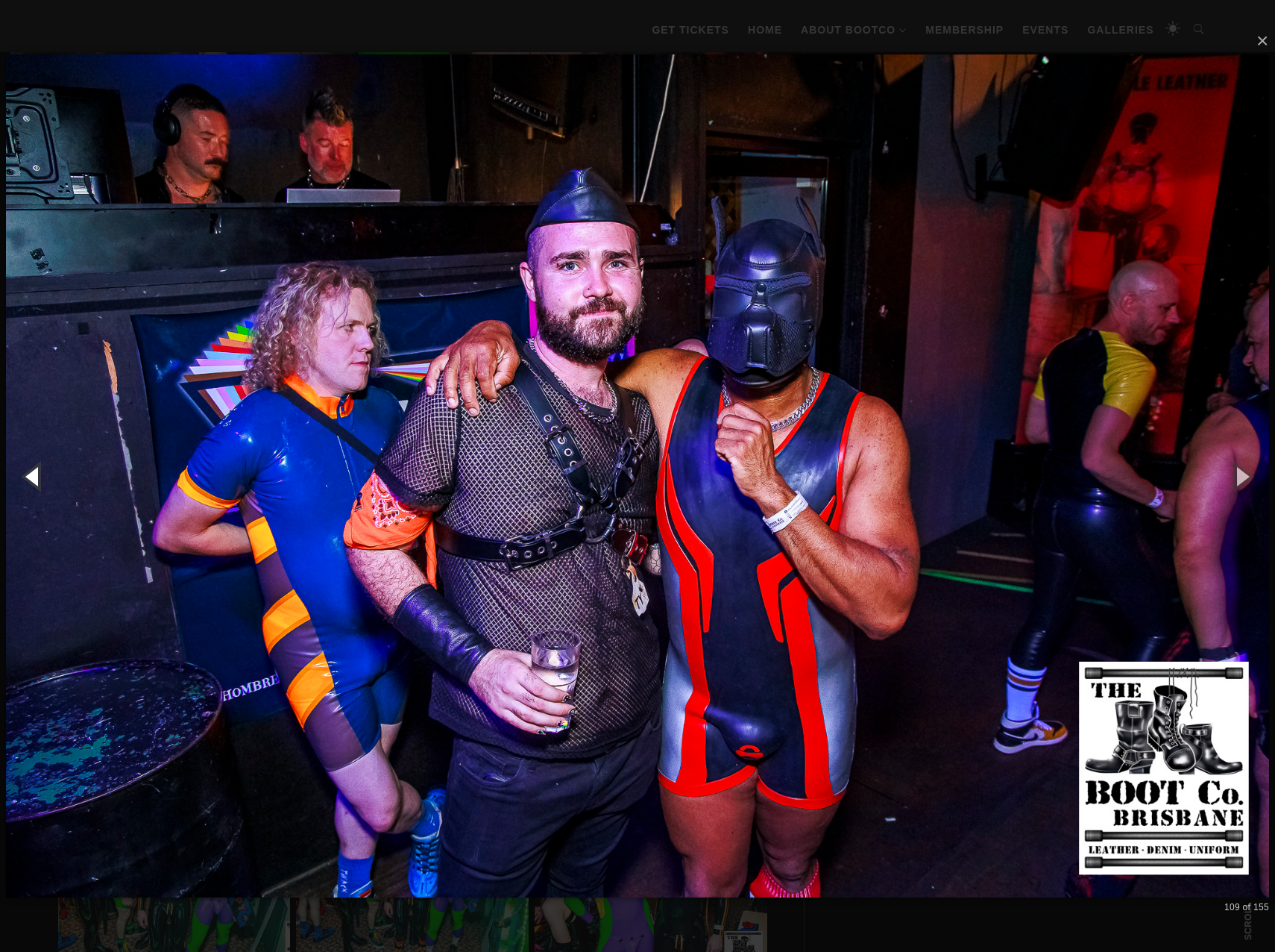
click at [36, 478] on button "button" at bounding box center [33, 476] width 67 height 82
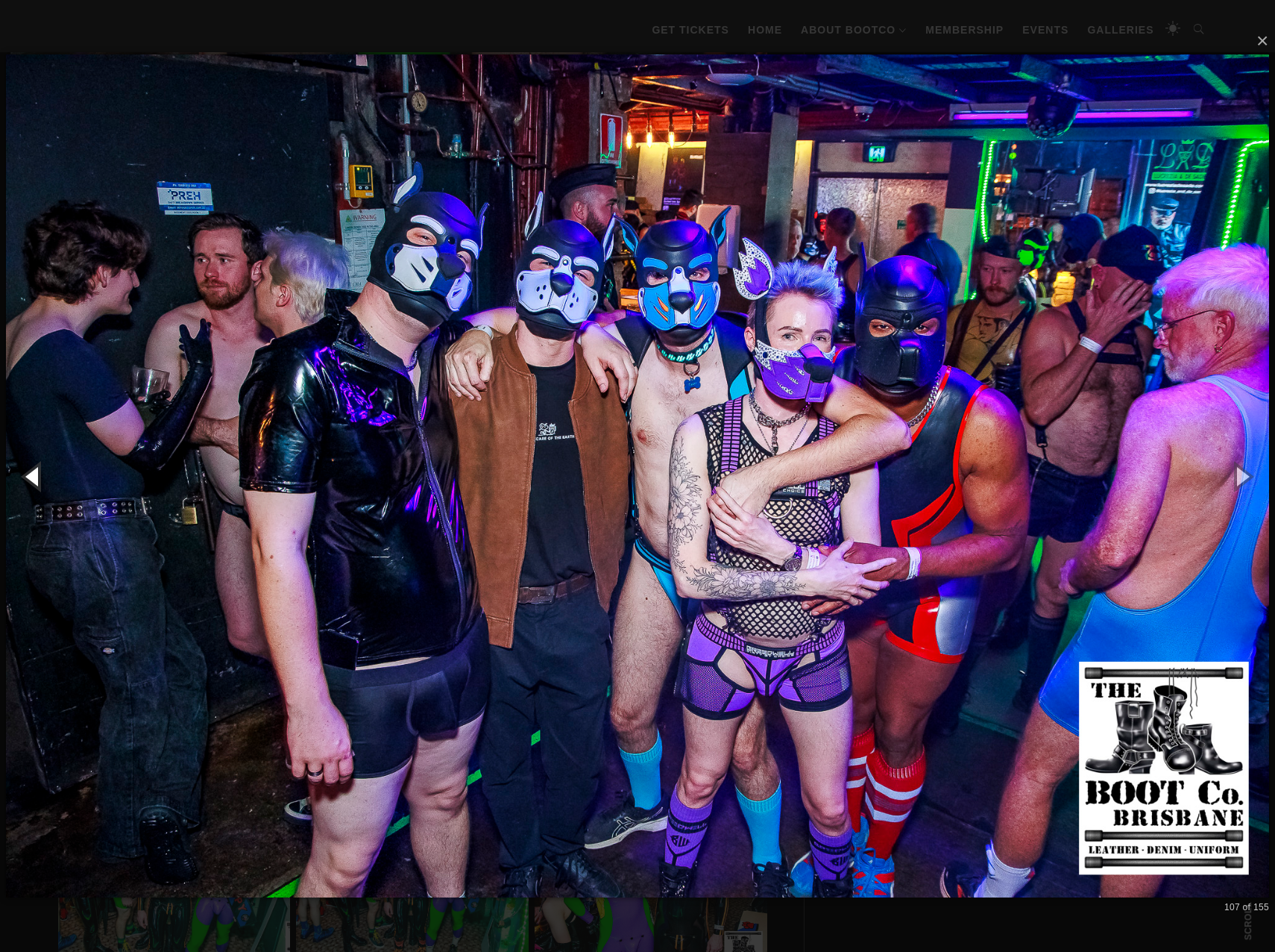
click at [36, 478] on button "button" at bounding box center [33, 476] width 67 height 82
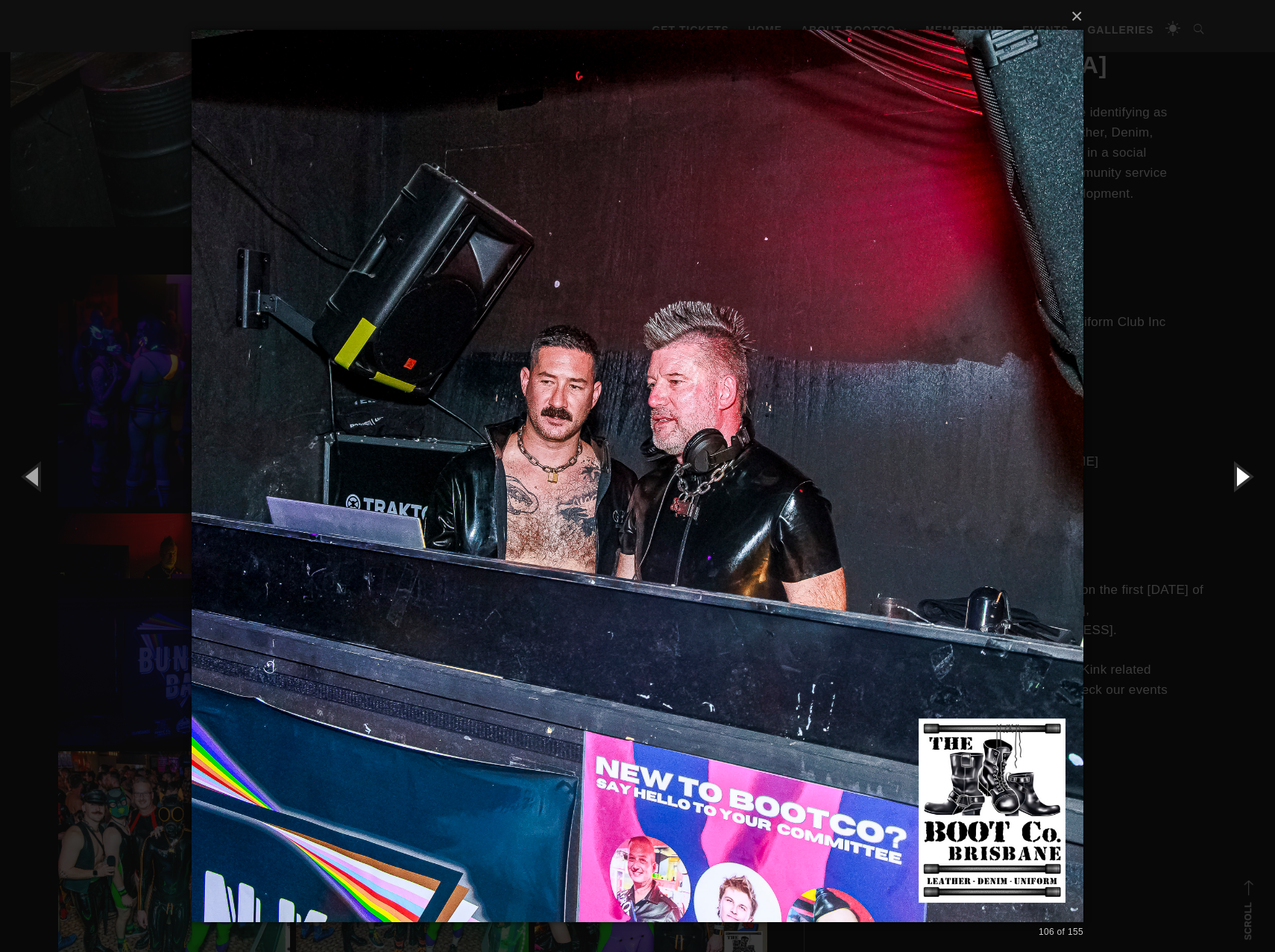
click at [1243, 479] on button "button" at bounding box center [1241, 476] width 67 height 82
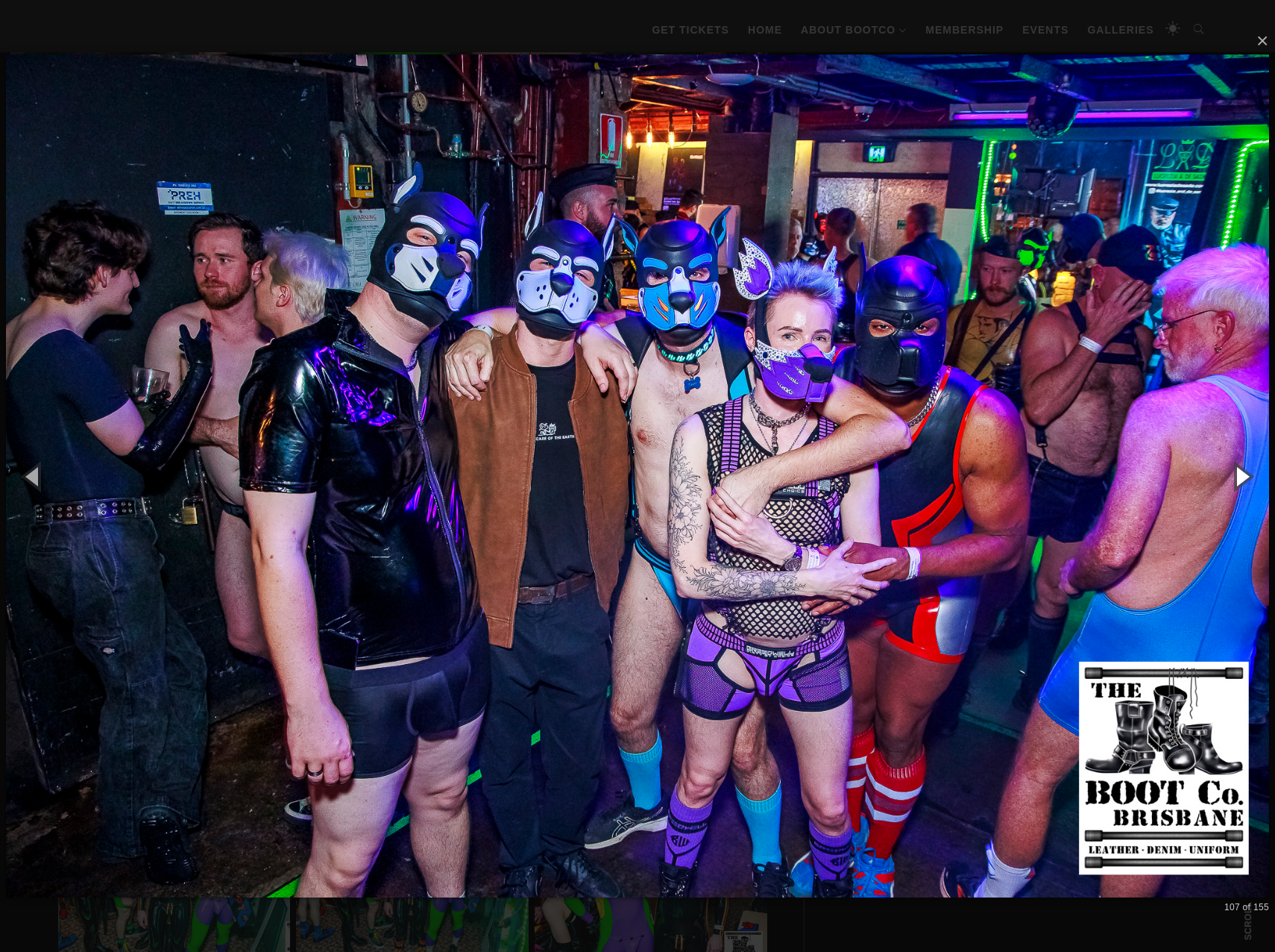
click at [1243, 479] on button "button" at bounding box center [1241, 476] width 67 height 82
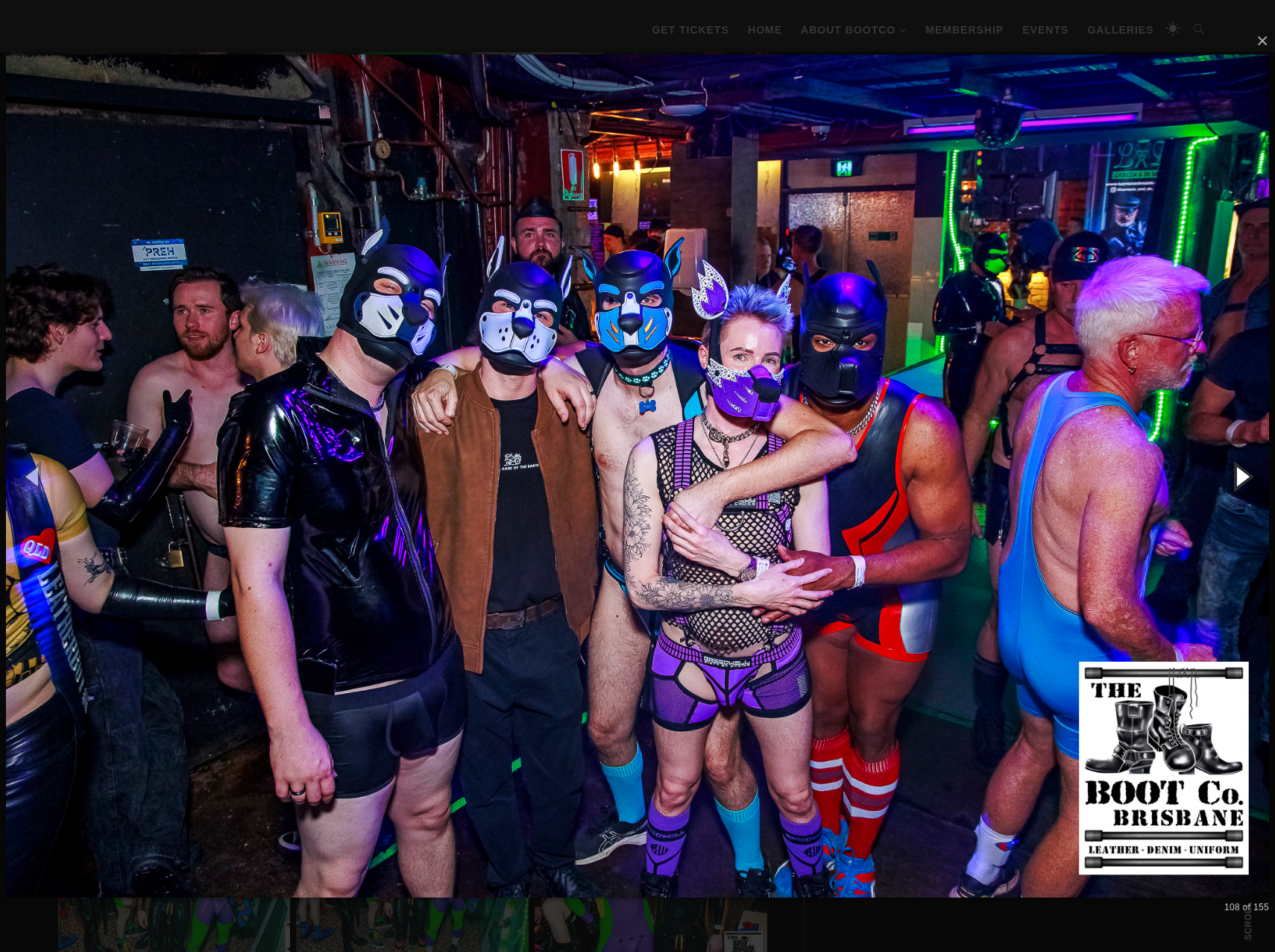
click at [1243, 479] on button "button" at bounding box center [1241, 476] width 67 height 82
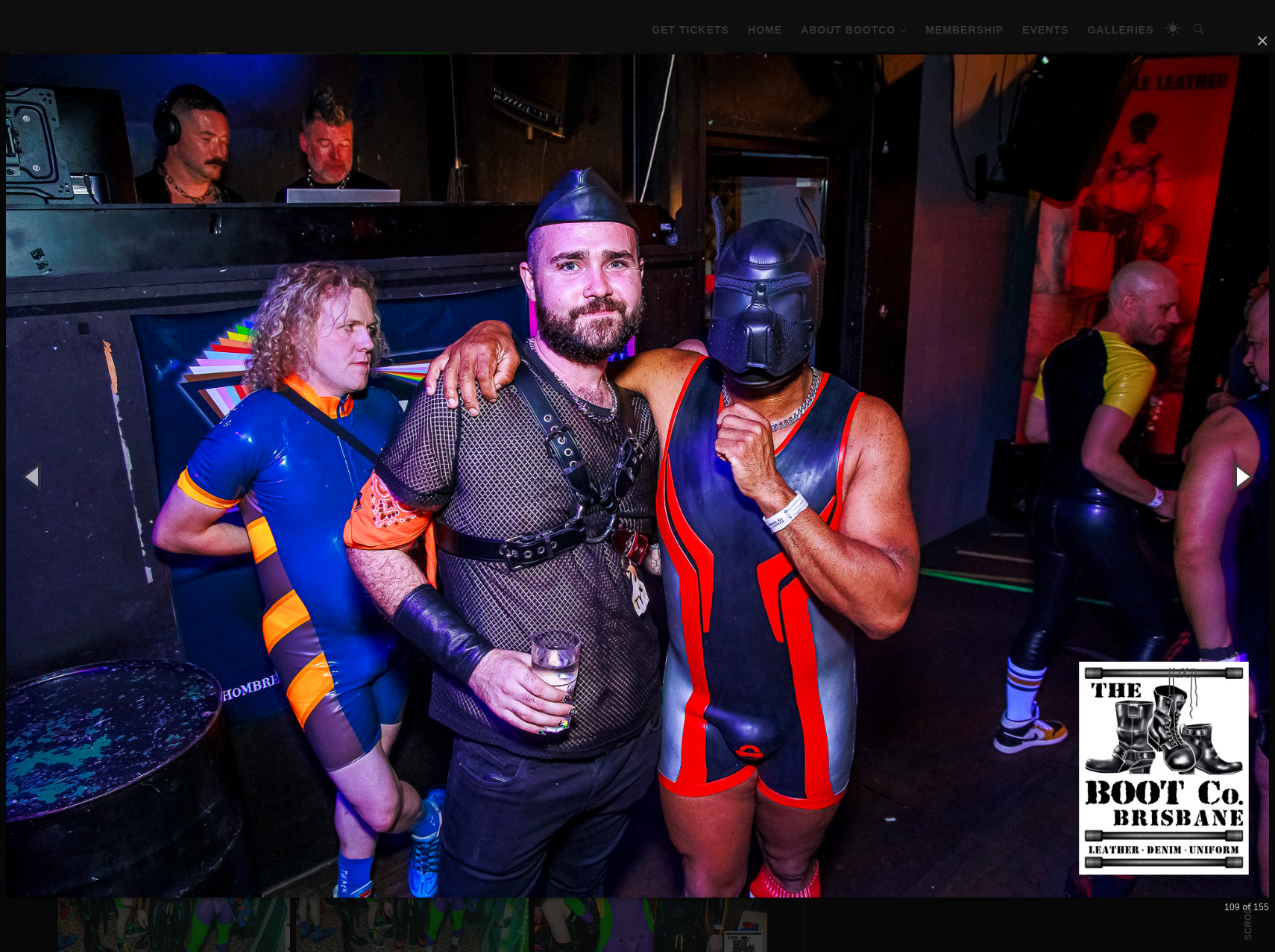
click at [1243, 479] on button "button" at bounding box center [1241, 476] width 67 height 82
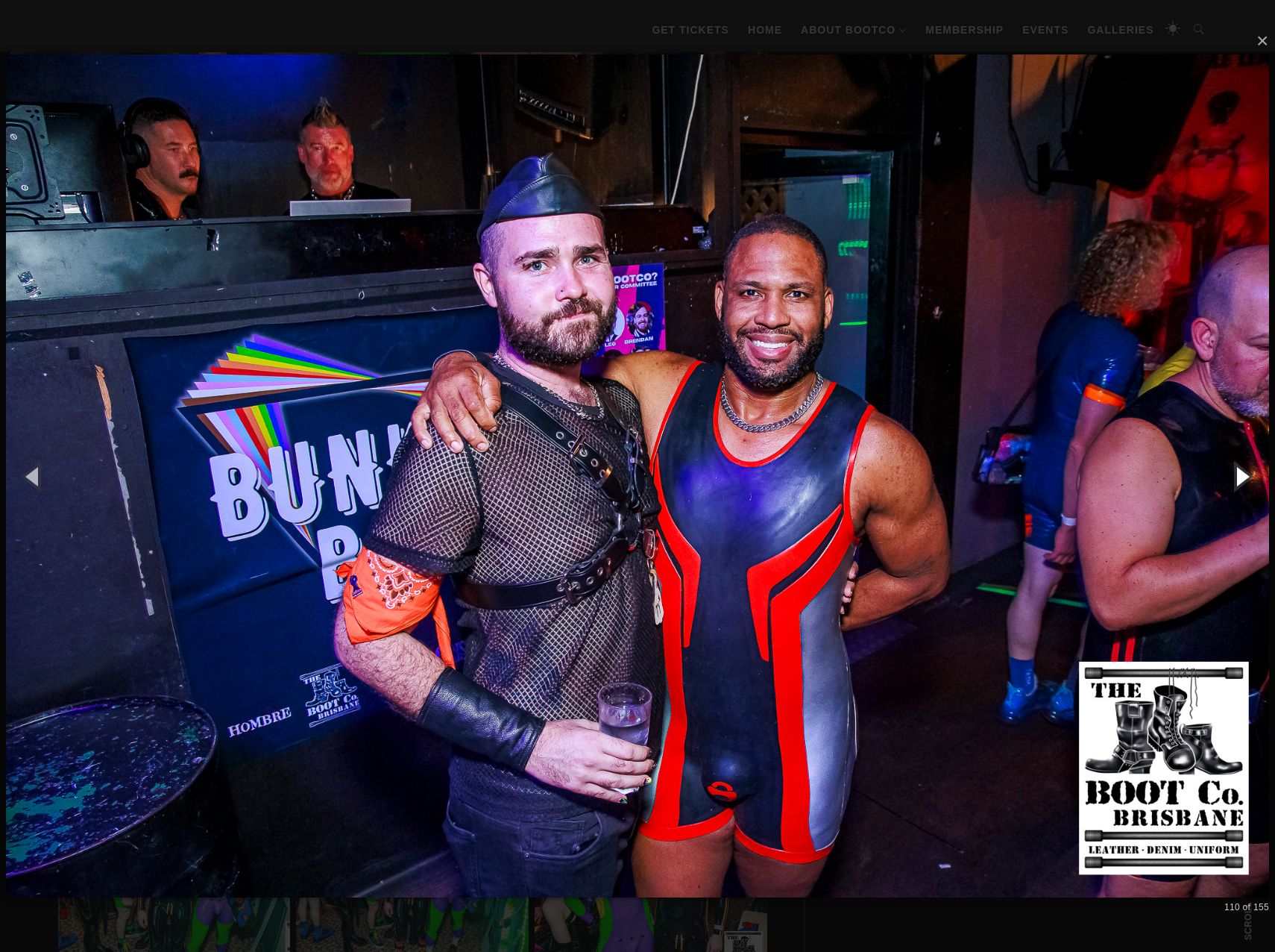
click at [1243, 479] on button "button" at bounding box center [1241, 476] width 67 height 82
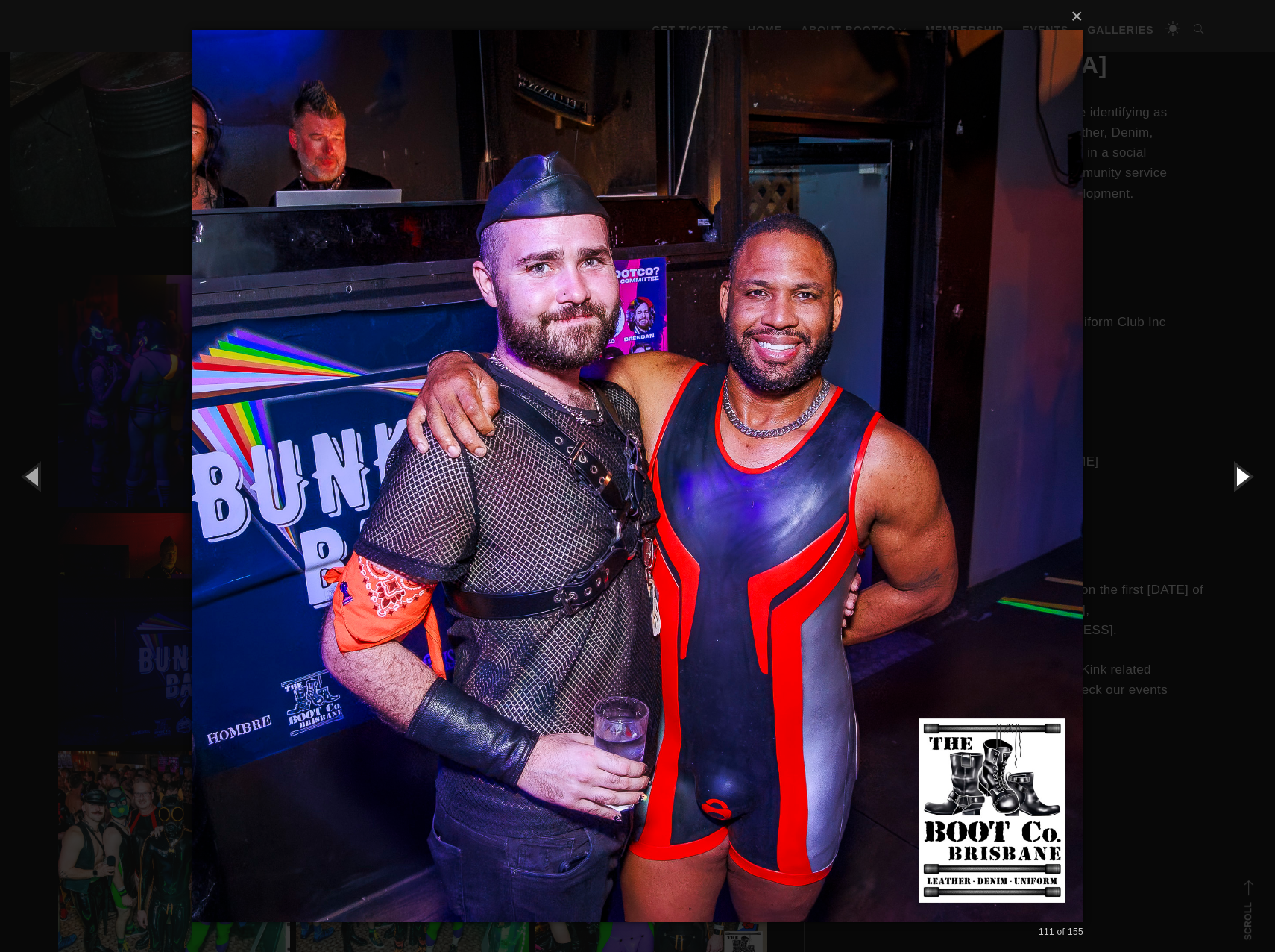
click at [1243, 479] on button "button" at bounding box center [1241, 476] width 67 height 82
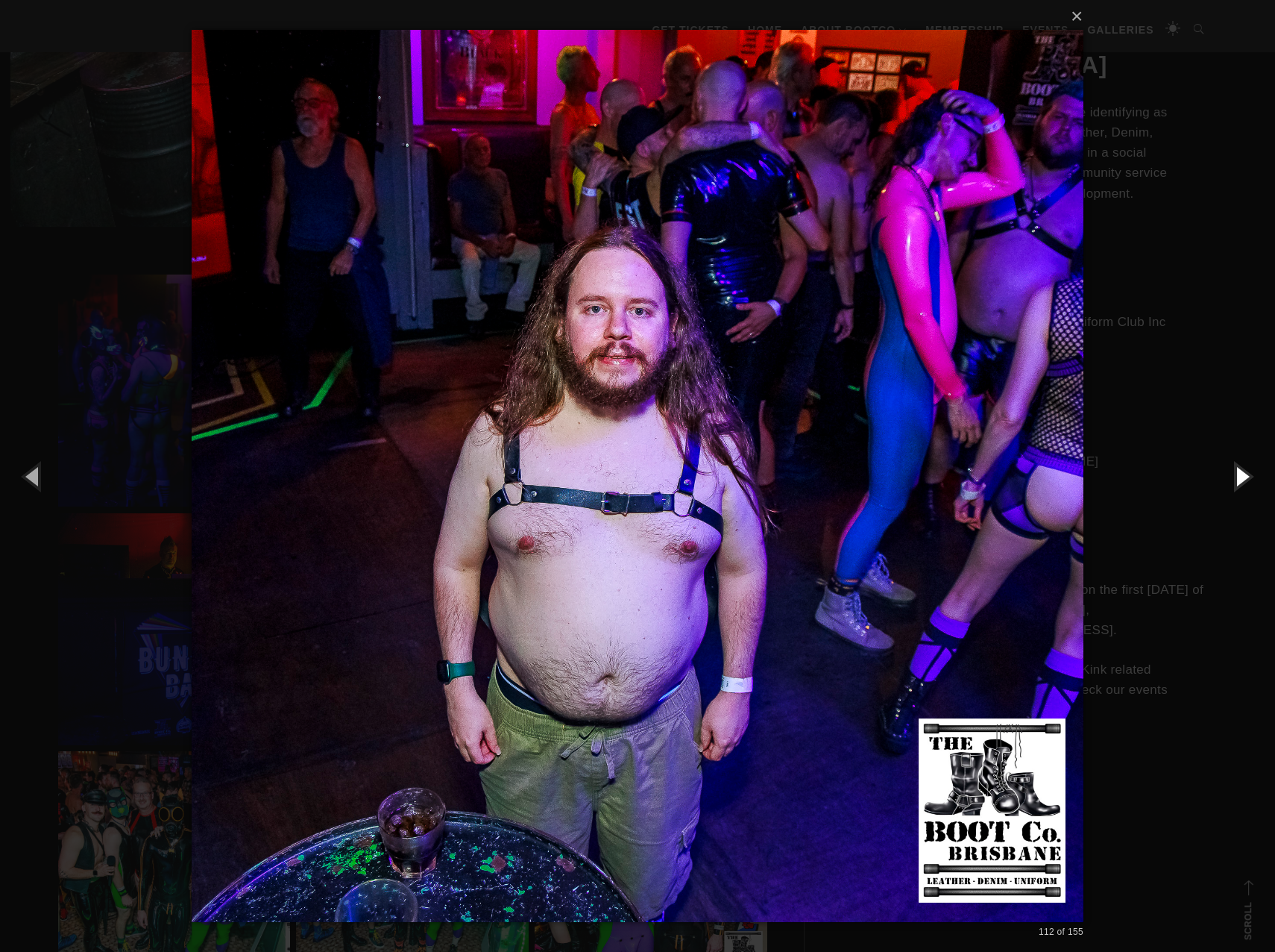
click at [1243, 479] on button "button" at bounding box center [1241, 476] width 67 height 82
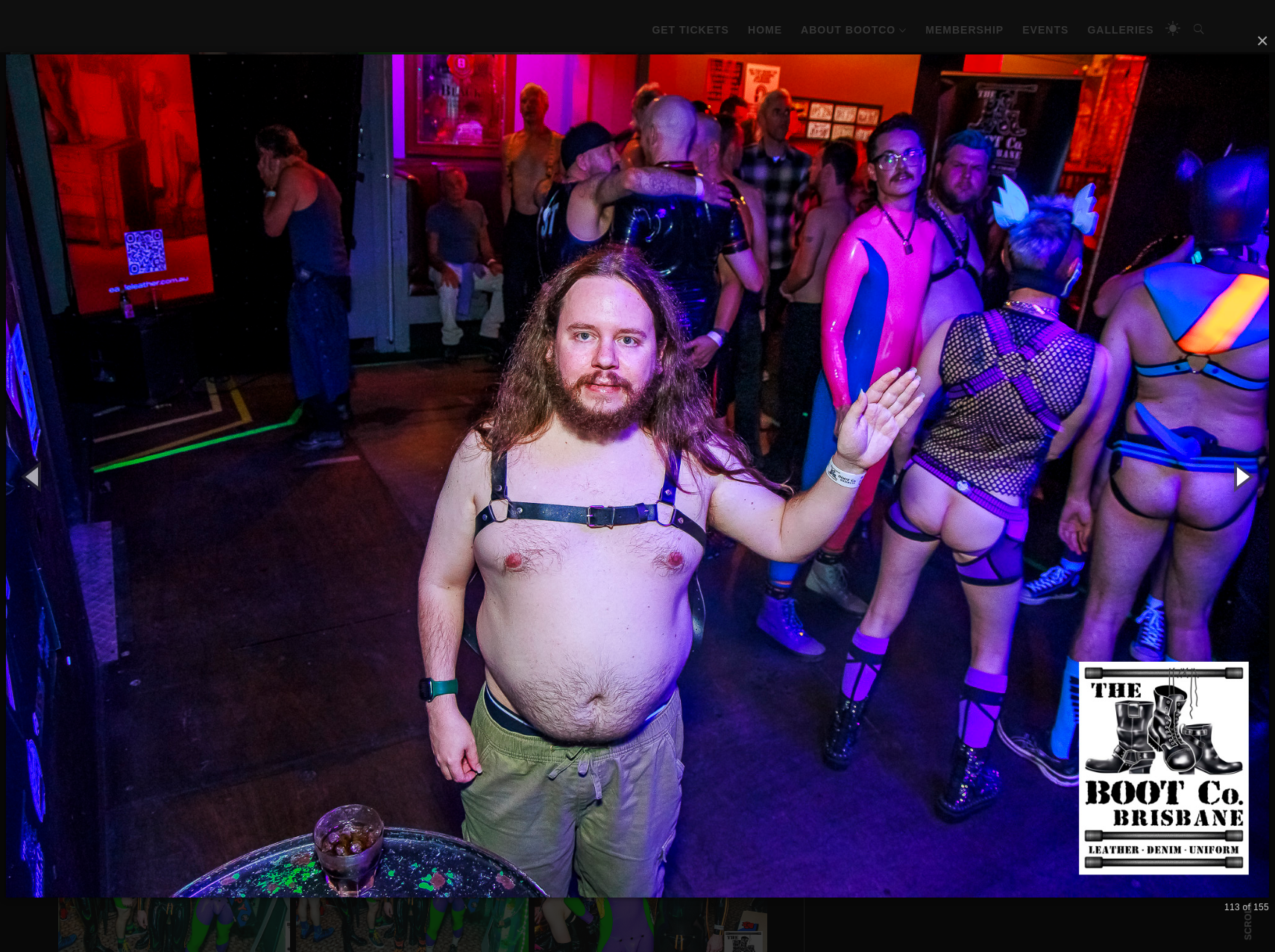
click at [1243, 479] on button "button" at bounding box center [1241, 476] width 67 height 82
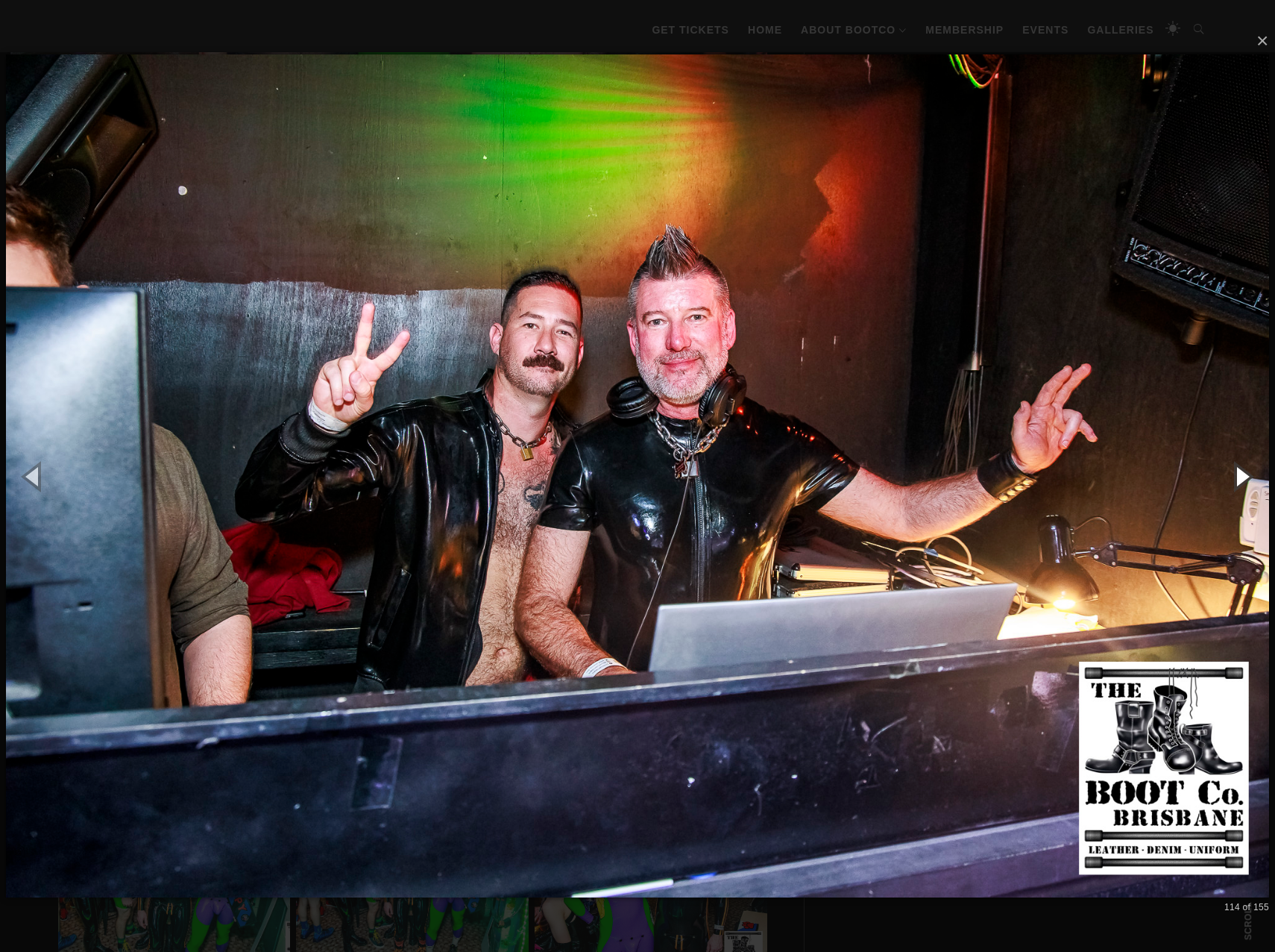
click at [1243, 479] on button "button" at bounding box center [1241, 476] width 67 height 82
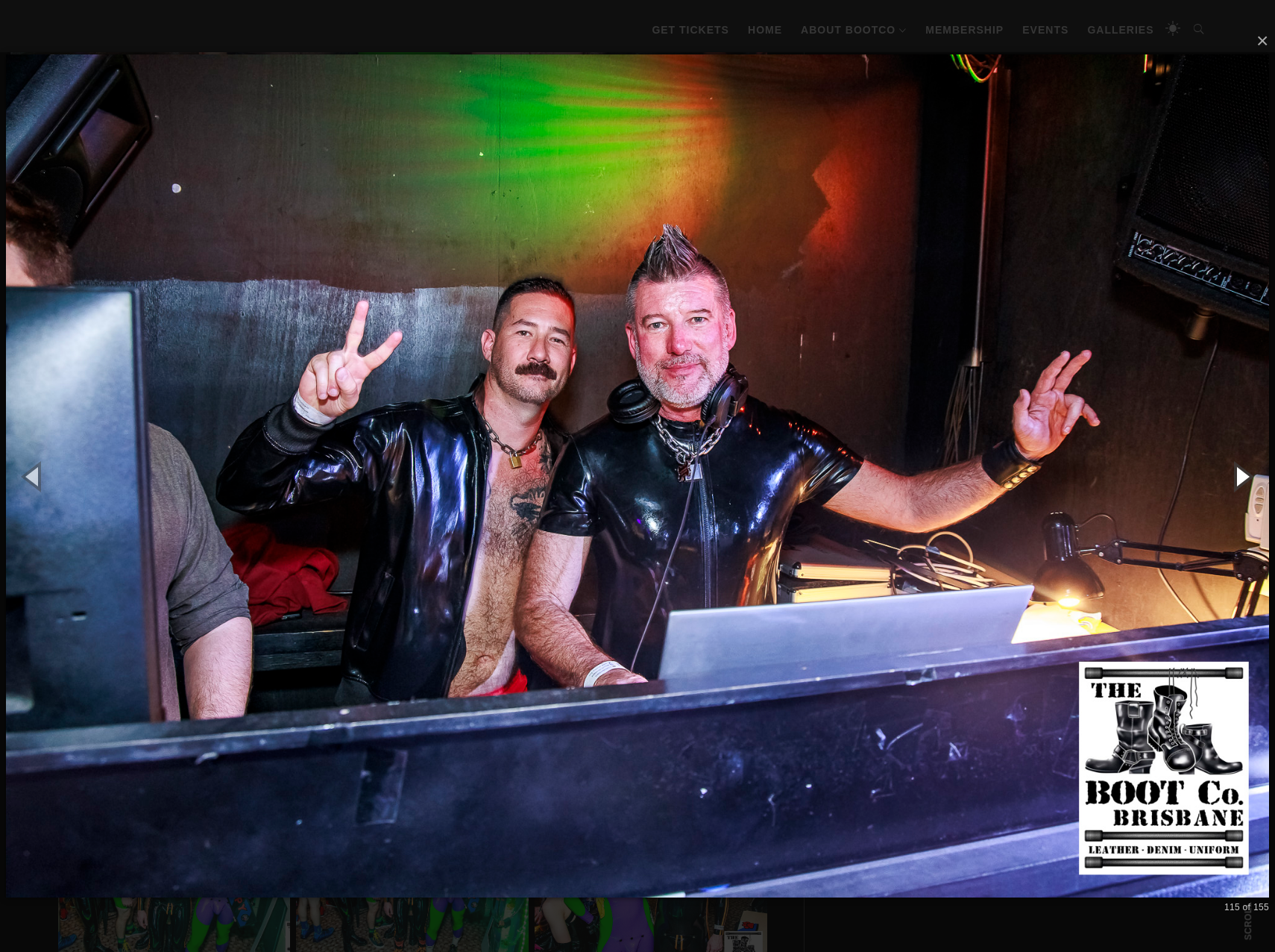
click at [1243, 479] on button "button" at bounding box center [1241, 476] width 67 height 82
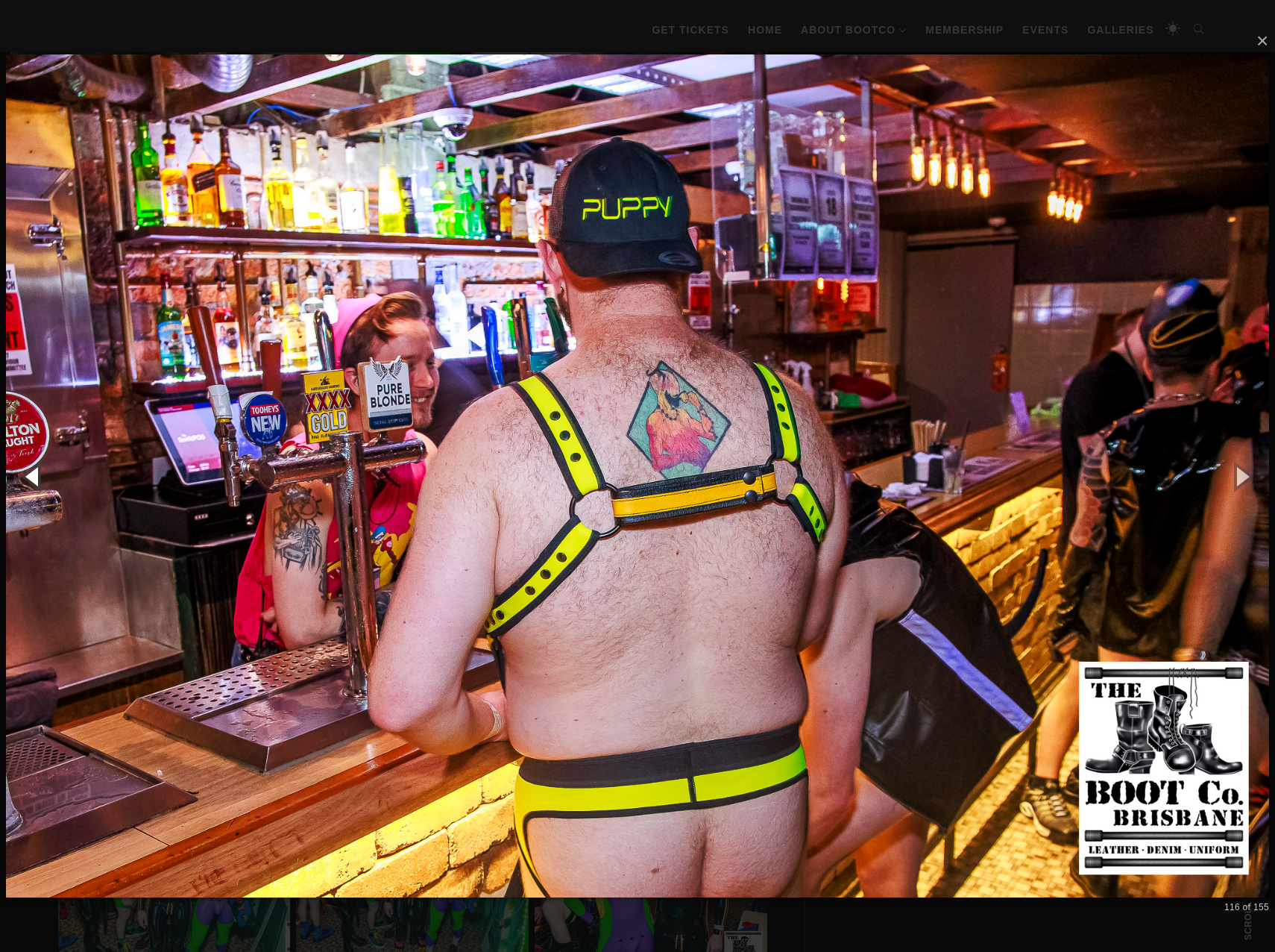
click at [28, 473] on button "button" at bounding box center [33, 476] width 67 height 82
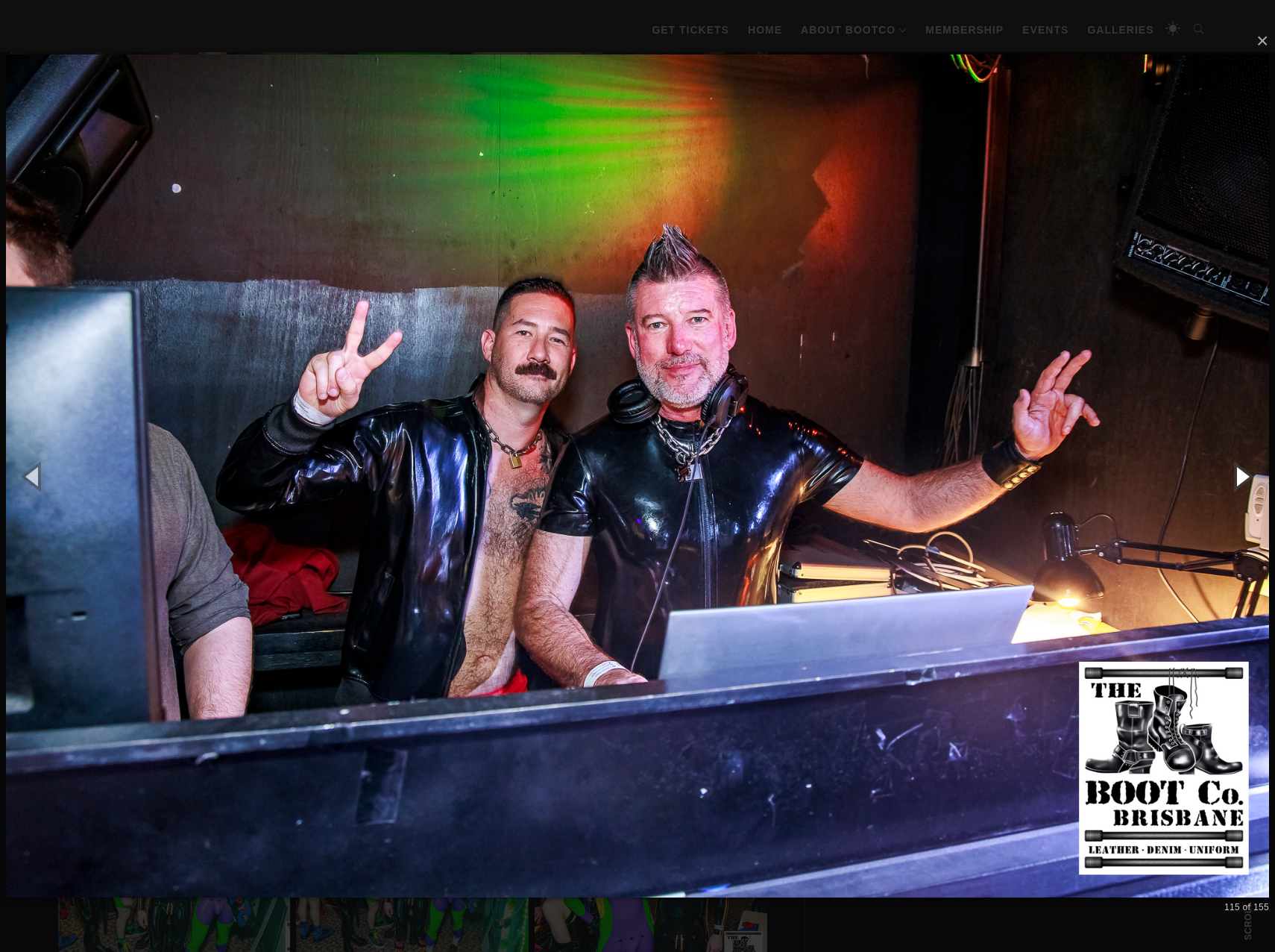
click at [1240, 469] on button "button" at bounding box center [1241, 476] width 67 height 82
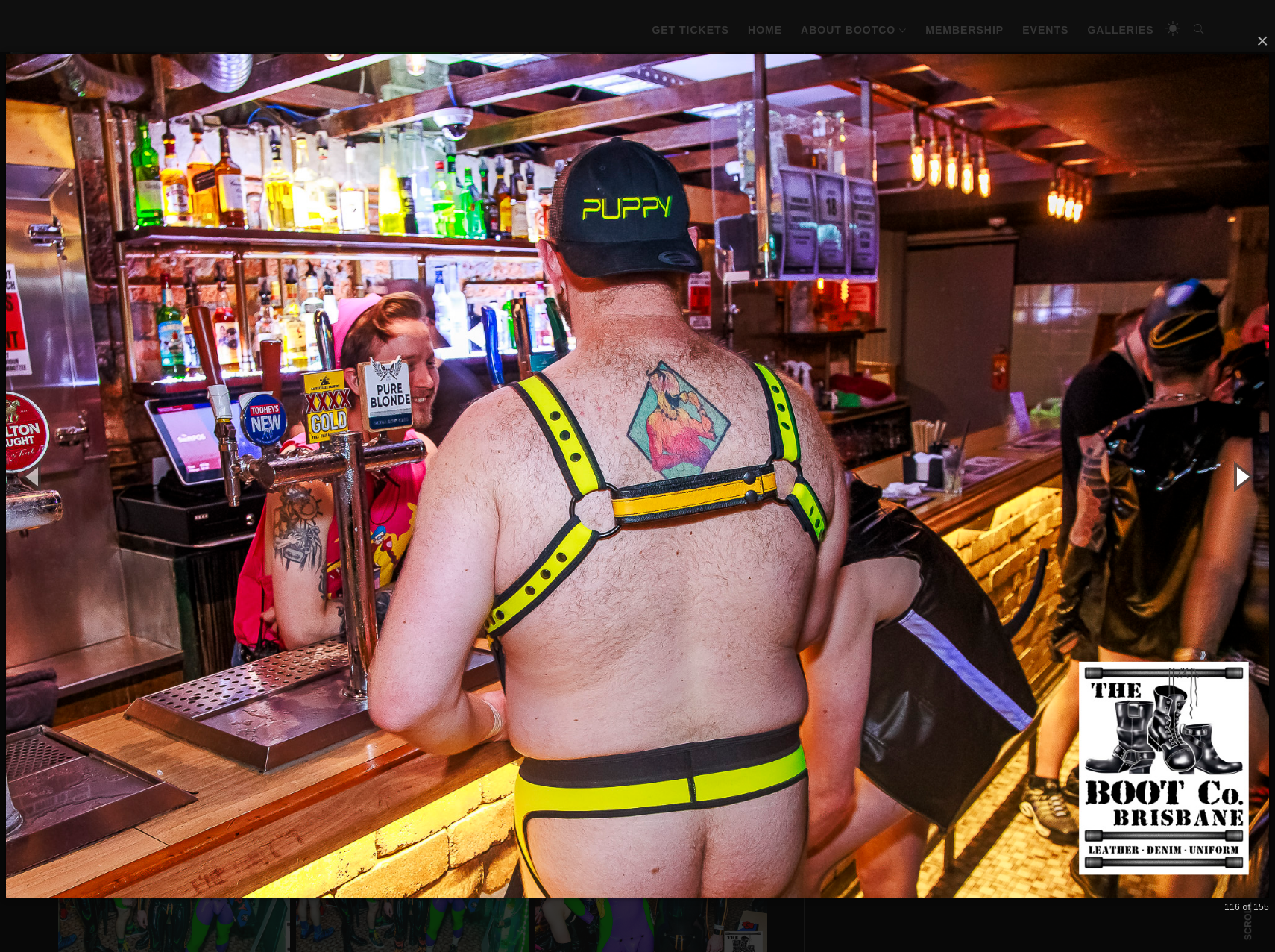
click at [1240, 469] on button "button" at bounding box center [1241, 476] width 67 height 82
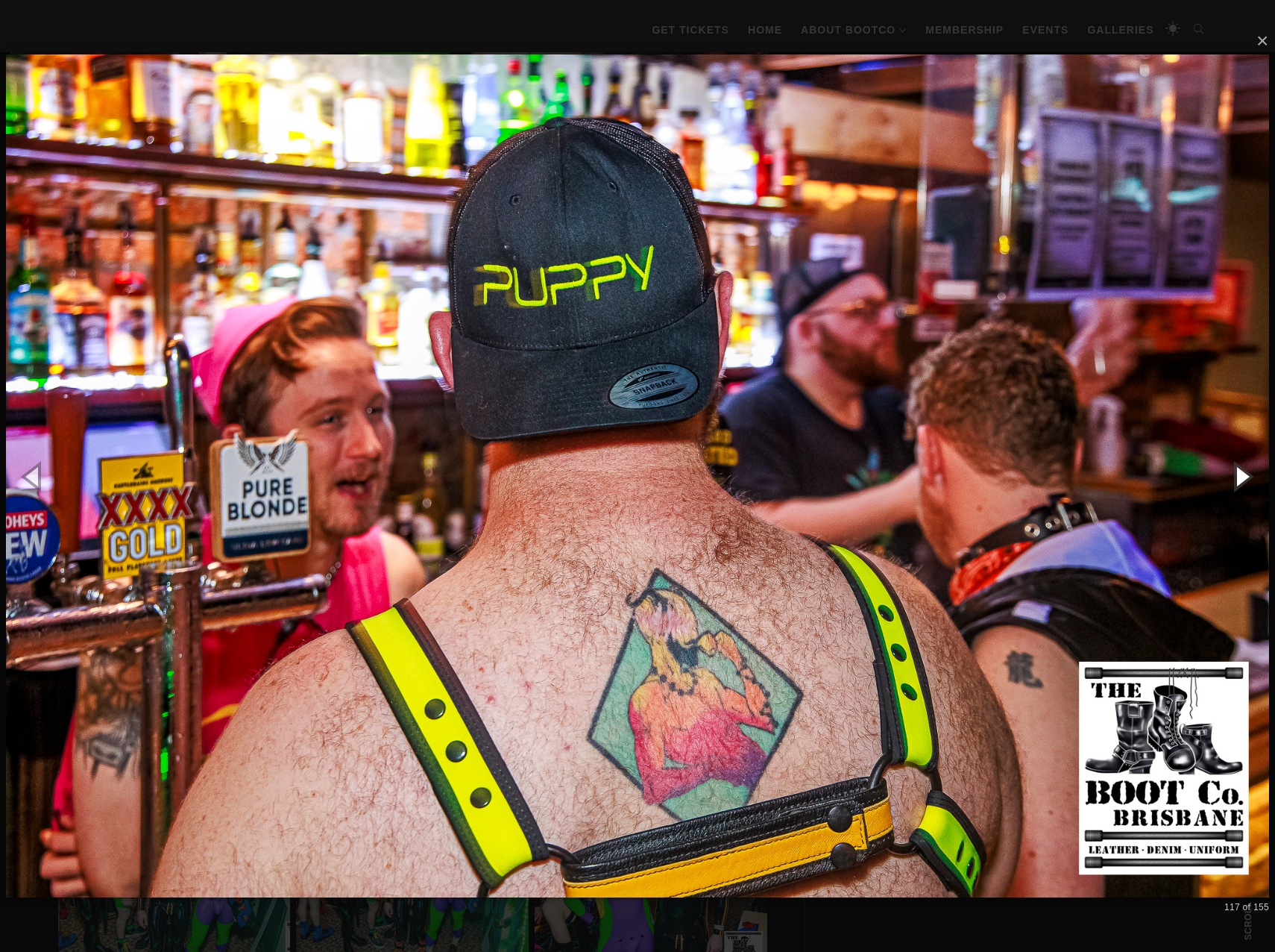
click at [1240, 469] on button "button" at bounding box center [1241, 476] width 67 height 82
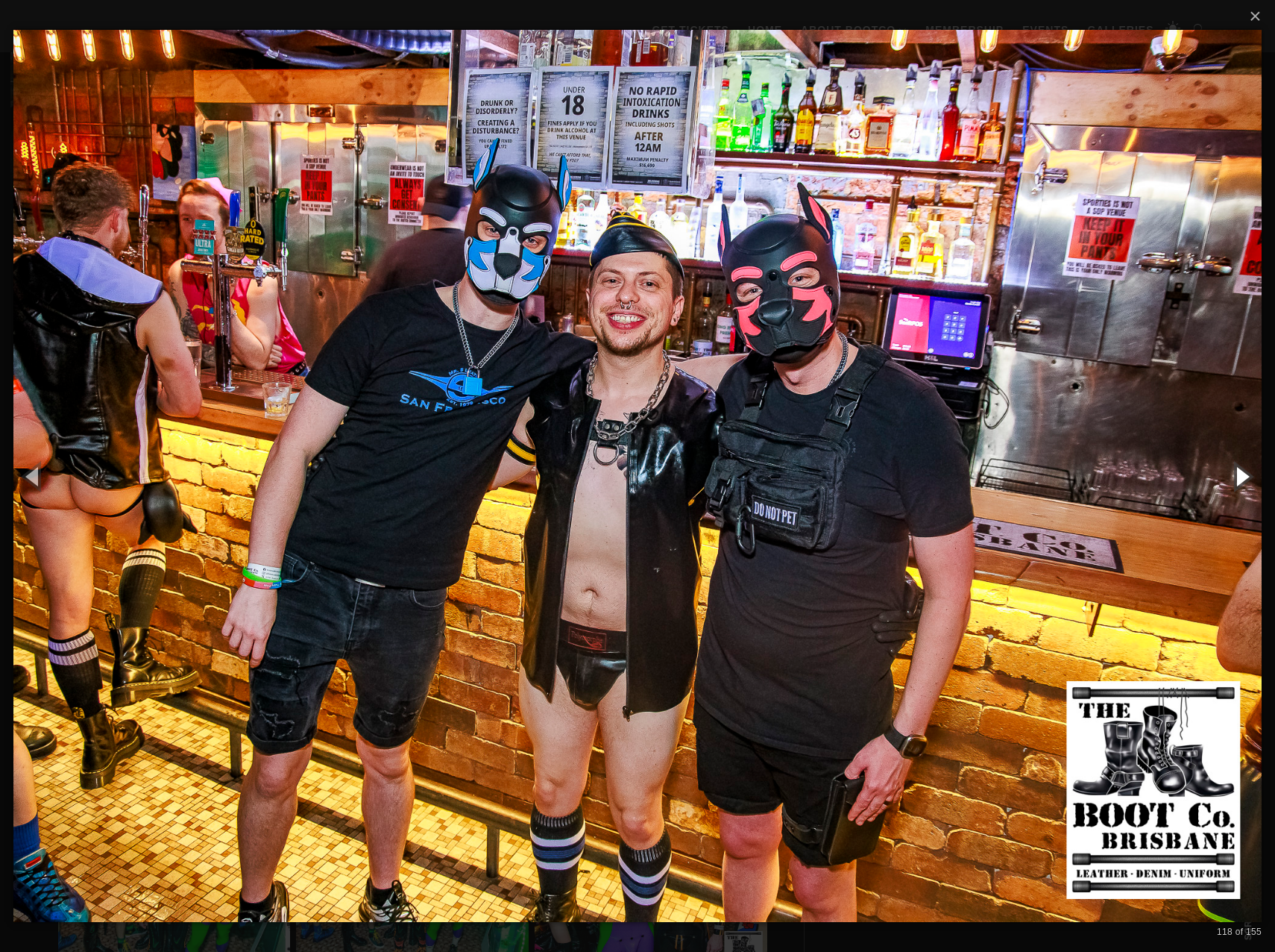
click at [1240, 469] on button "button" at bounding box center [1241, 476] width 67 height 82
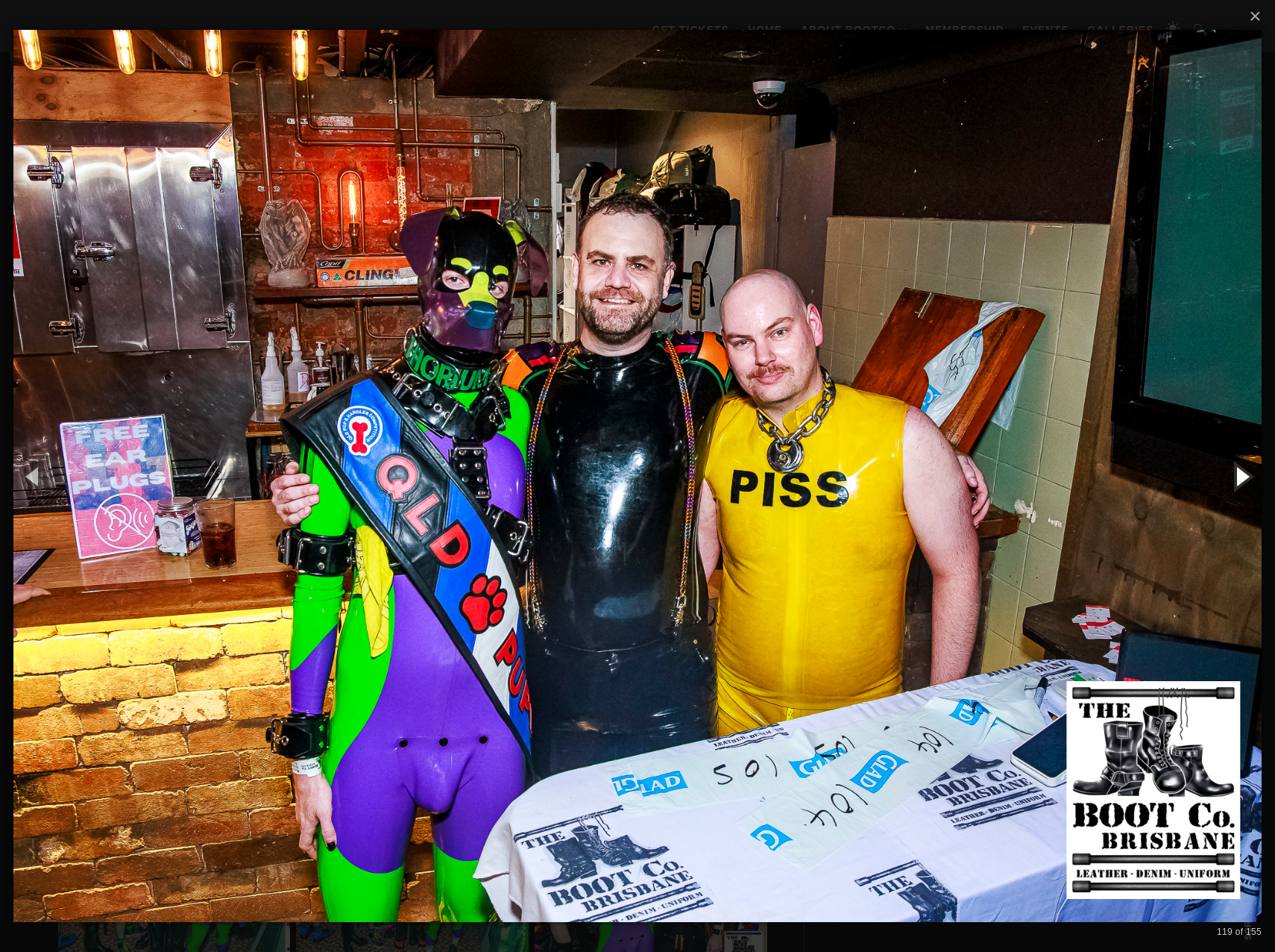
click at [1240, 469] on button "button" at bounding box center [1241, 476] width 67 height 82
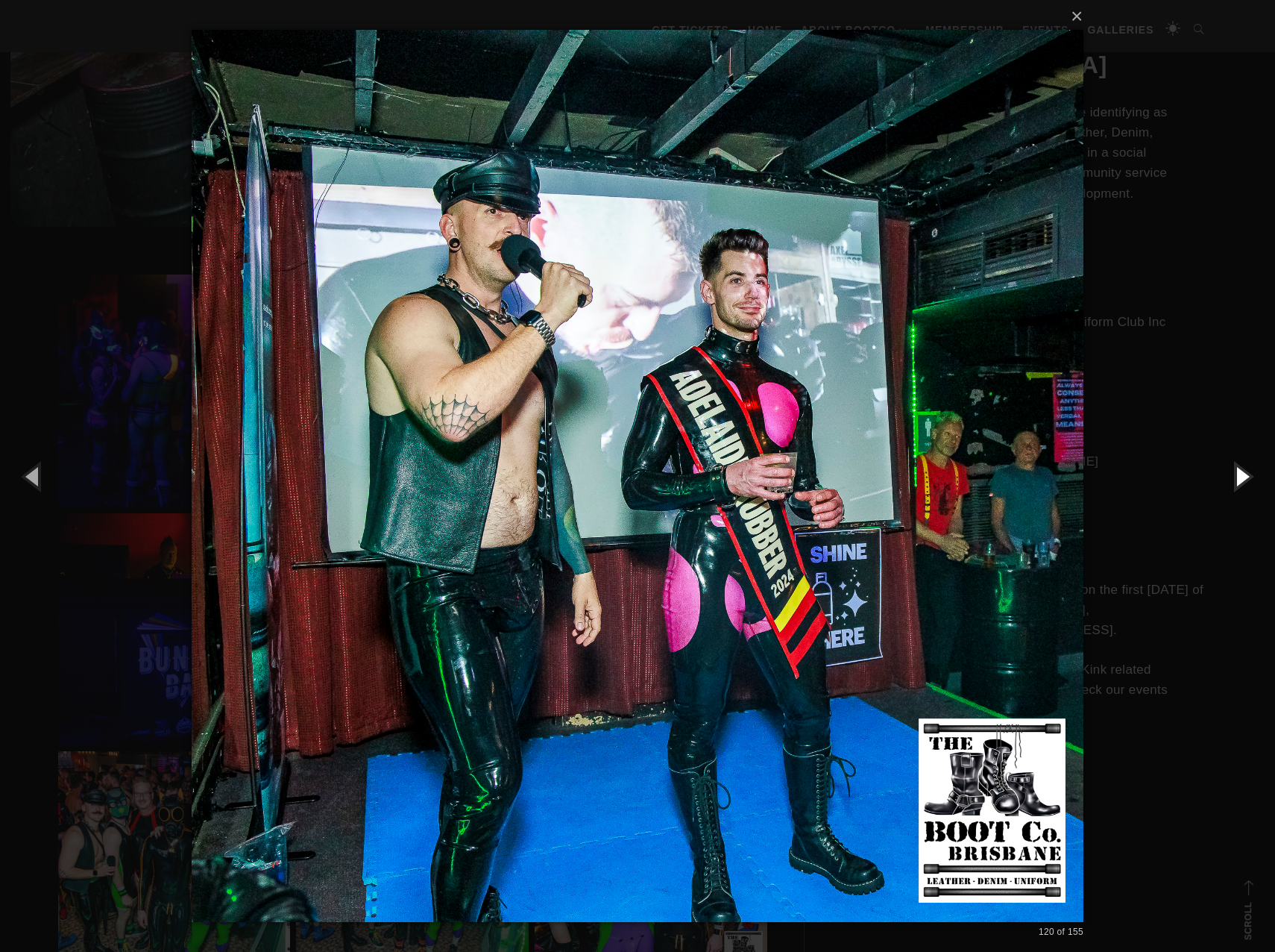
click at [1240, 469] on button "button" at bounding box center [1241, 476] width 67 height 82
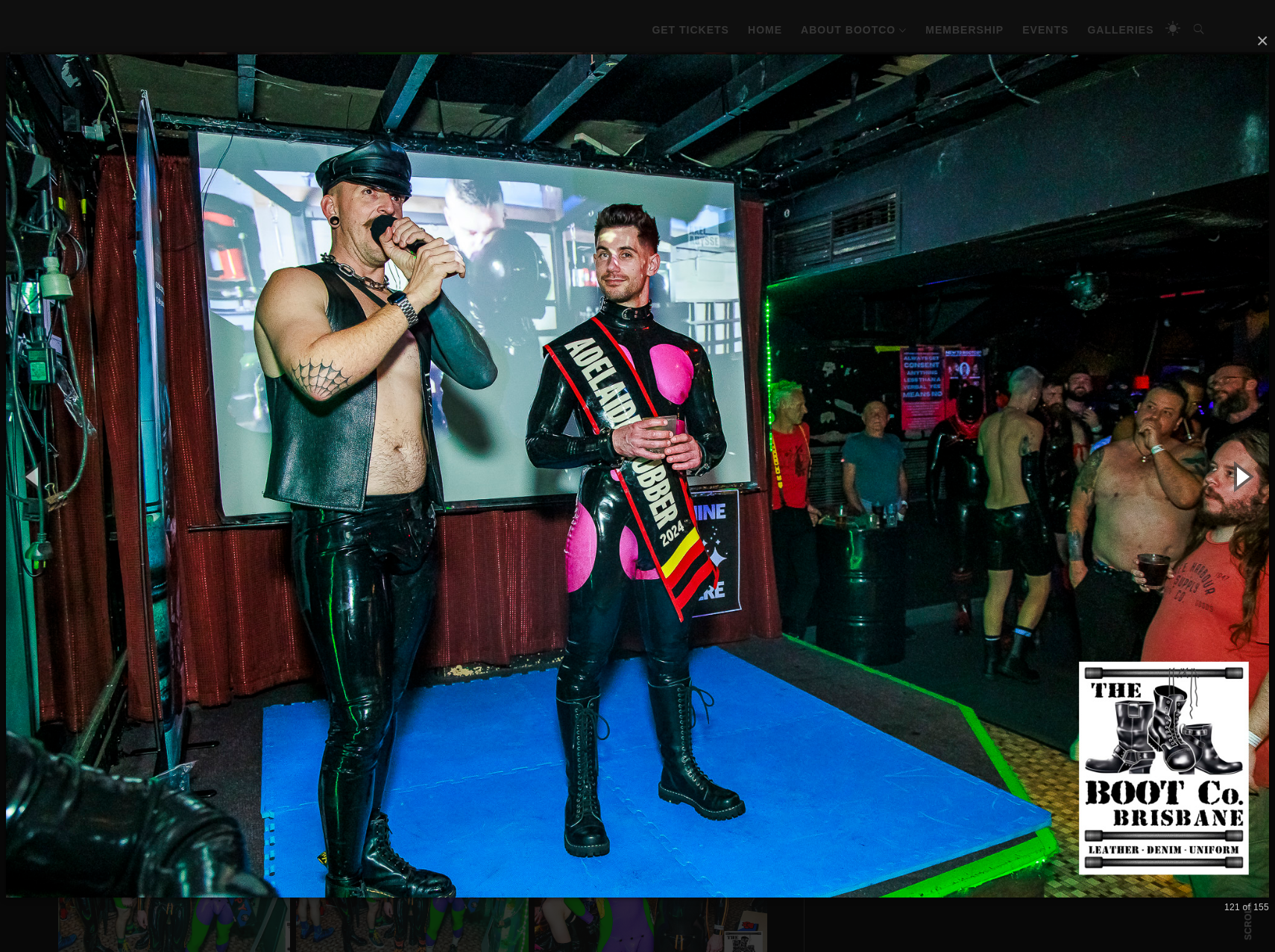
click at [1240, 469] on button "button" at bounding box center [1241, 476] width 67 height 82
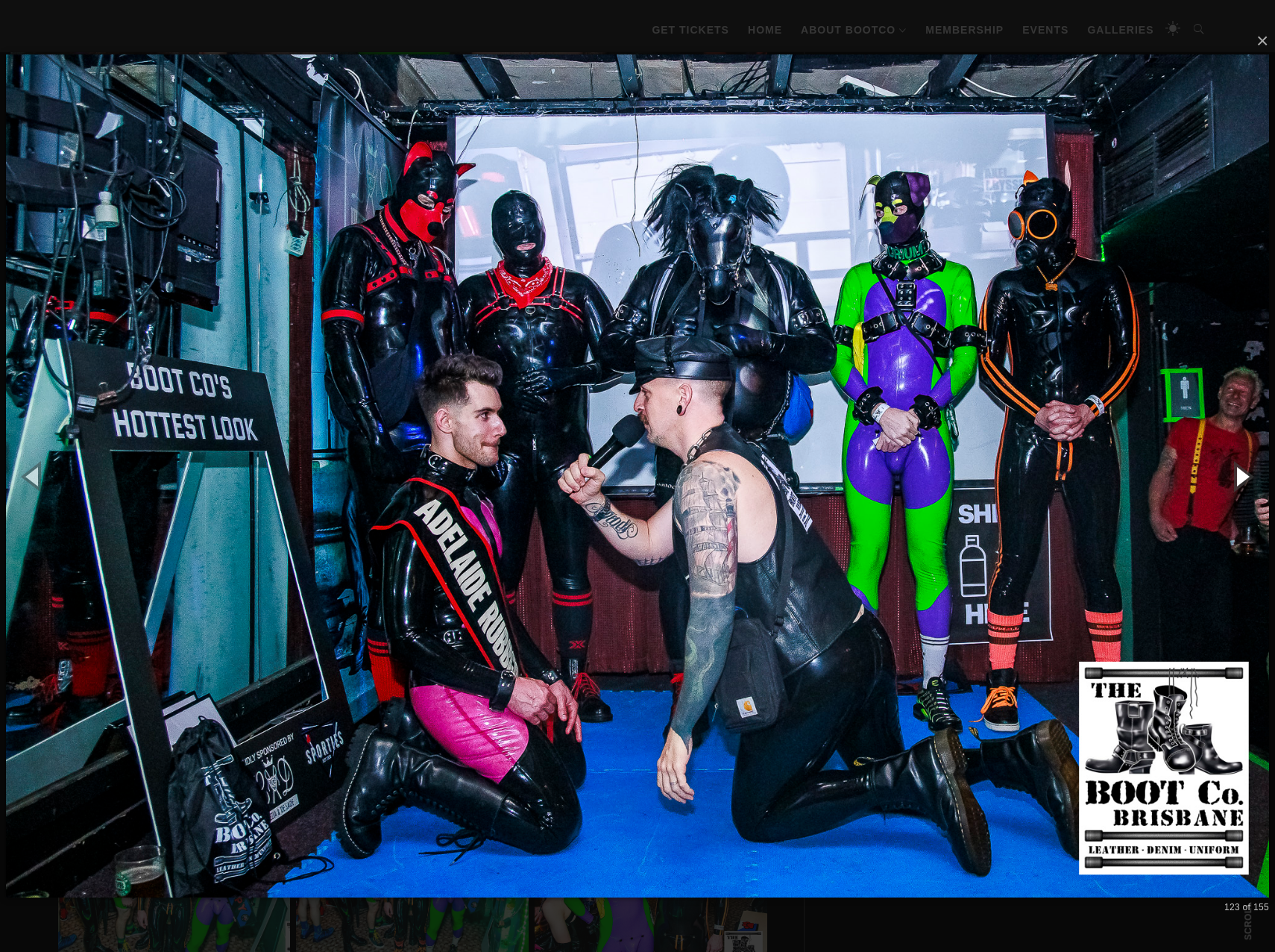
click at [1240, 469] on button "button" at bounding box center [1241, 476] width 67 height 82
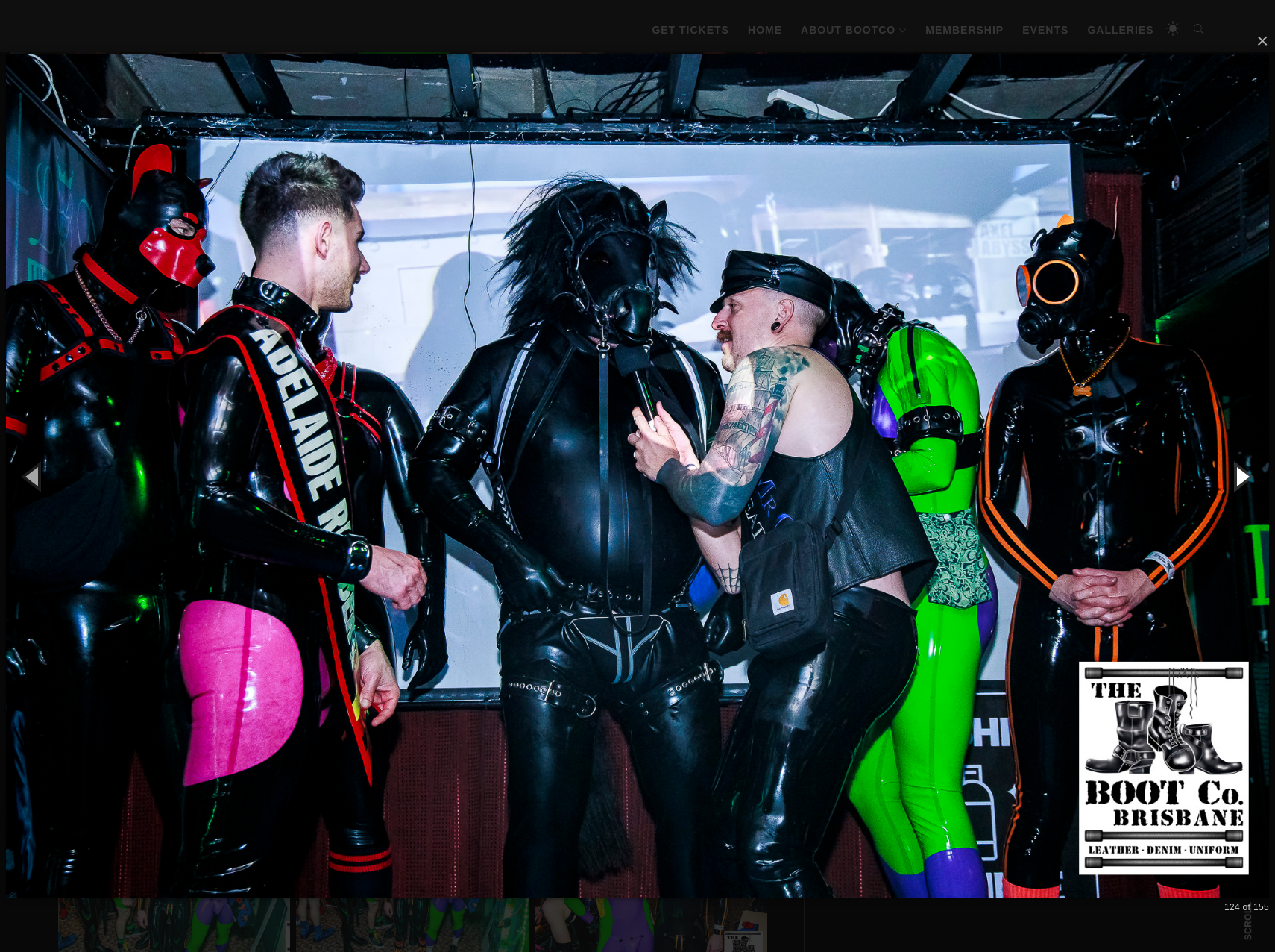
click at [1240, 469] on button "button" at bounding box center [1241, 476] width 67 height 82
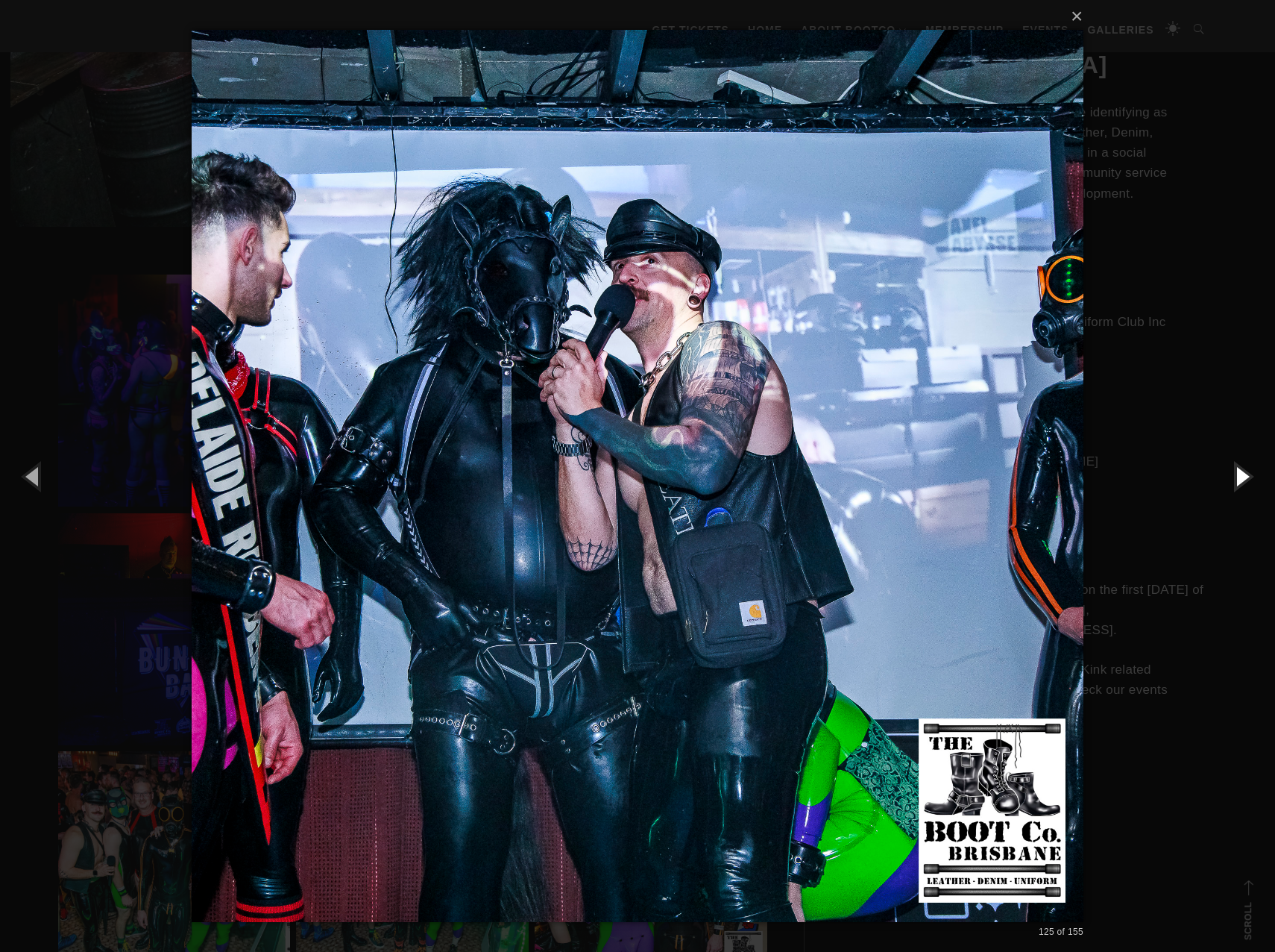
click at [1240, 469] on button "button" at bounding box center [1241, 476] width 67 height 82
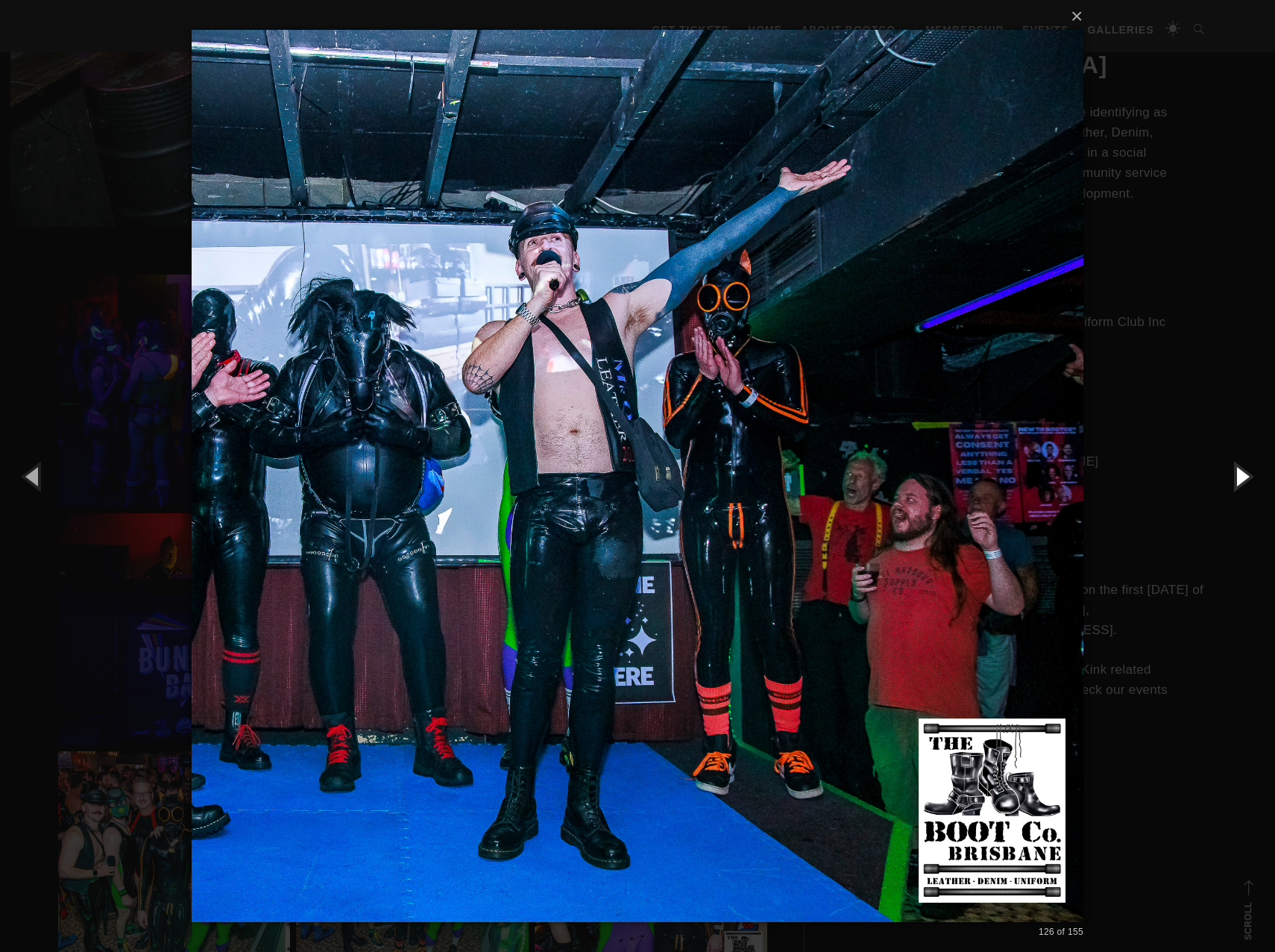
click at [1240, 469] on button "button" at bounding box center [1241, 476] width 67 height 82
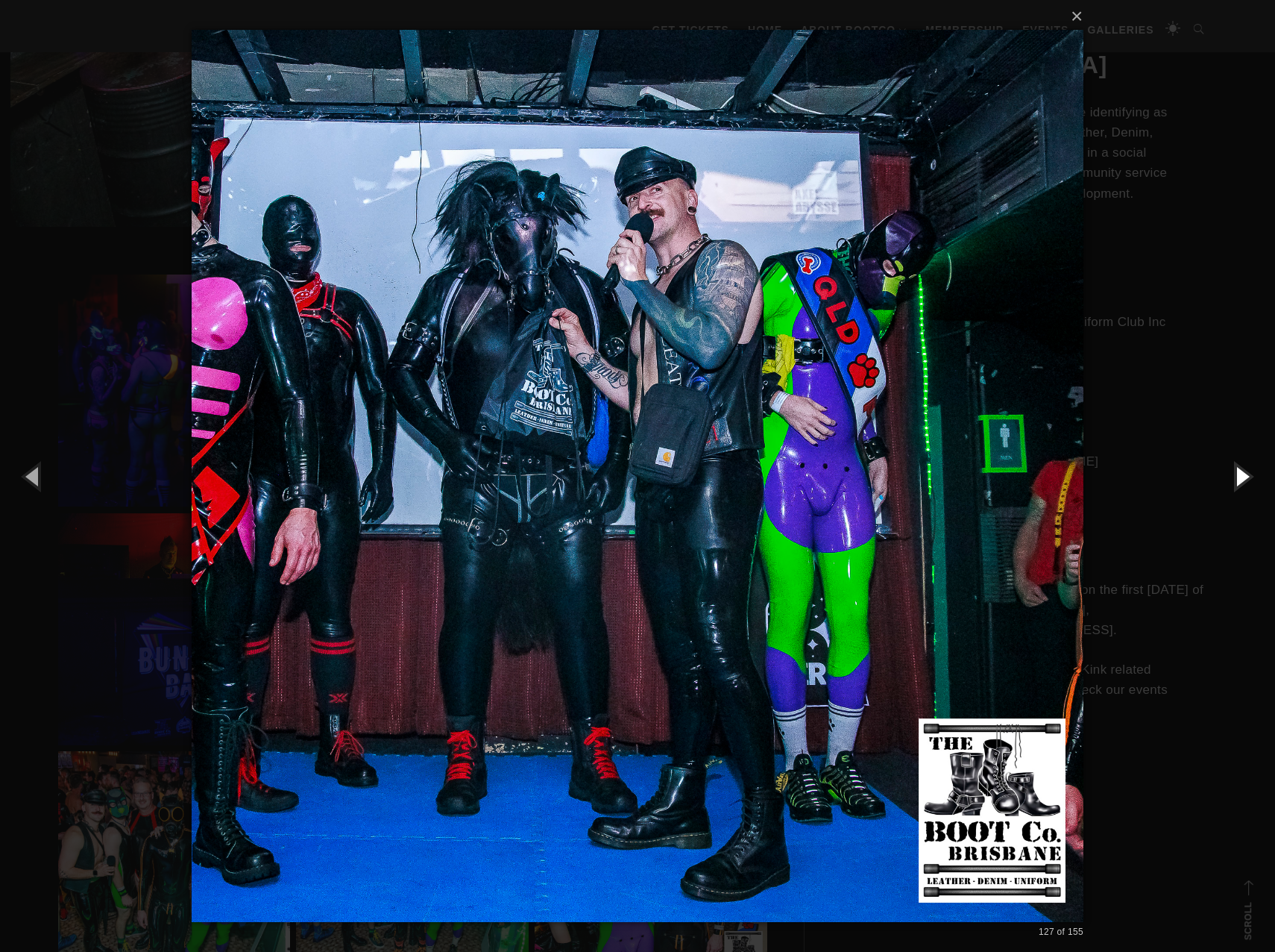
click at [1240, 469] on button "button" at bounding box center [1241, 476] width 67 height 82
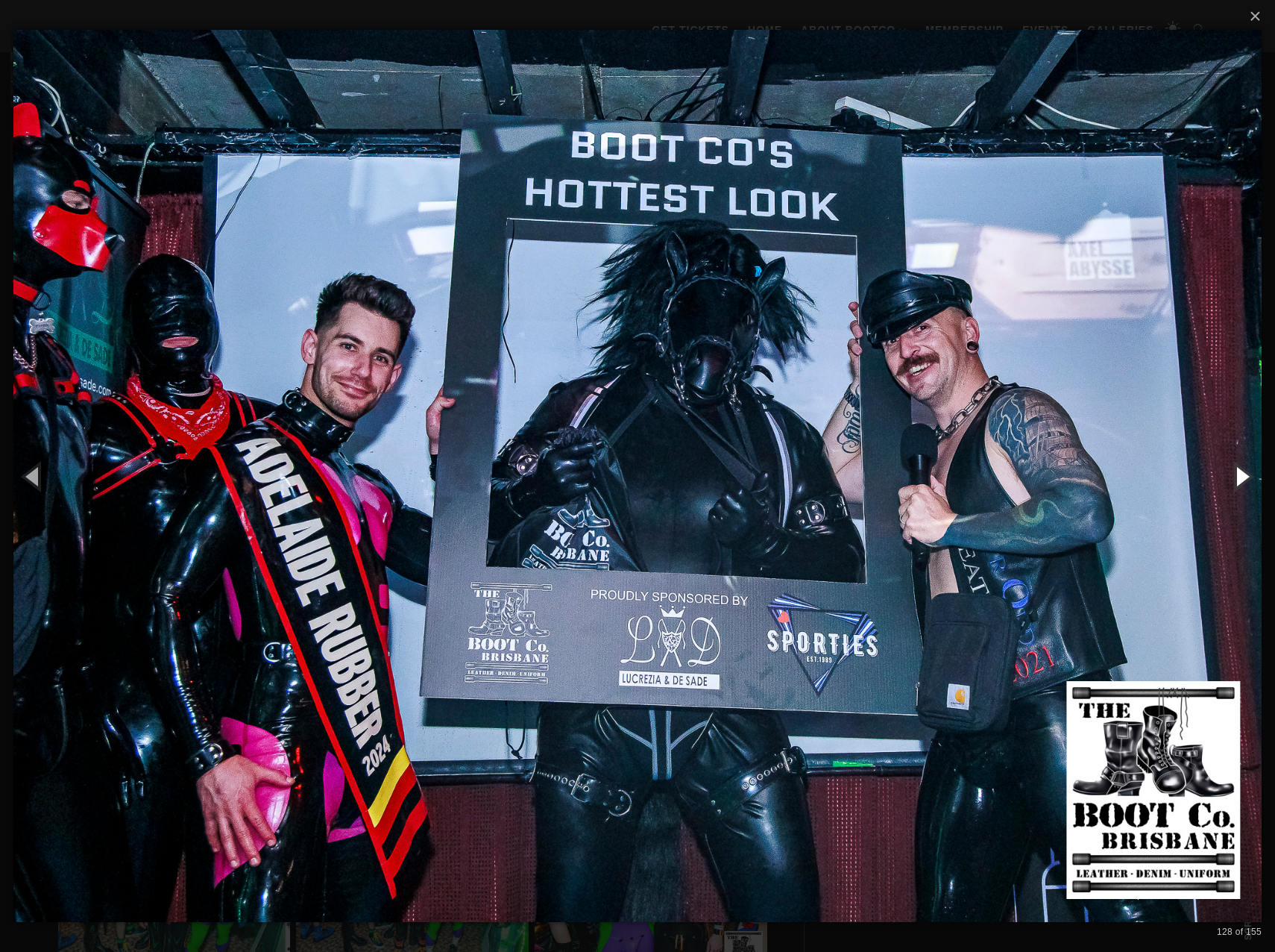
click at [1240, 469] on button "button" at bounding box center [1241, 476] width 67 height 82
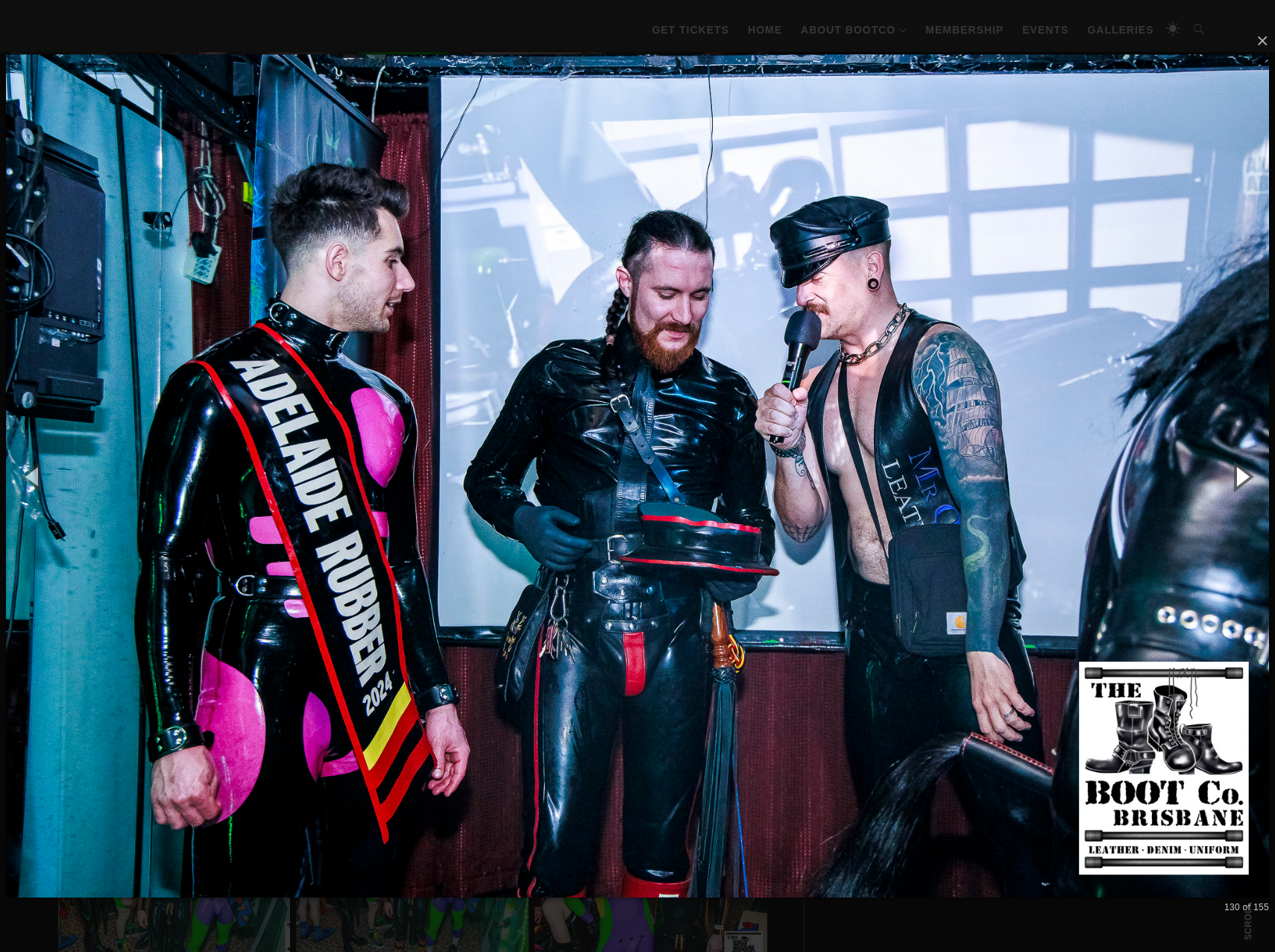
click at [1240, 469] on button "button" at bounding box center [1241, 476] width 67 height 82
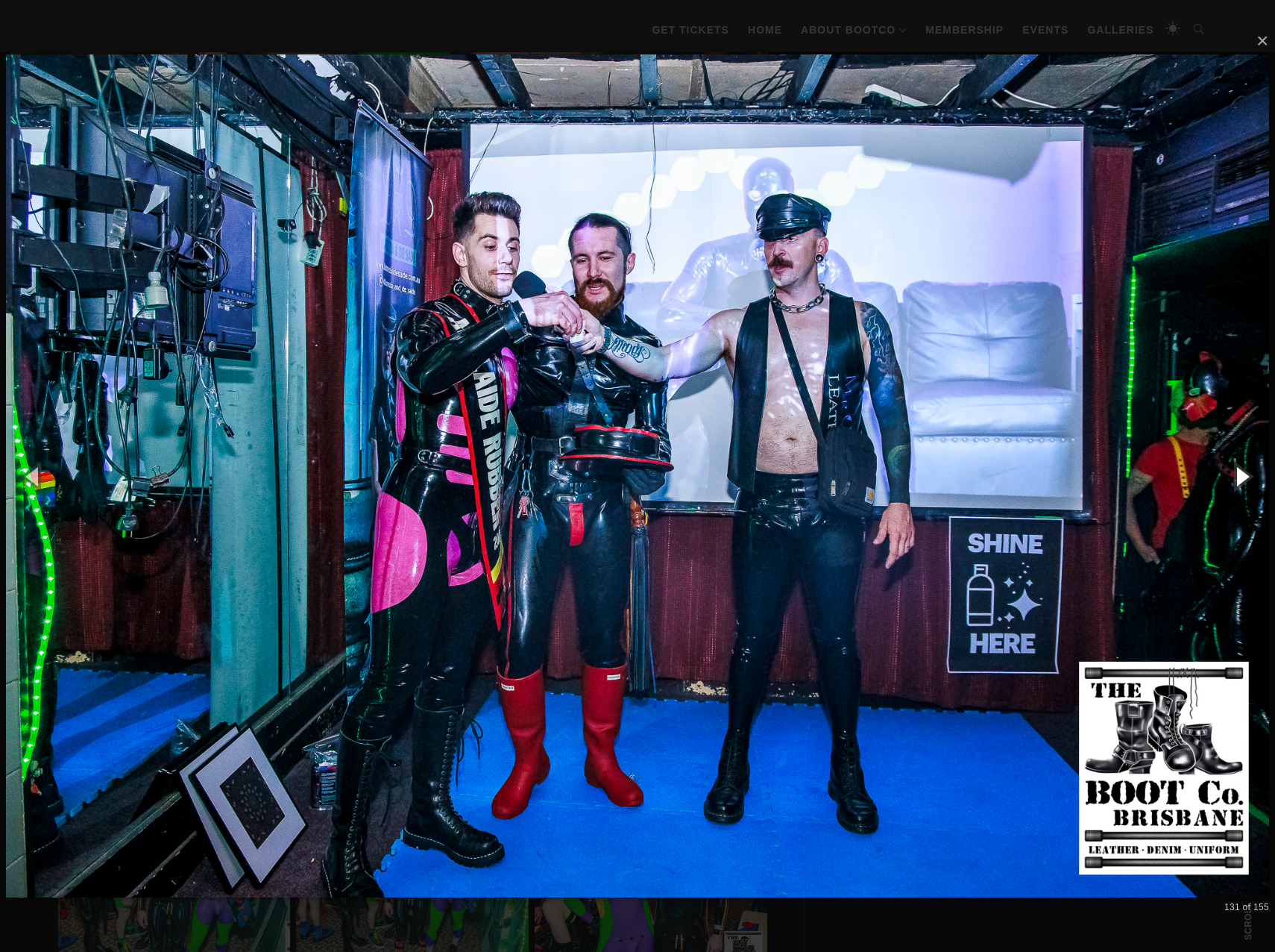
click at [1240, 469] on button "button" at bounding box center [1241, 476] width 67 height 82
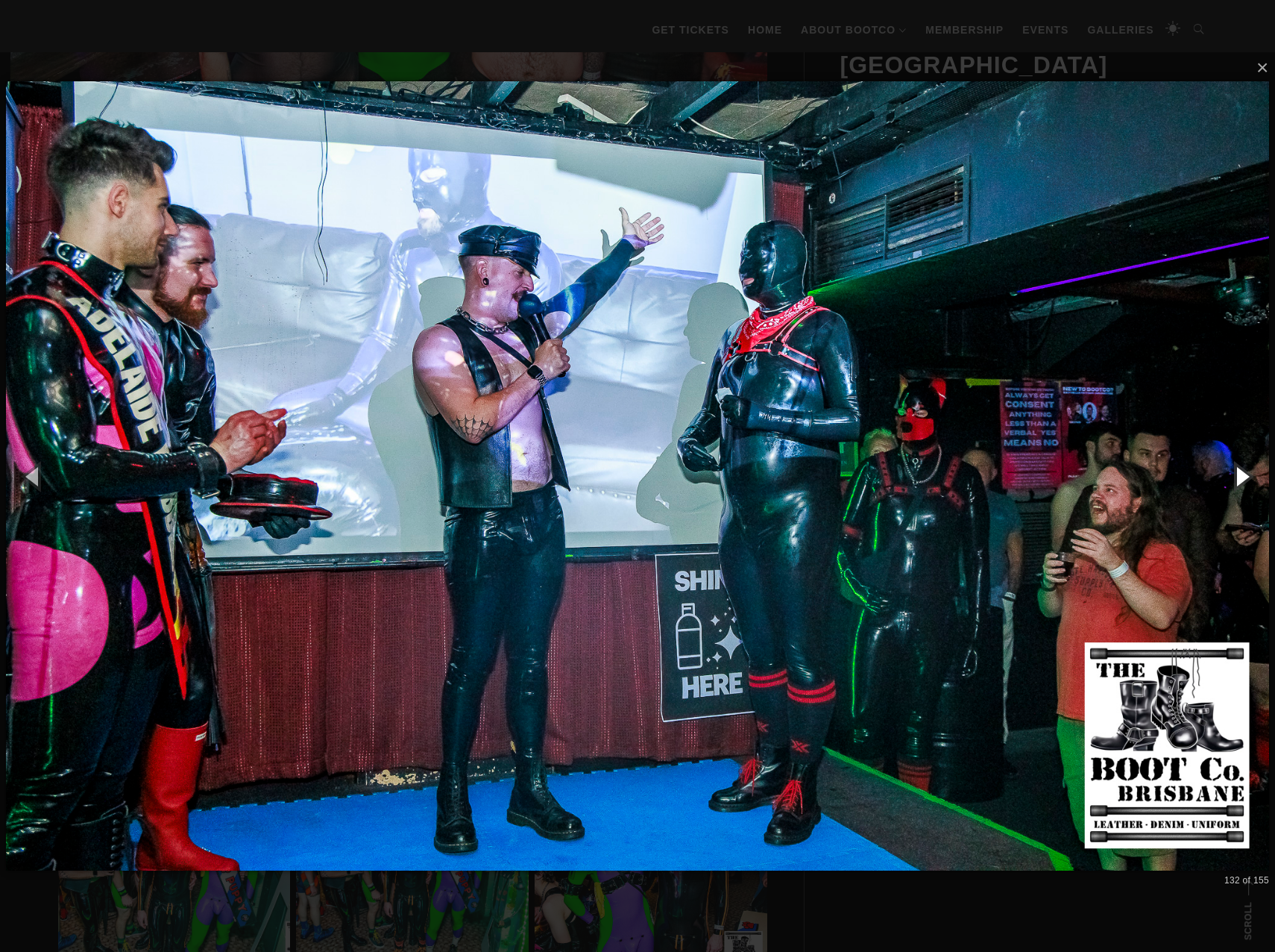
click at [1240, 469] on button "button" at bounding box center [1241, 476] width 67 height 82
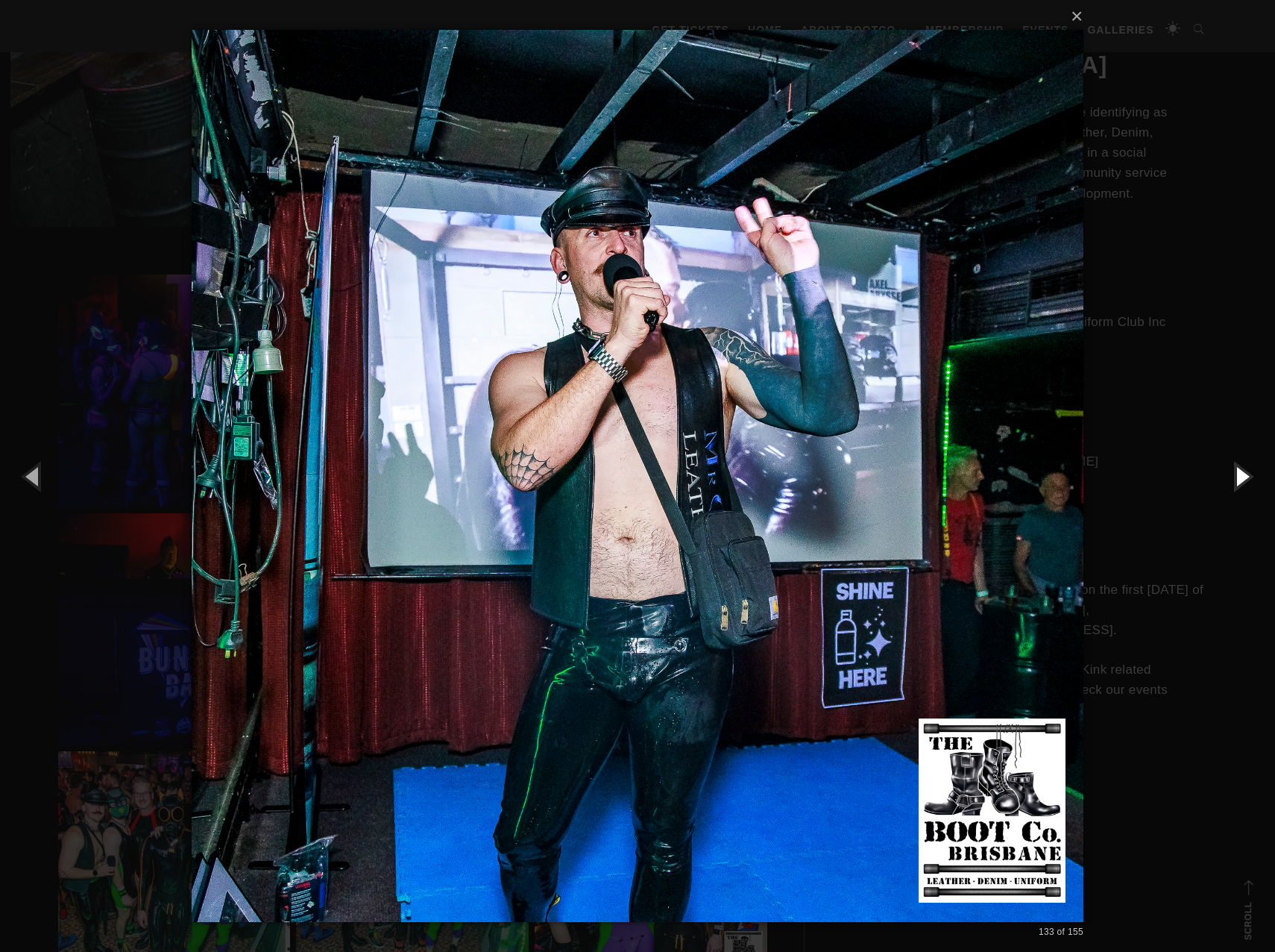
click at [1240, 469] on button "button" at bounding box center [1241, 476] width 67 height 82
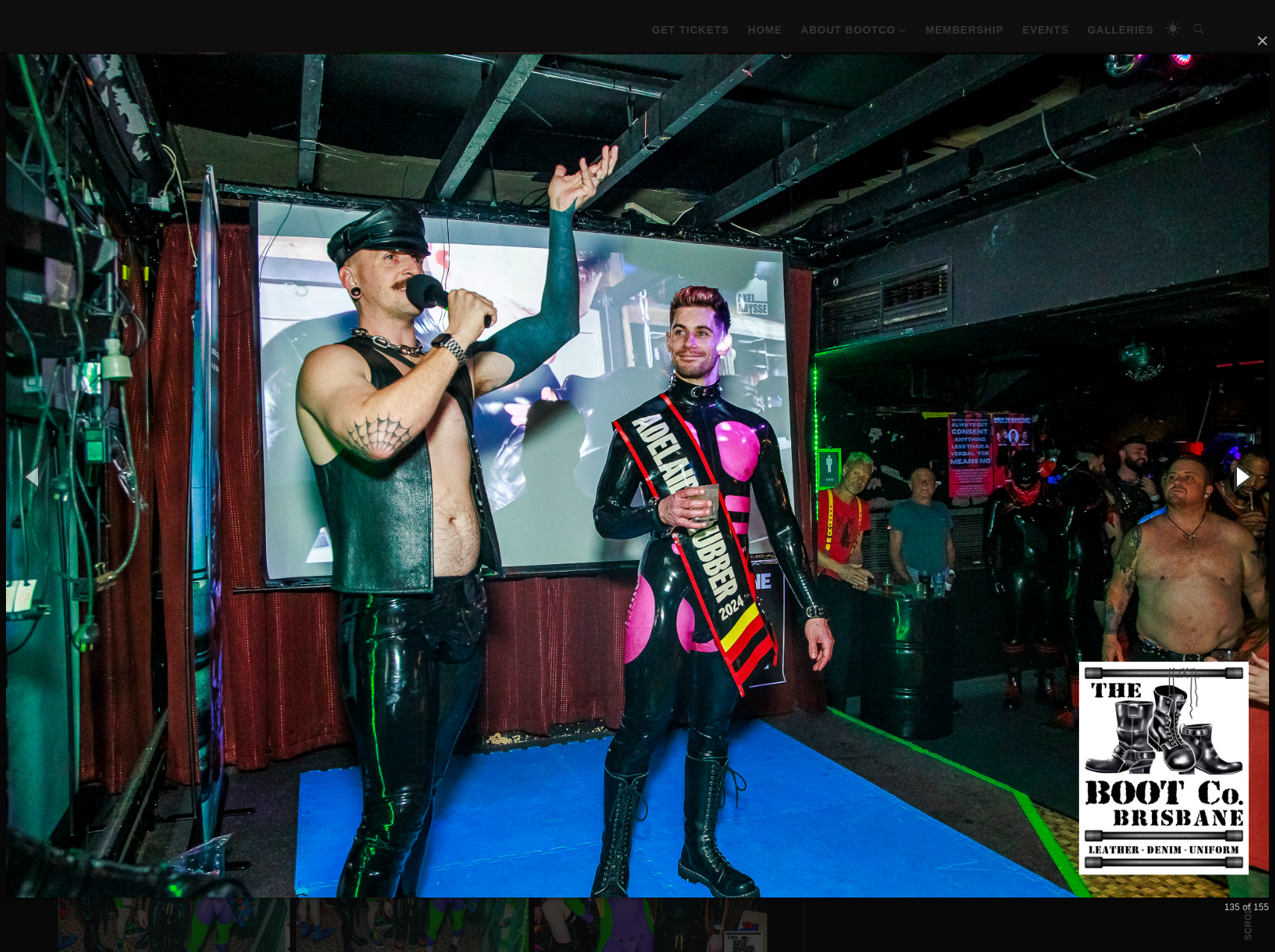
click at [1240, 469] on button "button" at bounding box center [1241, 476] width 67 height 82
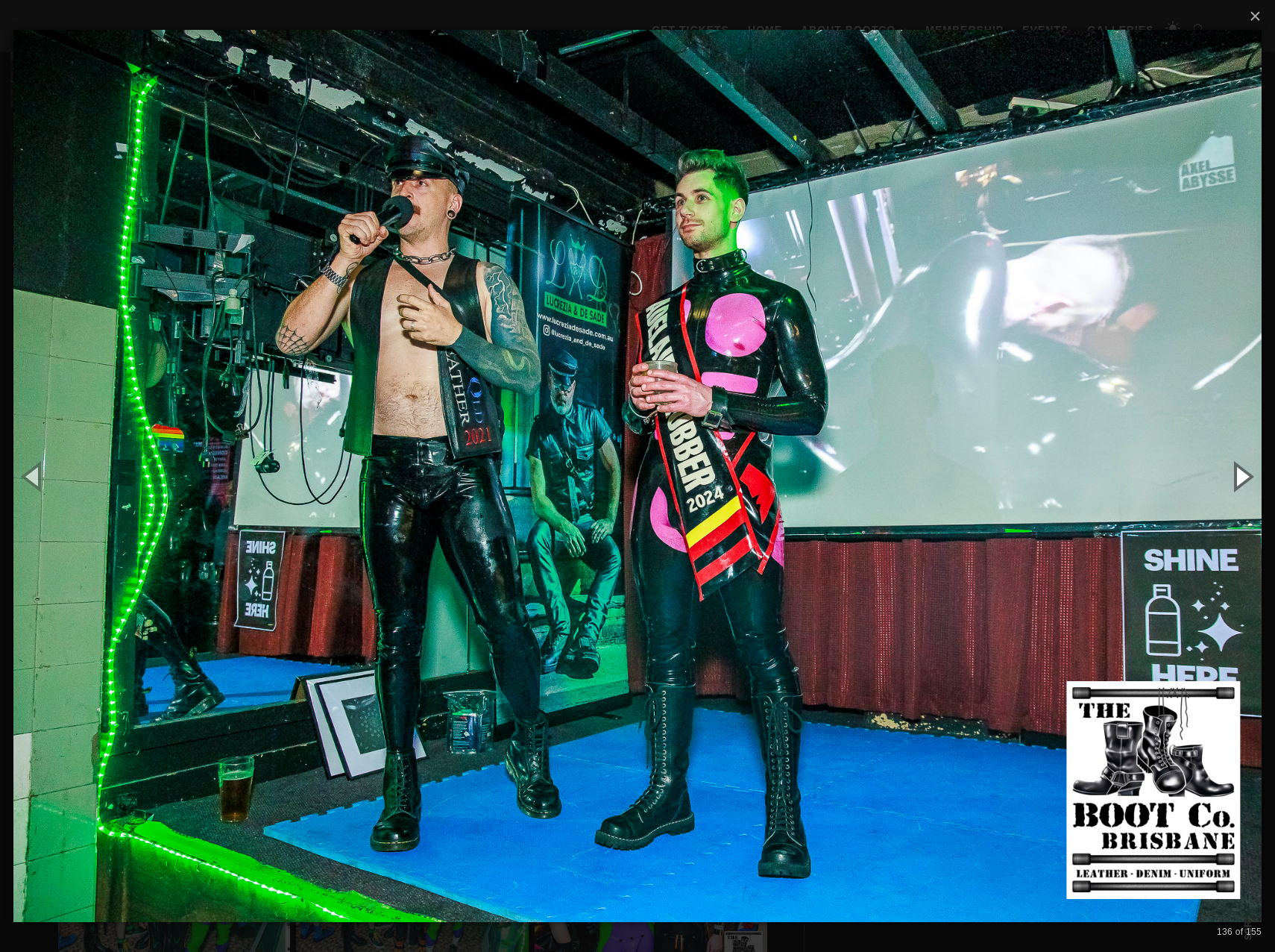
click at [1240, 469] on button "button" at bounding box center [1241, 476] width 67 height 82
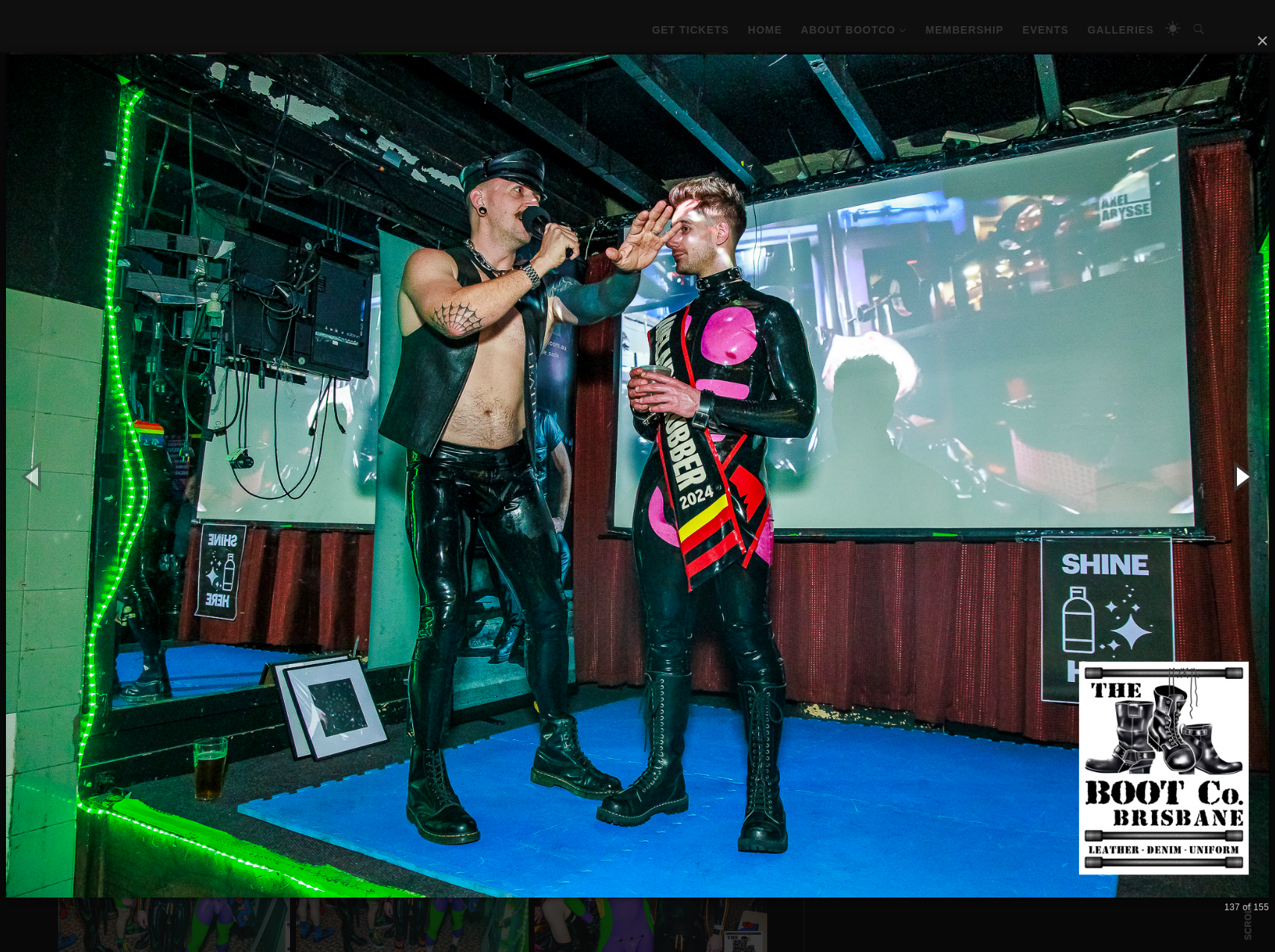
click at [1240, 469] on button "button" at bounding box center [1241, 476] width 67 height 82
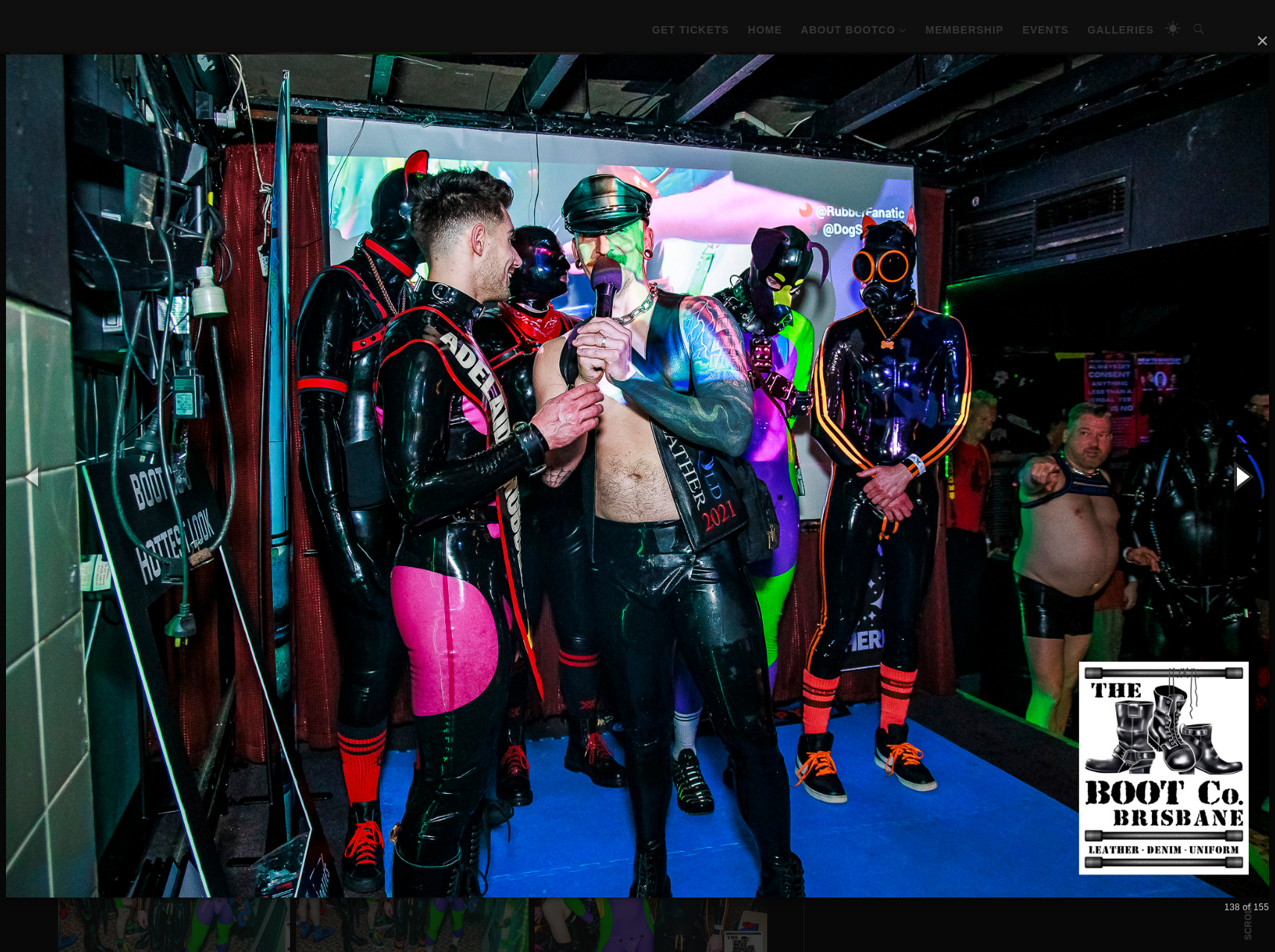
click at [1240, 469] on button "button" at bounding box center [1241, 476] width 67 height 82
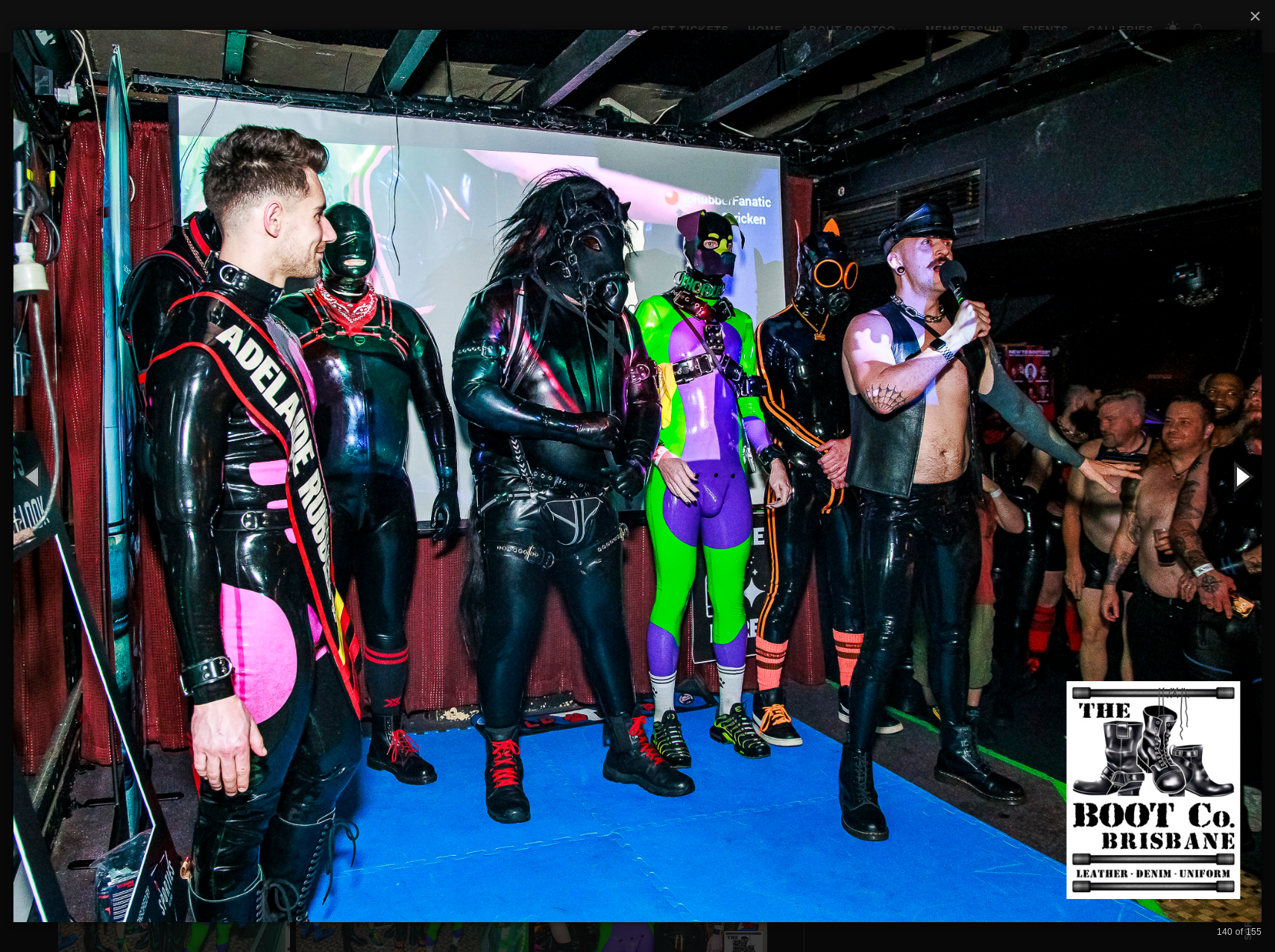
click at [1240, 469] on button "button" at bounding box center [1241, 476] width 67 height 82
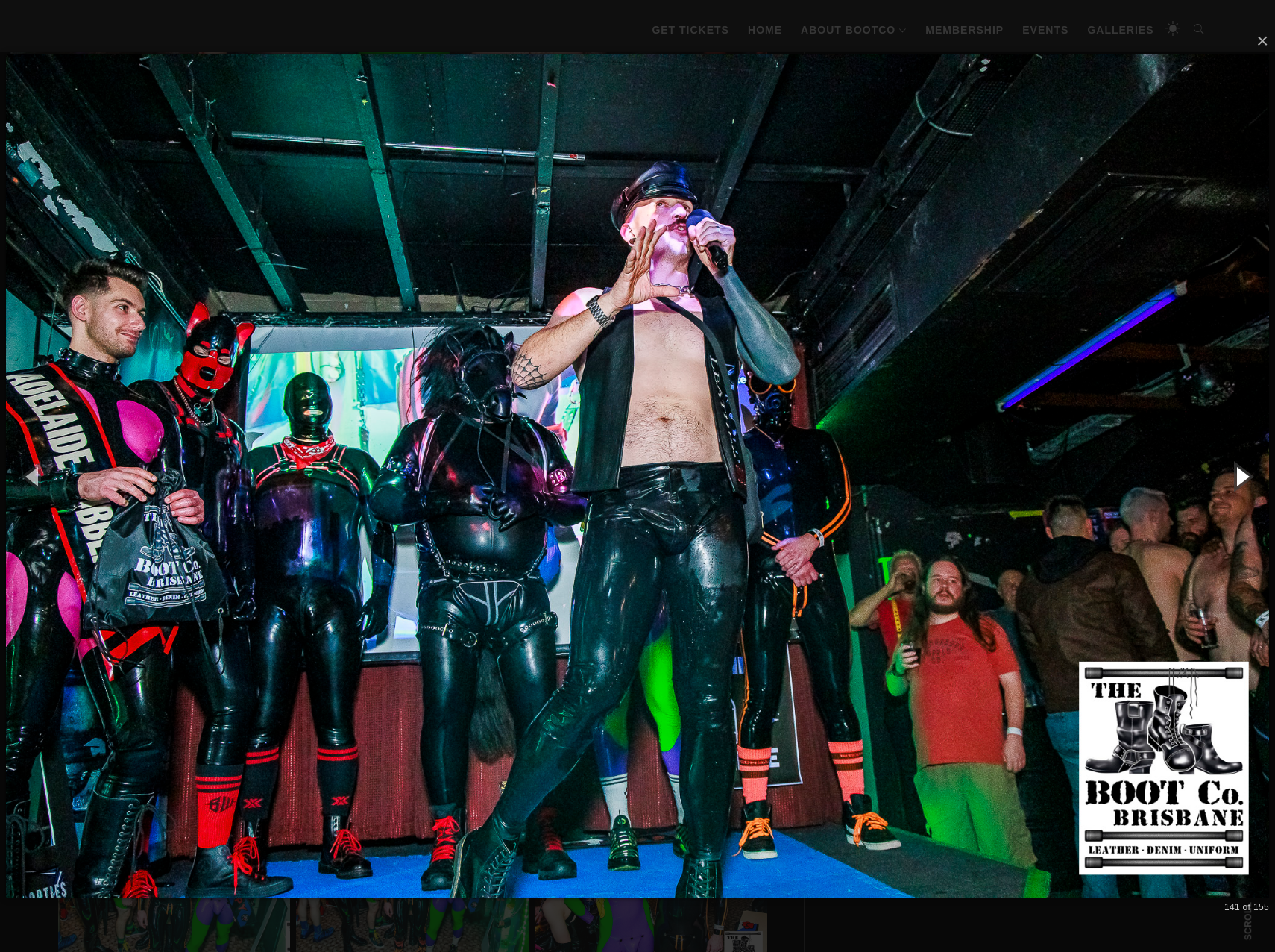
click at [1240, 469] on button "button" at bounding box center [1241, 476] width 67 height 82
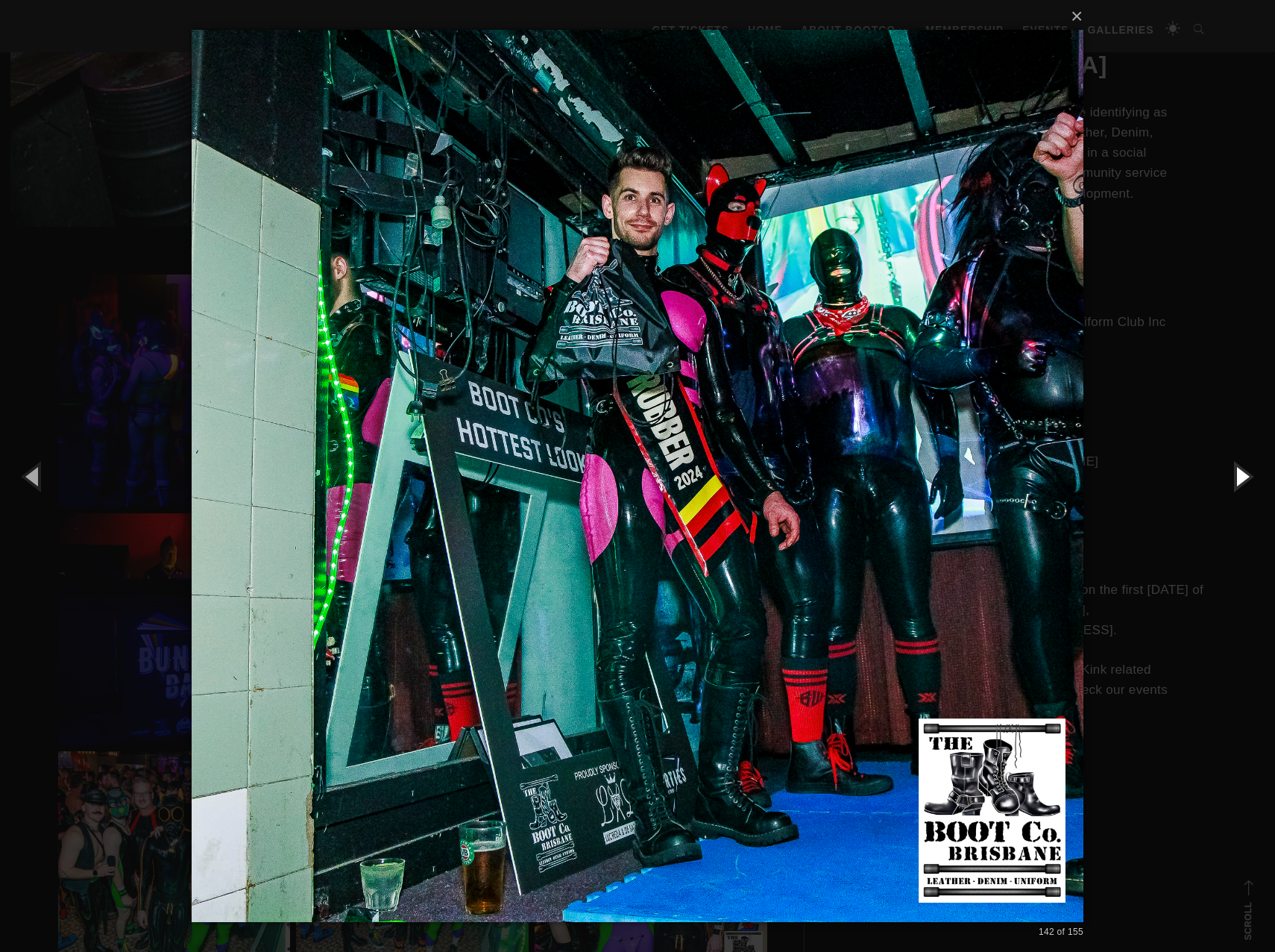
click at [1240, 469] on button "button" at bounding box center [1241, 476] width 67 height 82
